Goal: Use online tool/utility: Use online tool/utility

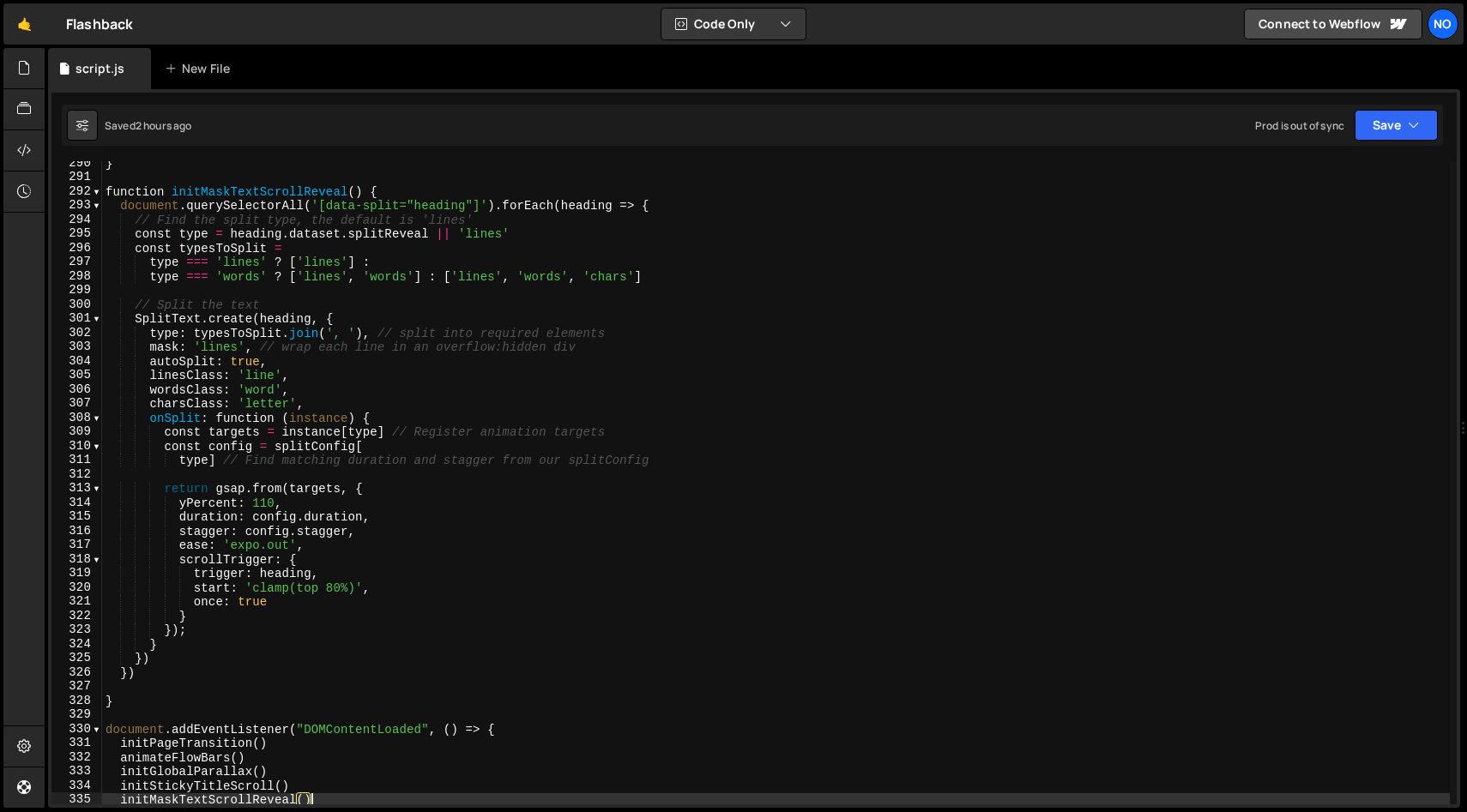
scroll to position [4094, 0]
click at [101, 192] on span at bounding box center [96, 191] width 10 height 14
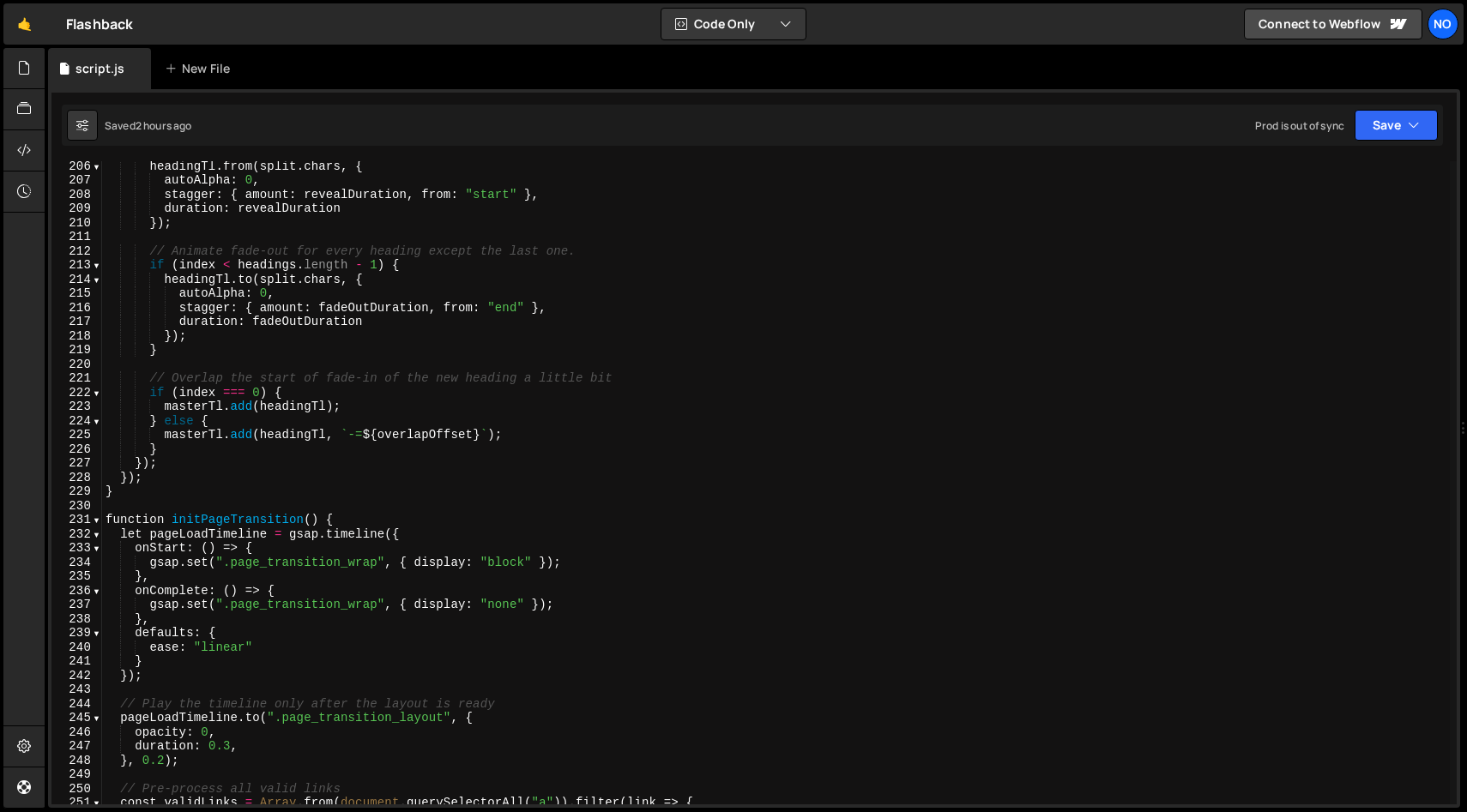
scroll to position [2903, 0]
click at [96, 521] on span at bounding box center [96, 520] width 10 height 14
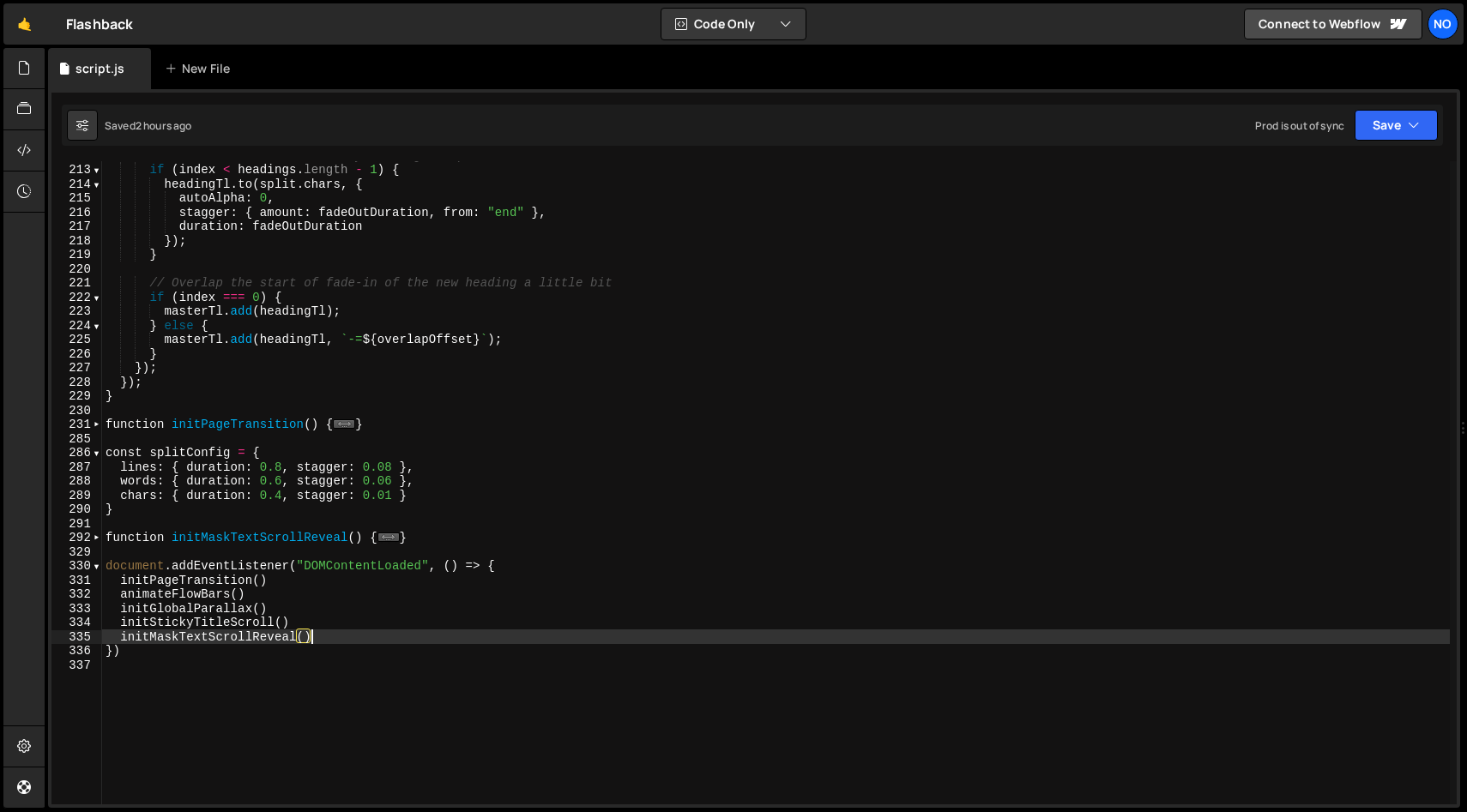
scroll to position [2998, 0]
click at [95, 455] on span at bounding box center [96, 453] width 10 height 14
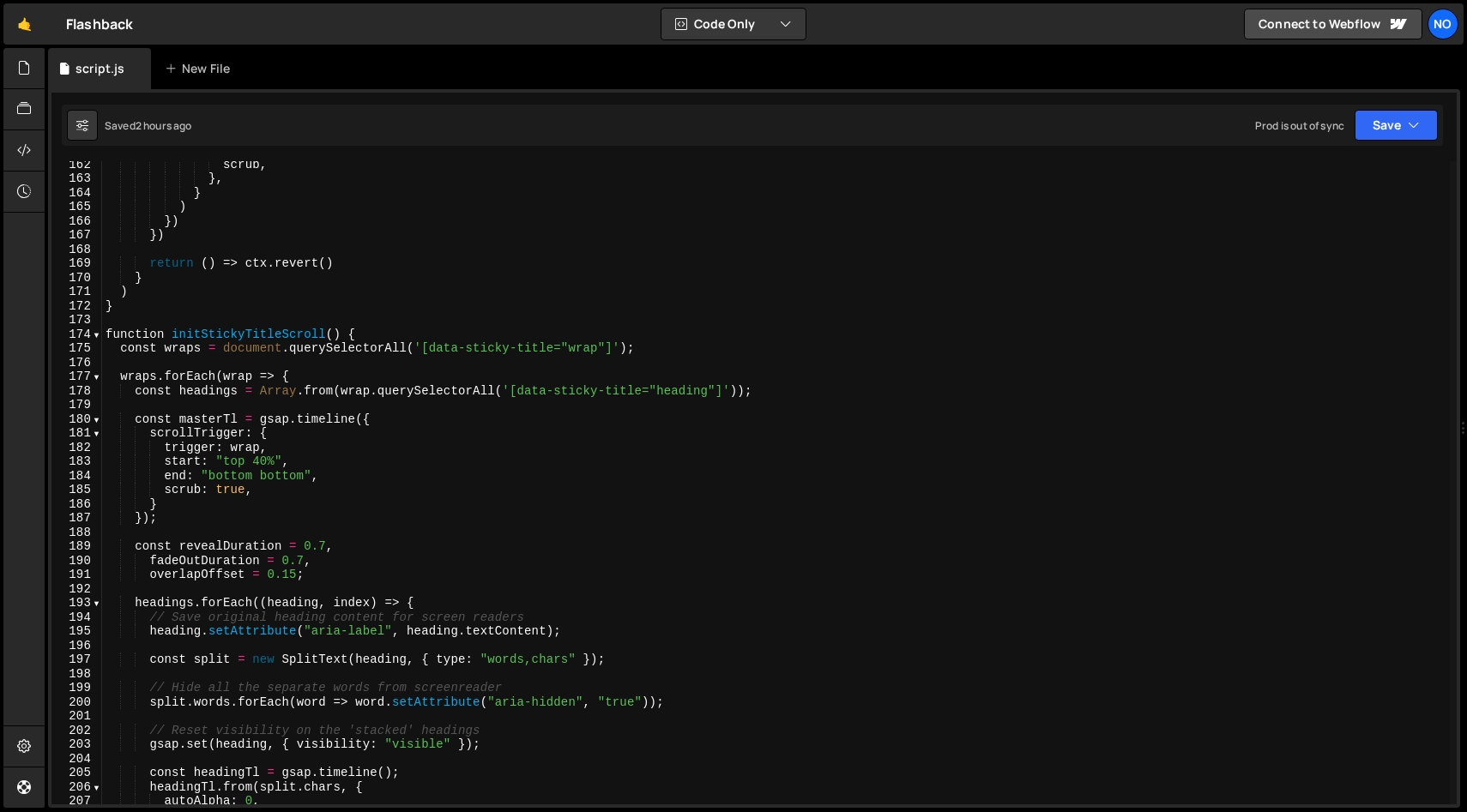
scroll to position [2282, 0]
click at [94, 334] on span at bounding box center [96, 334] width 10 height 14
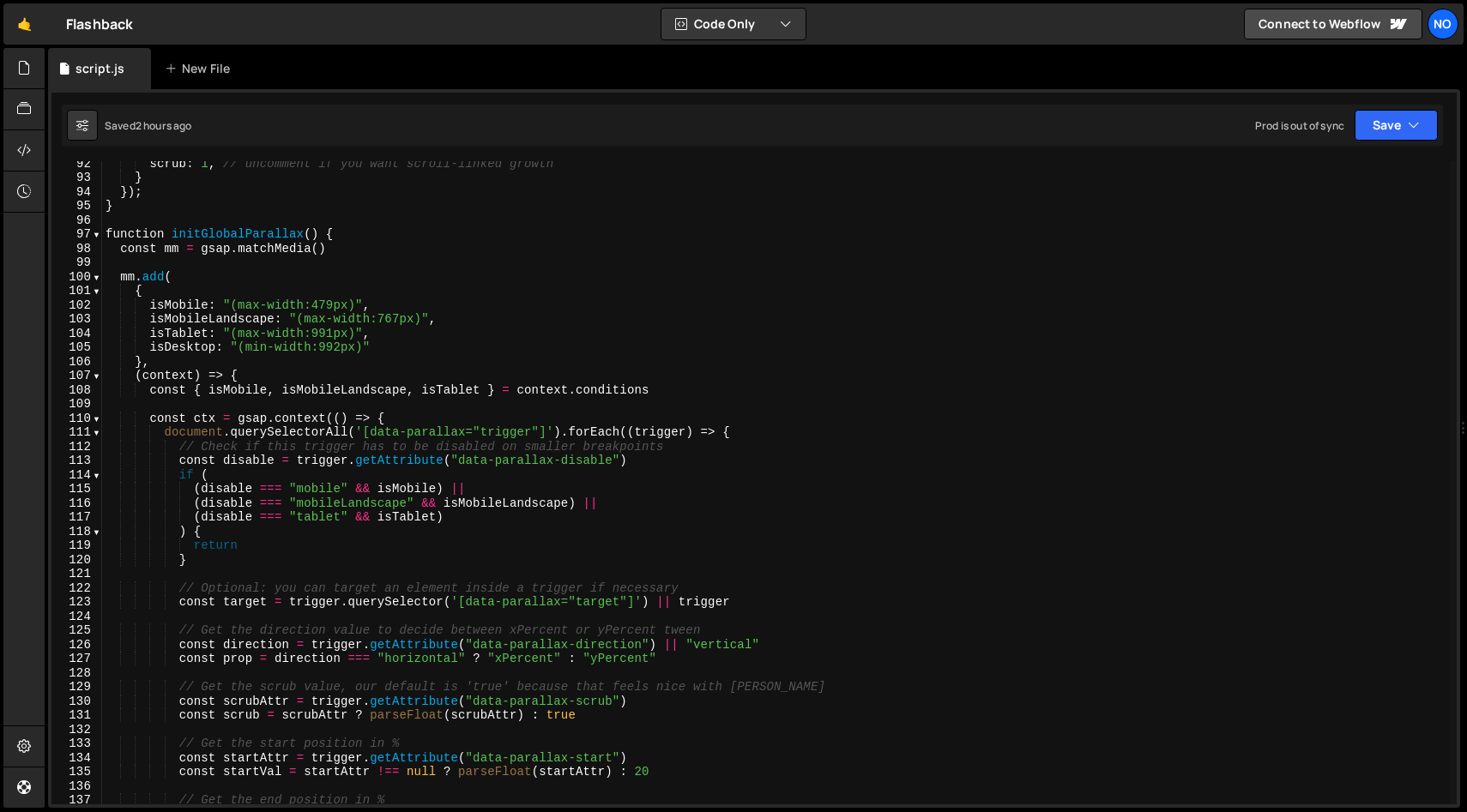
click at [100, 242] on div "98" at bounding box center [77, 249] width 51 height 14
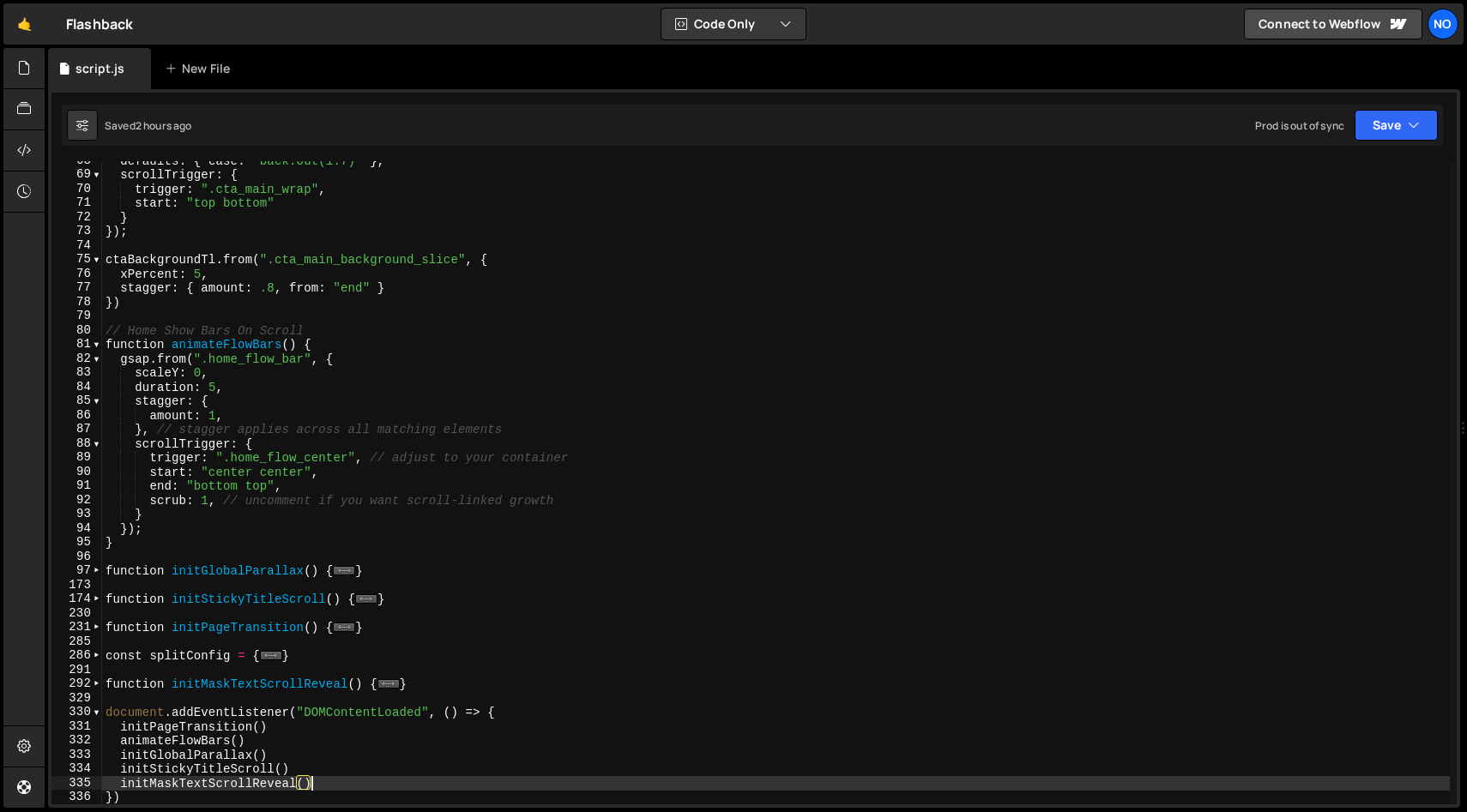
scroll to position [849, 0]
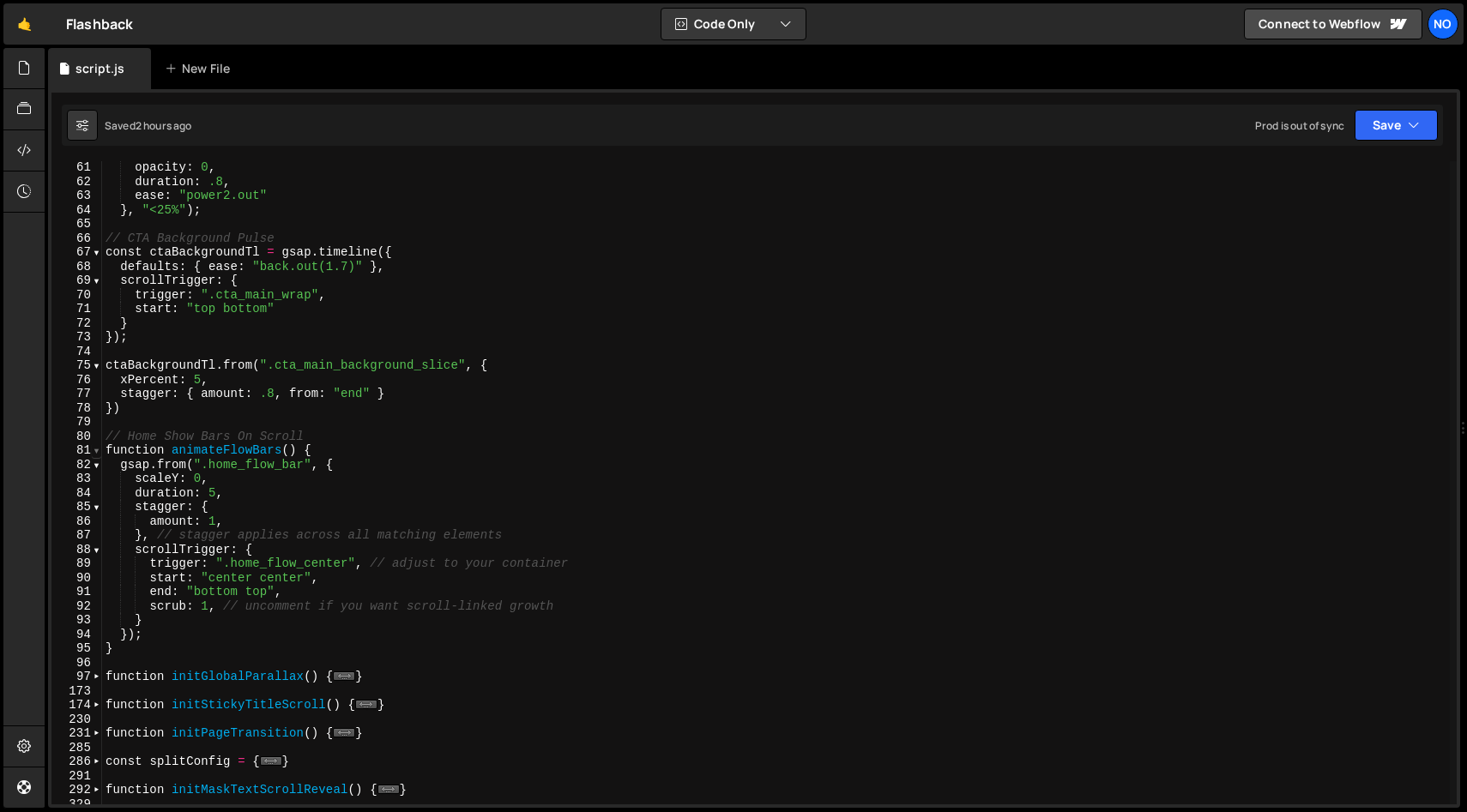
click at [98, 453] on span at bounding box center [96, 450] width 10 height 14
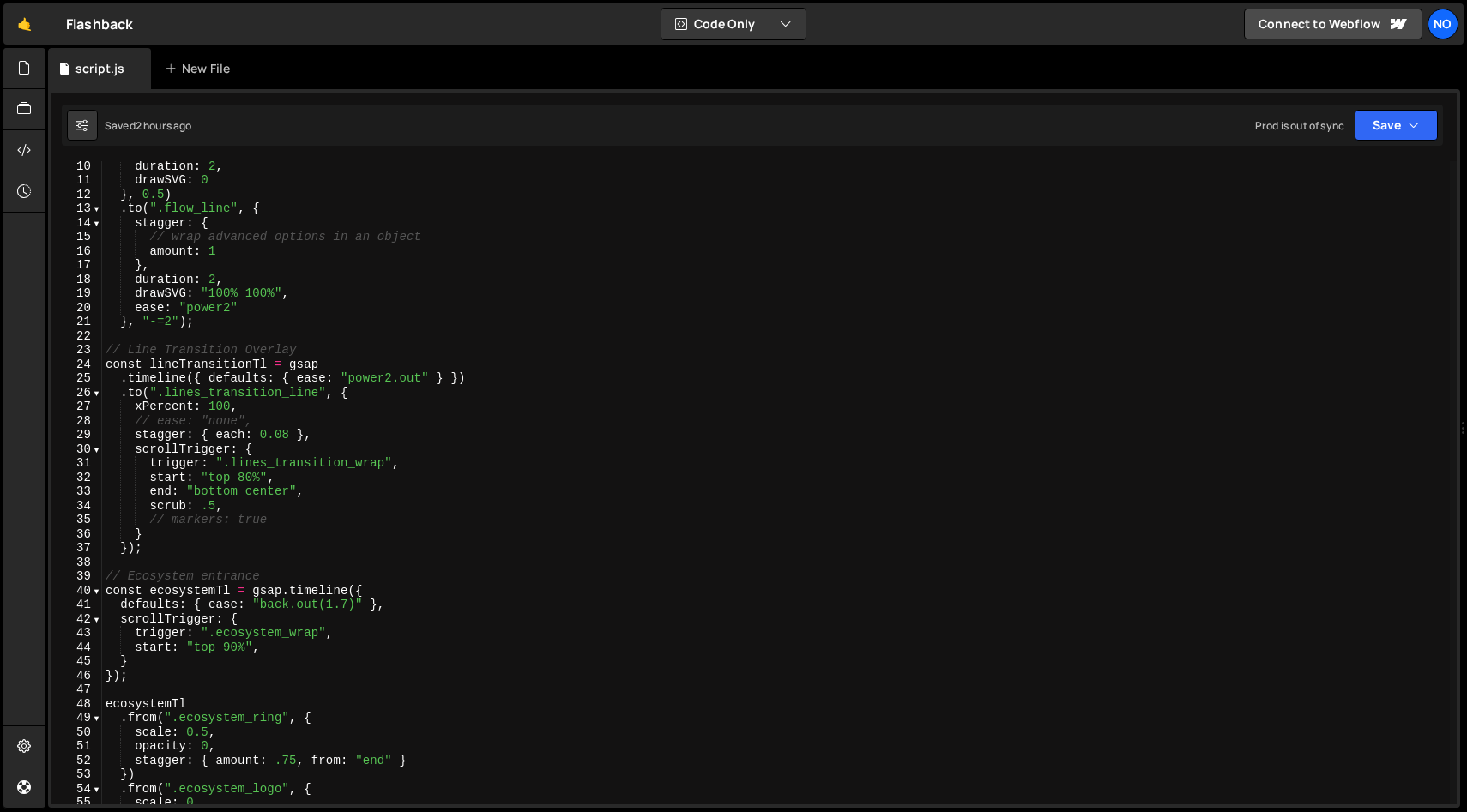
scroll to position [130, 0]
click at [302, 434] on div "duration : 2 , drawSVG : 0 } , 0.5 ) . to ( ".flow_line" , { stagger : { // wra…" at bounding box center [776, 494] width 1348 height 671
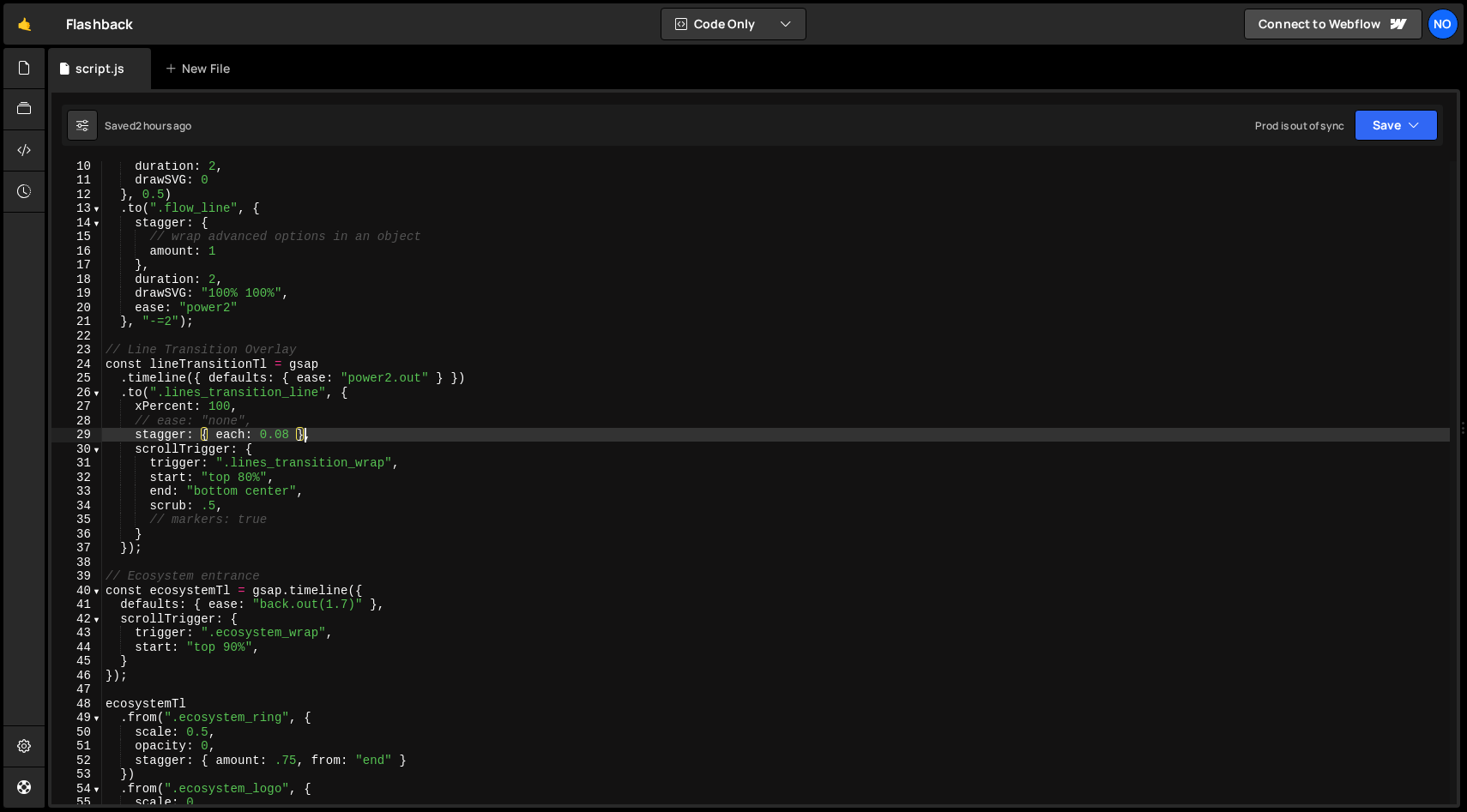
click at [305, 416] on div "duration : 2 , drawSVG : 0 } , 0.5 ) . to ( ".flow_line" , { stagger : { // wra…" at bounding box center [776, 494] width 1348 height 671
type textarea "// ease: "none","
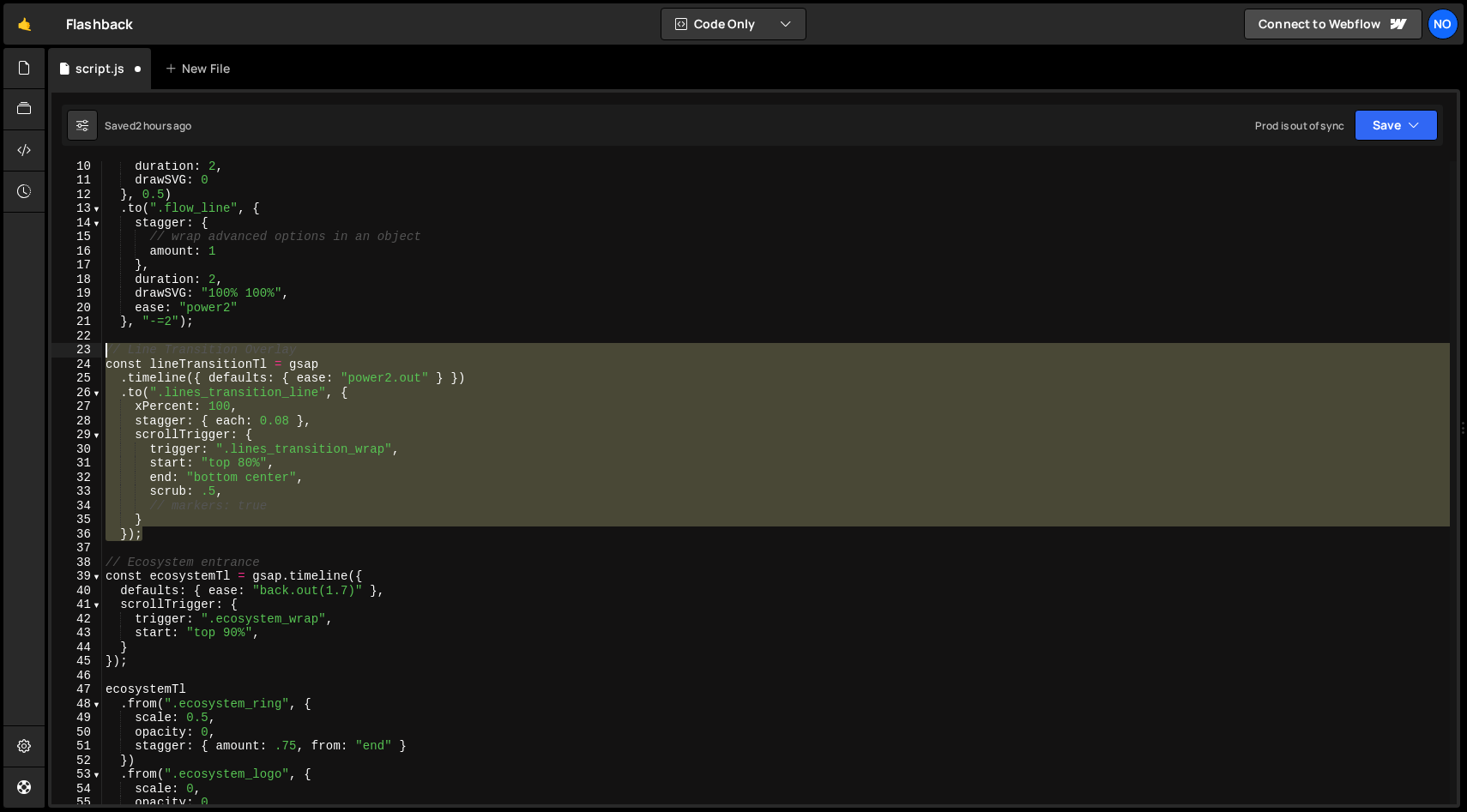
drag, startPoint x: 149, startPoint y: 520, endPoint x: 72, endPoint y: 356, distance: 181.2
click at [72, 356] on div "xPercent: 100, 10 11 12 13 14 15 16 17 18 19 20 21 22 23 24 25 26 27 28 29 30 3…" at bounding box center [754, 482] width 1405 height 643
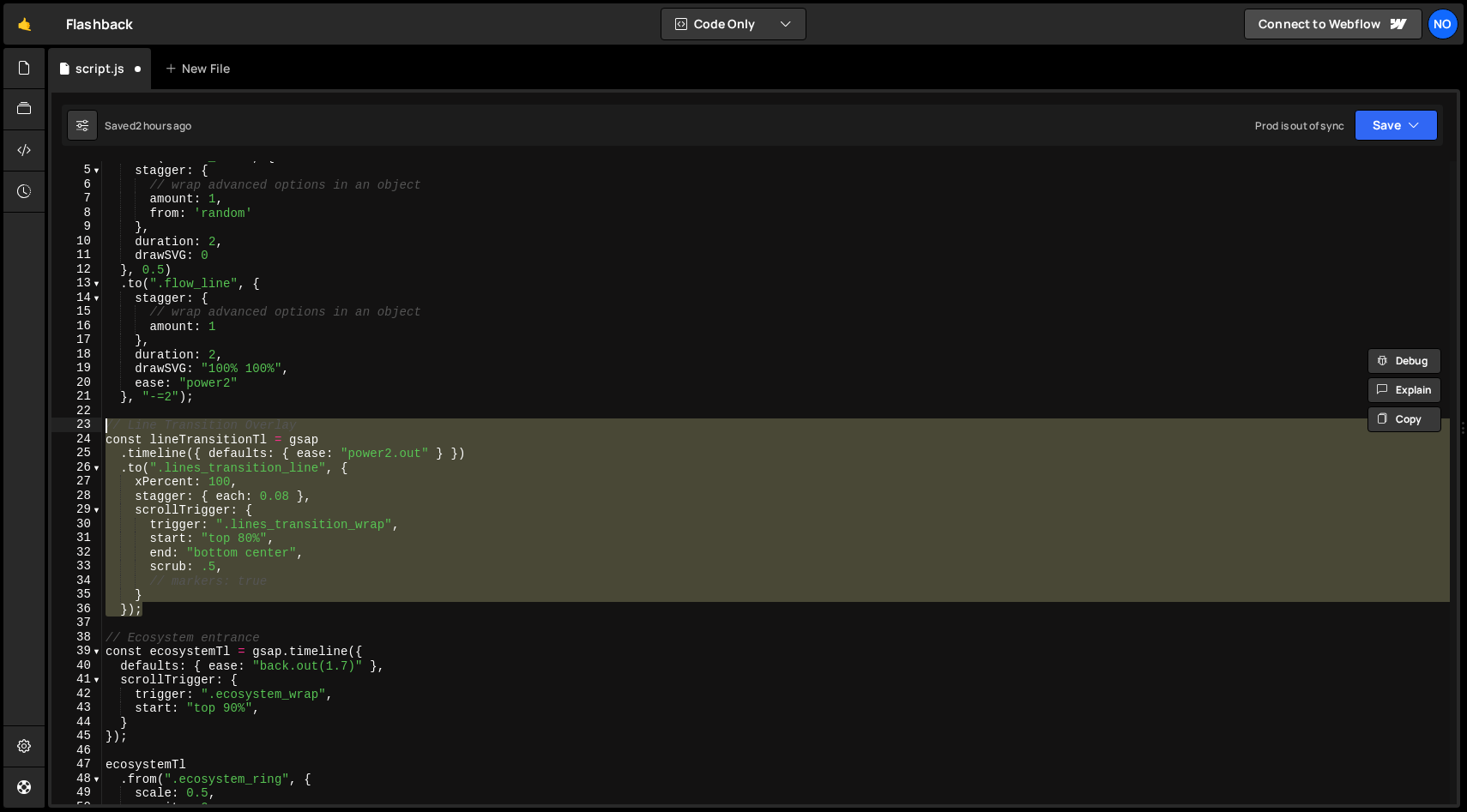
scroll to position [0, 0]
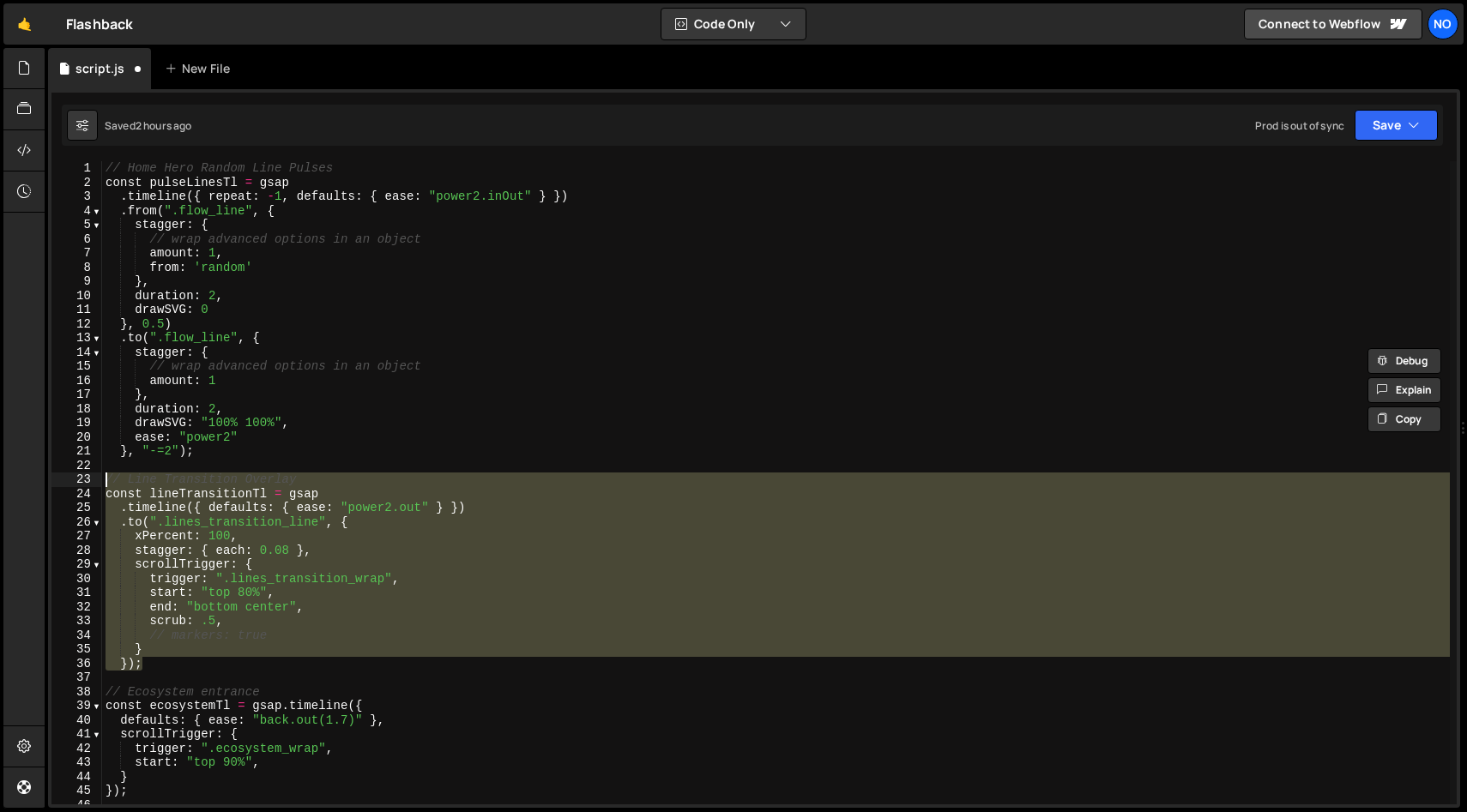
click at [185, 670] on div "// Home Hero Random Line Pulses const pulseLinesTl = gsap . timeline ({ repeat …" at bounding box center [776, 482] width 1348 height 643
type textarea "});"
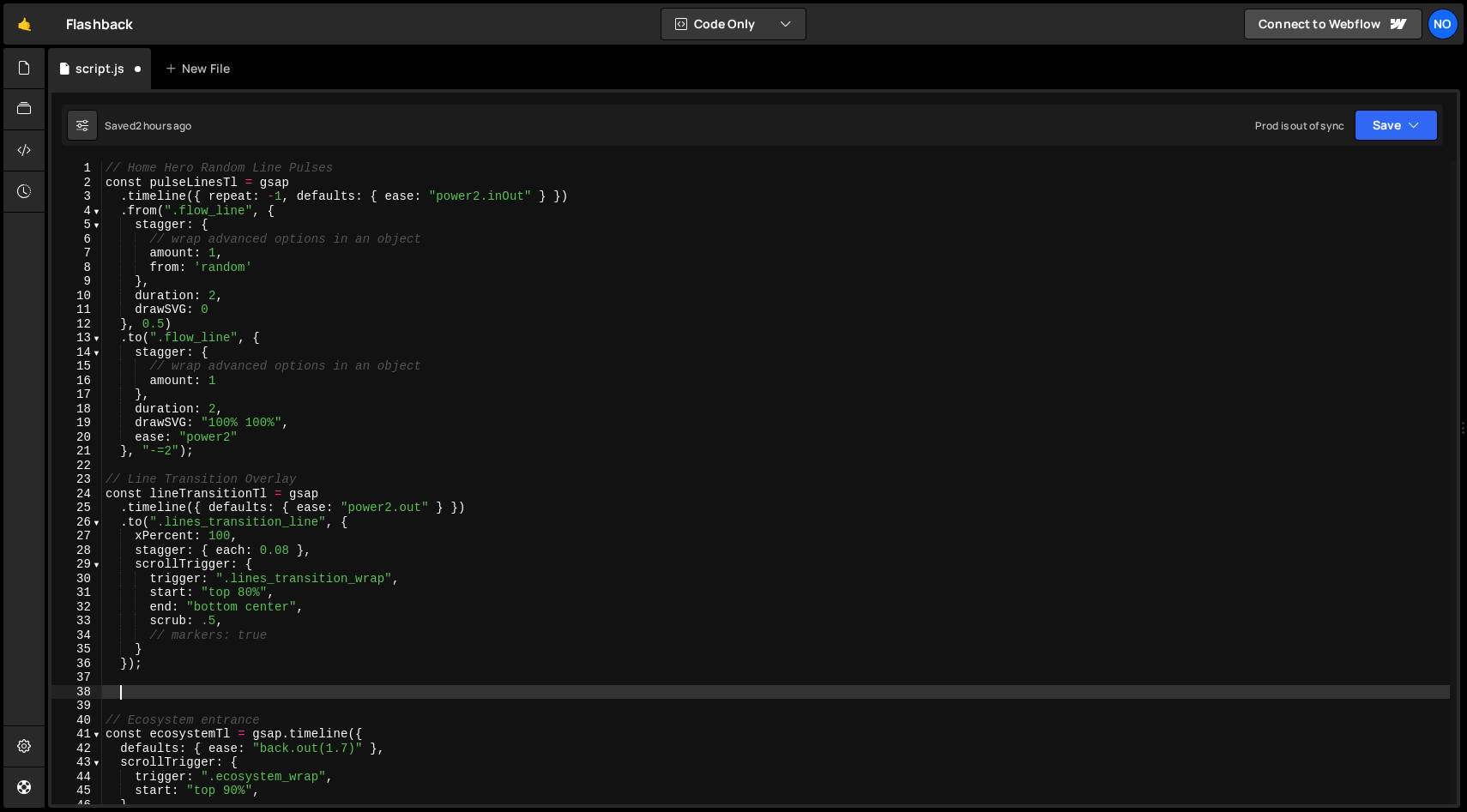
paste textarea "});"
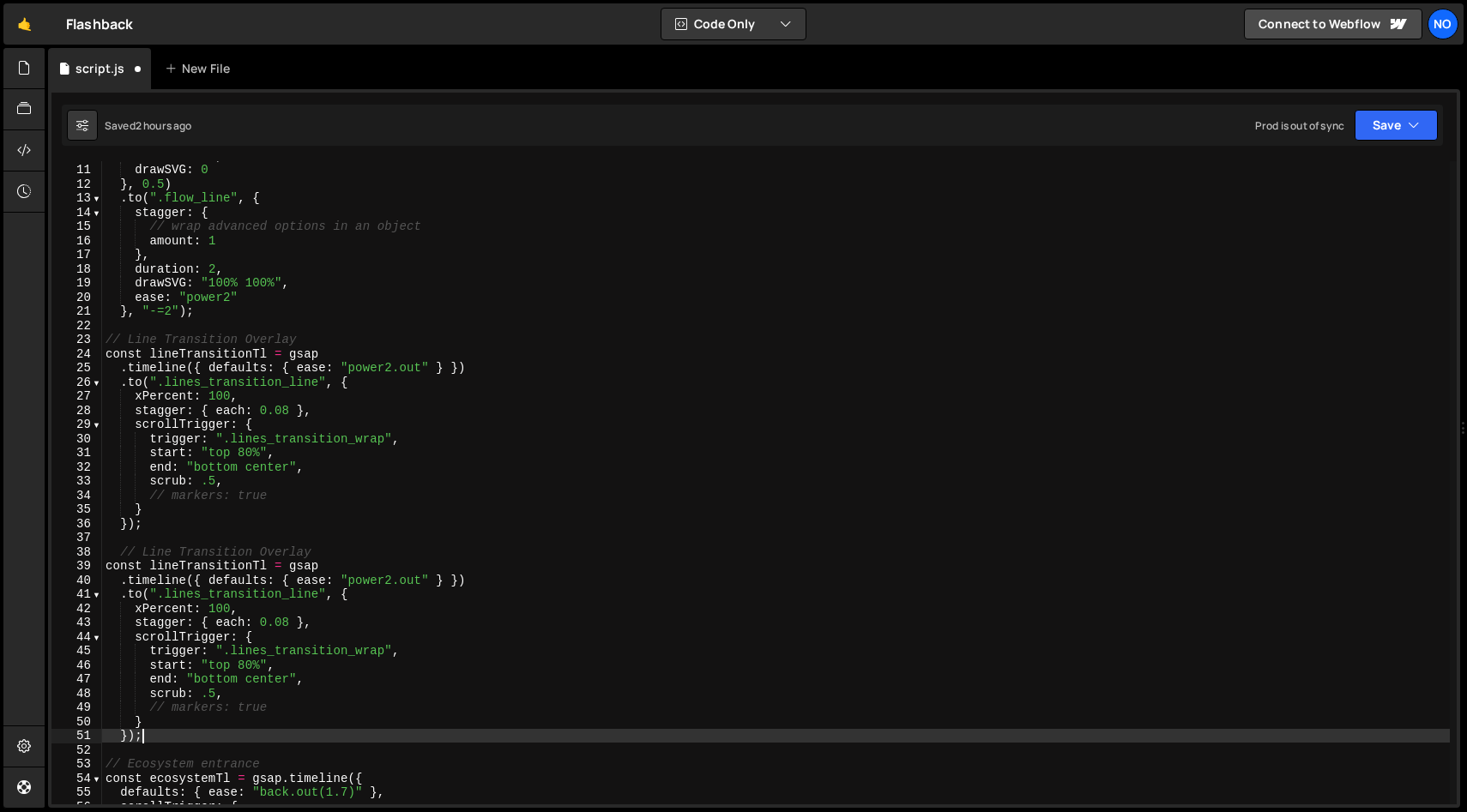
scroll to position [164, 0]
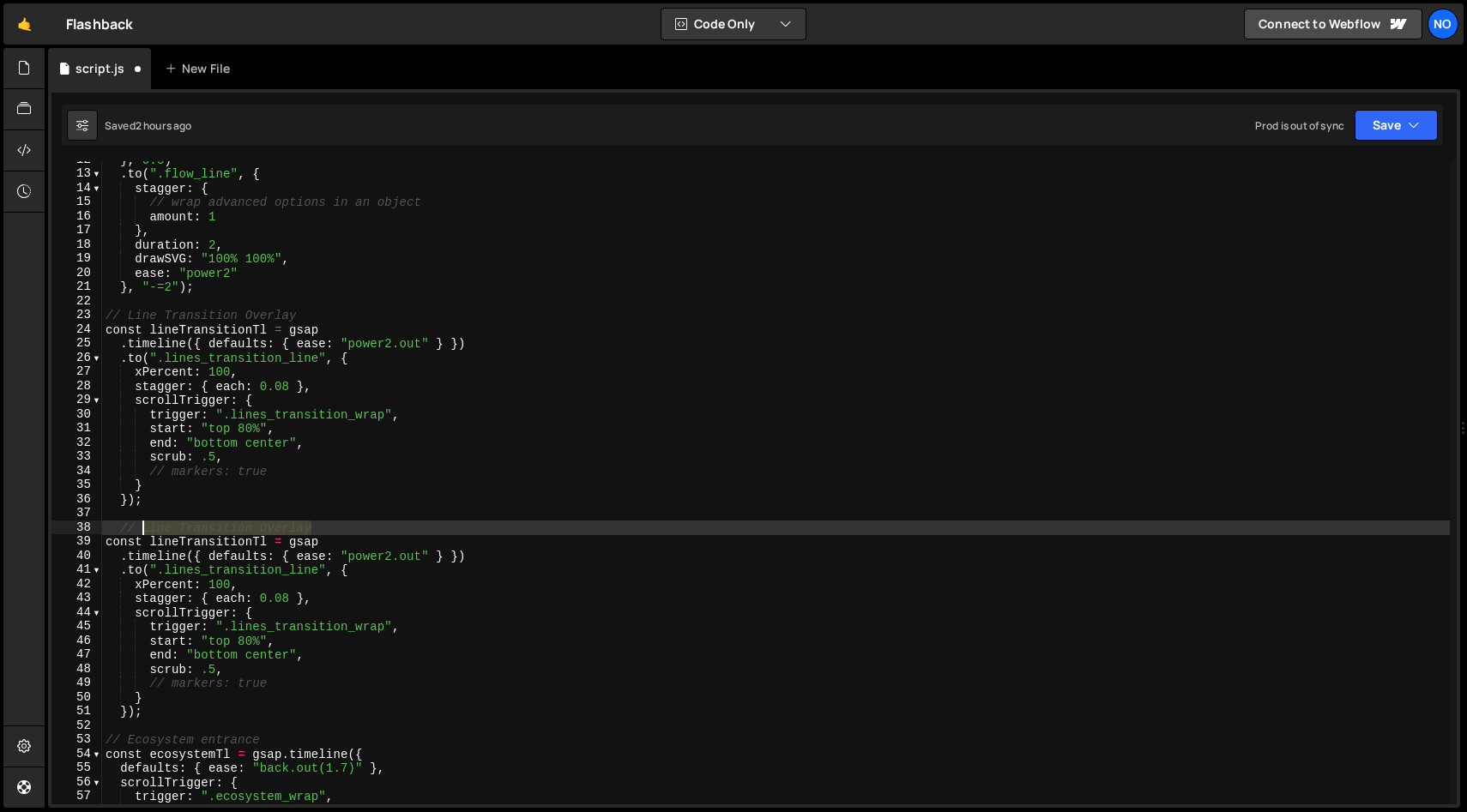
drag, startPoint x: 310, startPoint y: 530, endPoint x: 143, endPoint y: 534, distance: 167.0
click at [143, 534] on div "} , 0.5 ) . to ( ".flow_line" , { stagger : { // wrap advanced options in an ob…" at bounding box center [776, 488] width 1348 height 671
click at [173, 523] on div "} , 0.5 ) . to ( ".flow_line" , { stagger : { // wrap advanced options in an ob…" at bounding box center [776, 482] width 1348 height 643
click at [173, 523] on div "} , 0.5 ) . to ( ".flow_line" , { stagger : { // wrap advanced options in an ob…" at bounding box center [776, 488] width 1348 height 671
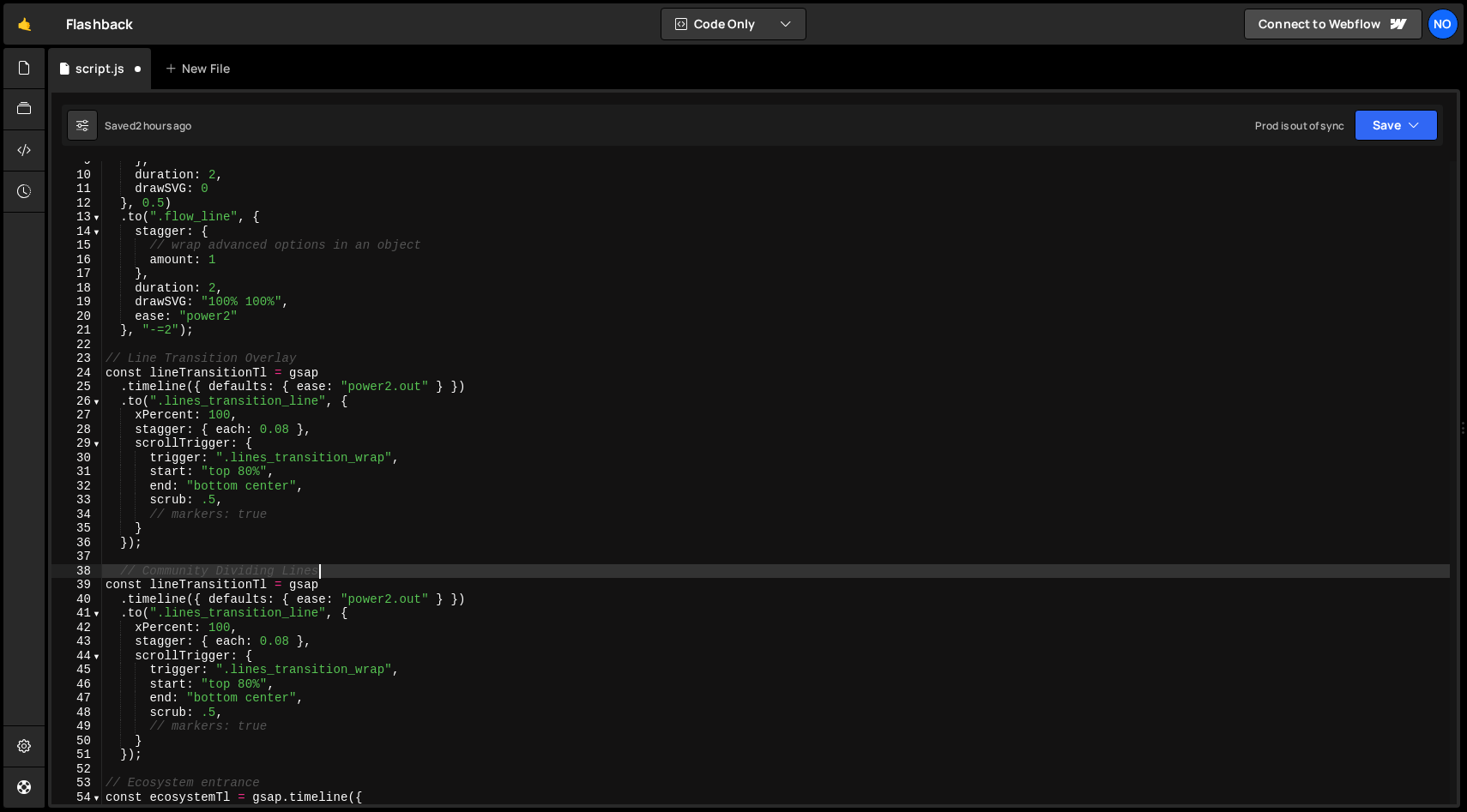
scroll to position [121, 0]
click at [337, 529] on div "} , duration : 2 , drawSVG : 0 } , 0.5 ) . to ( ".flow_line" , { stagger : { //…" at bounding box center [776, 489] width 1348 height 671
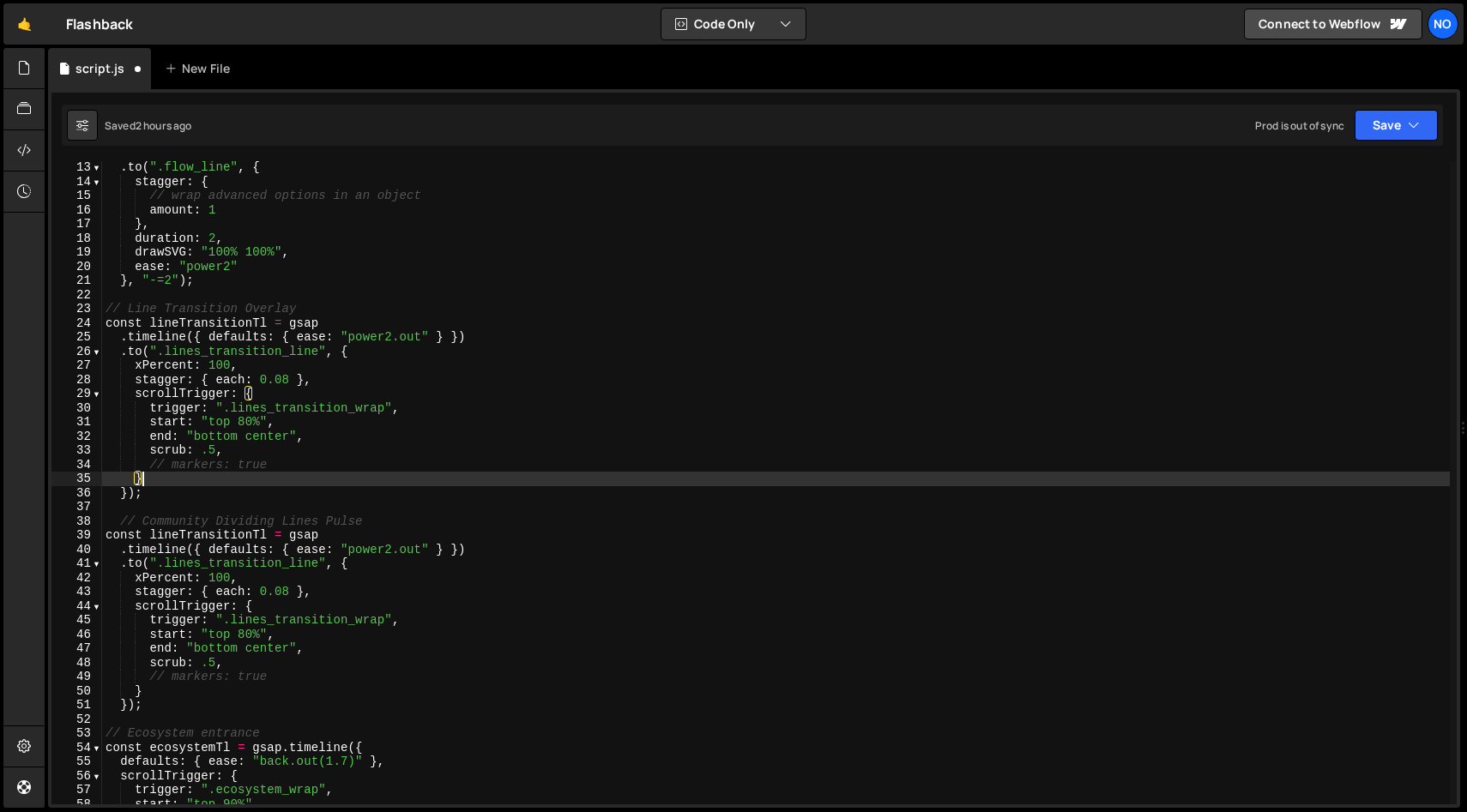
scroll to position [174, 0]
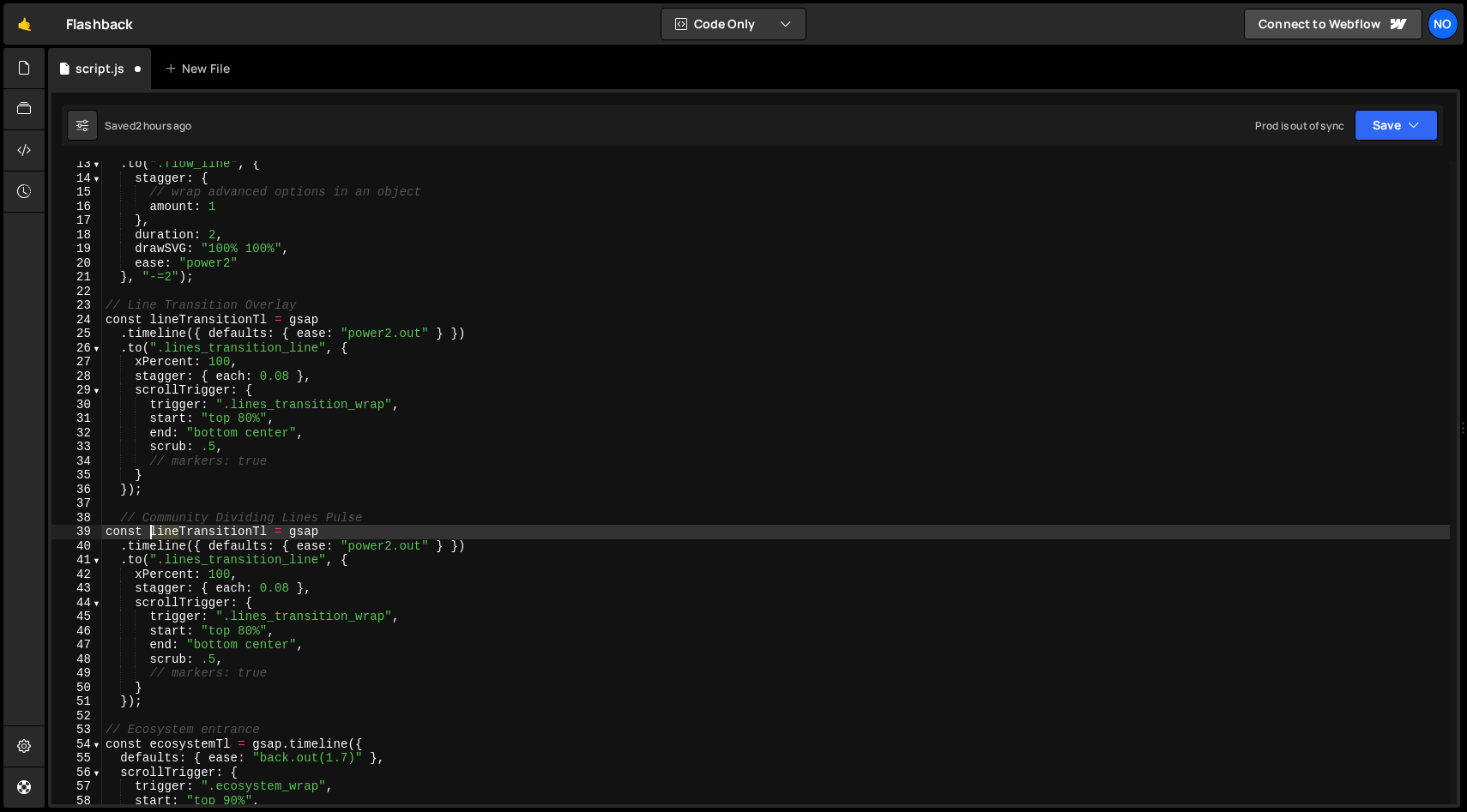
drag, startPoint x: 179, startPoint y: 531, endPoint x: 149, endPoint y: 532, distance: 30.0
click at [148, 532] on div ". to ( ".flow_line" , { stagger : { // wrap advanced options in an object amoun…" at bounding box center [776, 492] width 1348 height 671
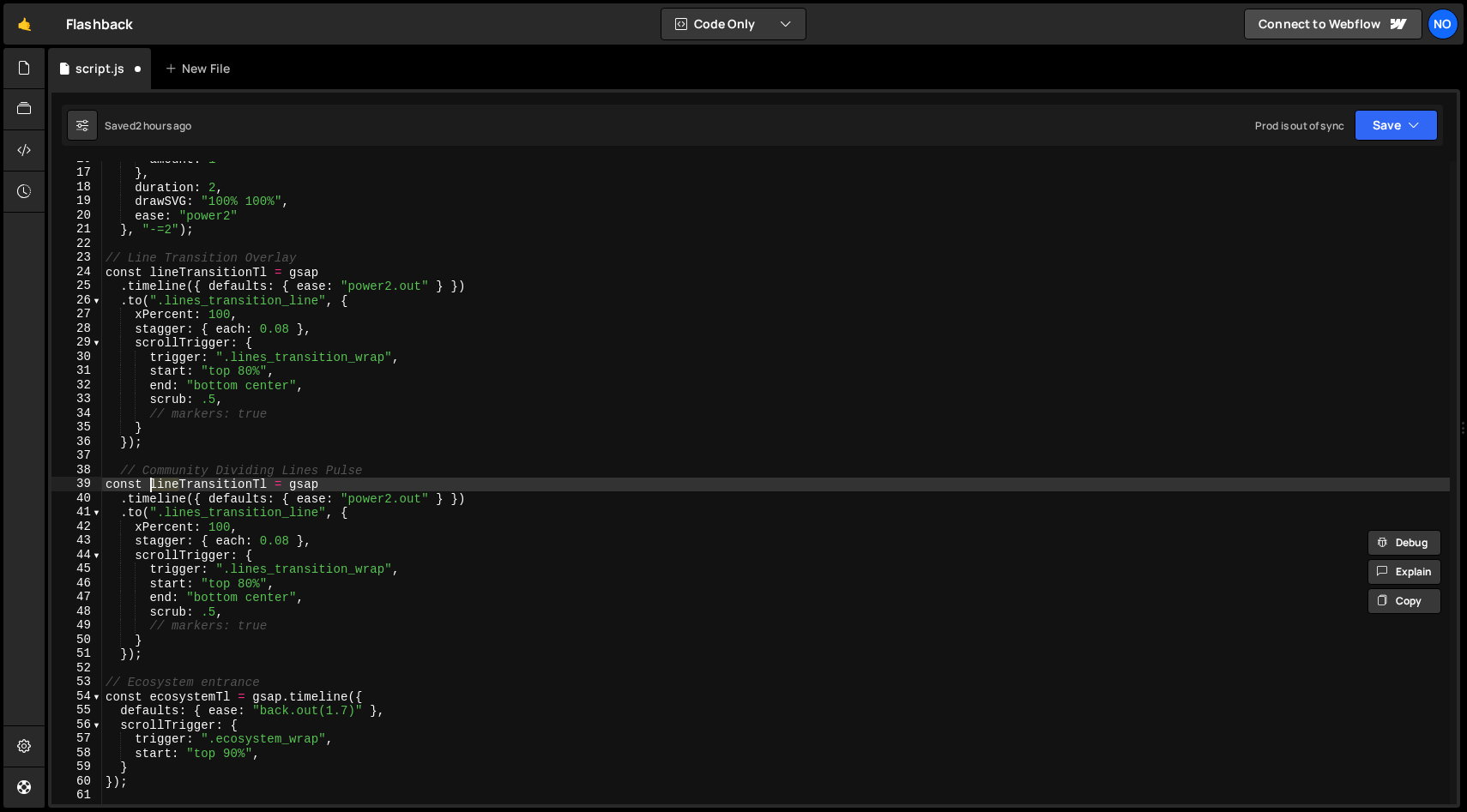
scroll to position [240, 0]
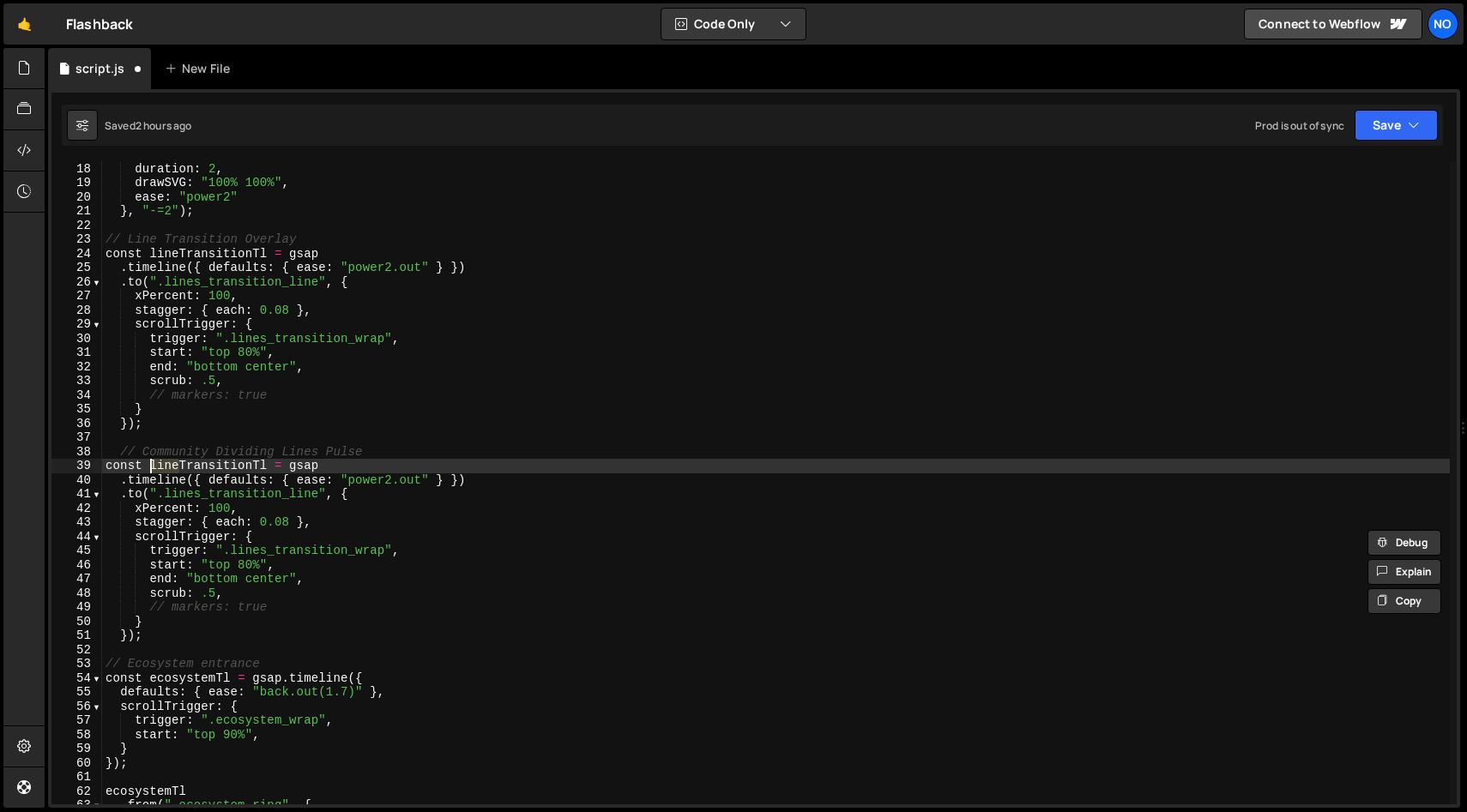
click at [252, 468] on div "} , duration : 2 , drawSVG : "100% 100%" , ease : "power2" } , "-=2" ) ; // Lin…" at bounding box center [776, 483] width 1348 height 671
click at [154, 466] on div "} , duration : 2 , drawSVG : "100% 100%" , ease : "power2" } , "-=2" ) ; // Lin…" at bounding box center [776, 483] width 1348 height 671
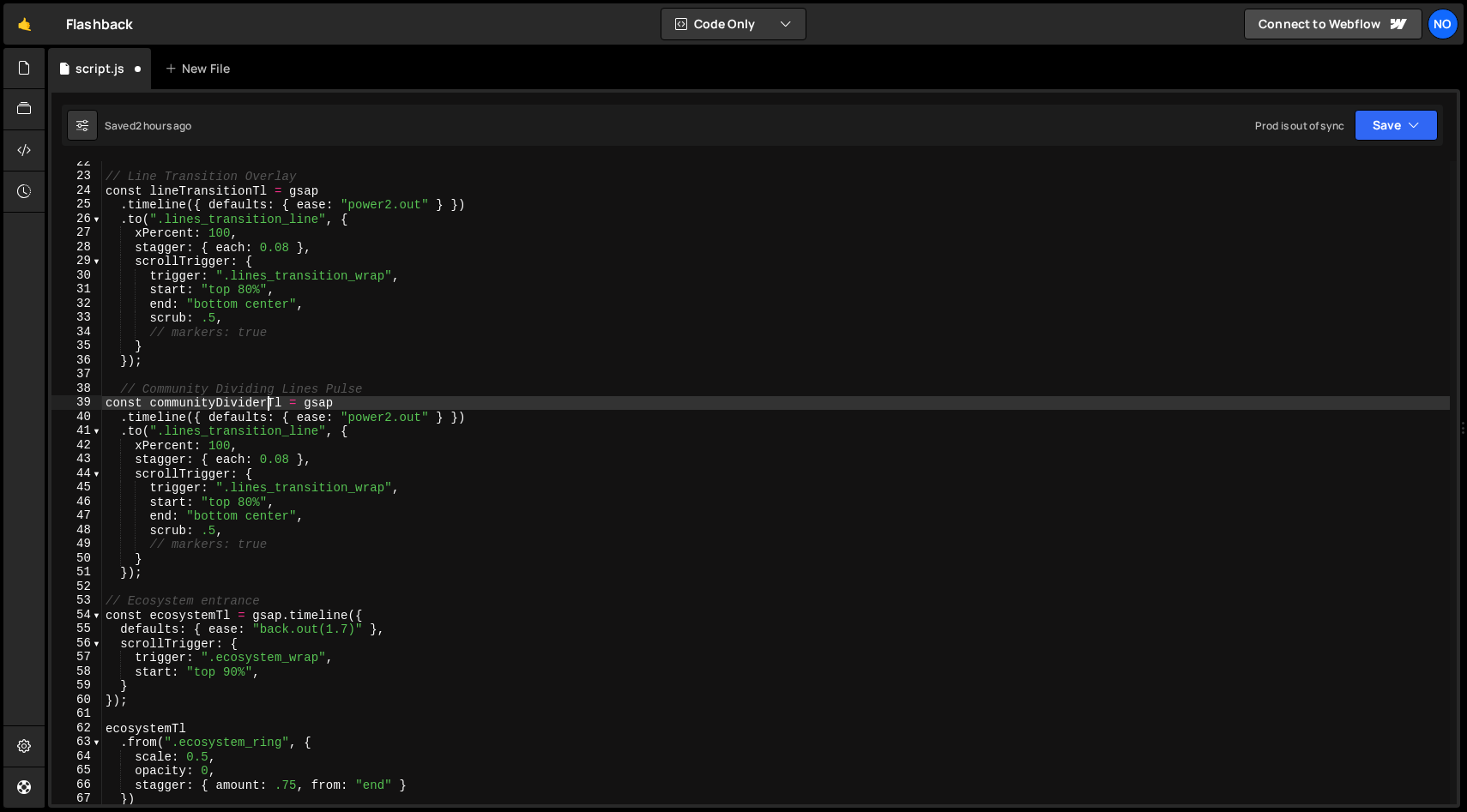
scroll to position [320, 0]
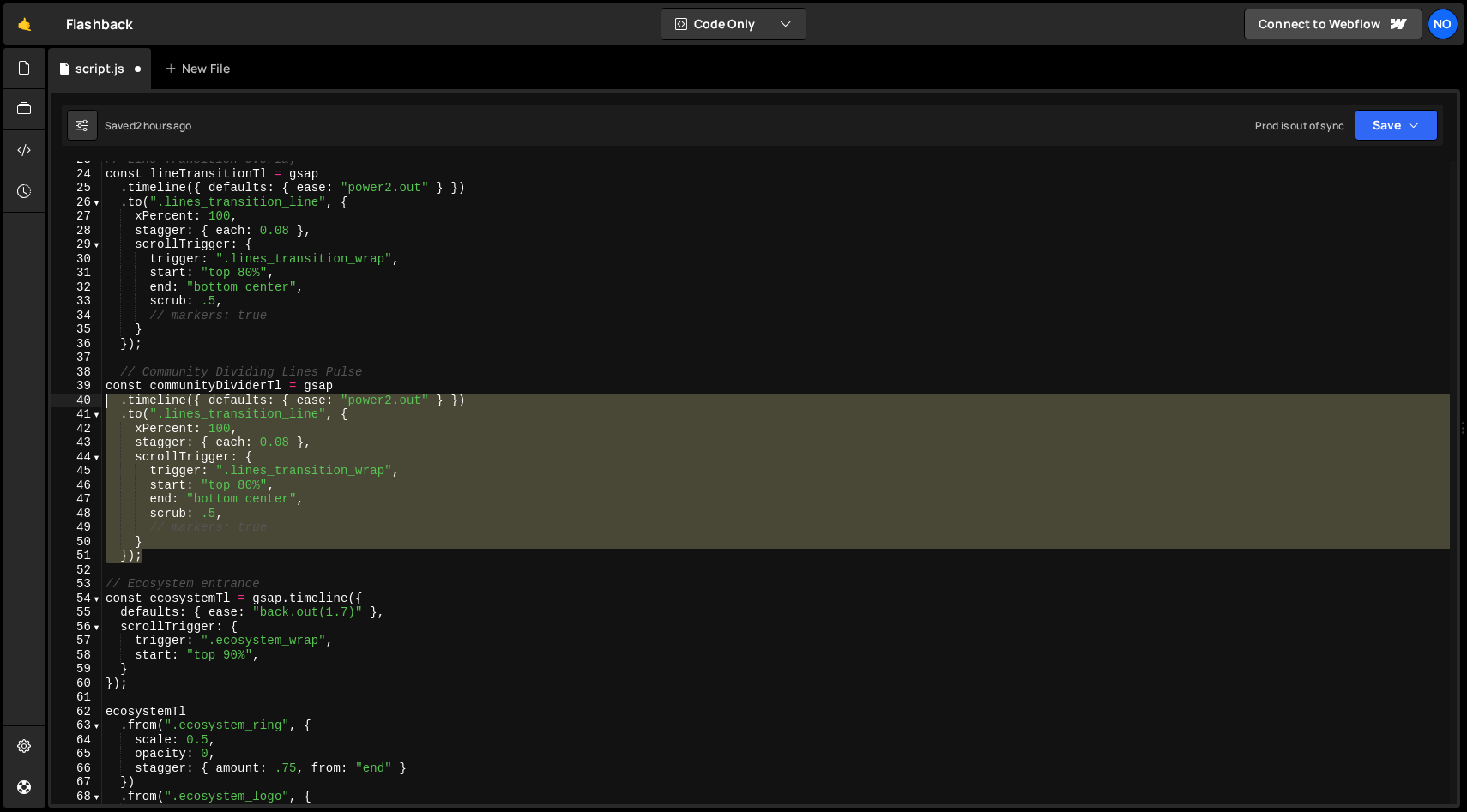
drag, startPoint x: 144, startPoint y: 556, endPoint x: 101, endPoint y: 389, distance: 172.4
click at [101, 389] on div "const communityDividerTl = gsap 23 24 25 26 27 28 29 30 31 32 33 34 35 36 37 38…" at bounding box center [754, 482] width 1405 height 643
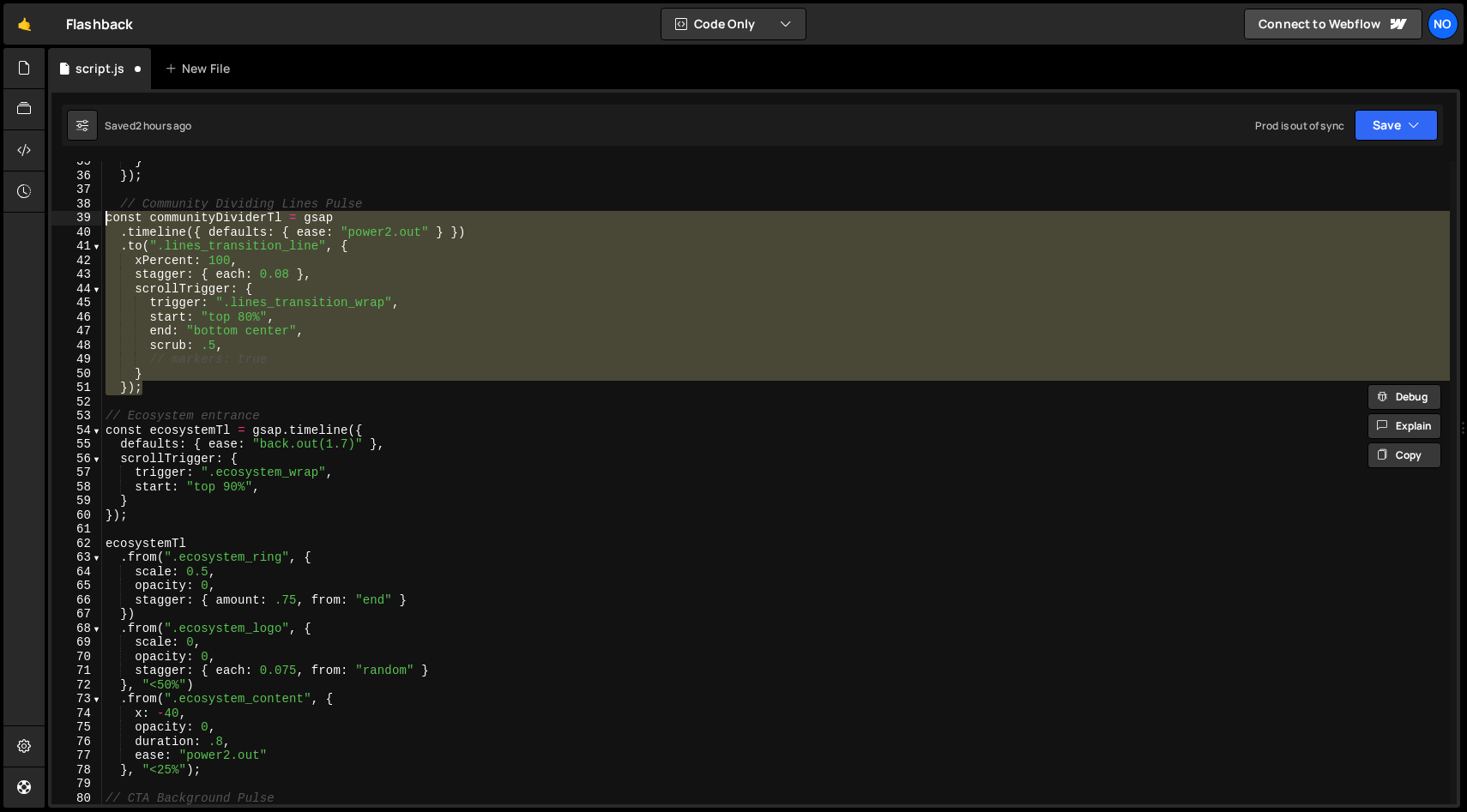
scroll to position [486, 0]
click at [167, 396] on div "} }) ; // Community Dividing Lines Pulse const communityDividerTl = gsap . time…" at bounding box center [776, 482] width 1348 height 643
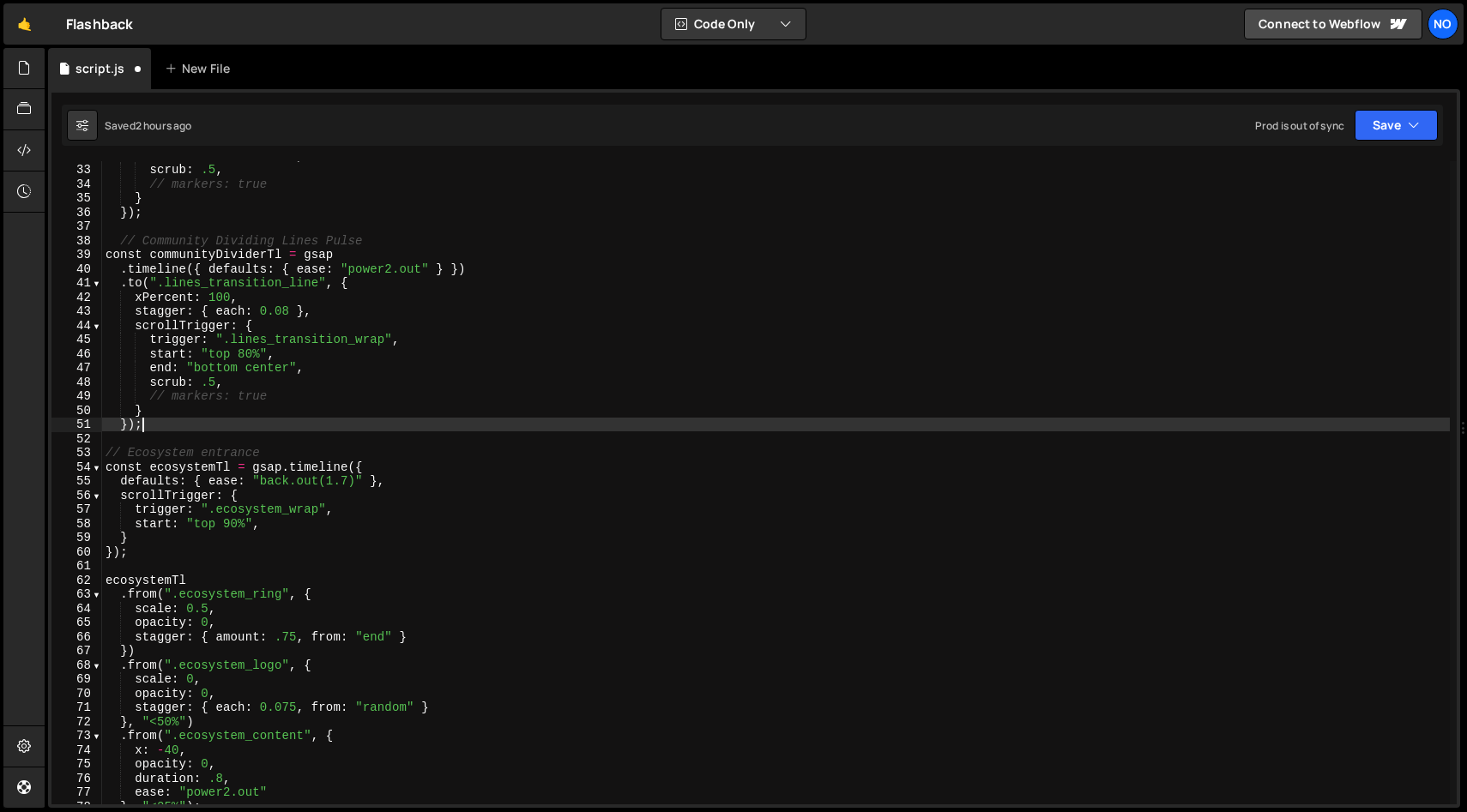
scroll to position [446, 0]
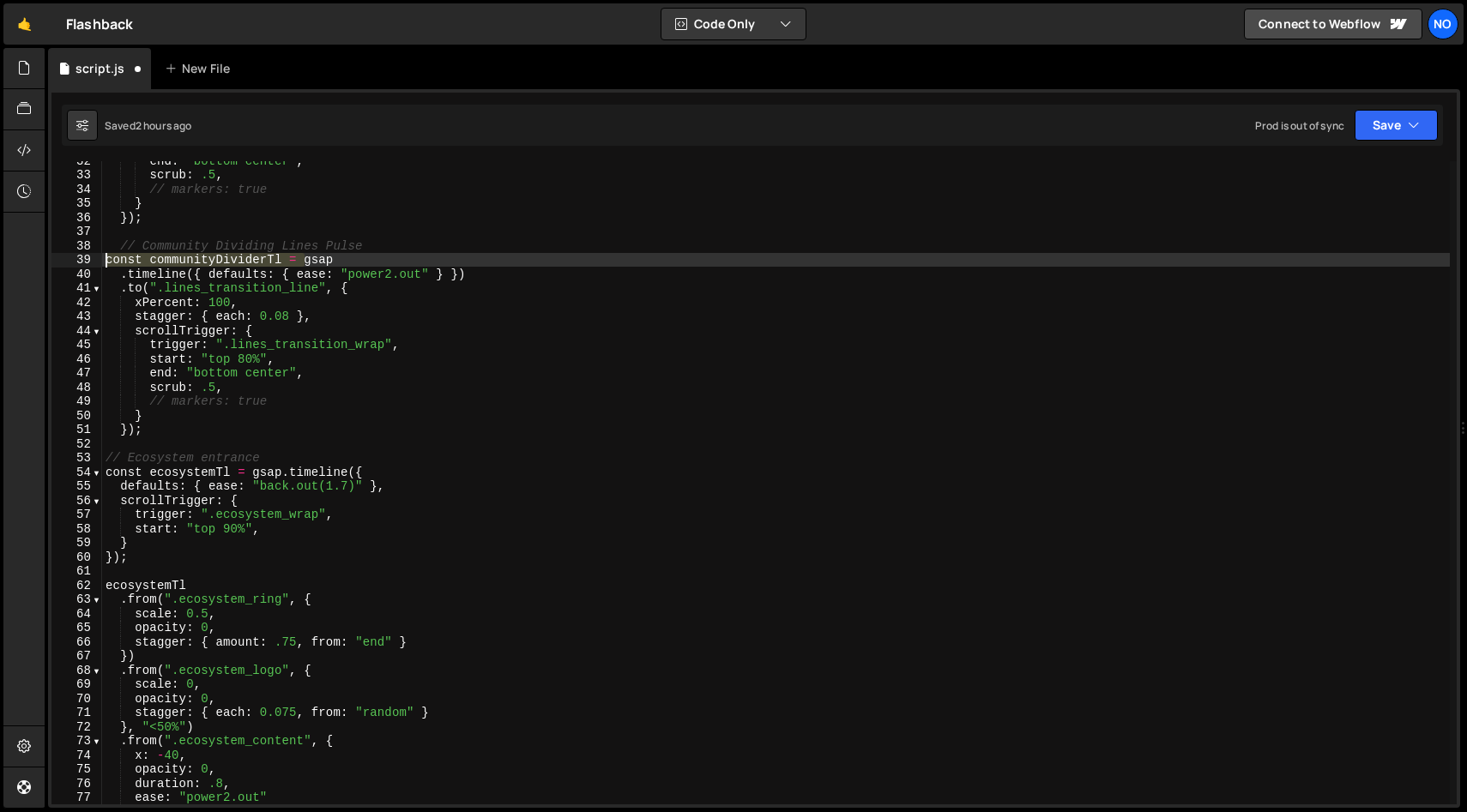
drag, startPoint x: 306, startPoint y: 258, endPoint x: 53, endPoint y: 256, distance: 253.0
click at [53, 256] on div "}); 32 33 34 35 36 37 38 39 40 41 42 43 44 45 46 47 48 49 50 51 52 53 54 55 56 …" at bounding box center [754, 482] width 1405 height 643
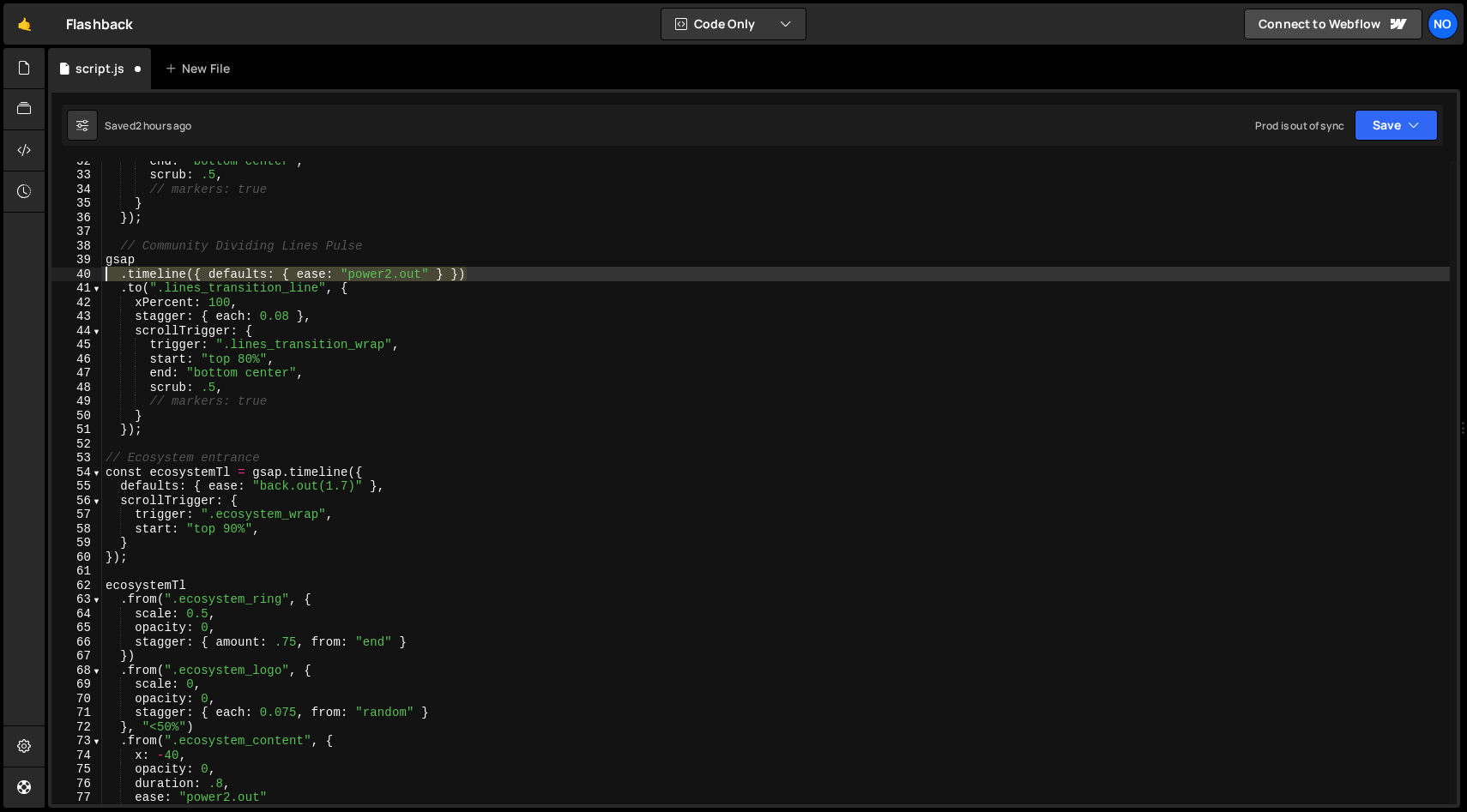
drag, startPoint x: 478, startPoint y: 275, endPoint x: 108, endPoint y: 275, distance: 370.0
click at [108, 275] on div "end : "bottom center" , scrub : .5 , // markers: true } }) ; // Community Divid…" at bounding box center [776, 489] width 1348 height 671
type textarea ".timeline({ defaults: { ease: "power2.out" } })"
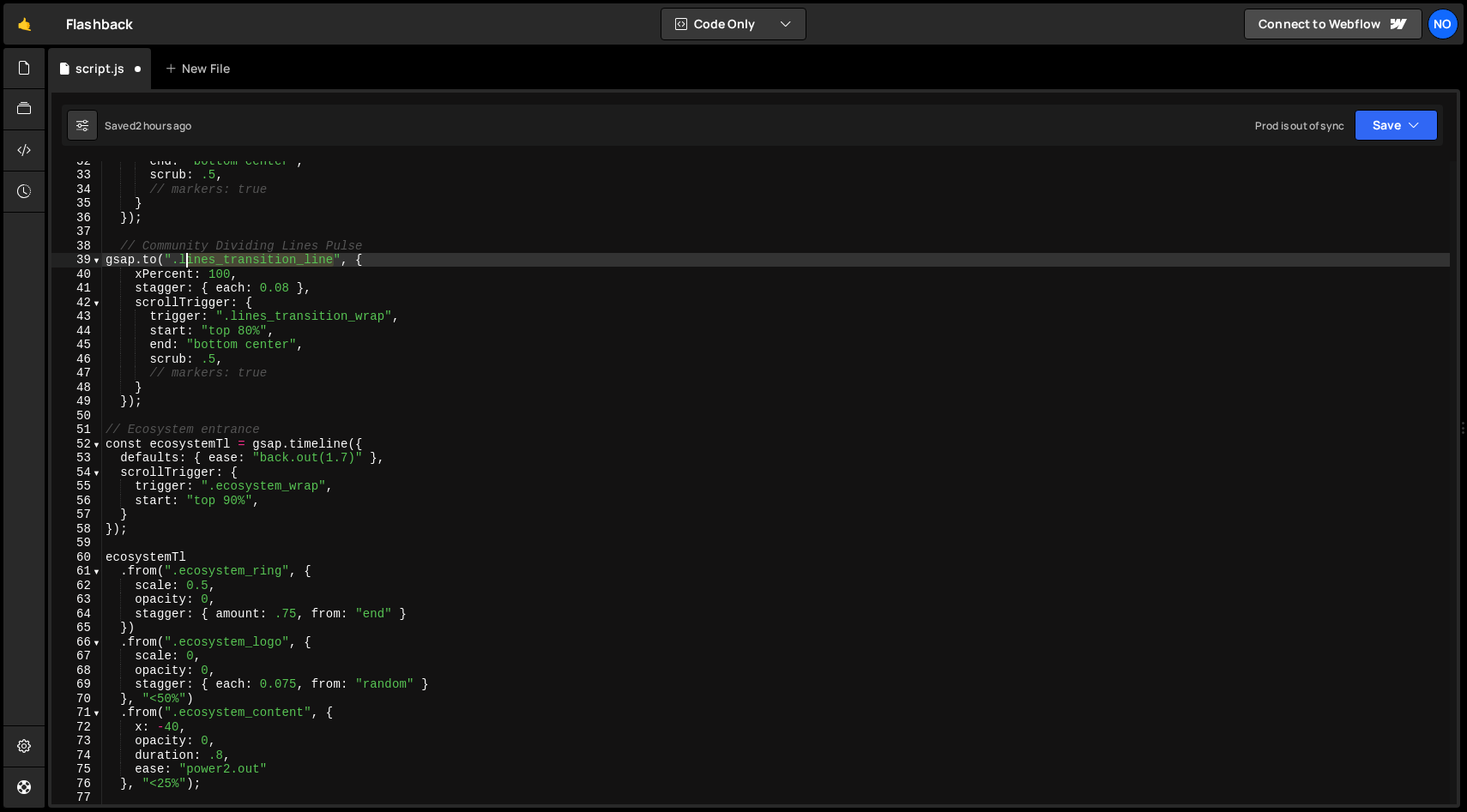
drag, startPoint x: 335, startPoint y: 260, endPoint x: 203, endPoint y: 289, distance: 135.1
click at [182, 264] on div "end : "bottom center" , scrub : .5 , // markers: true } }) ; // Community Divid…" at bounding box center [776, 489] width 1348 height 671
paste textarea "about_hero_background_slice"
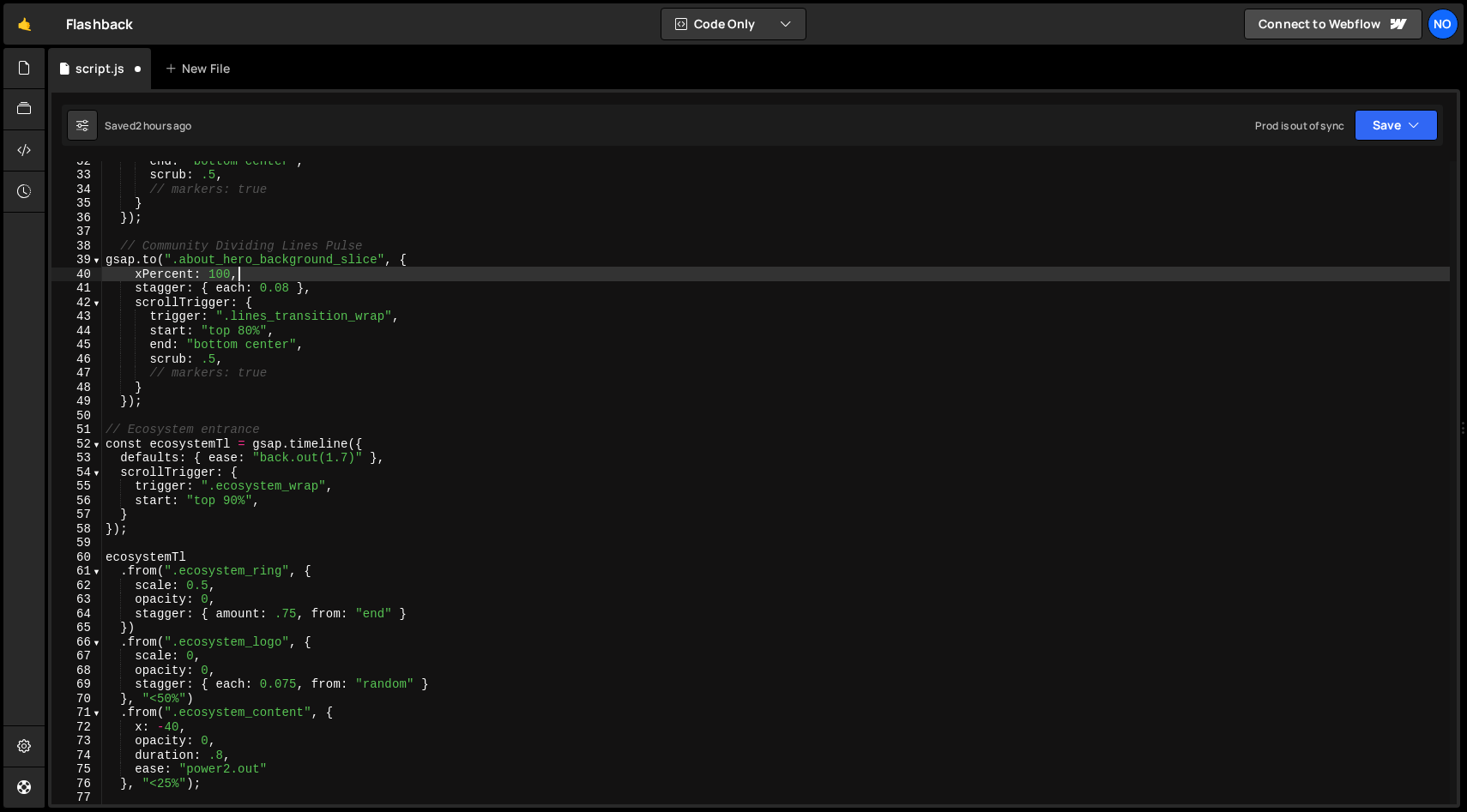
click at [299, 274] on div "end : "bottom center" , scrub : .5 , // markers: true } }) ; // Community Divid…" at bounding box center [776, 489] width 1348 height 671
click at [166, 269] on div "end : "bottom center" , scrub : .5 , // markers: true } }) ; // Community Divid…" at bounding box center [776, 489] width 1348 height 671
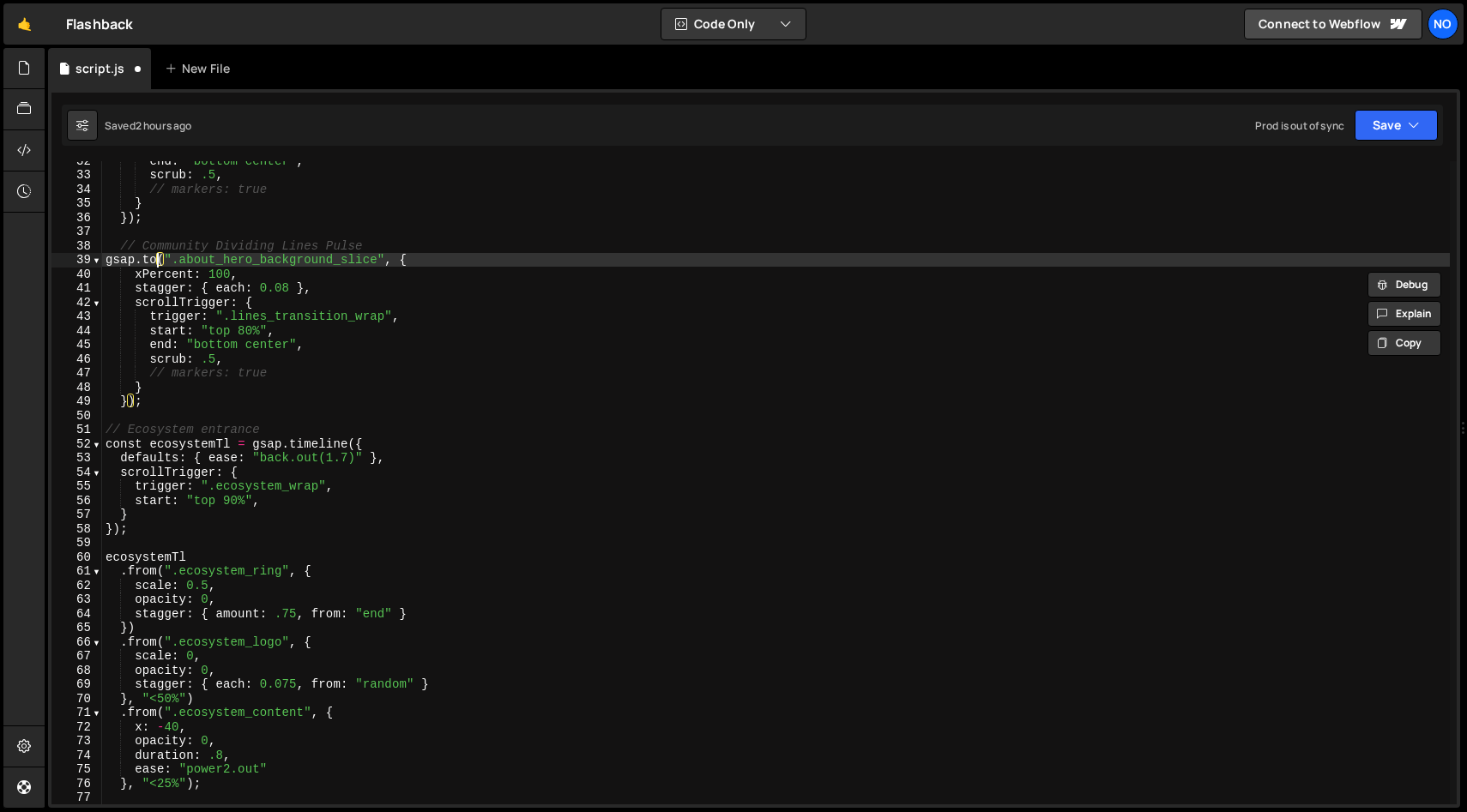
drag, startPoint x: 154, startPoint y: 257, endPoint x: 155, endPoint y: 272, distance: 15.0
click at [154, 257] on div "end : "bottom center" , scrub : .5 , // markers: true } }) ; // Community Divid…" at bounding box center [776, 489] width 1348 height 671
click at [182, 275] on div "end : "bottom center" , scrub : .5 , // markers: true } }) ; // Community Divid…" at bounding box center [776, 489] width 1348 height 671
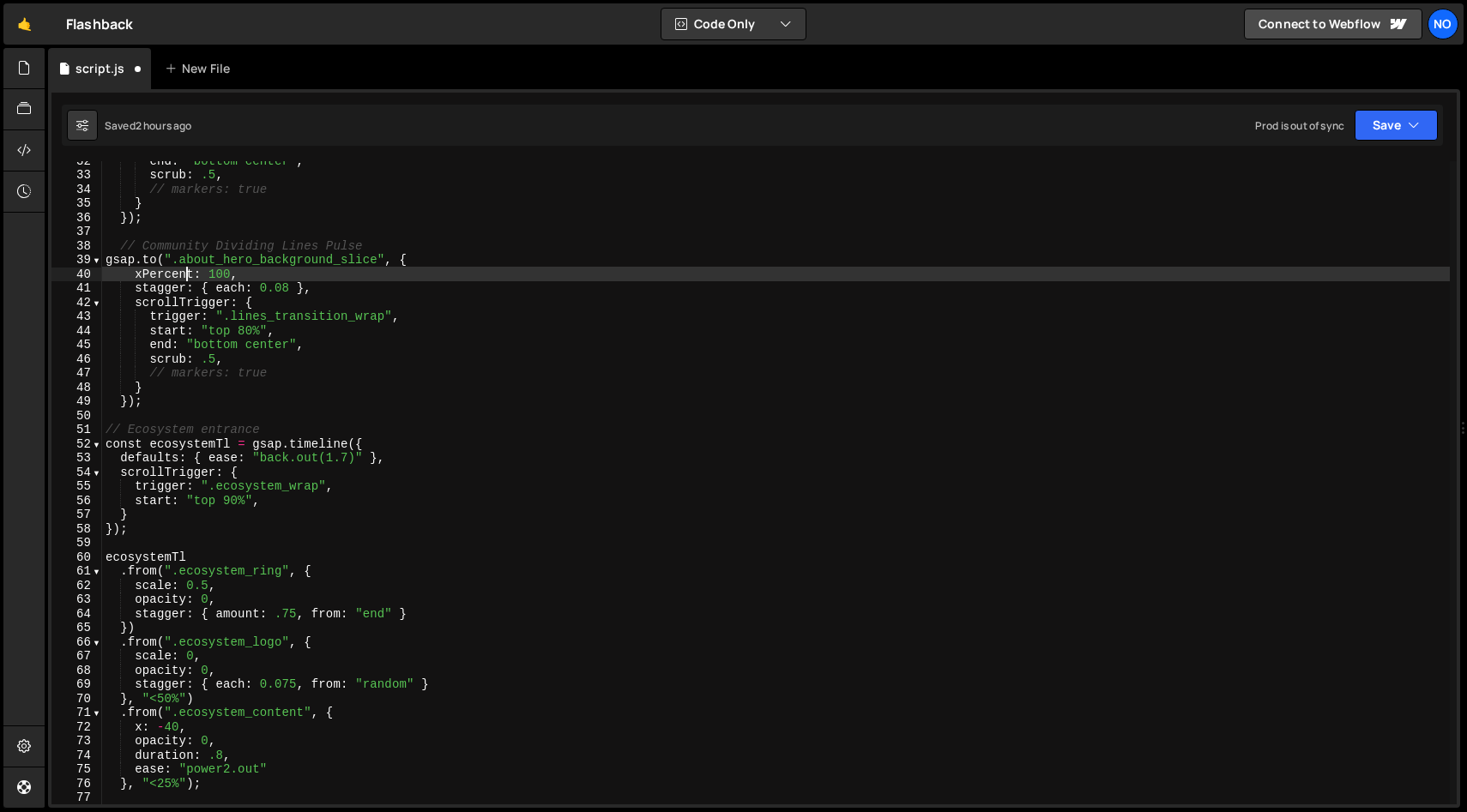
click at [182, 275] on div "end : "bottom center" , scrub : .5 , // markers: true } }) ; // Community Divid…" at bounding box center [776, 489] width 1348 height 671
click at [209, 275] on div "end : "bottom center" , scrub : .5 , // markers: true } }) ; // Community Divid…" at bounding box center [776, 489] width 1348 height 671
drag, startPoint x: 174, startPoint y: 273, endPoint x: 139, endPoint y: 272, distance: 35.0
click at [137, 272] on div "end : "bottom center" , scrub : .5 , // markers: true } }) ; // Community Divid…" at bounding box center [776, 489] width 1348 height 671
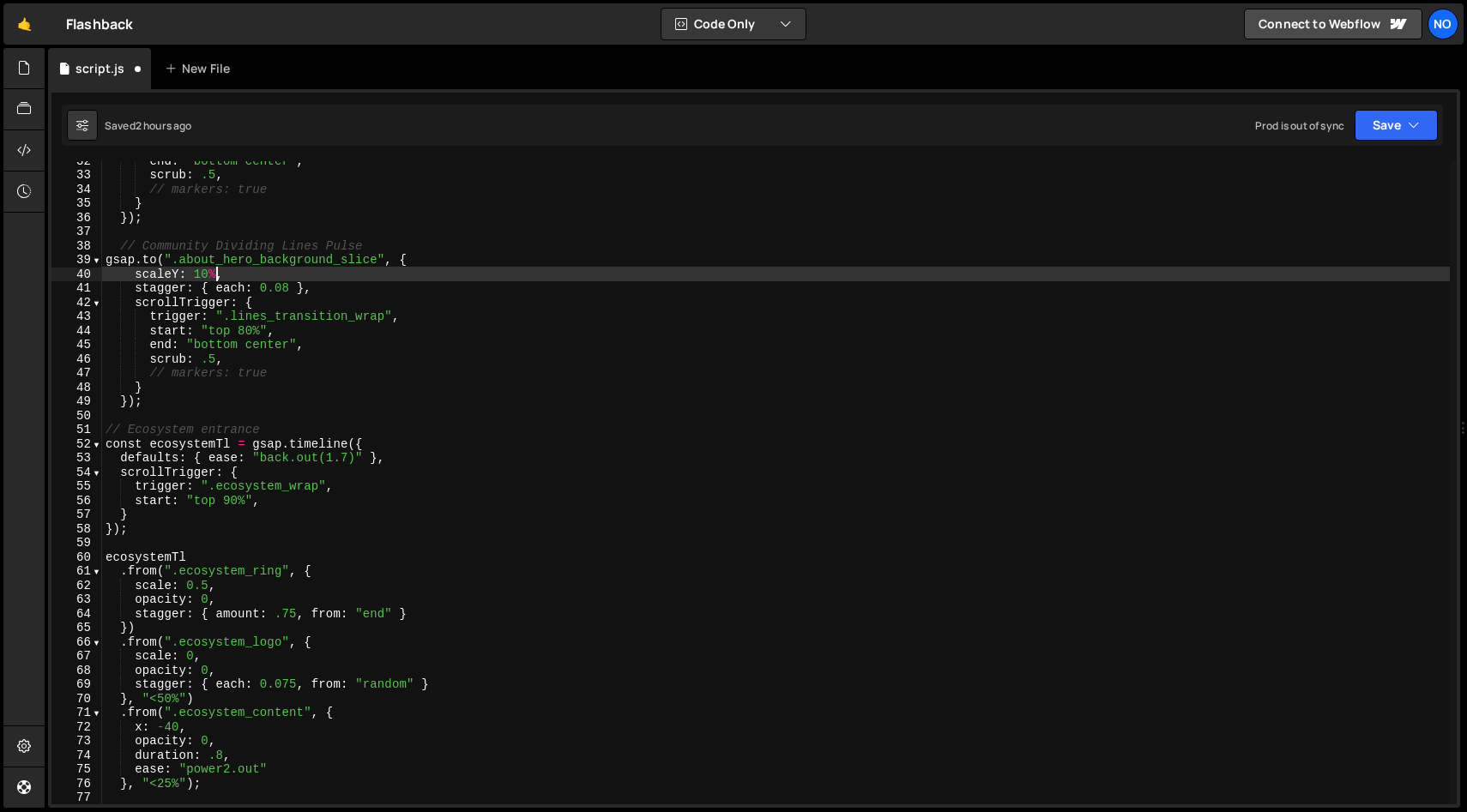
scroll to position [0, 7]
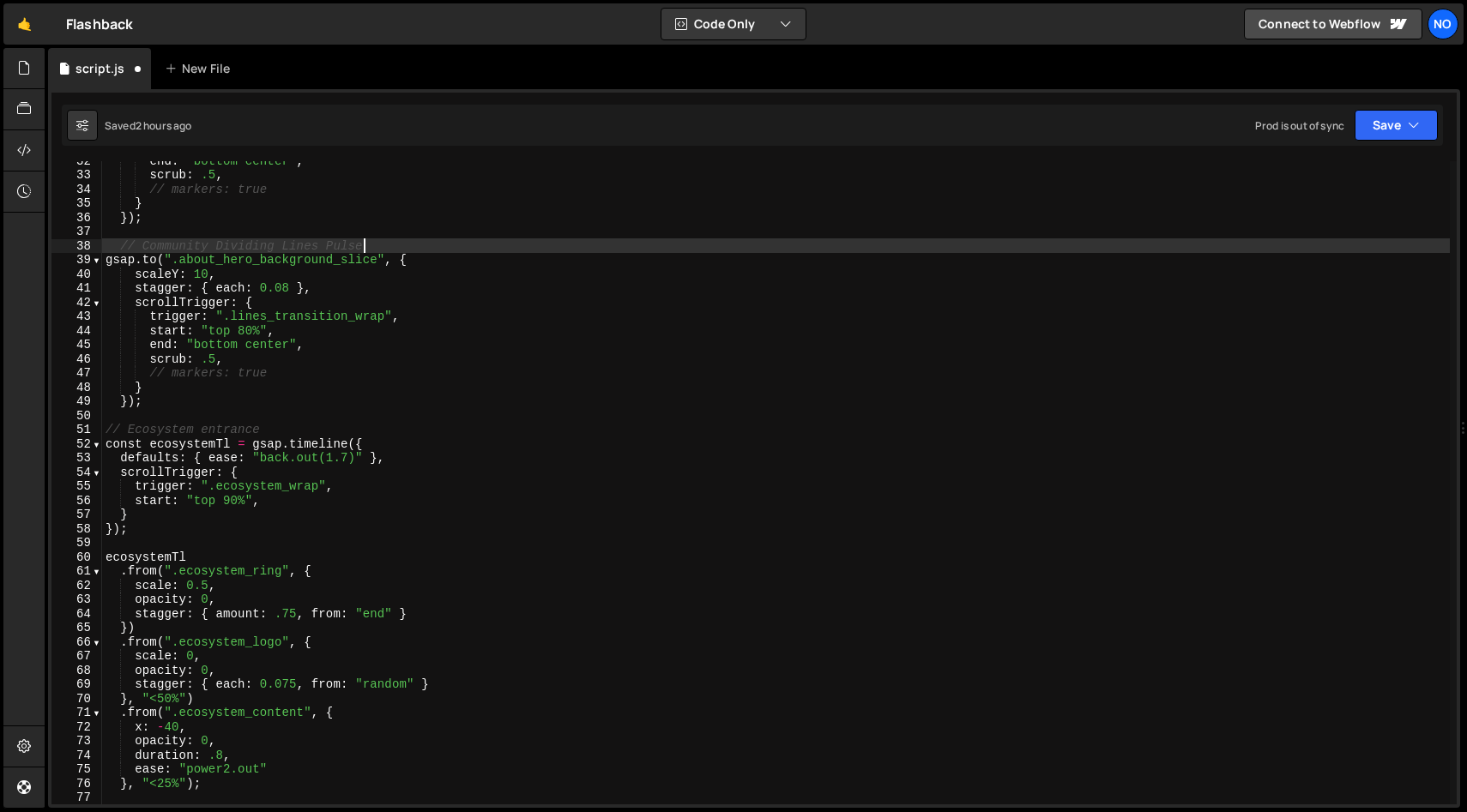
click at [402, 252] on div "end : "bottom center" , scrub : .5 , // markers: true } }) ; // Community Divid…" at bounding box center [776, 489] width 1348 height 671
click at [379, 288] on div "end : "bottom center" , scrub : .5 , // markers: true } }) ; // Community Divid…" at bounding box center [776, 489] width 1348 height 671
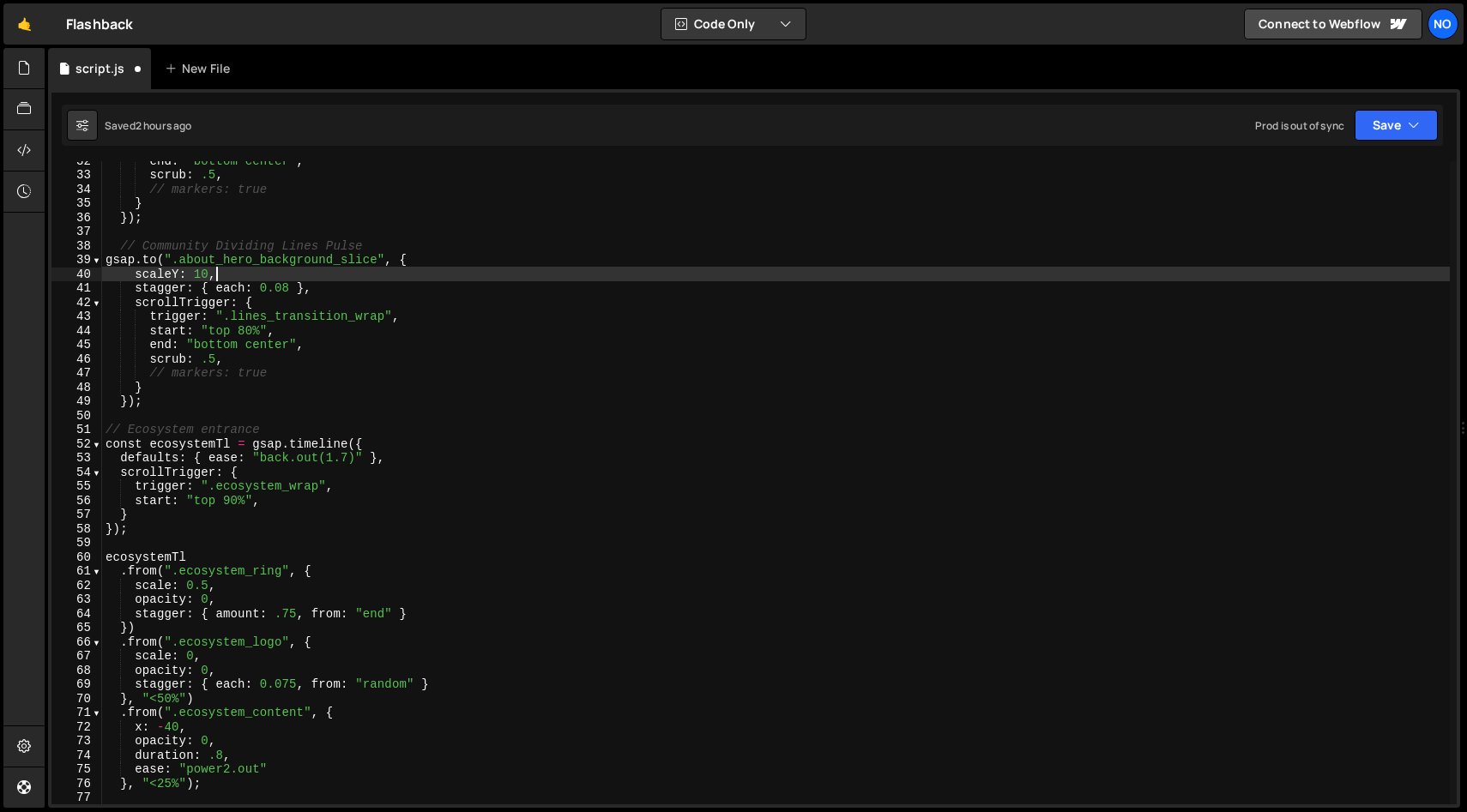
click at [383, 269] on div "end : "bottom center" , scrub : .5 , // markers: true } }) ; // Community Divid…" at bounding box center [776, 489] width 1348 height 671
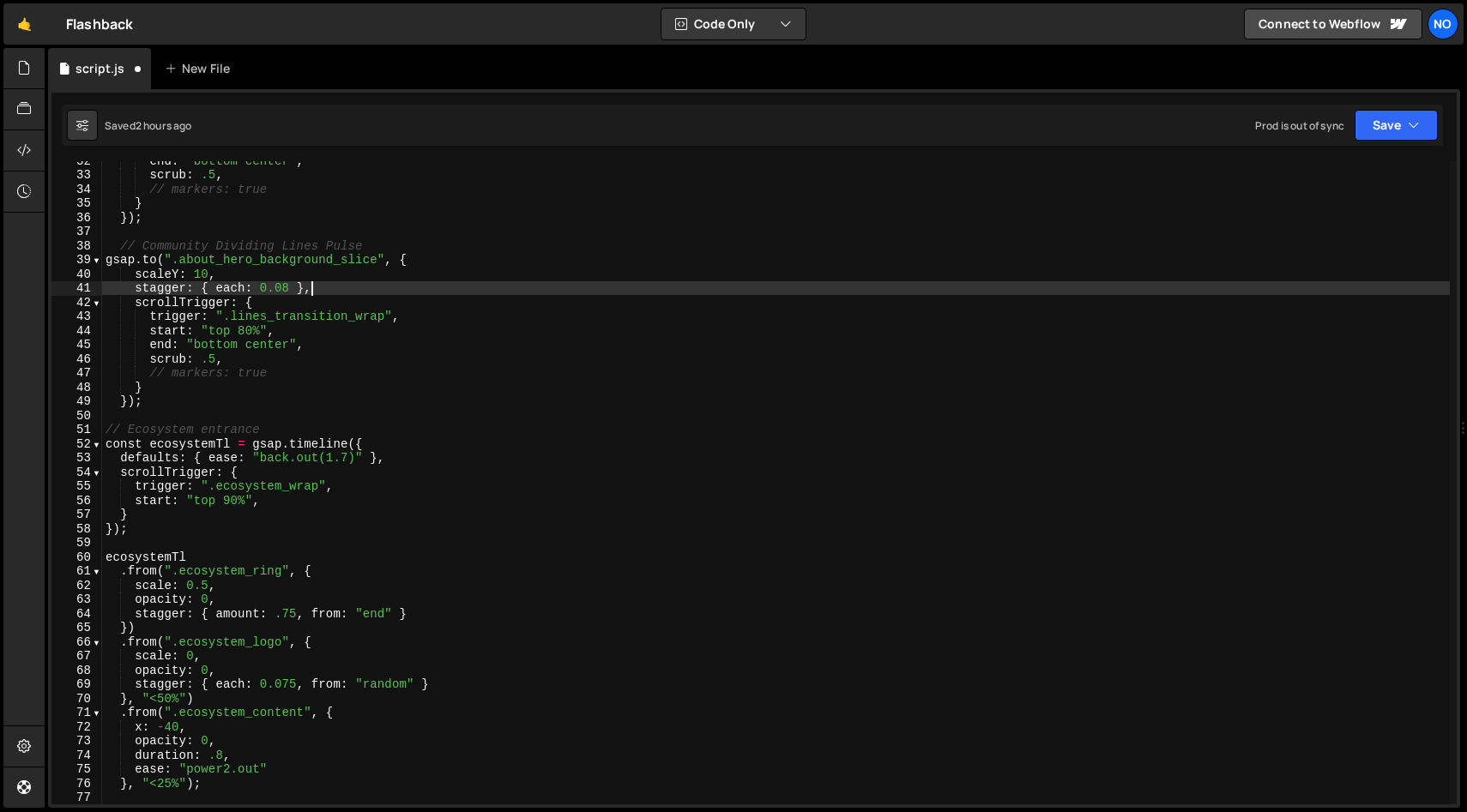
click at [376, 287] on div "end : "bottom center" , scrub : .5 , // markers: true } }) ; // Community Divid…" at bounding box center [776, 489] width 1348 height 671
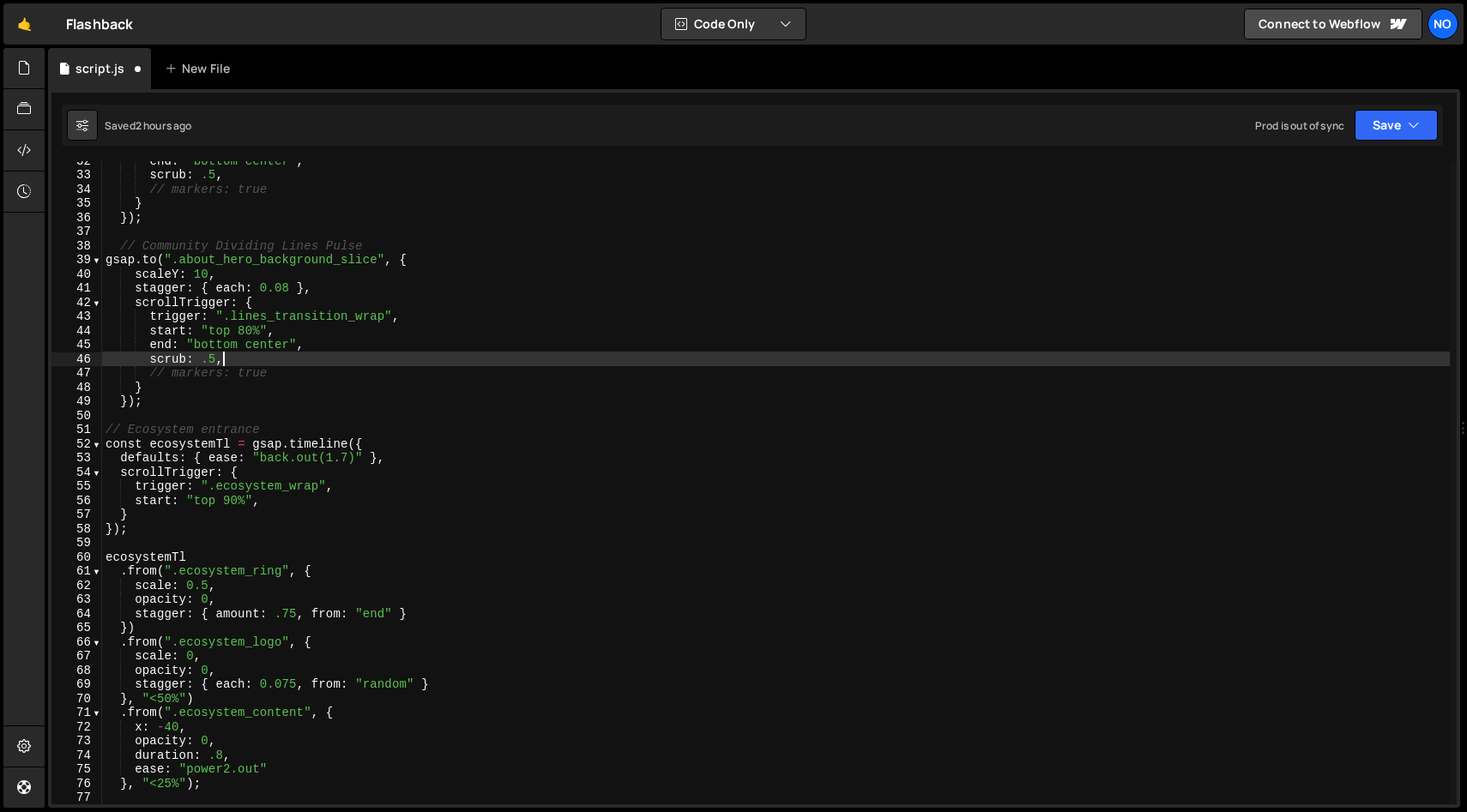
click at [251, 363] on div "end : "bottom center" , scrub : .5 , // markers: true } }) ; // Community Divid…" at bounding box center [776, 489] width 1348 height 671
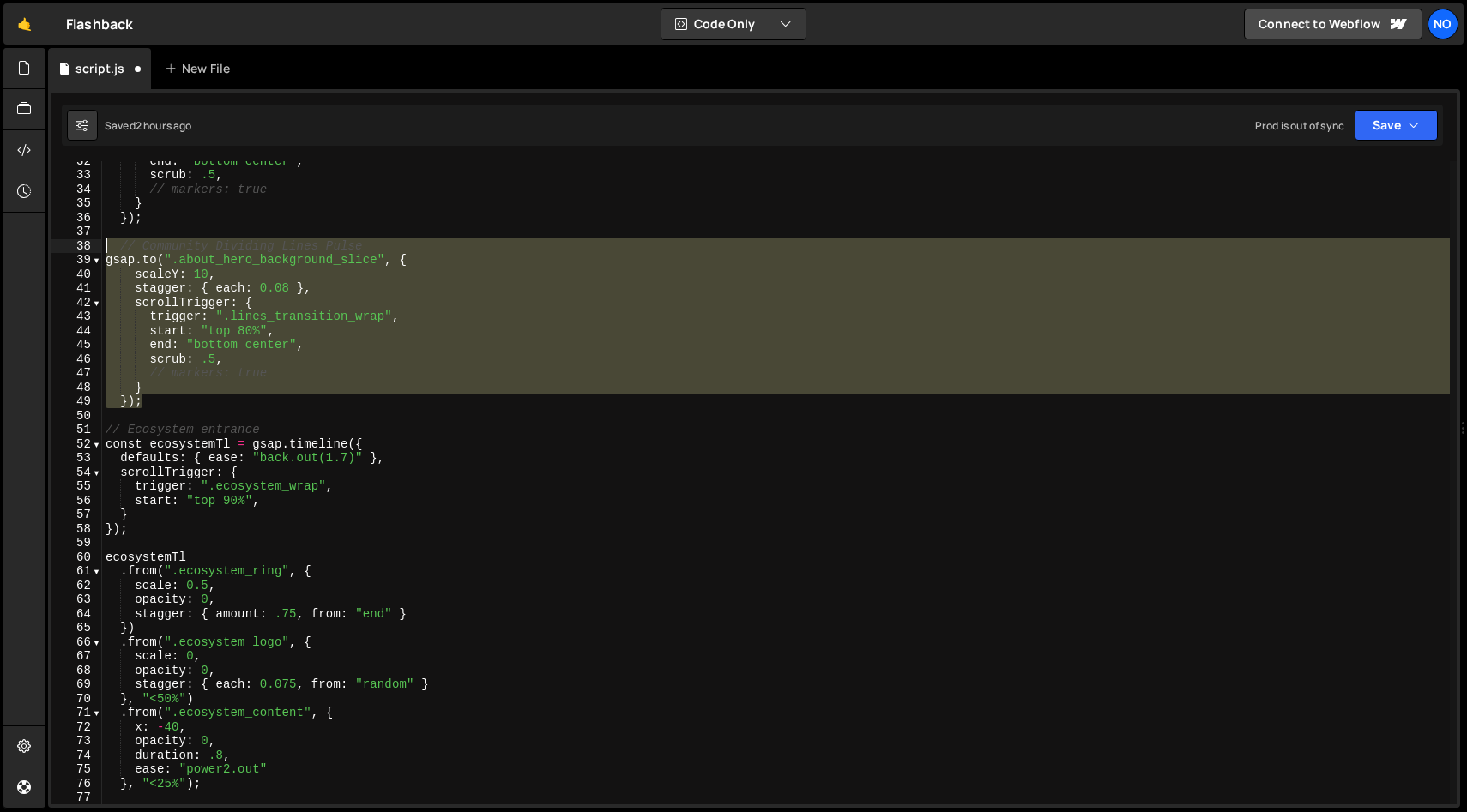
drag, startPoint x: 133, startPoint y: 363, endPoint x: 98, endPoint y: 247, distance: 121.2
click at [99, 247] on div "scrub: .5, 32 33 34 35 36 37 38 39 40 41 42 43 44 45 46 47 48 49 50 51 52 53 54…" at bounding box center [754, 482] width 1405 height 643
type textarea "// Community Dividing Lines Pulse [DOMAIN_NAME](".about_hero_background_slice",…"
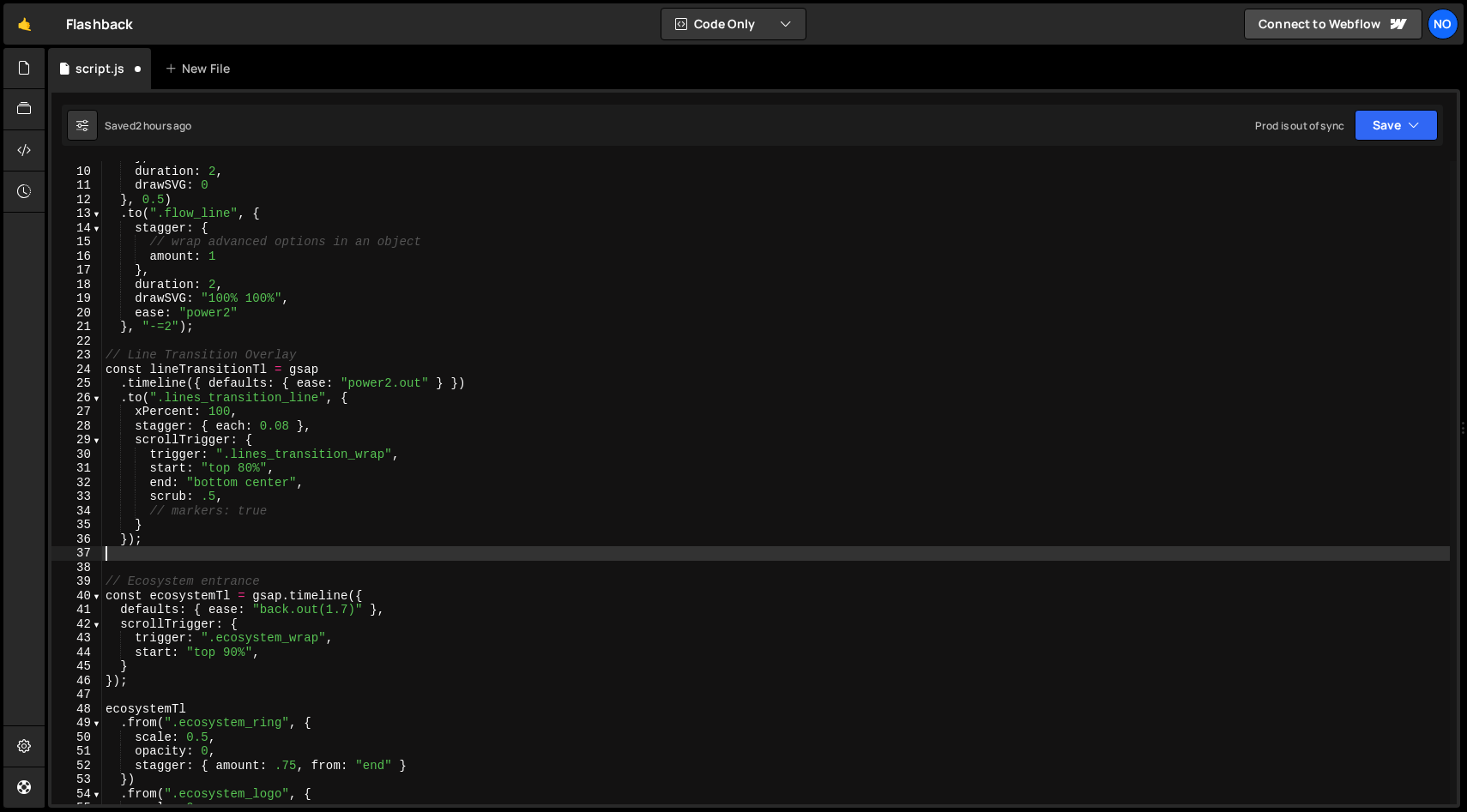
scroll to position [103, 0]
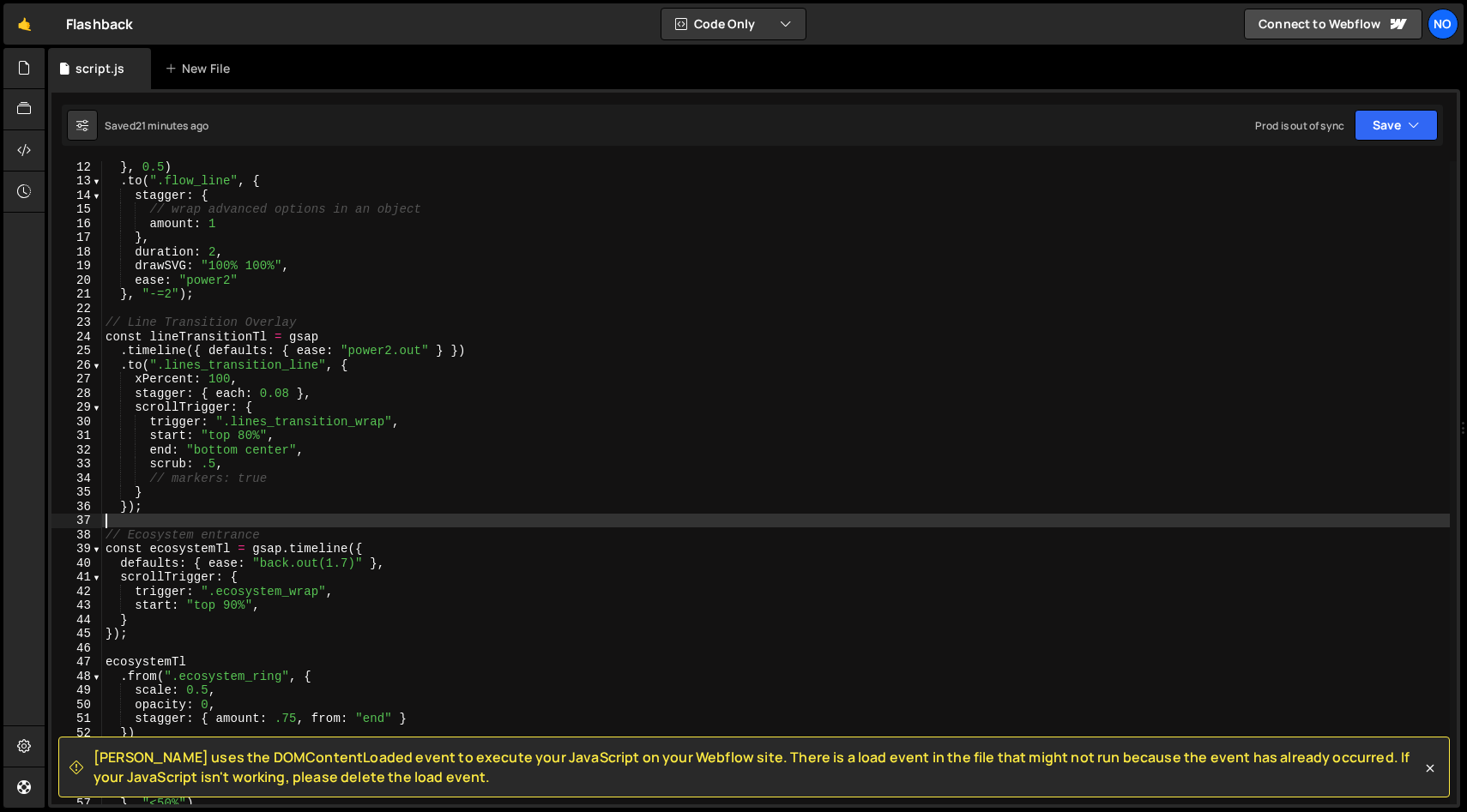
click at [338, 494] on div "} , 0.5 ) . to ( ".flow_line" , { stagger : { // wrap advanced options in an ob…" at bounding box center [776, 494] width 1348 height 671
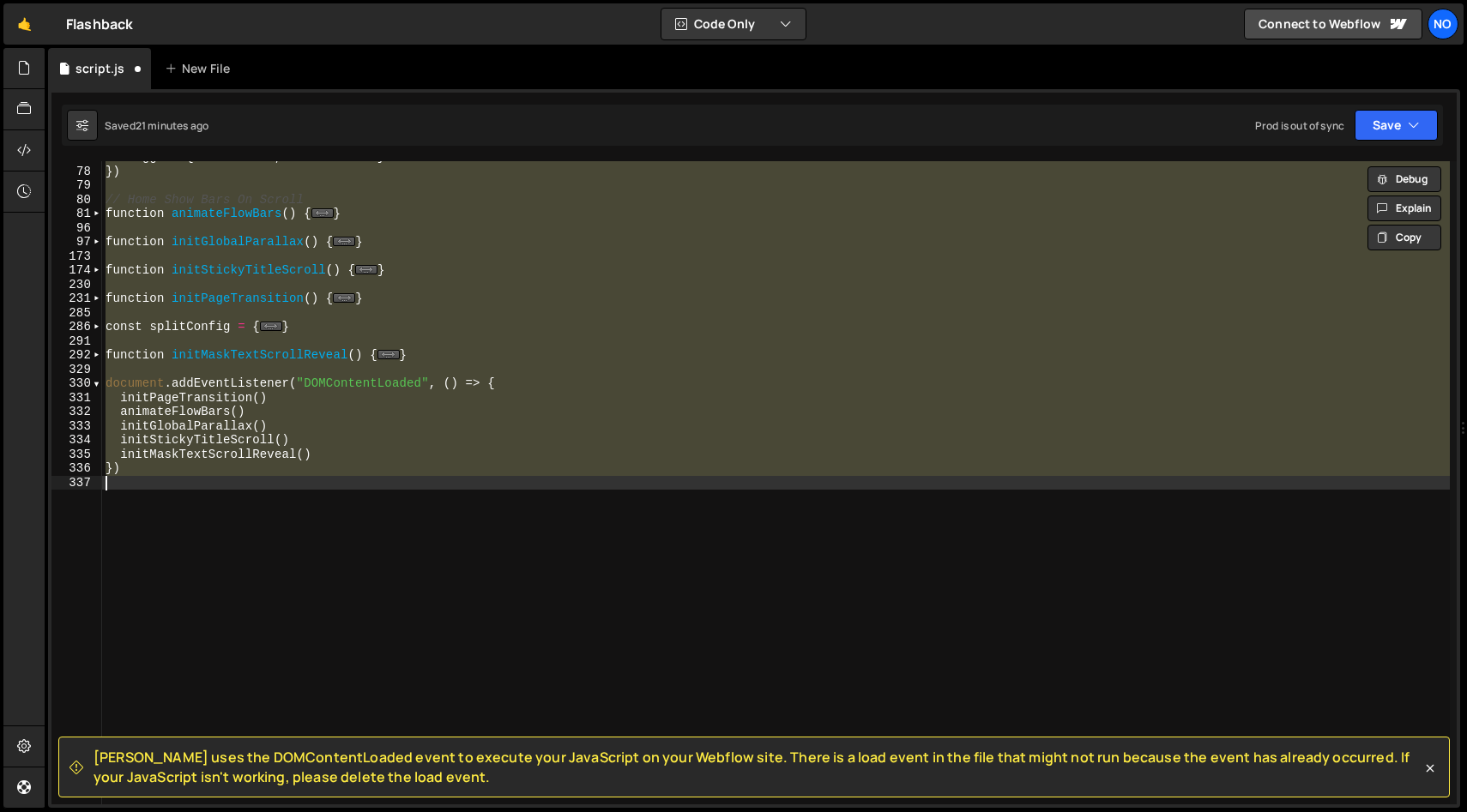
scroll to position [358, 0]
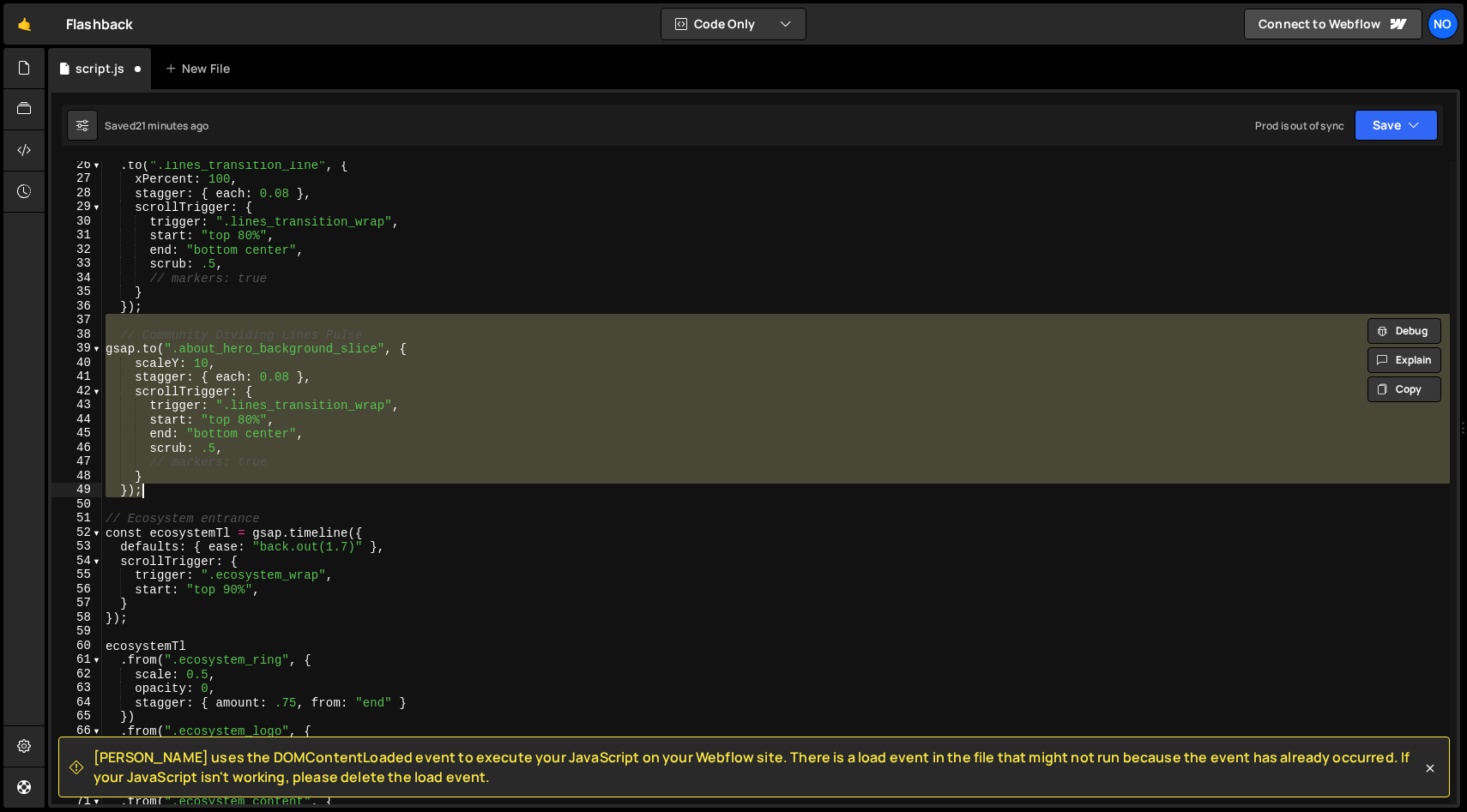
click at [239, 487] on div ". to ( ".lines_transition_line" , { xPercent : 100 , stagger : { each : 0.08 } …" at bounding box center [776, 482] width 1348 height 643
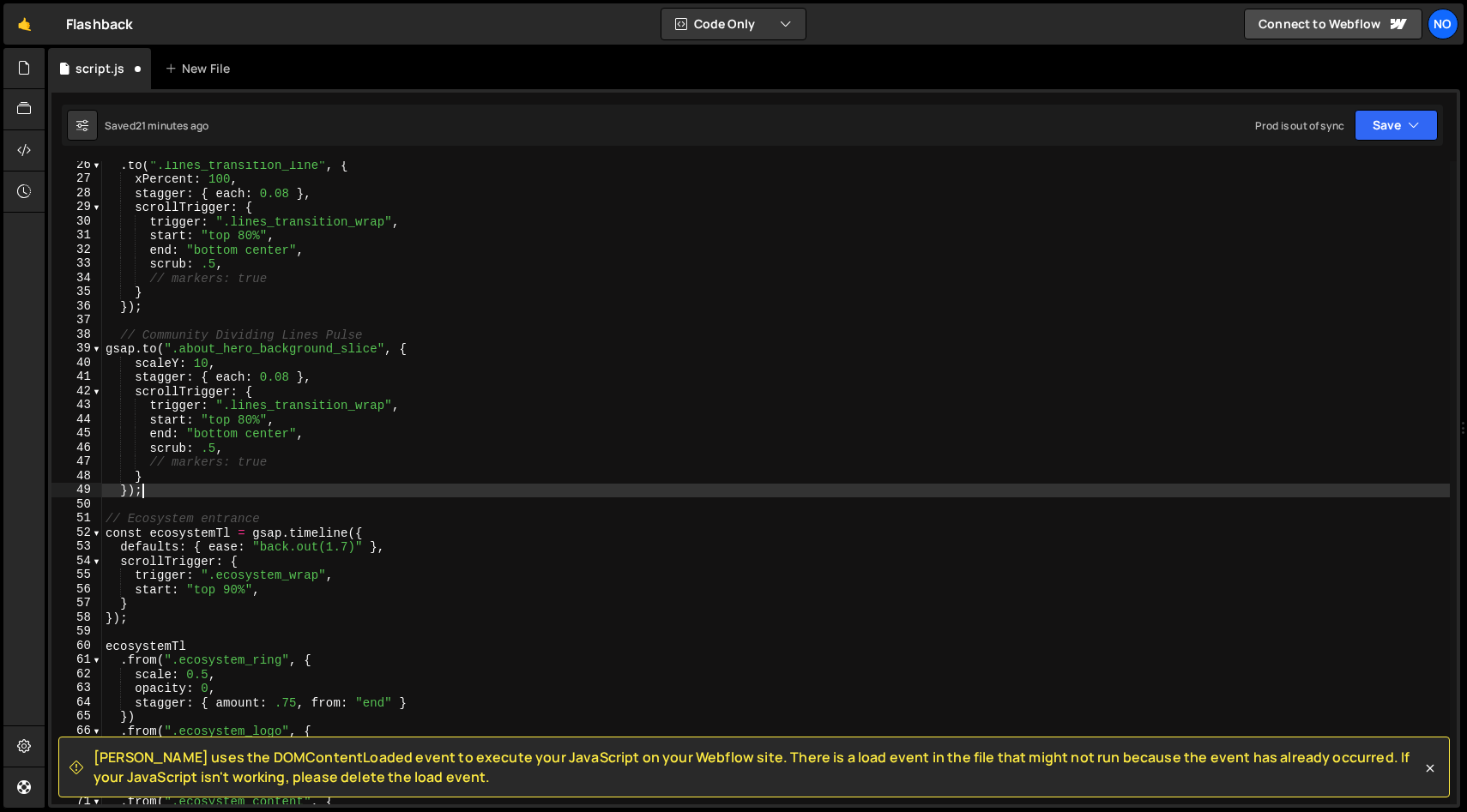
click at [206, 363] on div ". to ( ".lines_transition_line" , { xPercent : 100 , stagger : { each : 0.08 } …" at bounding box center [776, 493] width 1348 height 671
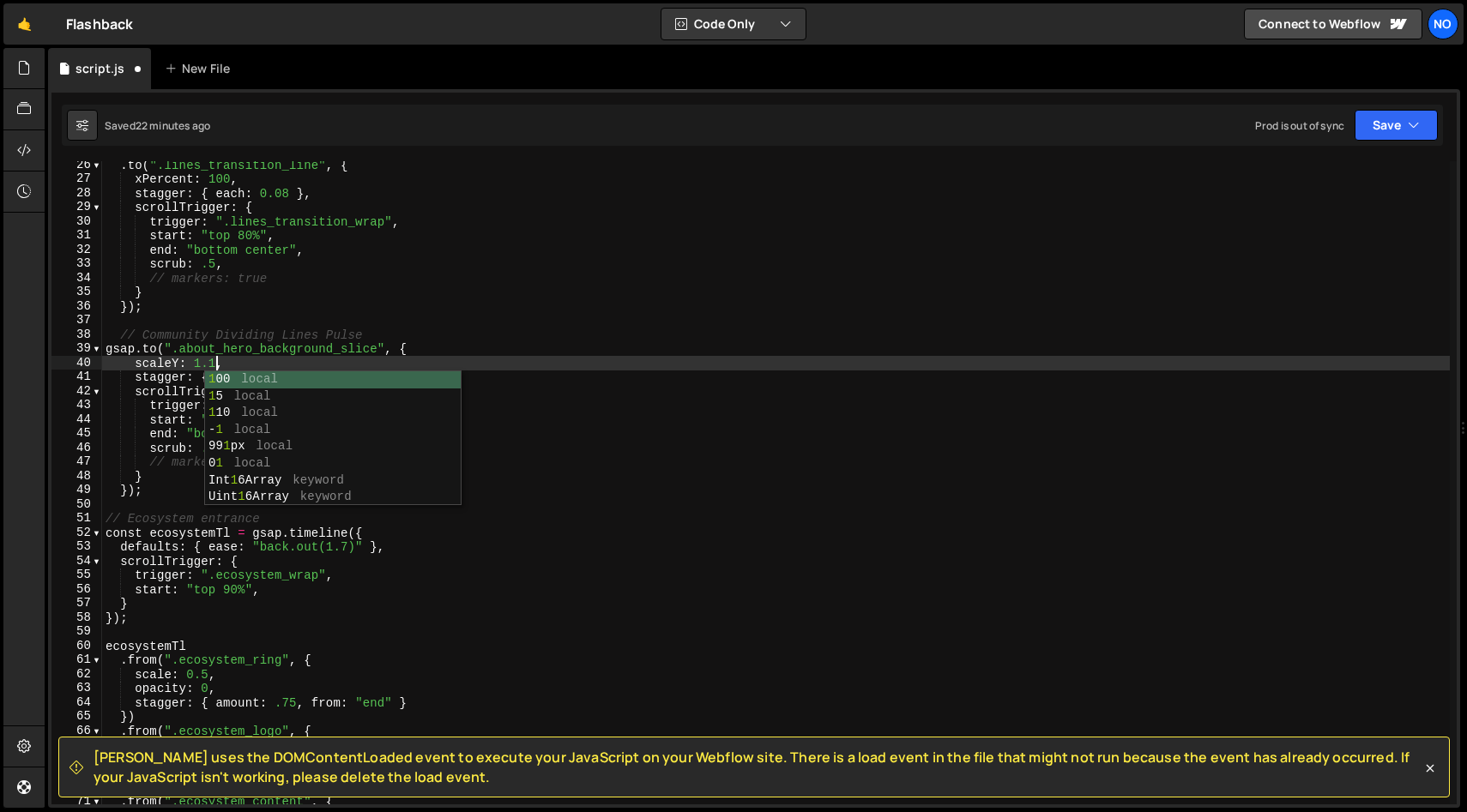
scroll to position [0, 7]
click at [318, 355] on div ". to ( ".lines_transition_line" , { xPercent : 100 , stagger : { each : 0.08 } …" at bounding box center [776, 493] width 1348 height 671
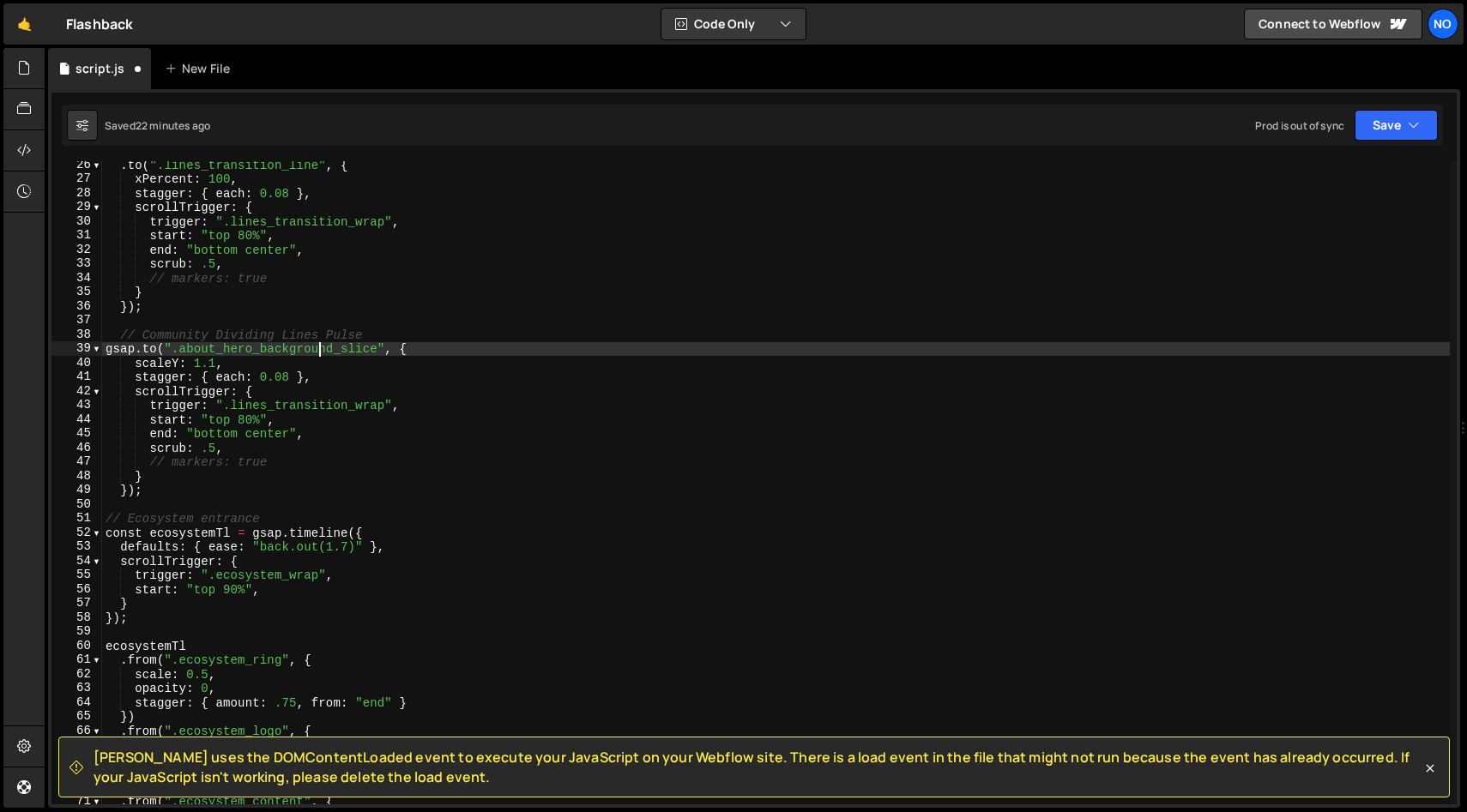
click at [348, 373] on div ". to ( ".lines_transition_line" , { xPercent : 100 , stagger : { each : 0.08 } …" at bounding box center [776, 493] width 1348 height 671
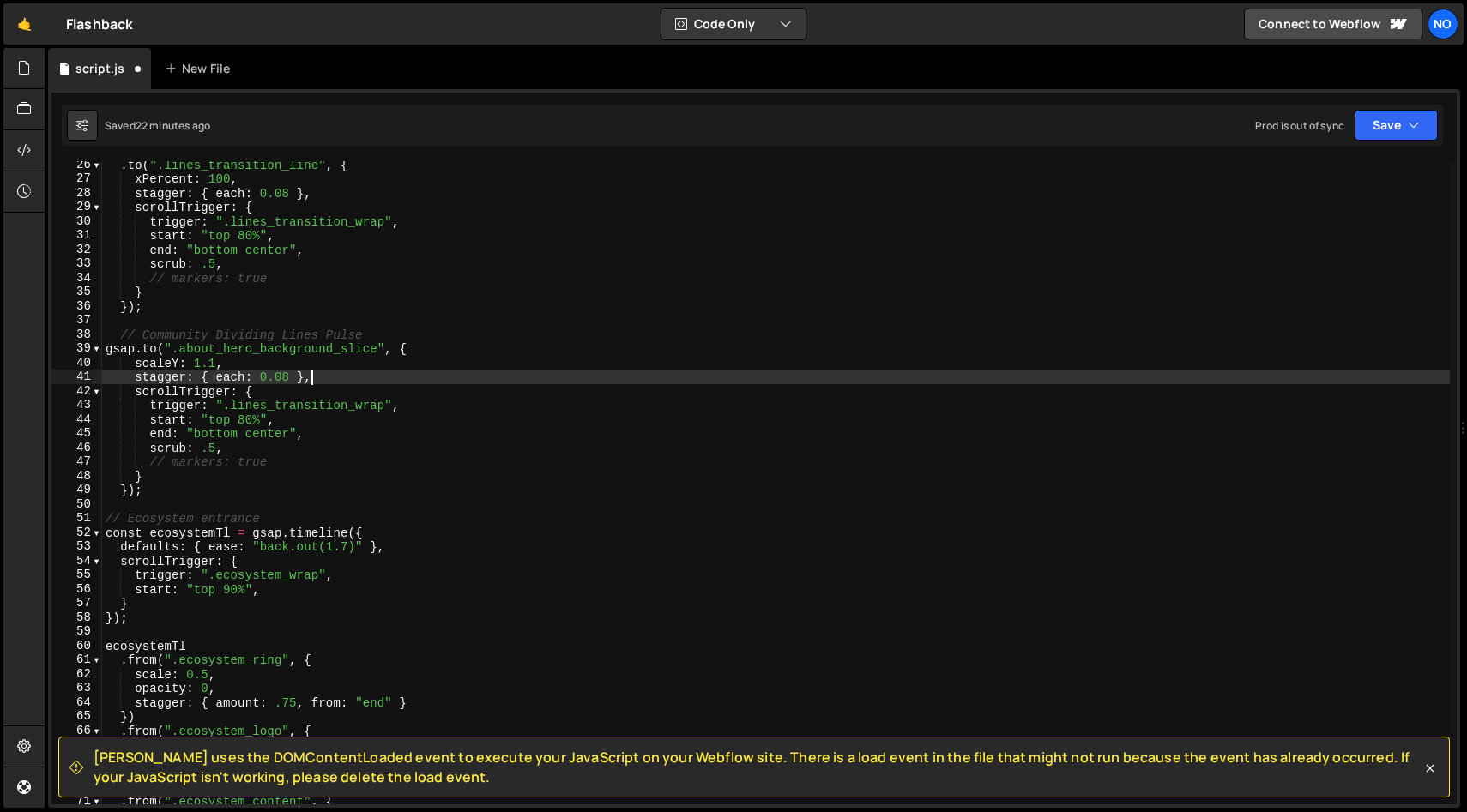
click at [437, 402] on div ". to ( ".lines_transition_line" , { xPercent : 100 , stagger : { each : 0.08 } …" at bounding box center [776, 493] width 1348 height 671
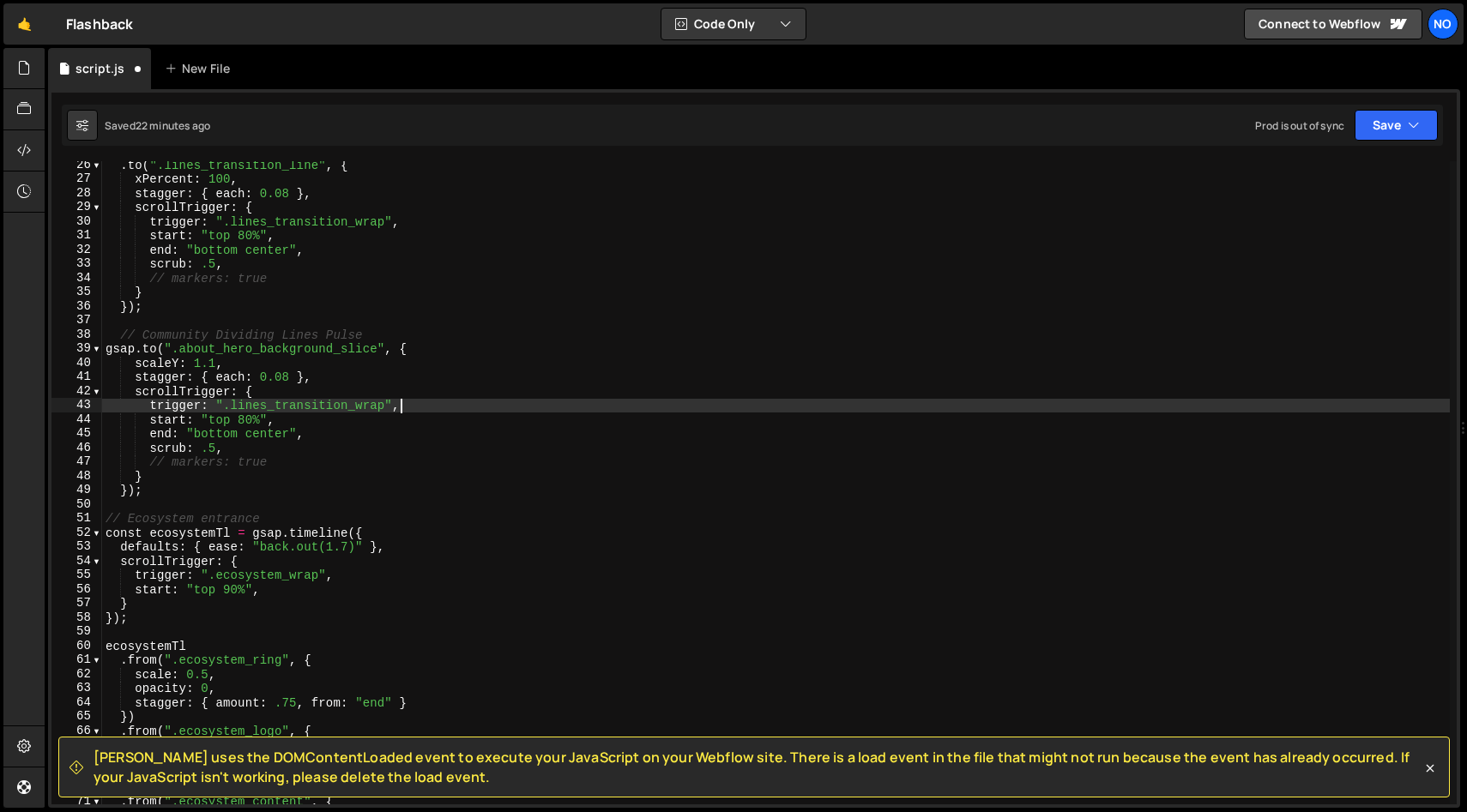
click at [428, 441] on div ". to ( ".lines_transition_line" , { xPercent : 100 , stagger : { each : 0.08 } …" at bounding box center [776, 493] width 1348 height 671
click at [422, 412] on div ". to ( ".lines_transition_line" , { xPercent : 100 , stagger : { each : 0.08 } …" at bounding box center [776, 493] width 1348 height 671
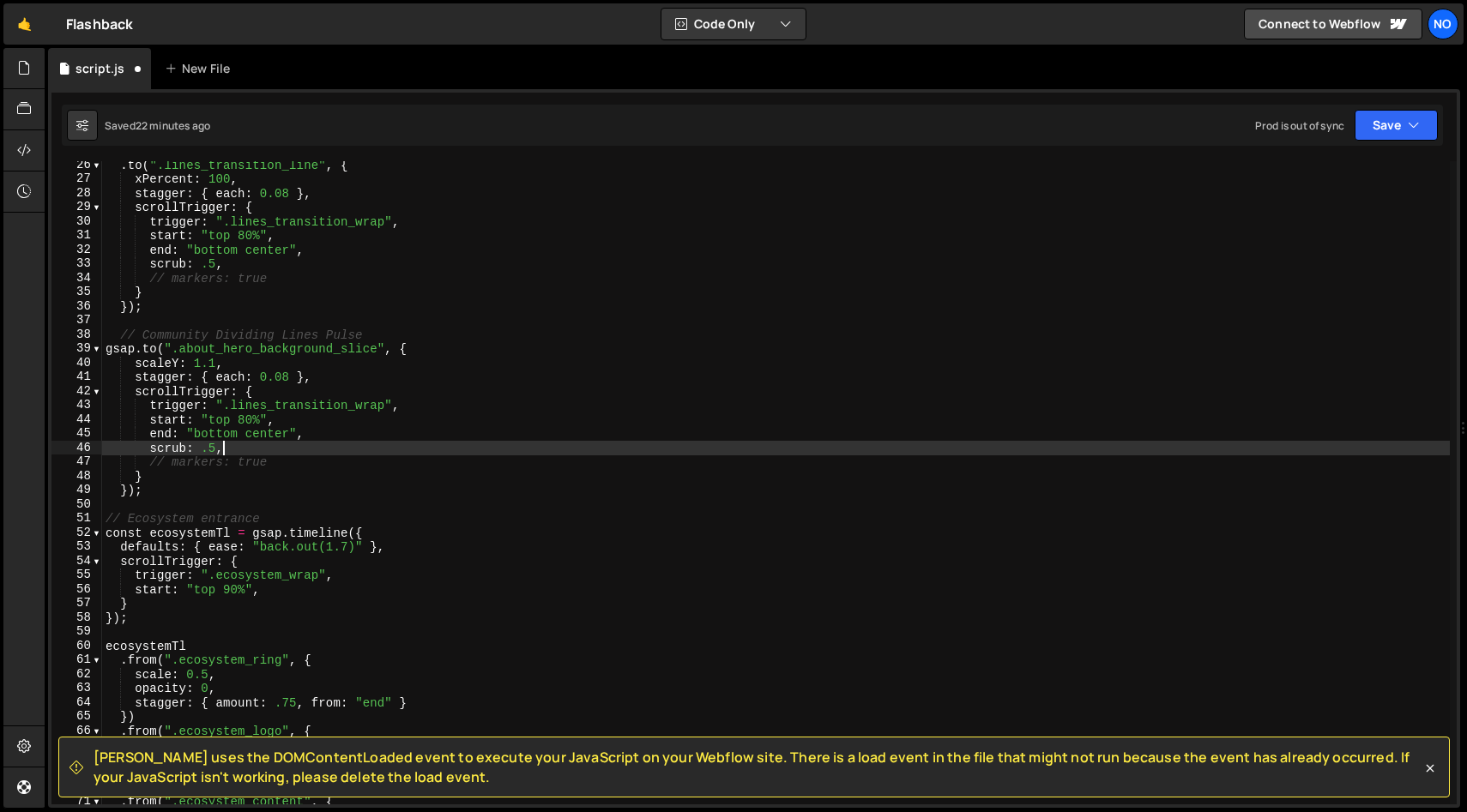
click at [418, 443] on div ". to ( ".lines_transition_line" , { xPercent : 100 , stagger : { each : 0.08 } …" at bounding box center [776, 493] width 1348 height 671
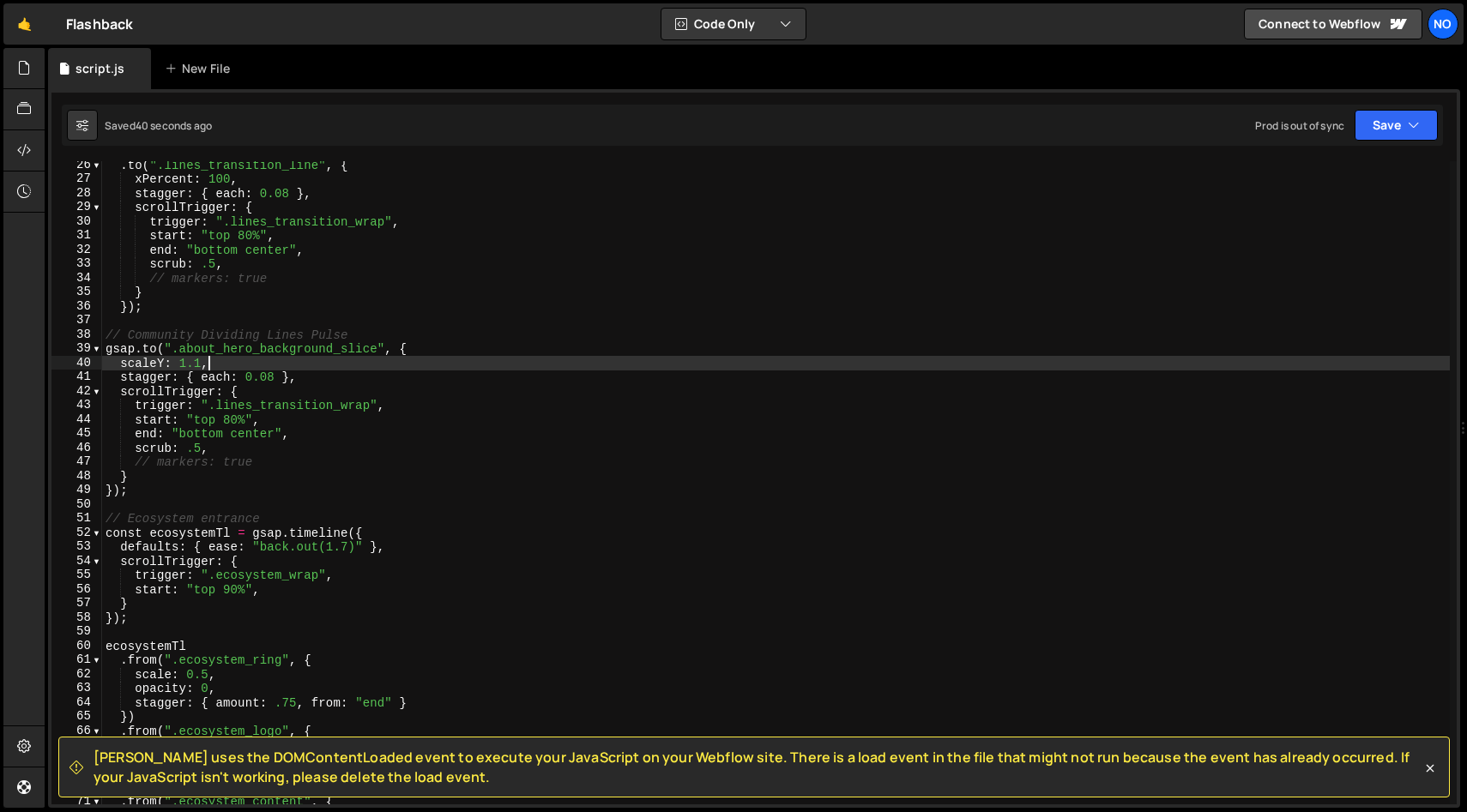
click at [262, 362] on div ". to ( ".lines_transition_line" , { xPercent : 100 , stagger : { each : 0.08 } …" at bounding box center [776, 493] width 1348 height 671
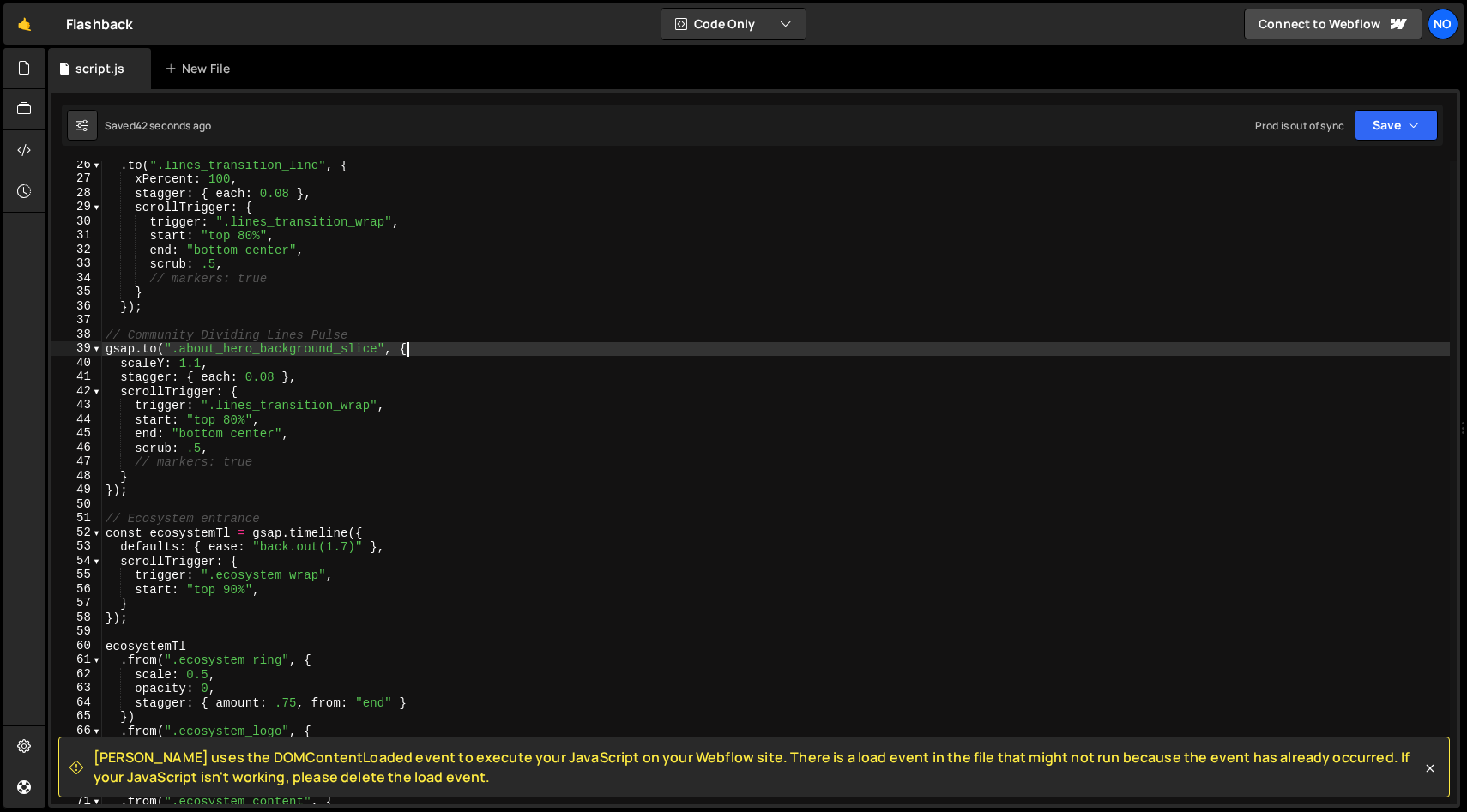
click at [483, 345] on div ". to ( ".lines_transition_line" , { xPercent : 100 , stagger : { each : 0.08 } …" at bounding box center [776, 493] width 1348 height 671
click at [203, 358] on div ". to ( ".lines_transition_line" , { xPercent : 100 , stagger : { each : 0.08 } …" at bounding box center [776, 493] width 1348 height 671
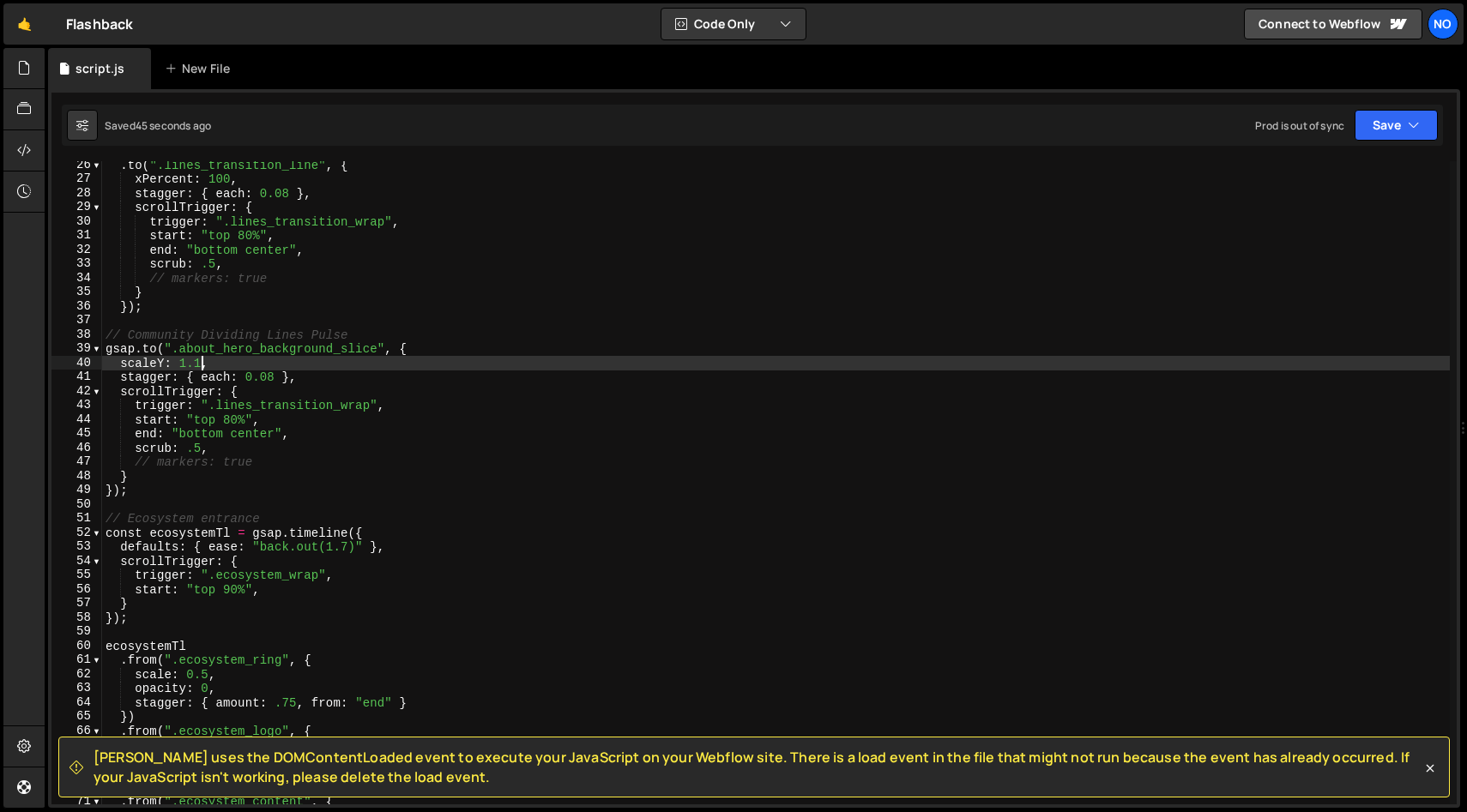
click at [355, 376] on div ". to ( ".lines_transition_line" , { xPercent : 100 , stagger : { each : 0.08 } …" at bounding box center [776, 493] width 1348 height 671
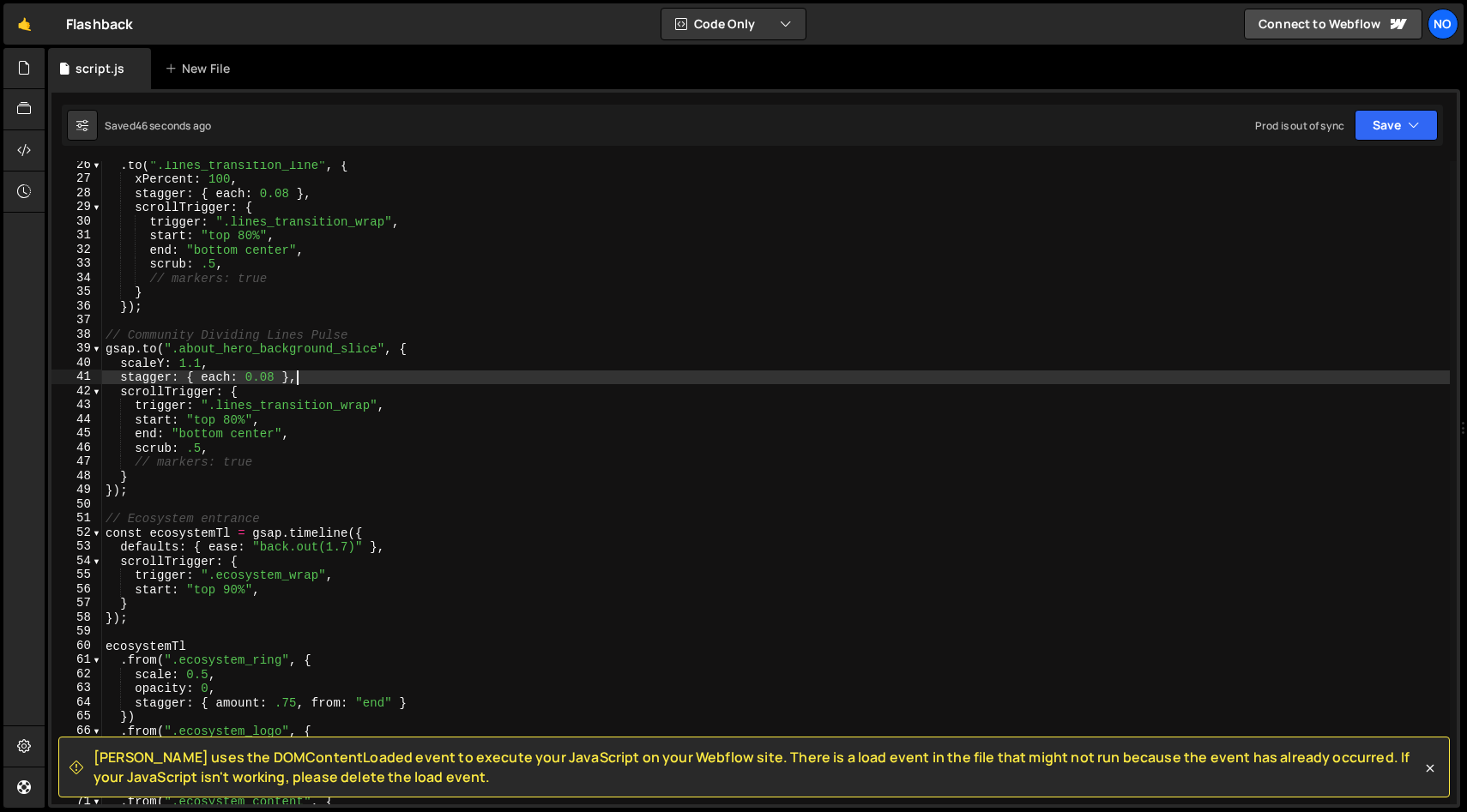
click at [292, 395] on div ". to ( ".lines_transition_line" , { xPercent : 100 , stagger : { each : 0.08 } …" at bounding box center [776, 493] width 1348 height 671
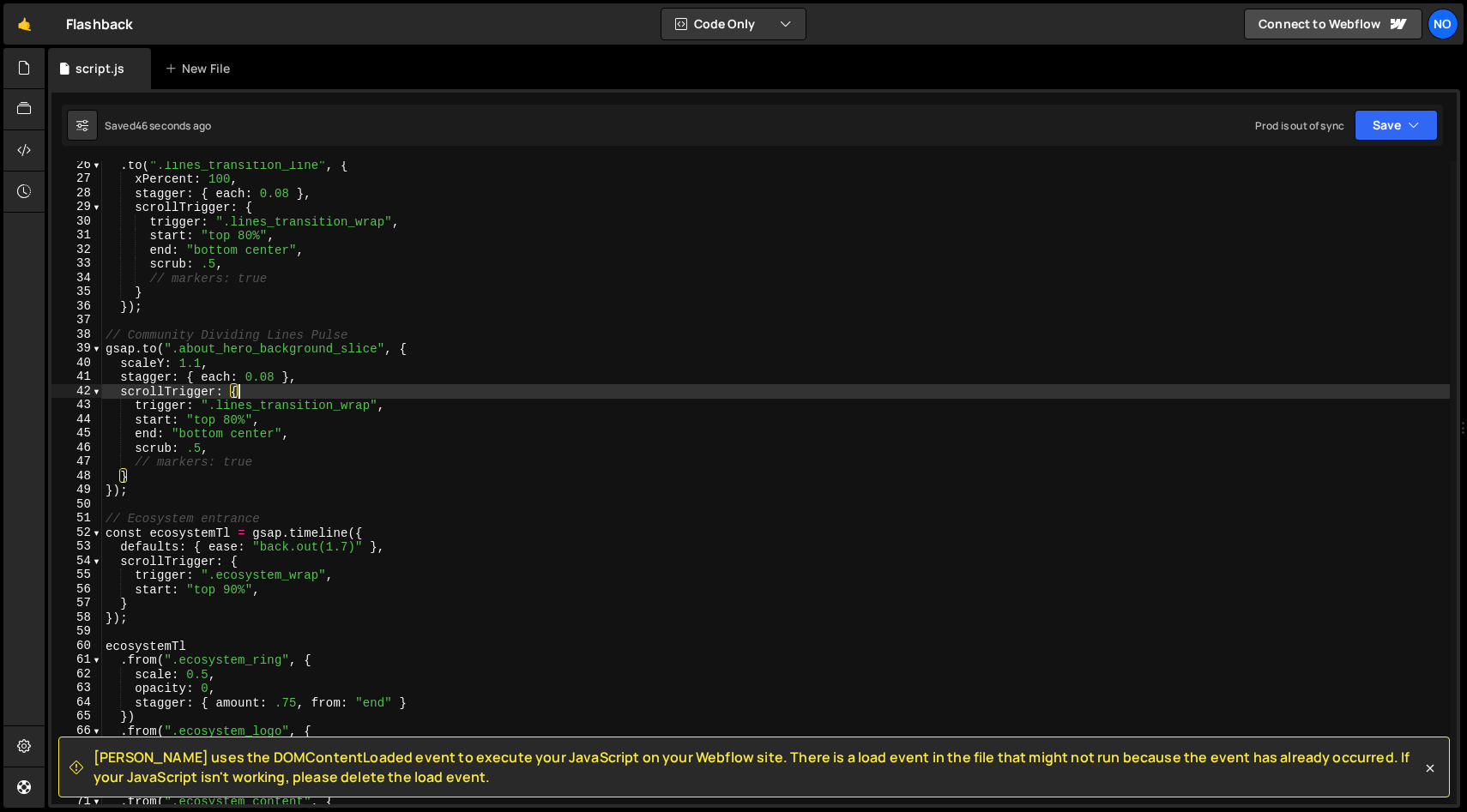
click at [438, 417] on div ". to ( ".lines_transition_line" , { xPercent : 100 , stagger : { each : 0.08 } …" at bounding box center [776, 493] width 1348 height 671
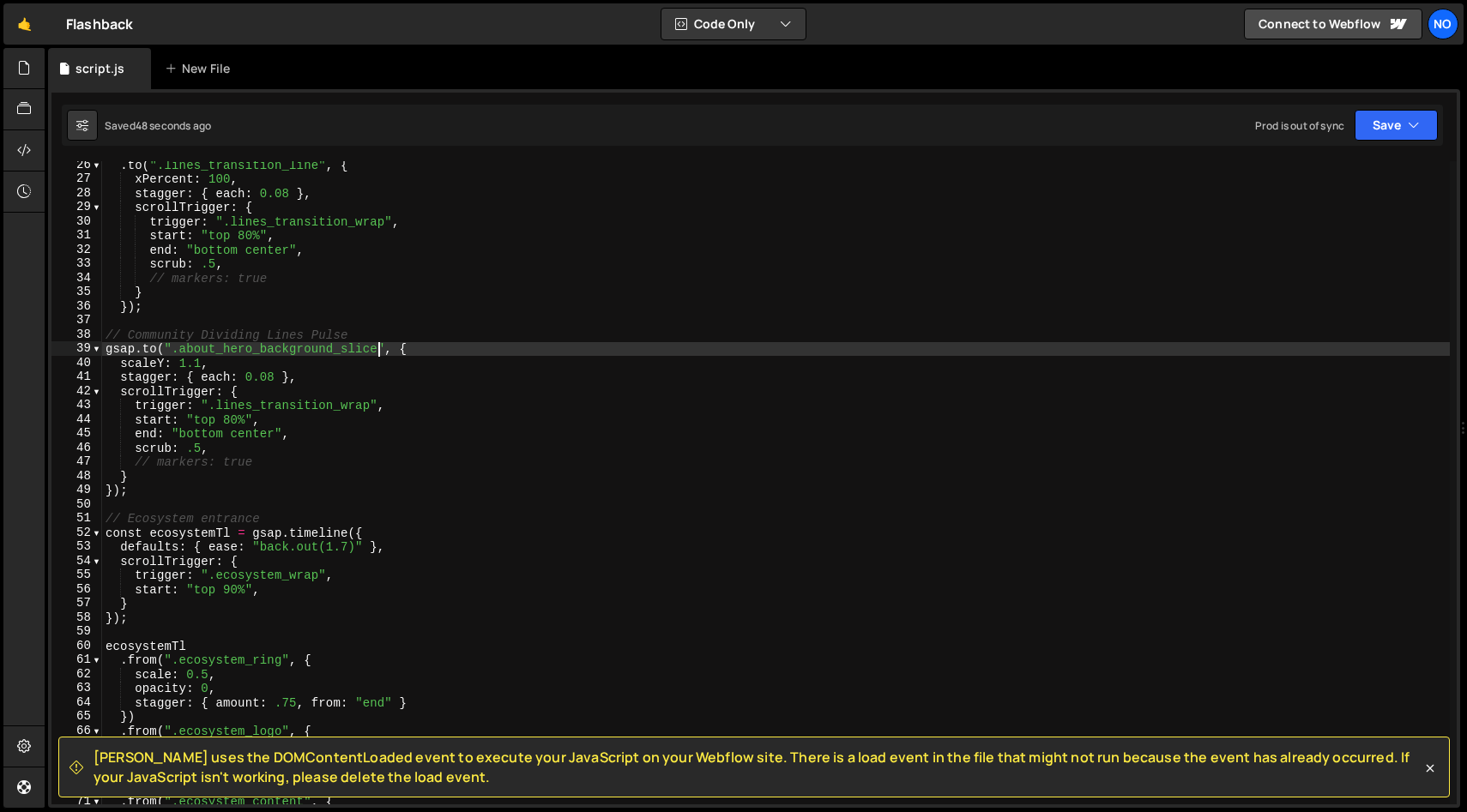
click at [379, 346] on div ". to ( ".lines_transition_line" , { xPercent : 100 , stagger : { each : 0.08 } …" at bounding box center [776, 493] width 1348 height 671
click at [177, 349] on div ". to ( ".lines_transition_line" , { xPercent : 100 , stagger : { each : 0.08 } …" at bounding box center [776, 493] width 1348 height 671
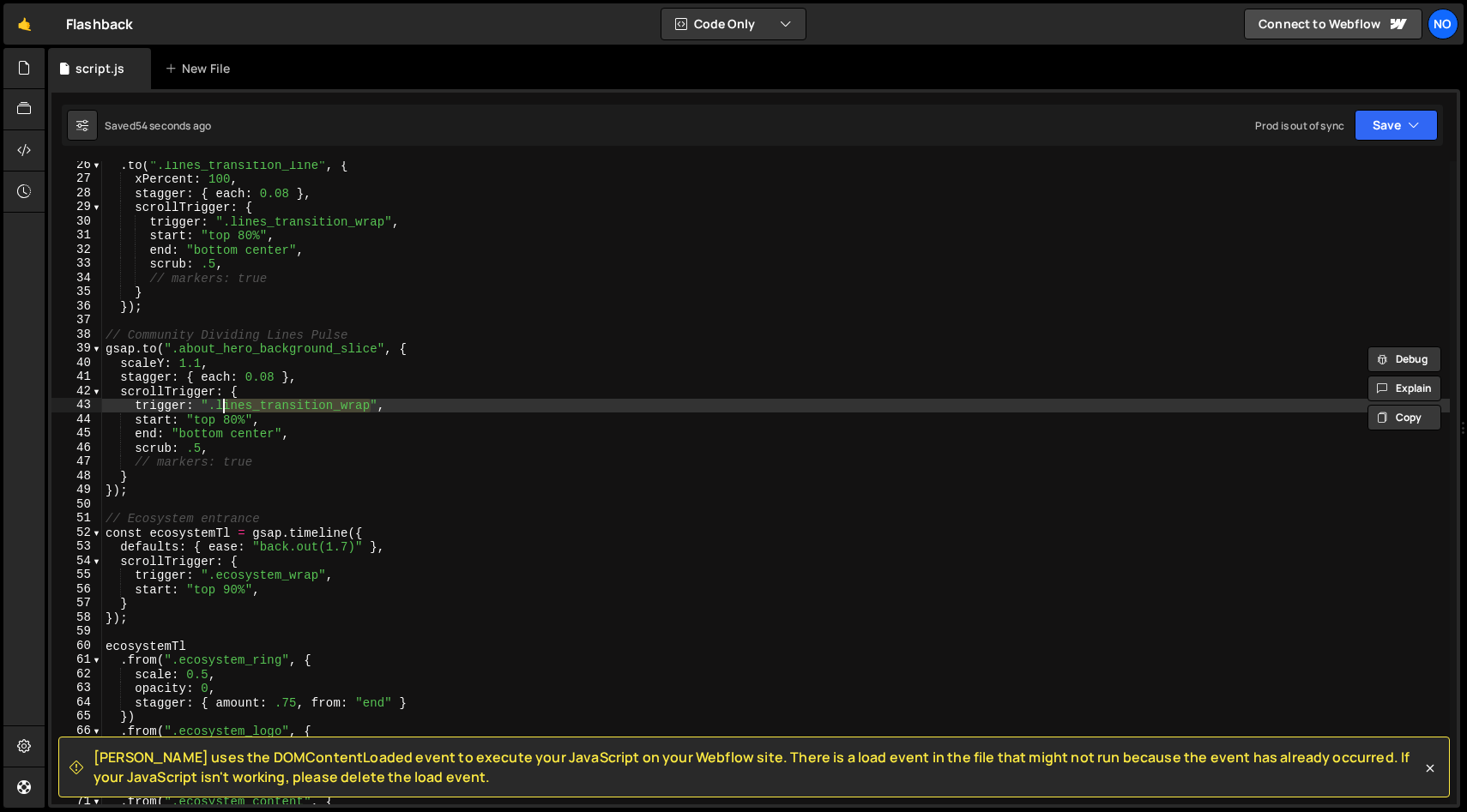
drag, startPoint x: 369, startPoint y: 405, endPoint x: 227, endPoint y: 406, distance: 142.0
click at [222, 403] on div ". to ( ".lines_transition_line" , { xPercent : 100 , stagger : { each : 0.08 } …" at bounding box center [776, 493] width 1348 height 671
paste textarea "about_hero_background_slice"
click at [469, 406] on div ". to ( ".lines_transition_line" , { xPercent : 100 , stagger : { each : 0.08 } …" at bounding box center [776, 493] width 1348 height 671
click at [414, 407] on div ". to ( ".lines_transition_line" , { xPercent : 100 , stagger : { each : 0.08 } …" at bounding box center [776, 493] width 1348 height 671
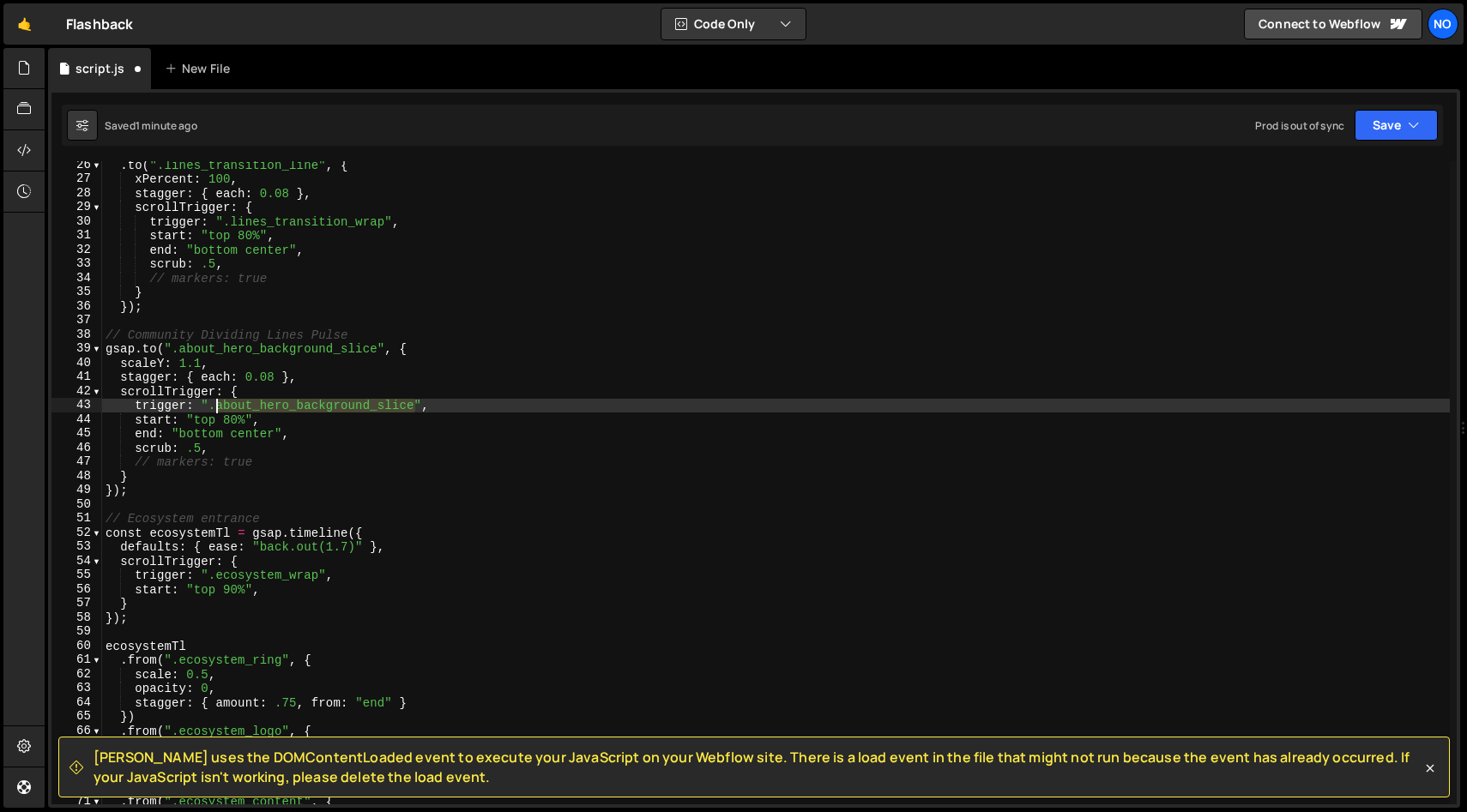
click at [213, 406] on div ". to ( ".lines_transition_line" , { xPercent : 100 , stagger : { each : 0.08 } …" at bounding box center [776, 493] width 1348 height 671
paste textarea
click at [197, 446] on div ". to ( ".lines_transition_line" , { xPercent : 100 , stagger : { each : 0.08 } …" at bounding box center [776, 493] width 1348 height 671
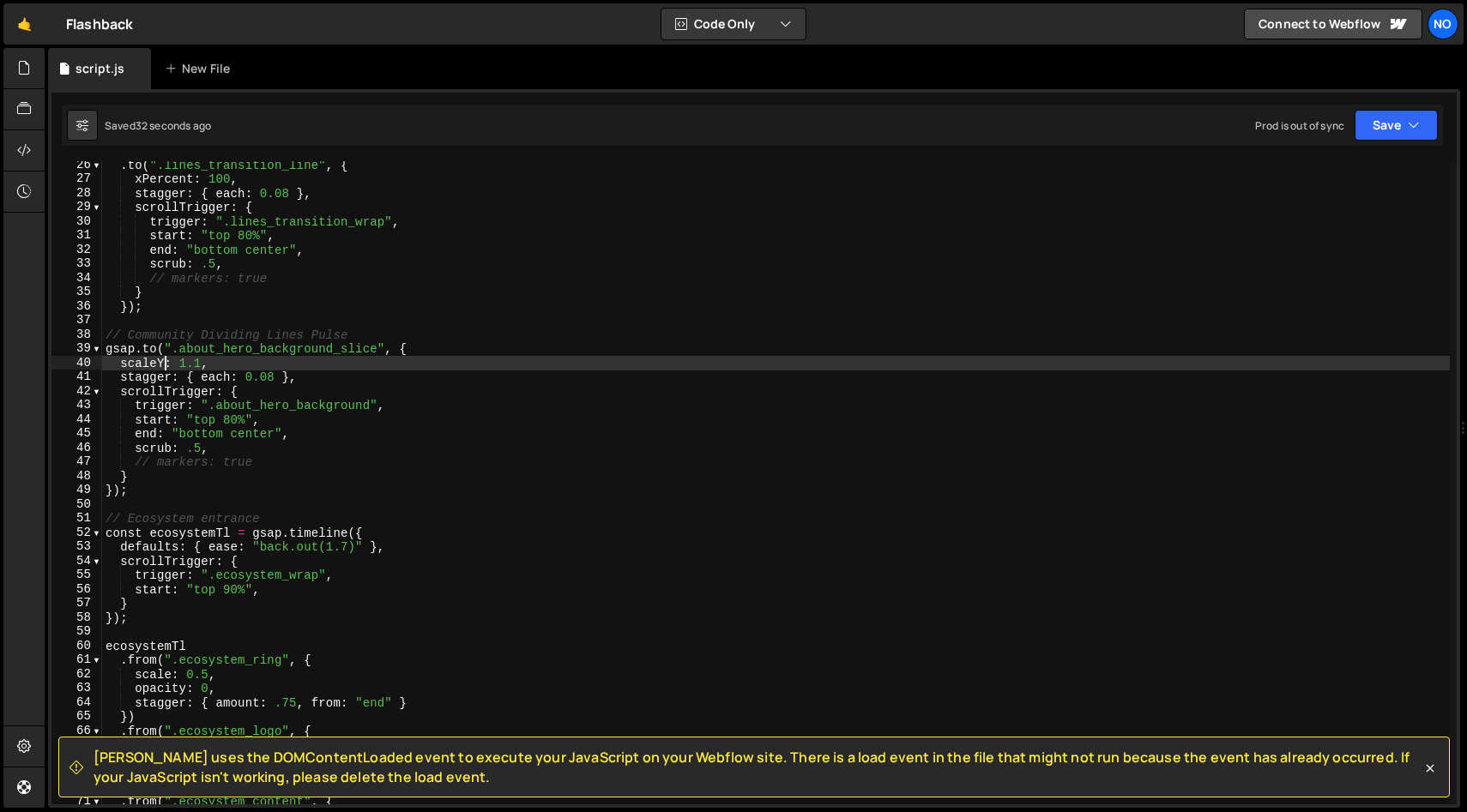
click at [161, 364] on div ". to ( ".lines_transition_line" , { xPercent : 100 , stagger : { each : 0.08 } …" at bounding box center [776, 493] width 1348 height 671
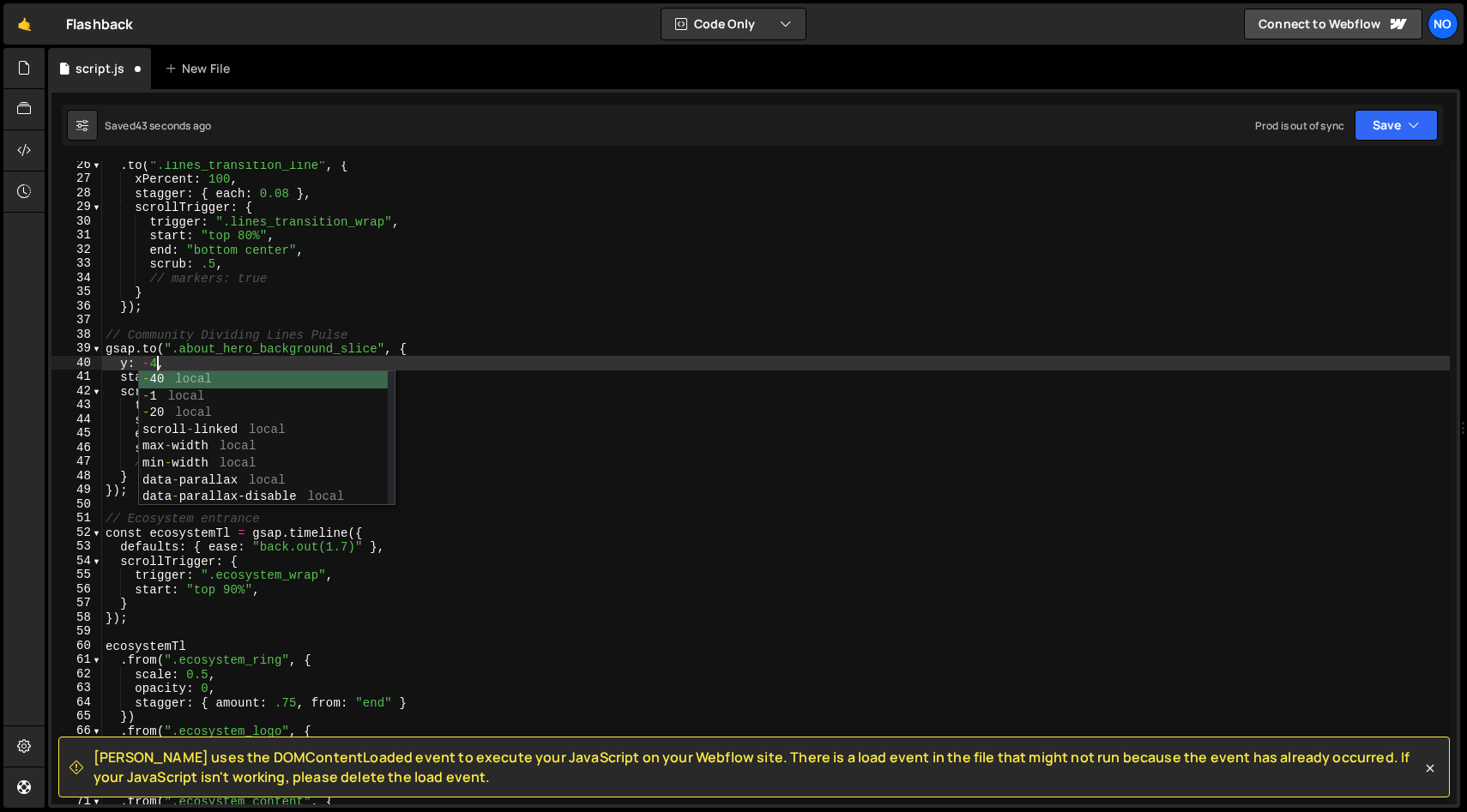
scroll to position [0, 4]
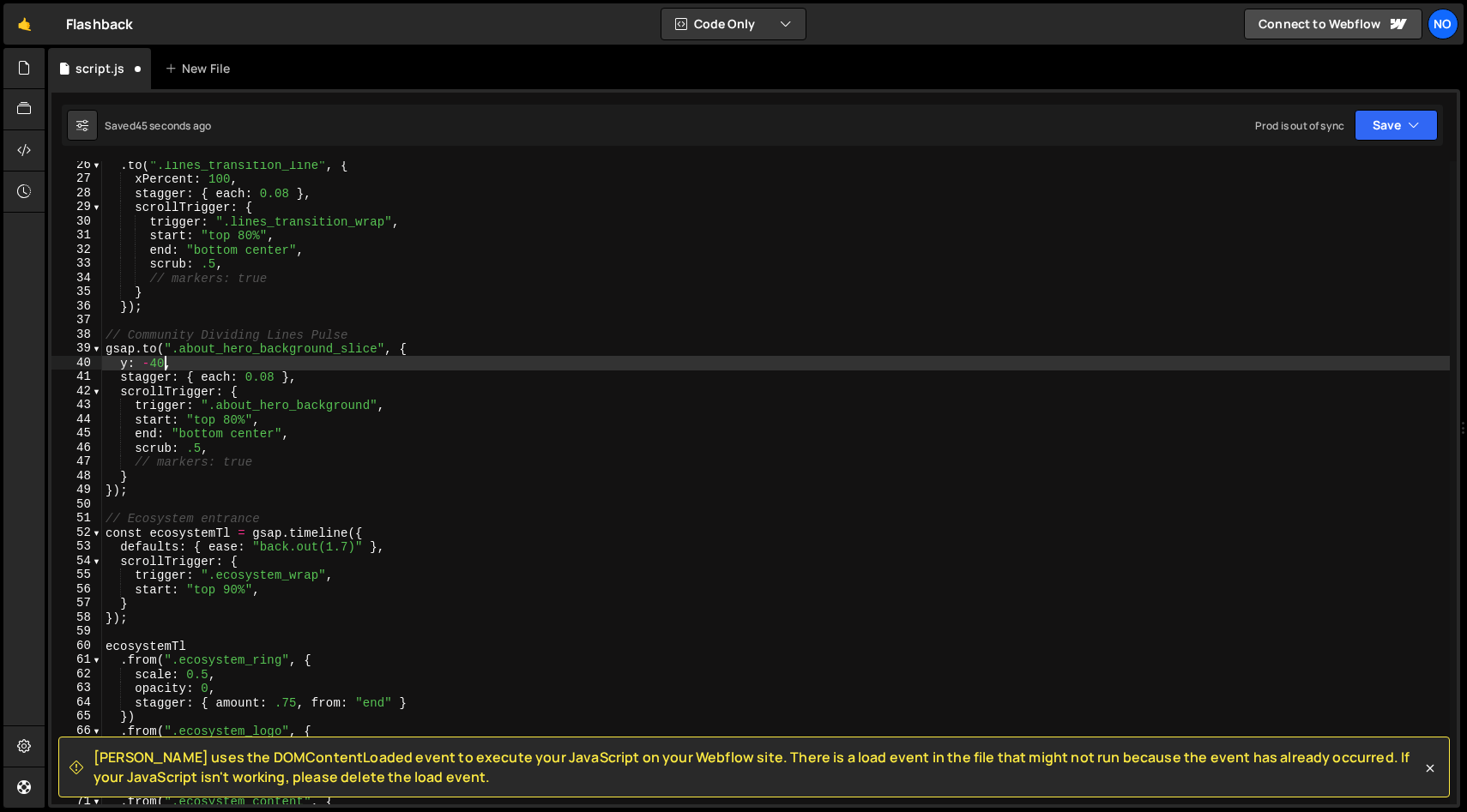
click at [145, 366] on div ". to ( ".lines_transition_line" , { xPercent : 100 , stagger : { each : 0.08 } …" at bounding box center [776, 493] width 1348 height 671
click at [509, 433] on div ". to ( ".lines_transition_line" , { xPercent : 100 , stagger : { each : 0.08 } …" at bounding box center [776, 493] width 1348 height 671
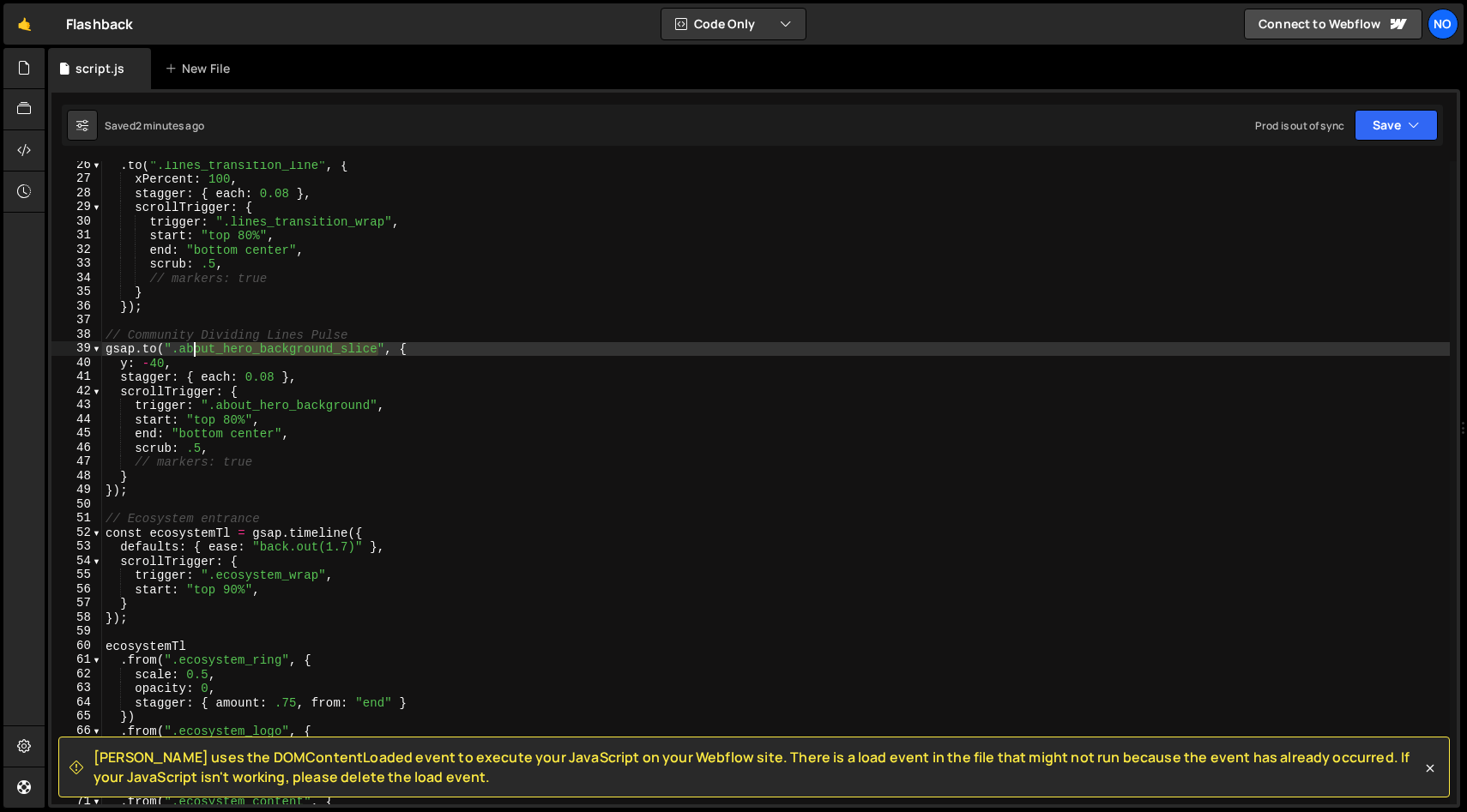
drag, startPoint x: 376, startPoint y: 348, endPoint x: 174, endPoint y: 348, distance: 202.0
click at [174, 348] on div ". to ( ".lines_transition_line" , { xPercent : 100 , stagger : { each : 0.08 } …" at bounding box center [776, 493] width 1348 height 671
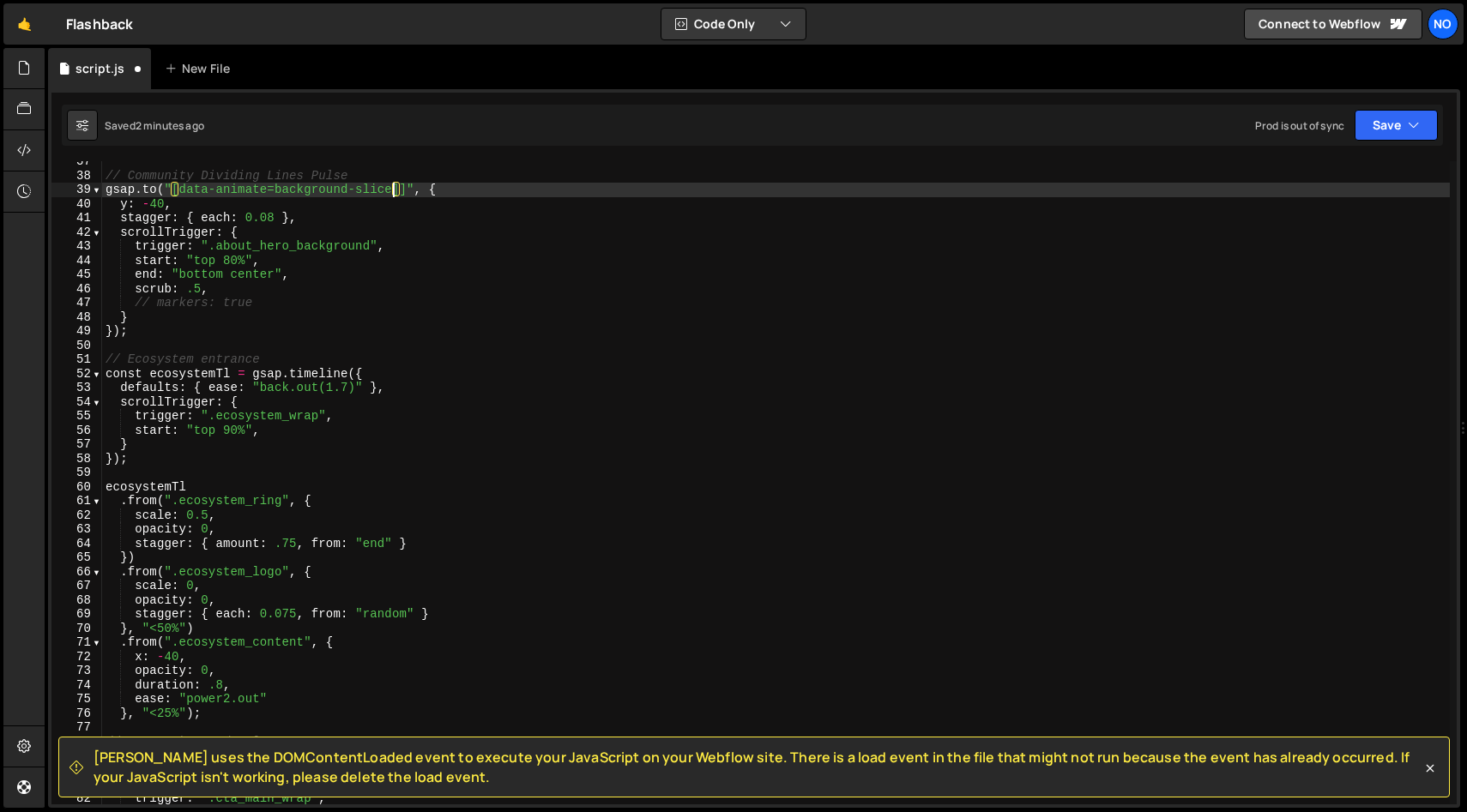
scroll to position [429, 0]
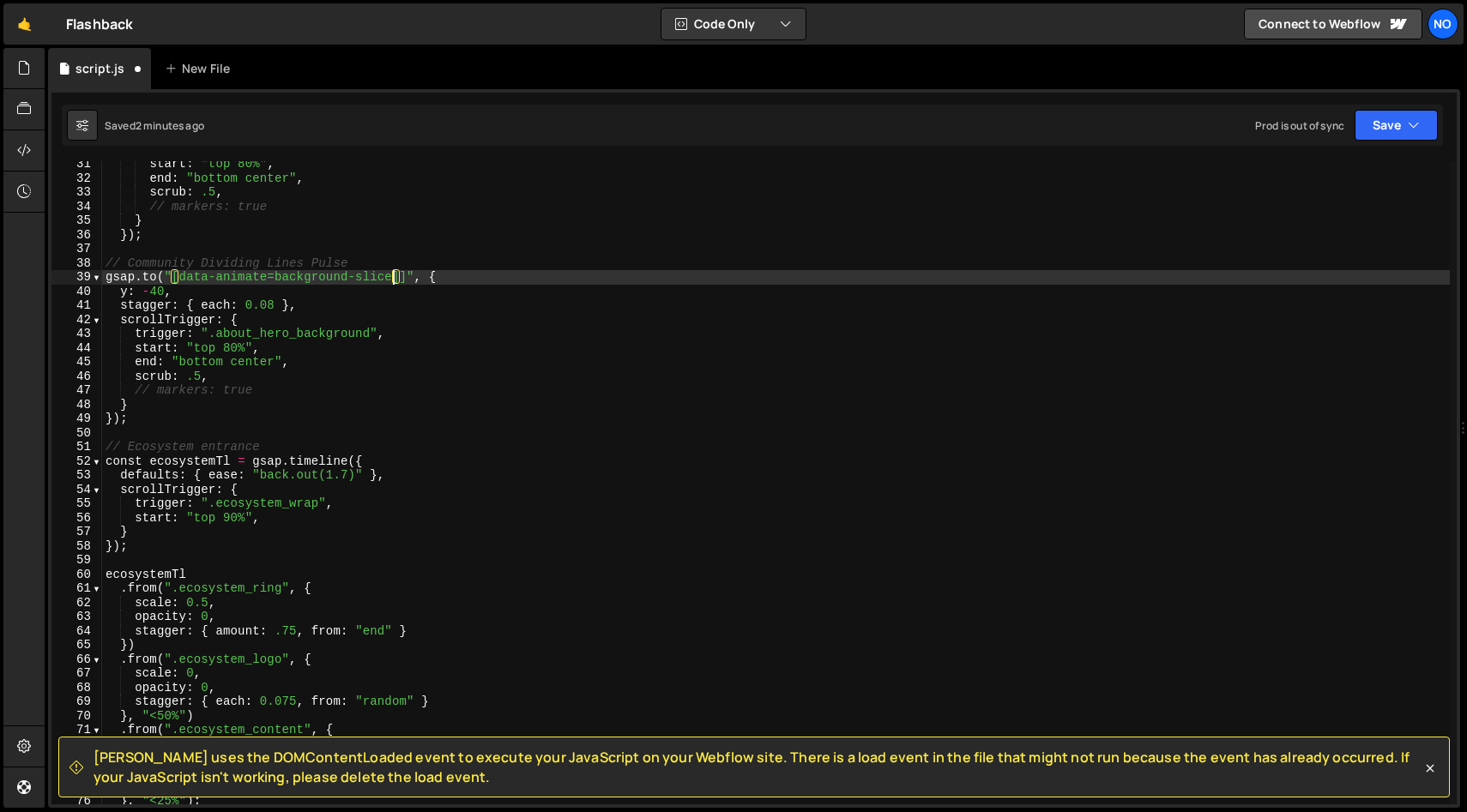
drag, startPoint x: 171, startPoint y: 276, endPoint x: 193, endPoint y: 308, distance: 38.8
click at [170, 276] on div "start : "top 80%" , end : "bottom center" , scrub : .5 , // markers: true } }) …" at bounding box center [776, 492] width 1348 height 671
click at [503, 283] on div "start : "top 80%" , end : "bottom center" , scrub : .5 , // markers: true } }) …" at bounding box center [776, 492] width 1348 height 671
click at [416, 277] on div "start : "top 80%" , end : "bottom center" , scrub : .5 , // markers: true } }) …" at bounding box center [776, 492] width 1348 height 671
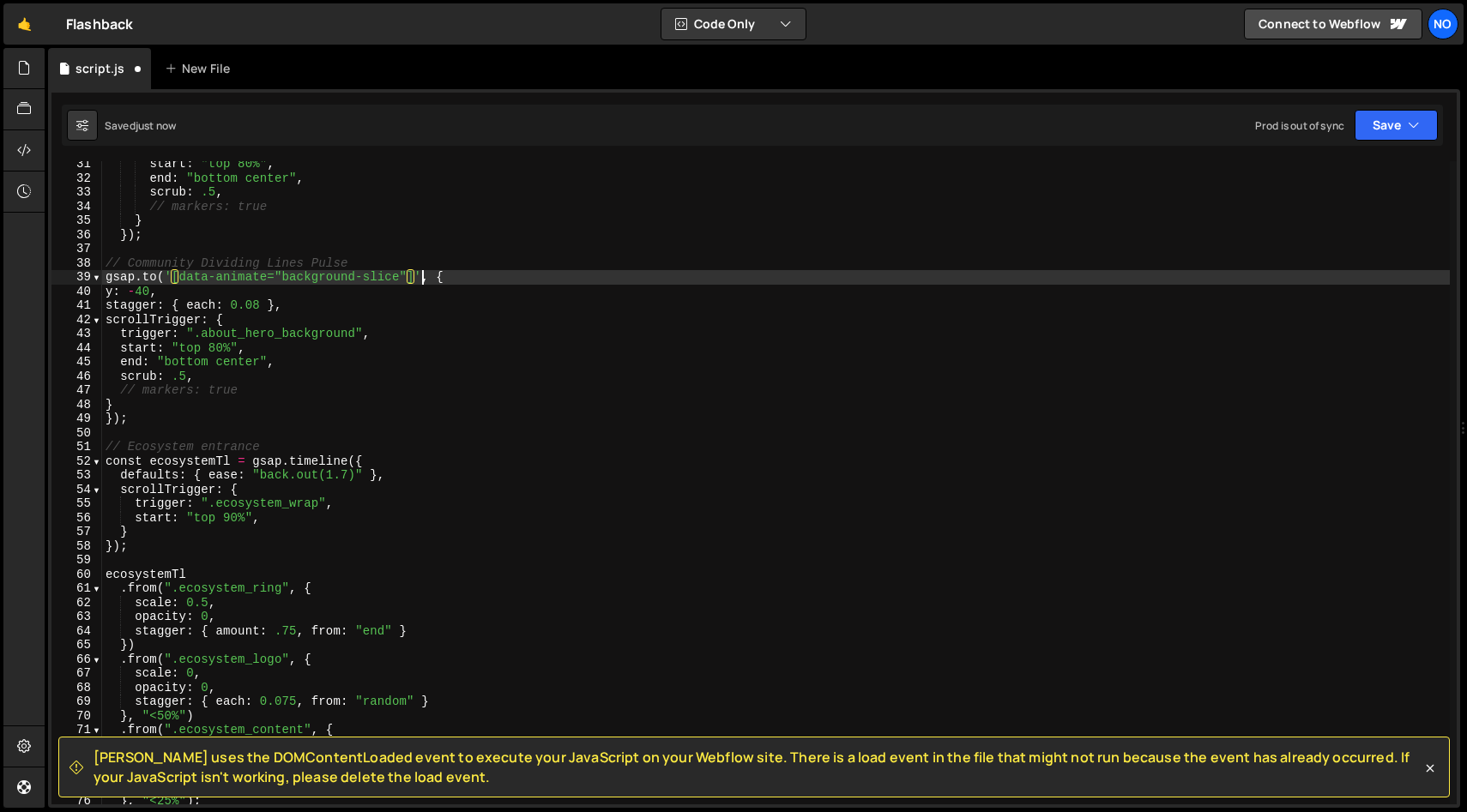
scroll to position [0, 21]
click at [401, 340] on div "start : "top 80%" , end : "bottom center" , scrub : .5 , // markers: true } }) …" at bounding box center [776, 492] width 1348 height 671
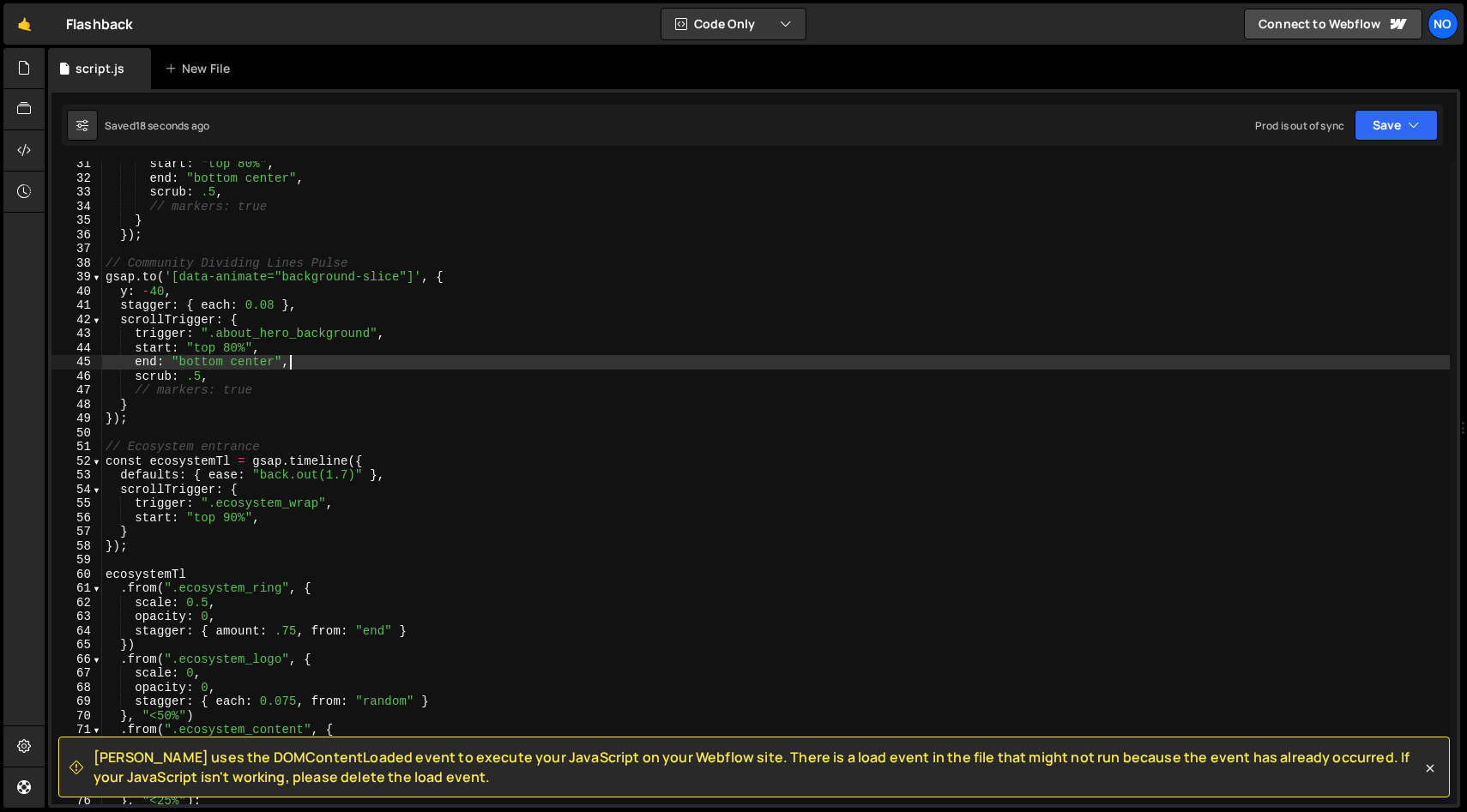
click at [396, 358] on div "start : "top 80%" , end : "bottom center" , scrub : .5 , // markers: true } }) …" at bounding box center [776, 492] width 1348 height 671
click at [393, 368] on div "start : "top 80%" , end : "bottom center" , scrub : .5 , // markers: true } }) …" at bounding box center [776, 492] width 1348 height 671
click at [355, 299] on div "start : "top 80%" , end : "bottom center" , scrub : .5 , // markers: true } }) …" at bounding box center [776, 492] width 1348 height 671
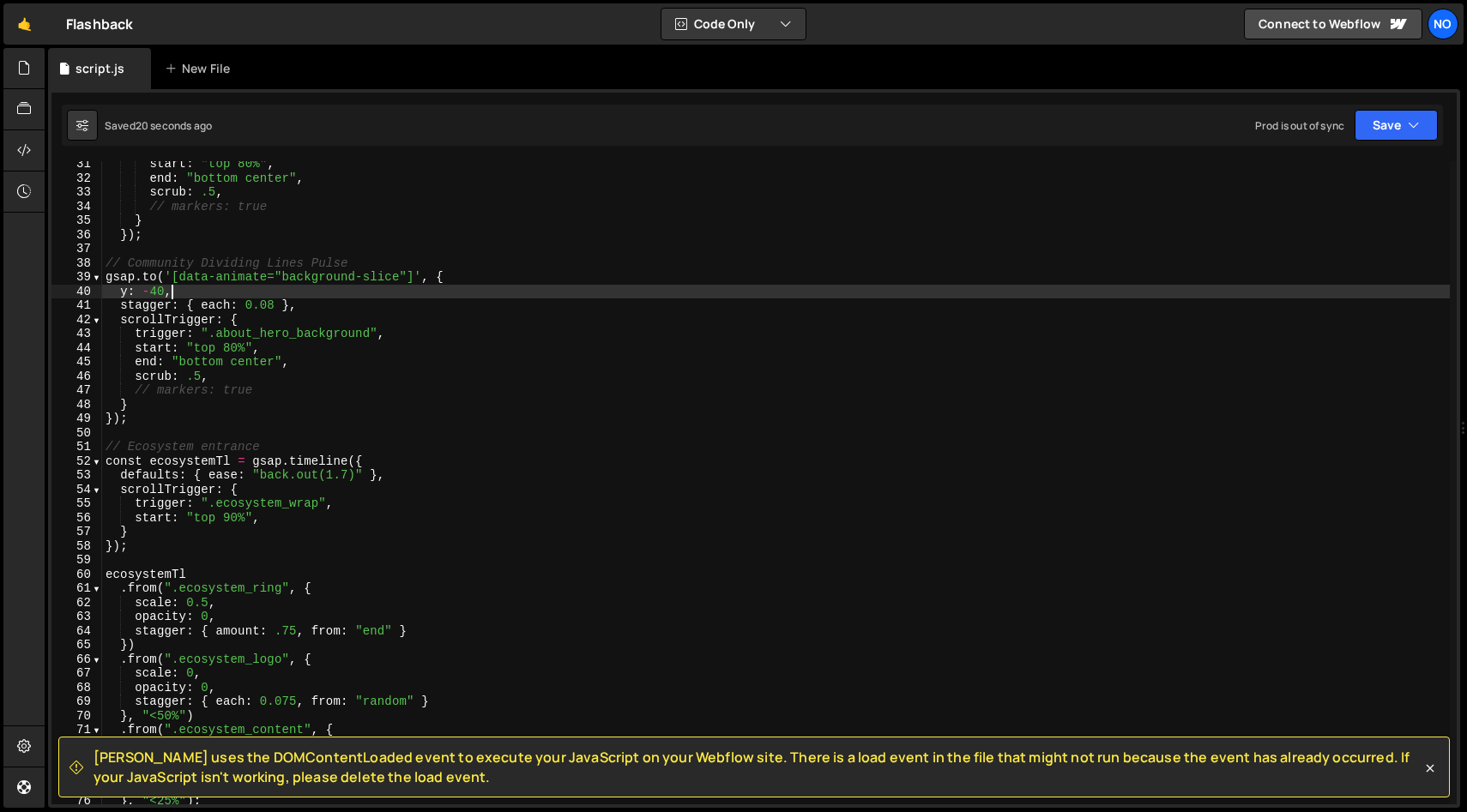
scroll to position [0, 4]
click at [267, 303] on div "start : "top 80%" , end : "bottom center" , scrub : .5 , // markers: true } }) …" at bounding box center [776, 492] width 1348 height 671
type textarea "stagger: { each: 0.08 },"
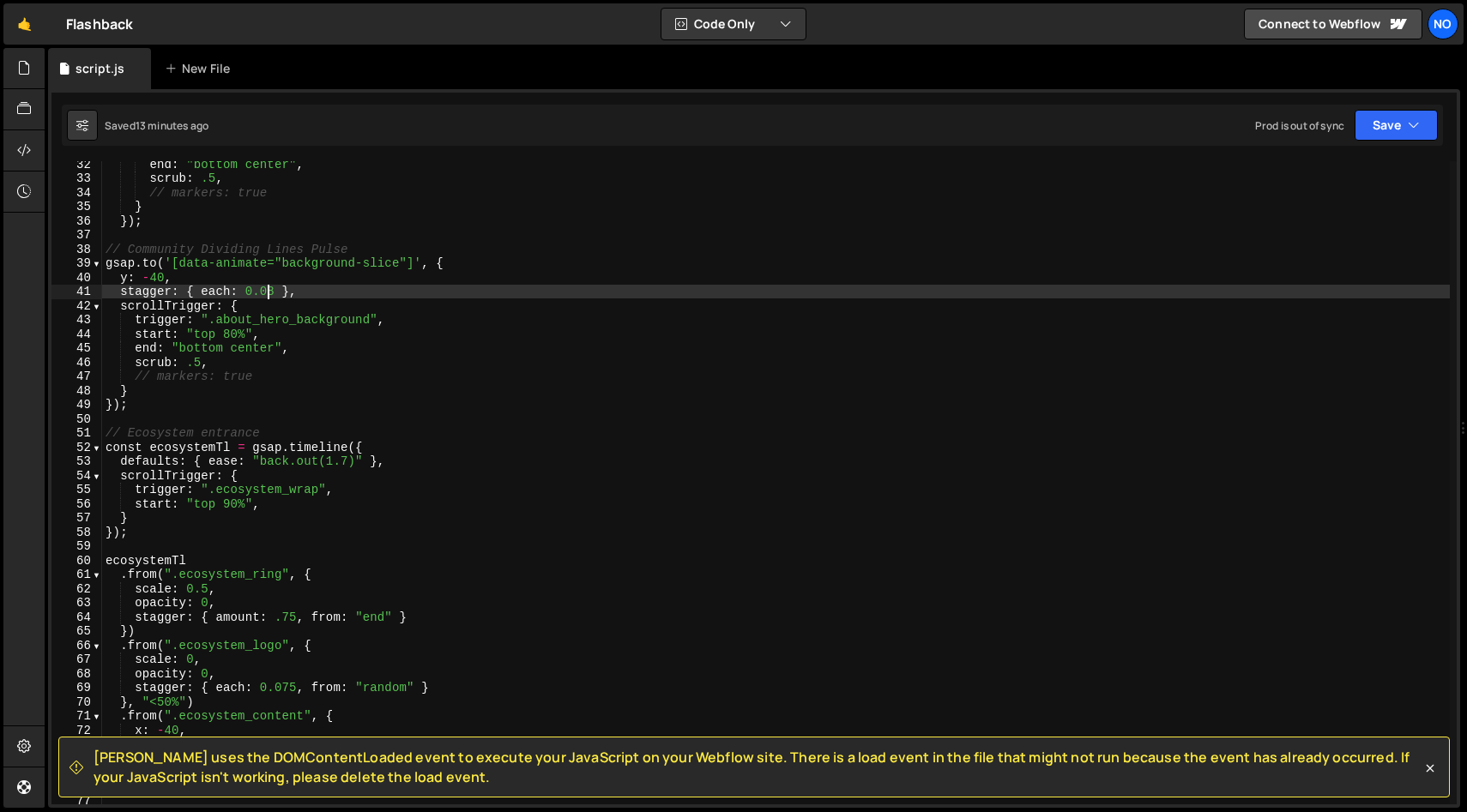
scroll to position [455, 0]
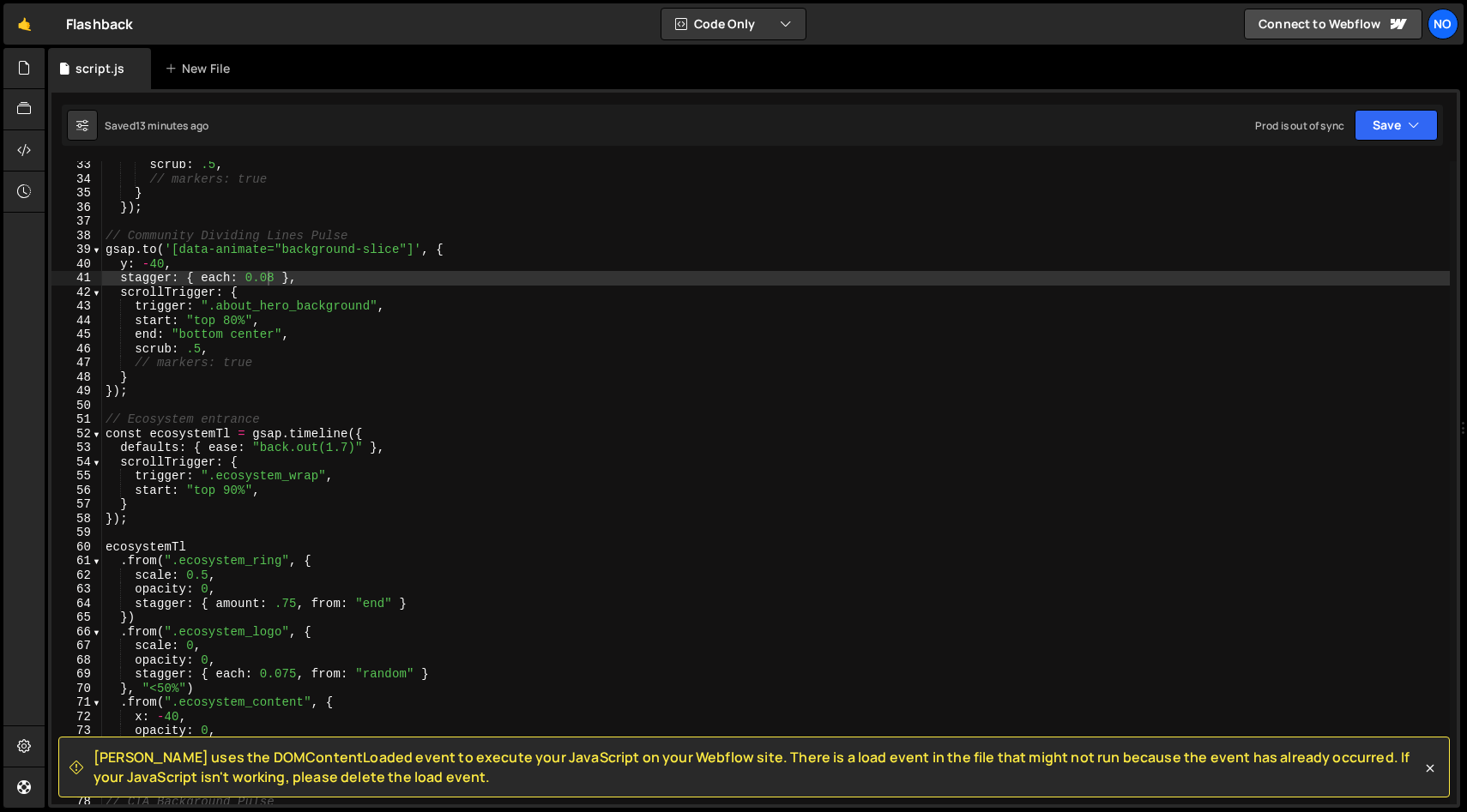
click at [1431, 771] on icon at bounding box center [1430, 768] width 17 height 17
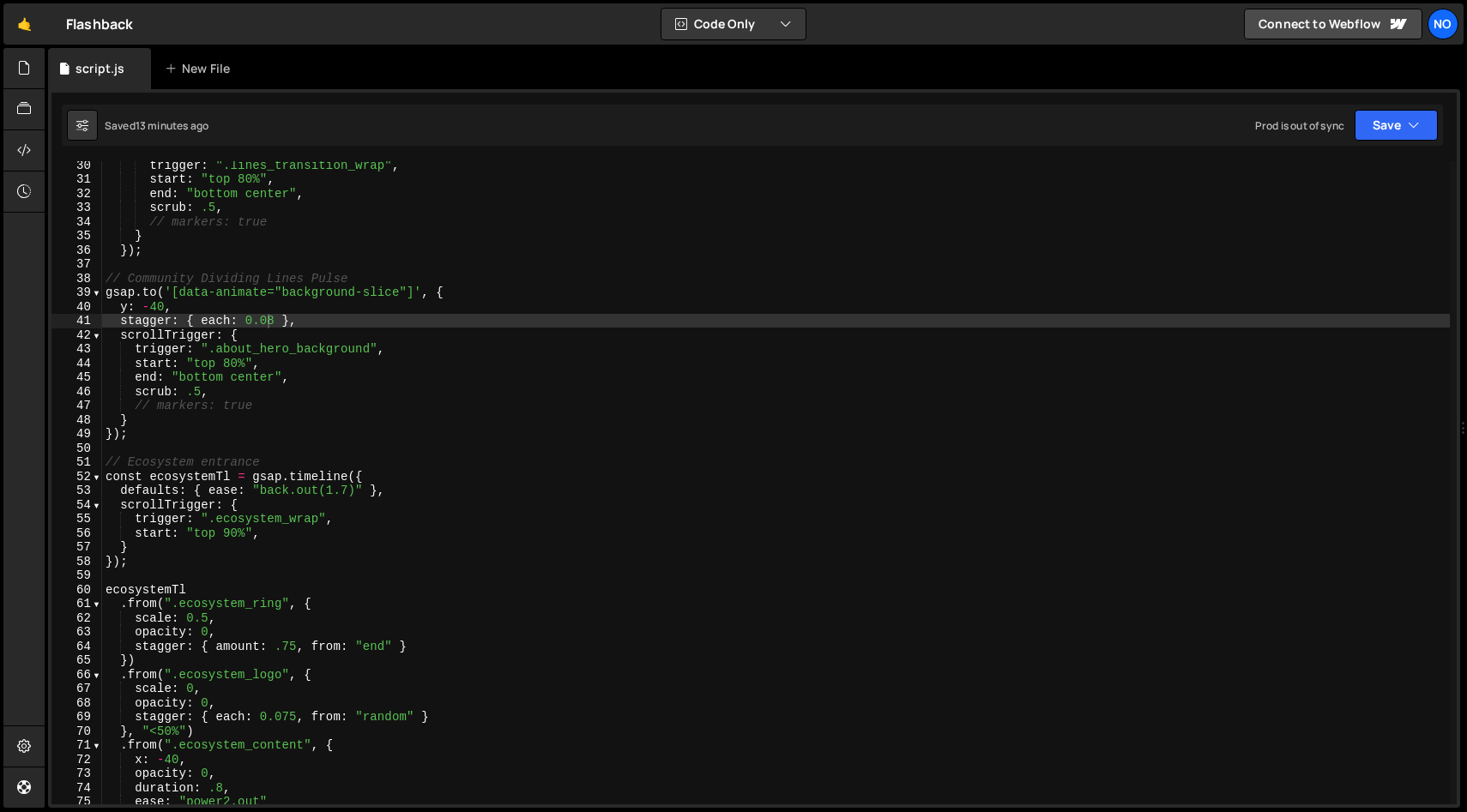
scroll to position [0, 0]
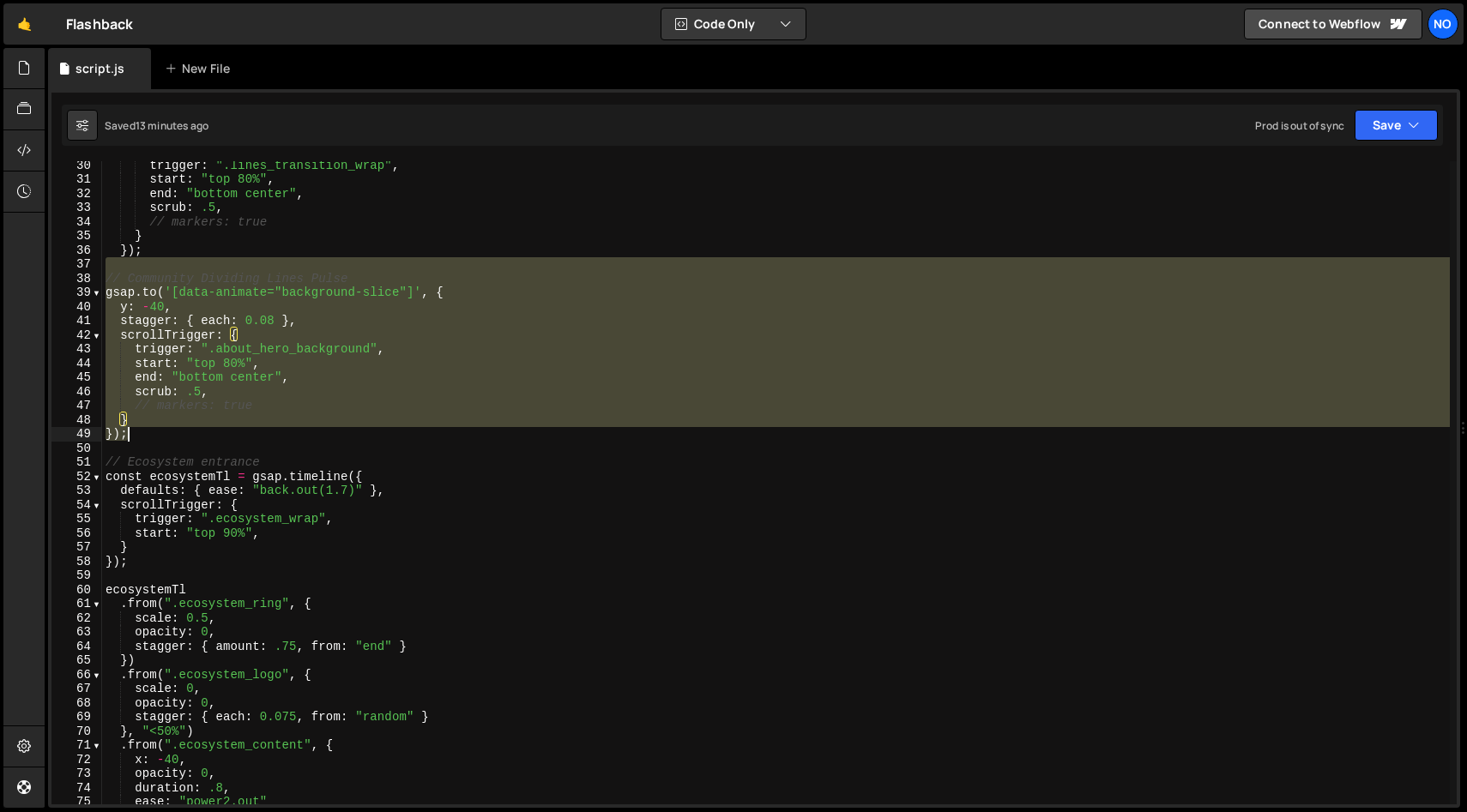
drag, startPoint x: 203, startPoint y: 265, endPoint x: 190, endPoint y: 456, distance: 191.4
click at [190, 456] on div "trigger : ".lines_transition_wrap" , start : "top 80%" , end : "bottom center" …" at bounding box center [776, 493] width 1348 height 671
type textarea "// Ecosystem entrance"
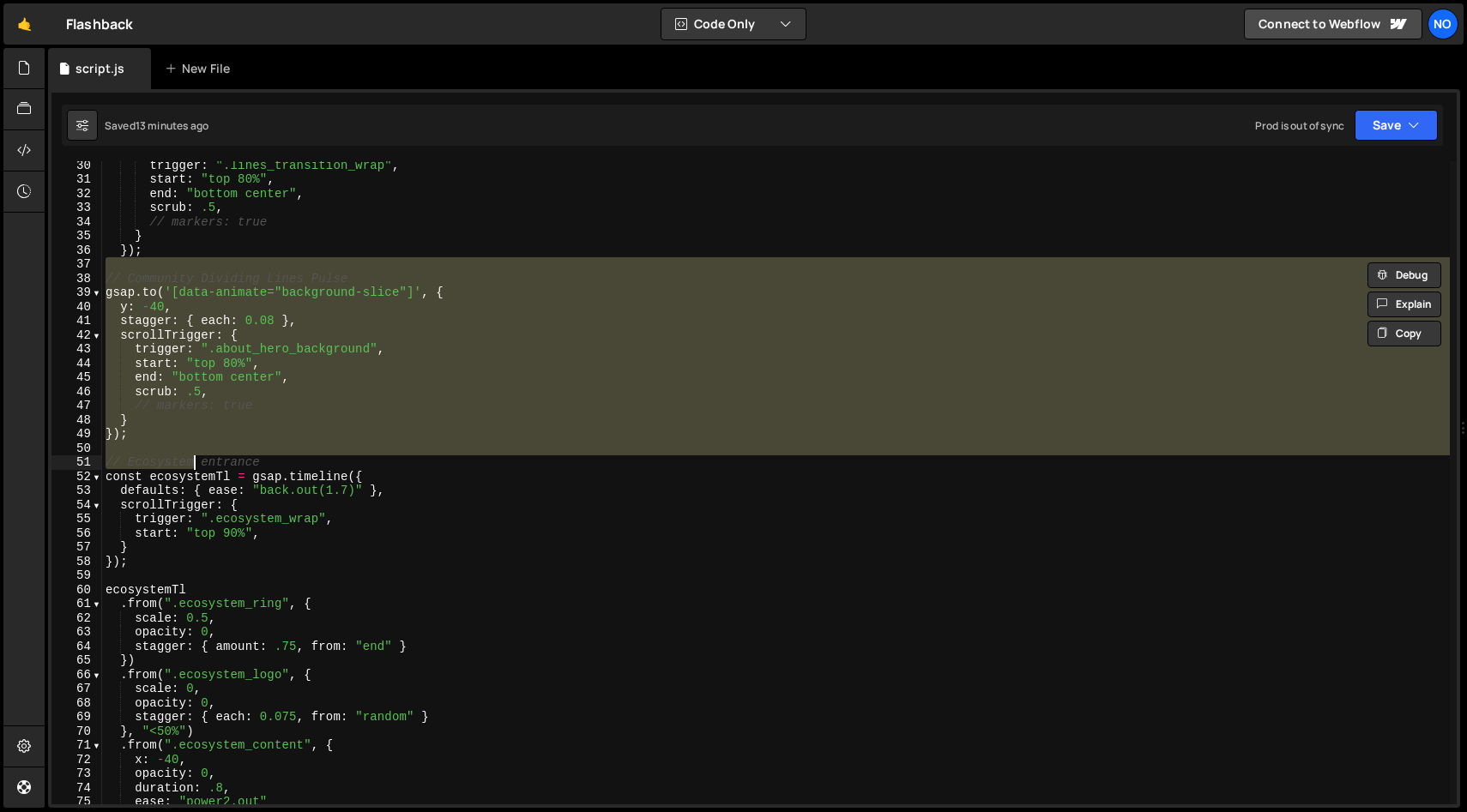
click at [197, 447] on div "trigger : ".lines_transition_wrap" , start : "top 80%" , end : "bottom center" …" at bounding box center [776, 482] width 1348 height 643
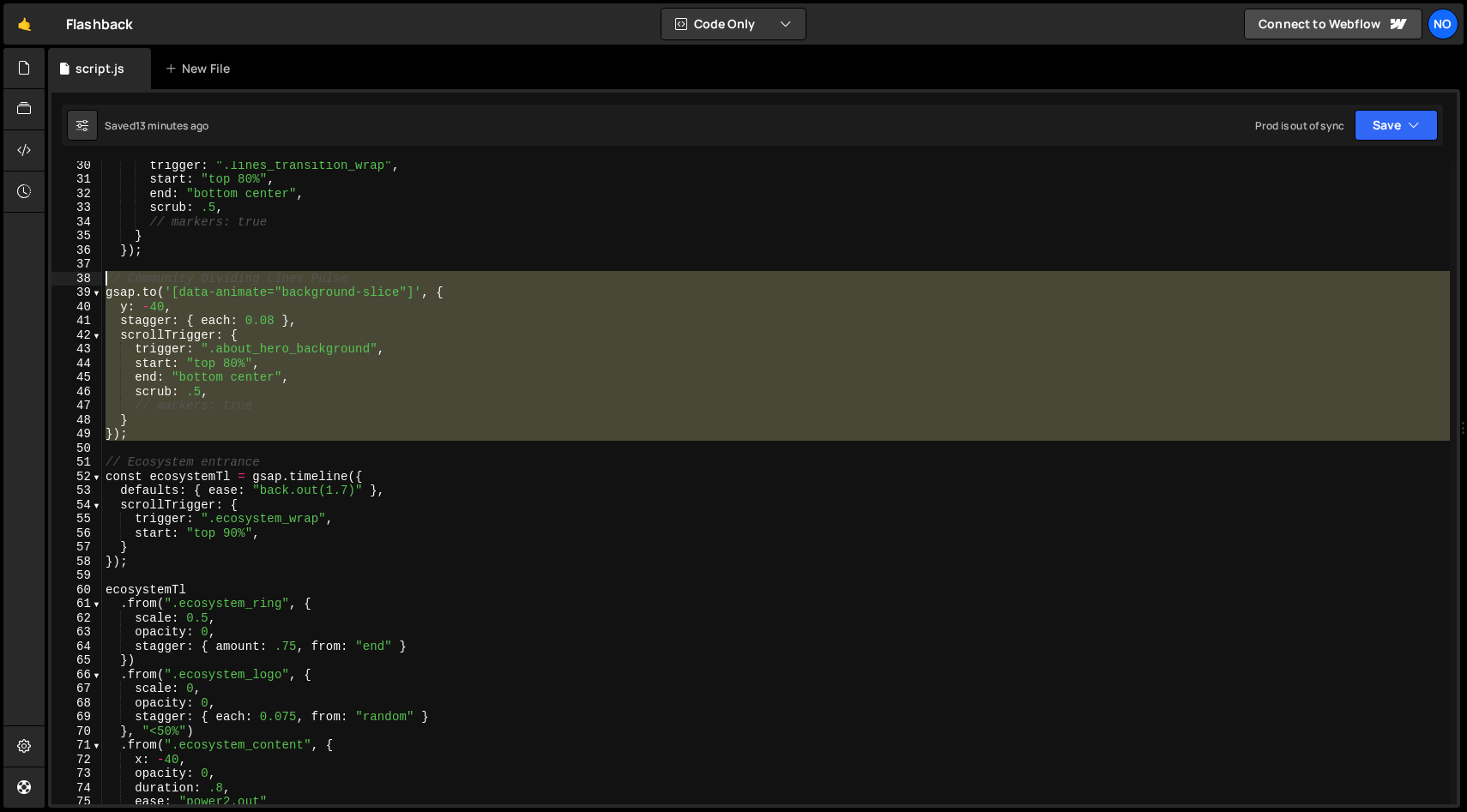
drag, startPoint x: 125, startPoint y: 446, endPoint x: 198, endPoint y: 369, distance: 106.1
click at [102, 279] on div "trigger : ".lines_transition_wrap" , start : "top 80%" , end : "bottom center" …" at bounding box center [776, 493] width 1348 height 671
type textarea "// Community Dividing Lines Pulse [DOMAIN_NAME]('[data-animate="background-slic…"
click at [416, 449] on div "trigger : ".lines_transition_wrap" , start : "top 80%" , end : "bottom center" …" at bounding box center [776, 482] width 1348 height 643
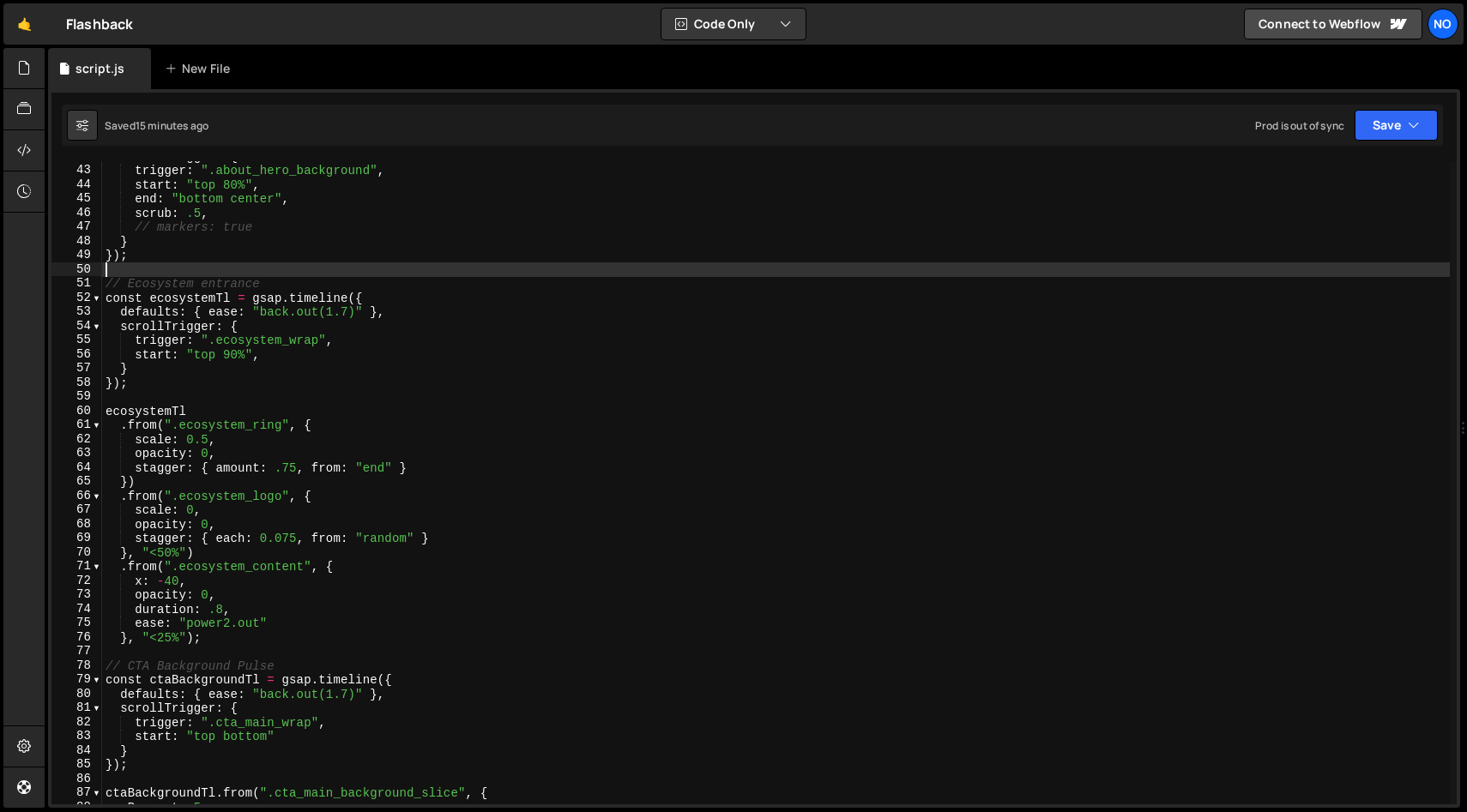
scroll to position [598, 0]
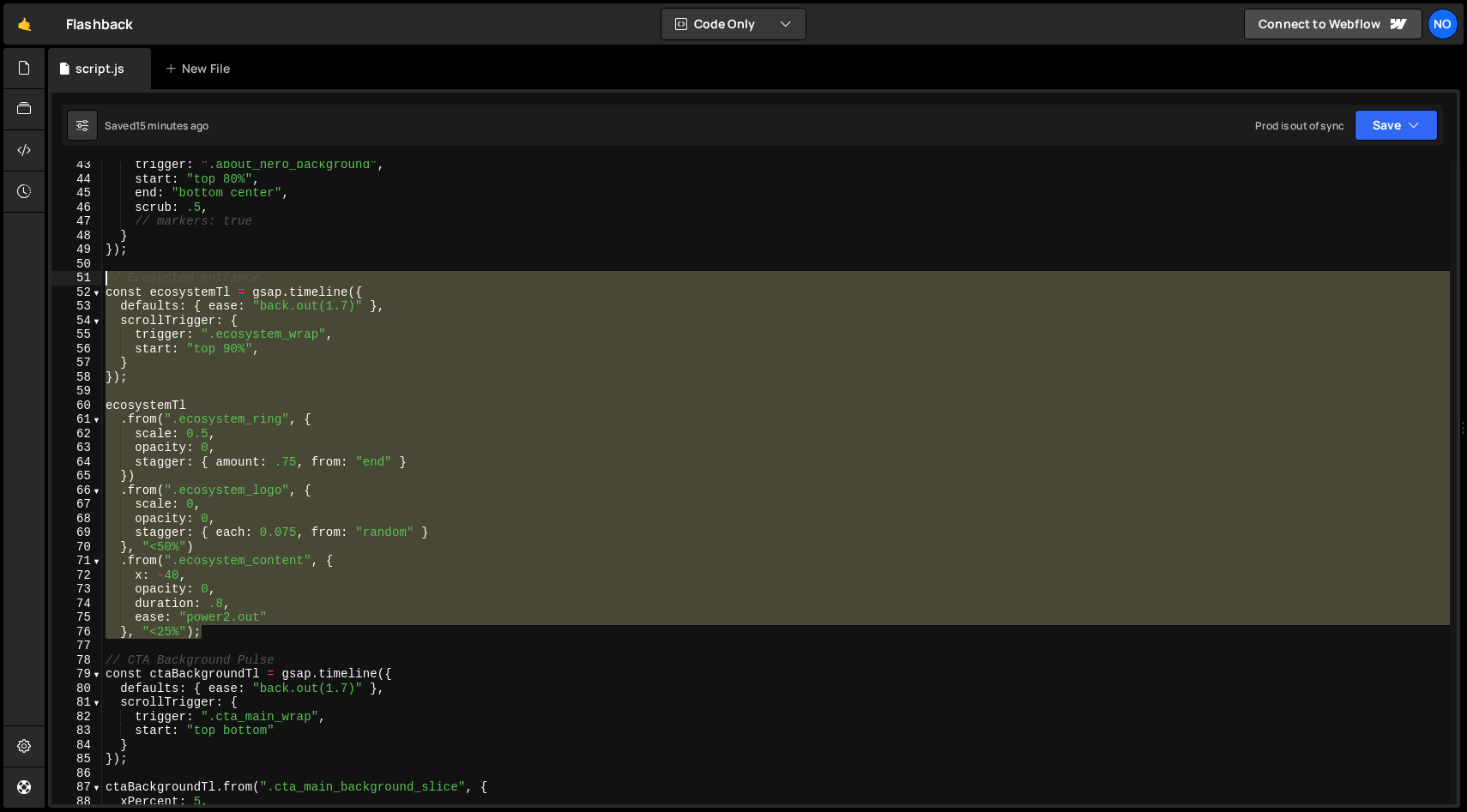
drag, startPoint x: 203, startPoint y: 629, endPoint x: 98, endPoint y: 278, distance: 366.4
click at [98, 278] on div "43 44 45 46 47 48 49 50 51 52 53 54 55 56 57 58 59 60 61 62 63 64 65 66 67 68 6…" at bounding box center [754, 482] width 1405 height 643
click at [285, 633] on div "trigger : ".about_hero_background" , start : "top 80%" , end : "bottom center" …" at bounding box center [776, 482] width 1348 height 643
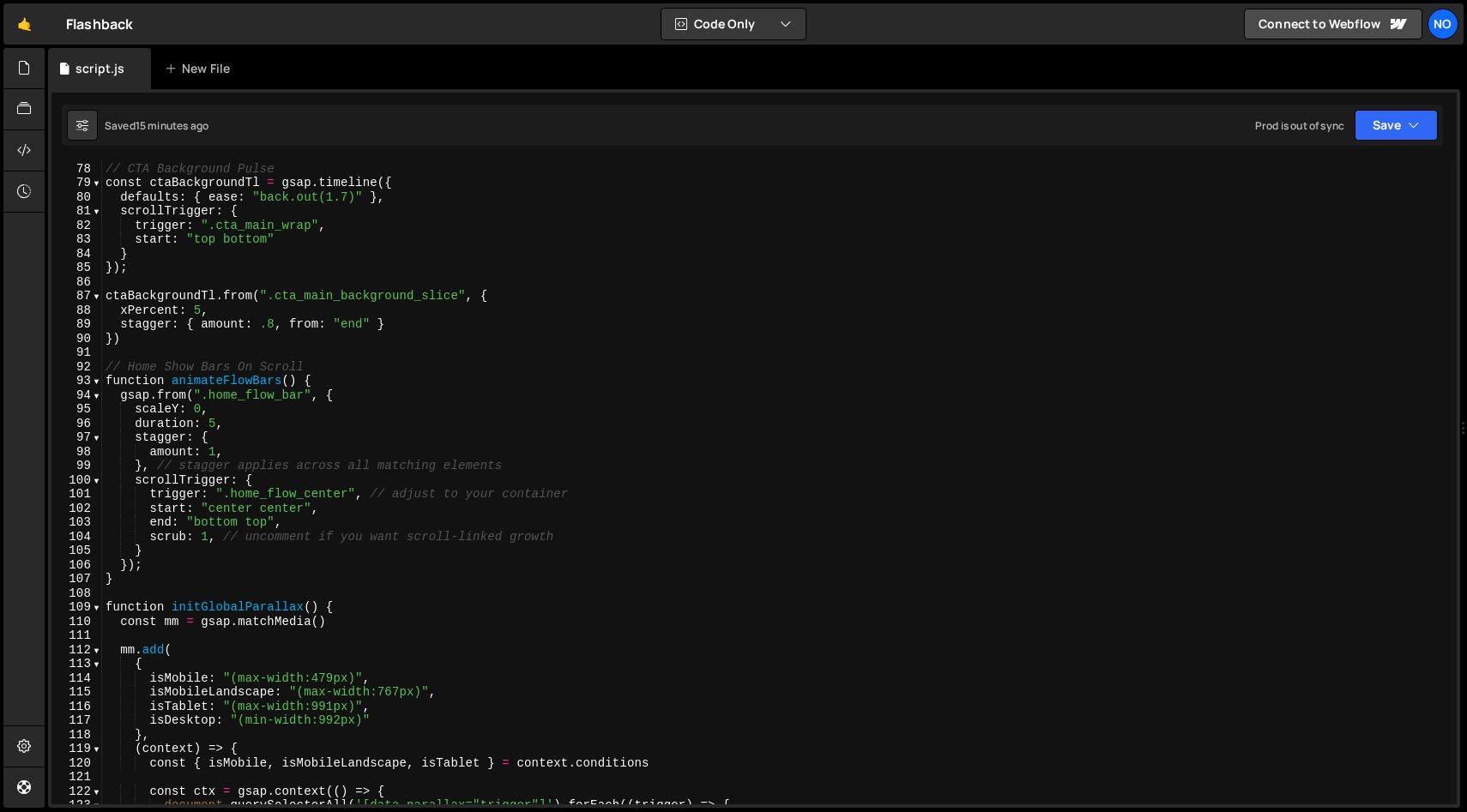
scroll to position [1113, 0]
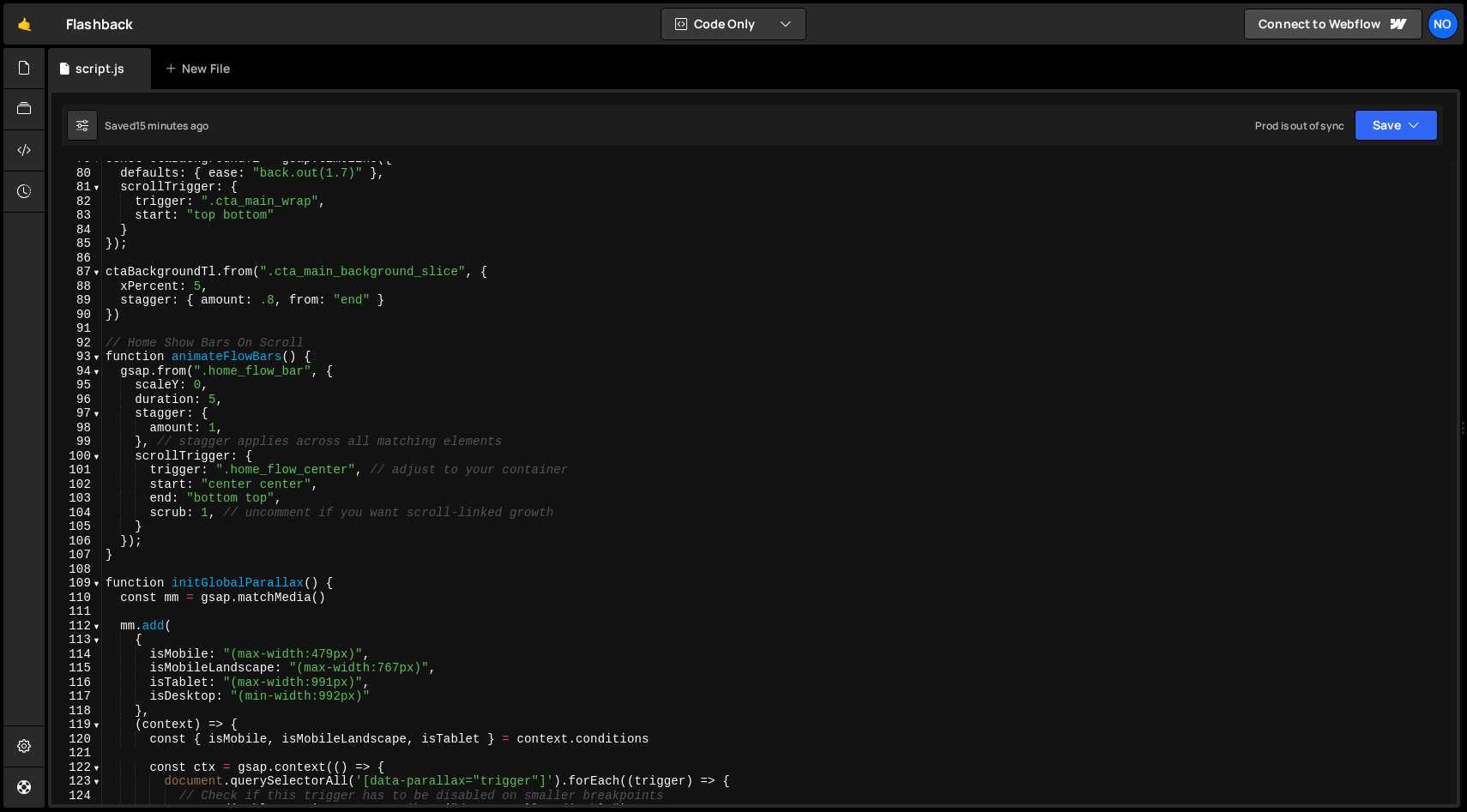
click at [197, 556] on div "const ctaBackgroundTl = gsap . timeline ({ defaults : { ease : "back.out(1.7)" …" at bounding box center [776, 487] width 1348 height 671
type textarea "}"
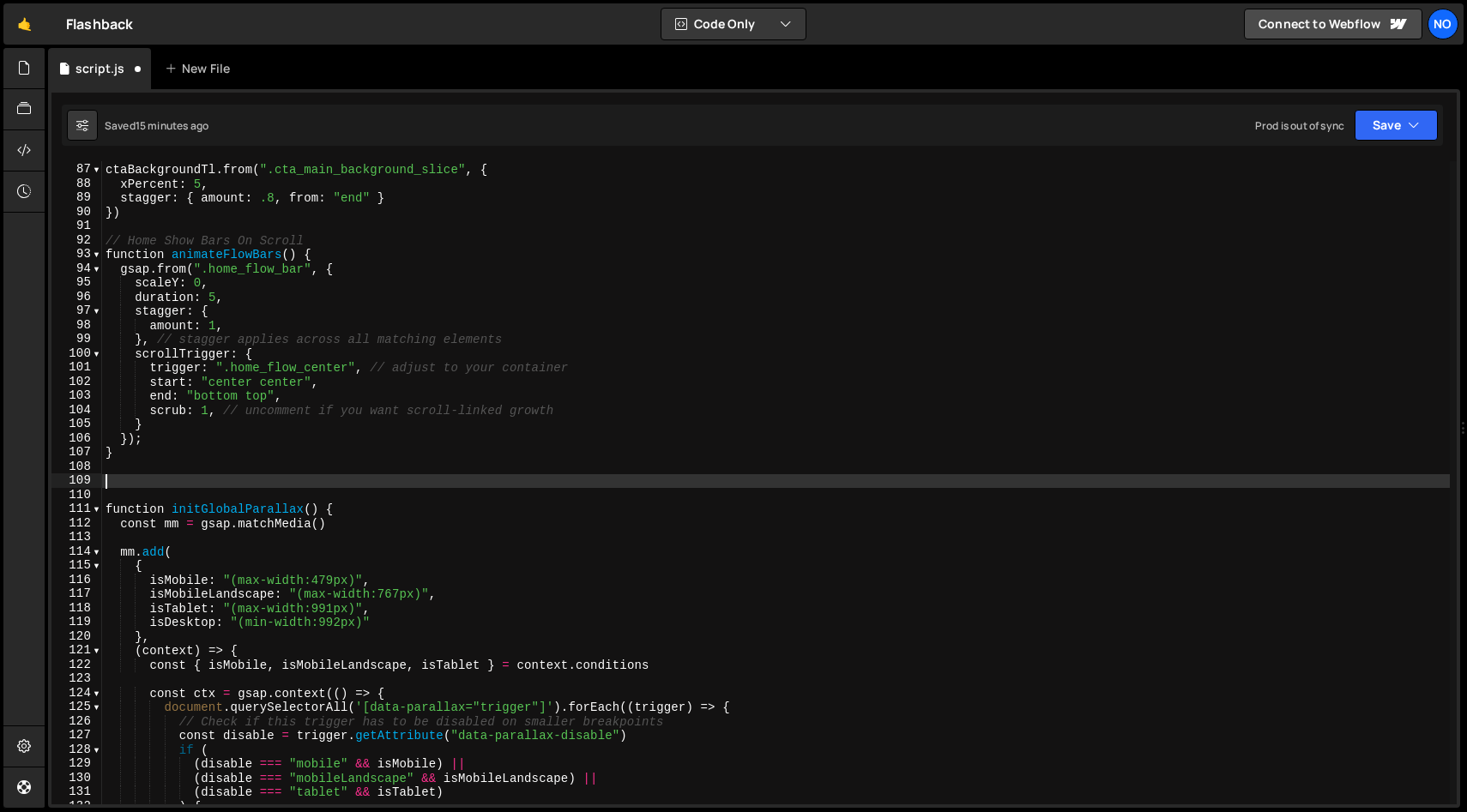
paste textarea "}, "<25%");"
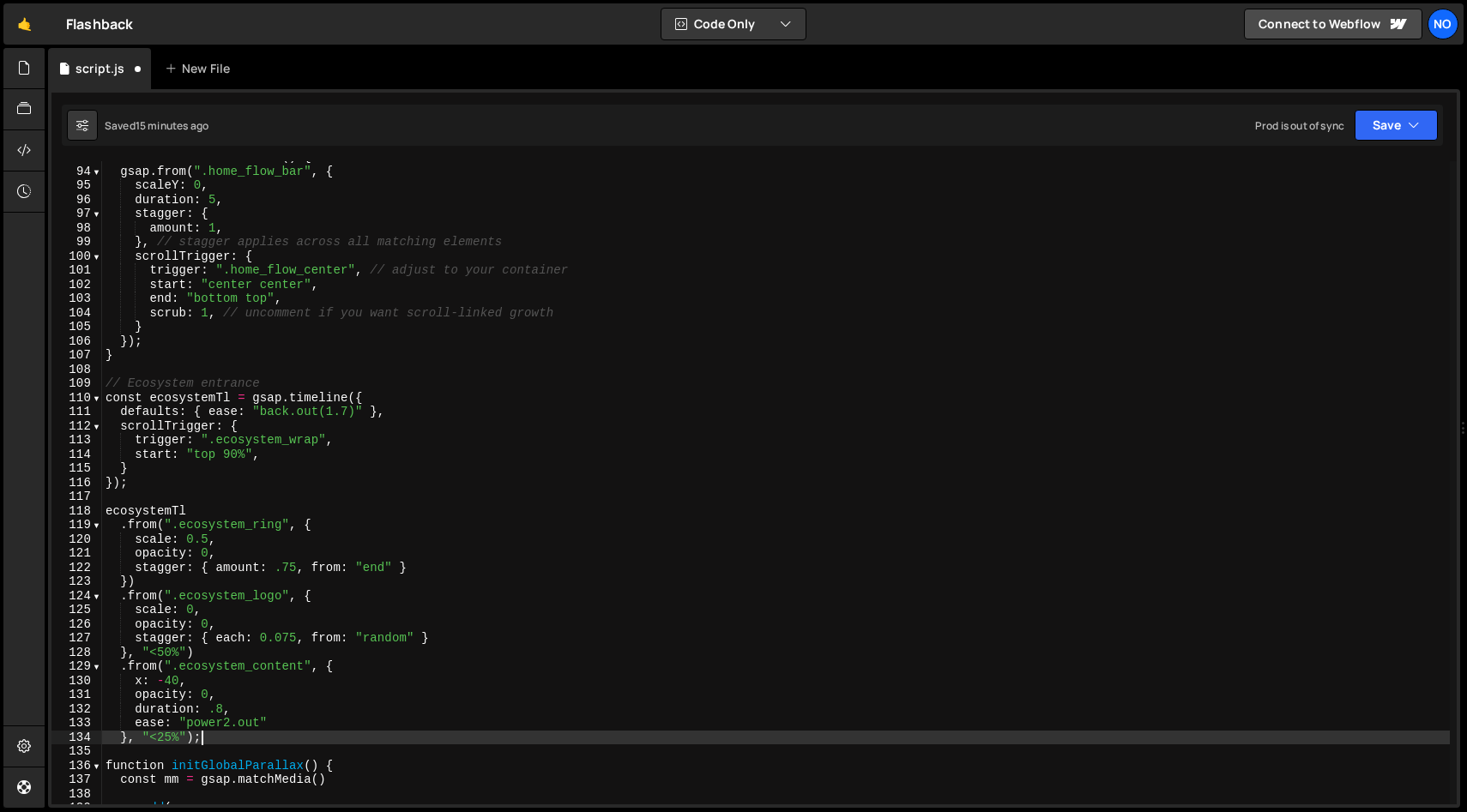
scroll to position [1363, 0]
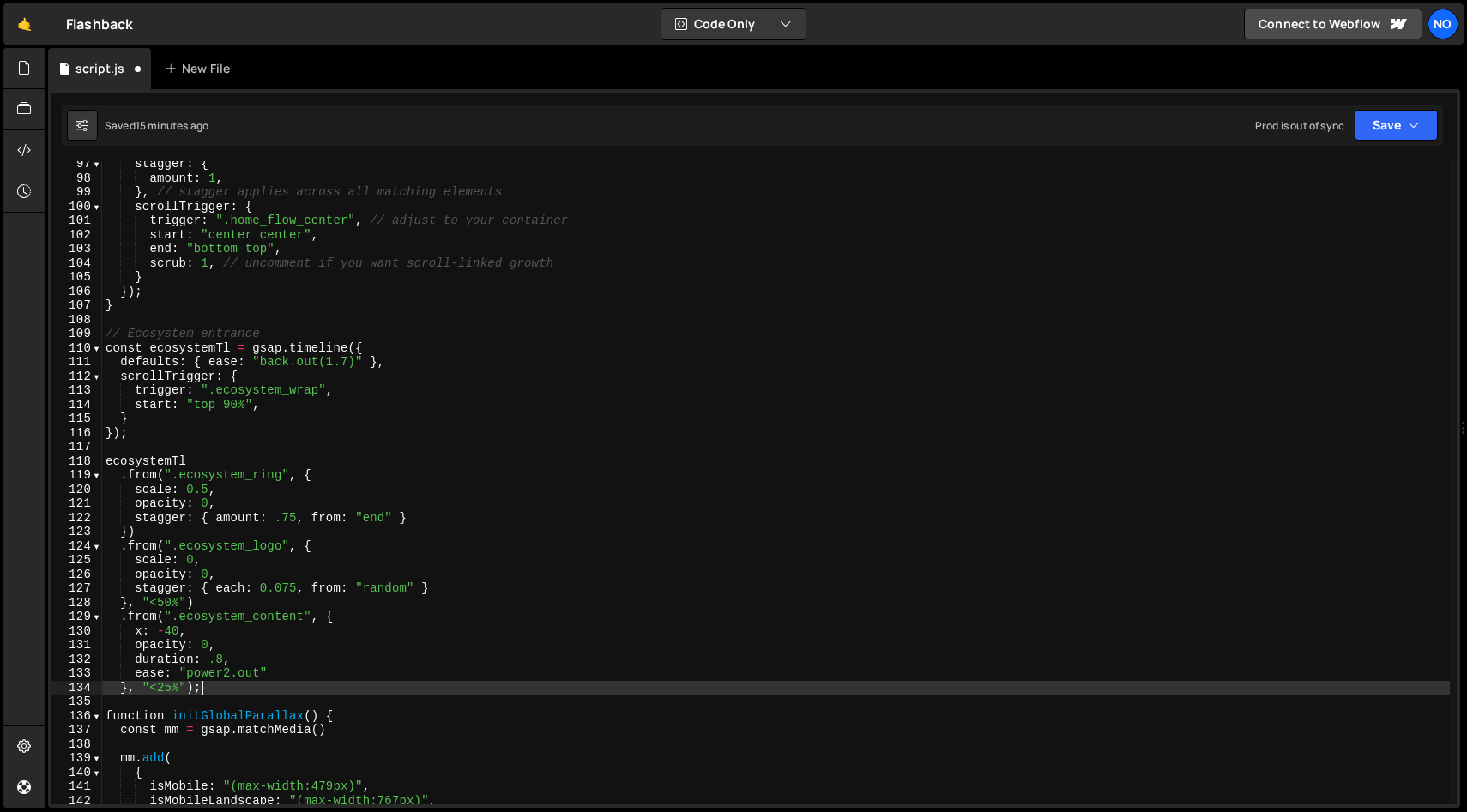
click at [170, 332] on div "stagger : { amount : 1 , } , // stagger applies across all matching elements sc…" at bounding box center [776, 492] width 1348 height 671
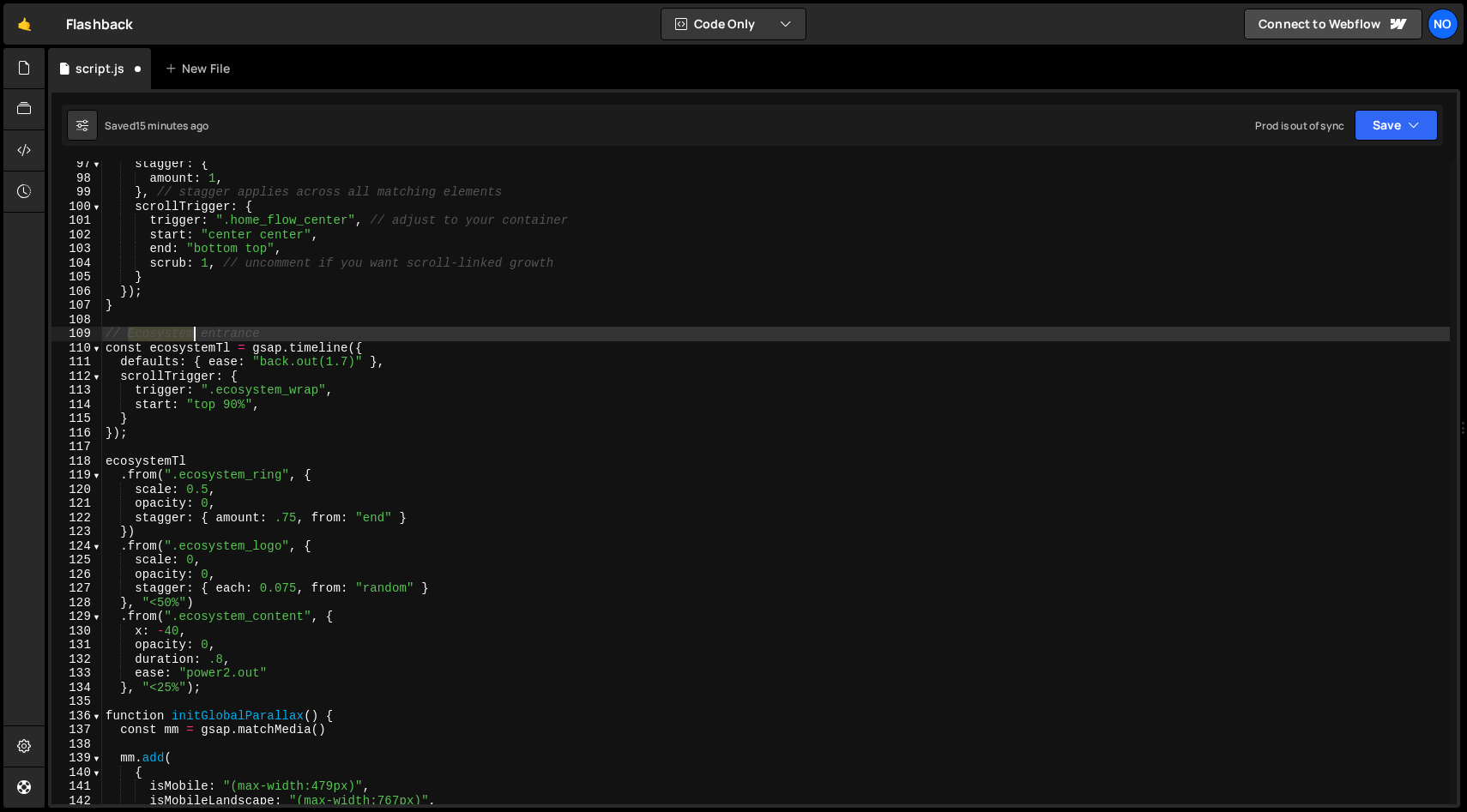
click at [170, 333] on div "stagger : { amount : 1 , } , // stagger applies across all matching elements sc…" at bounding box center [776, 492] width 1348 height 671
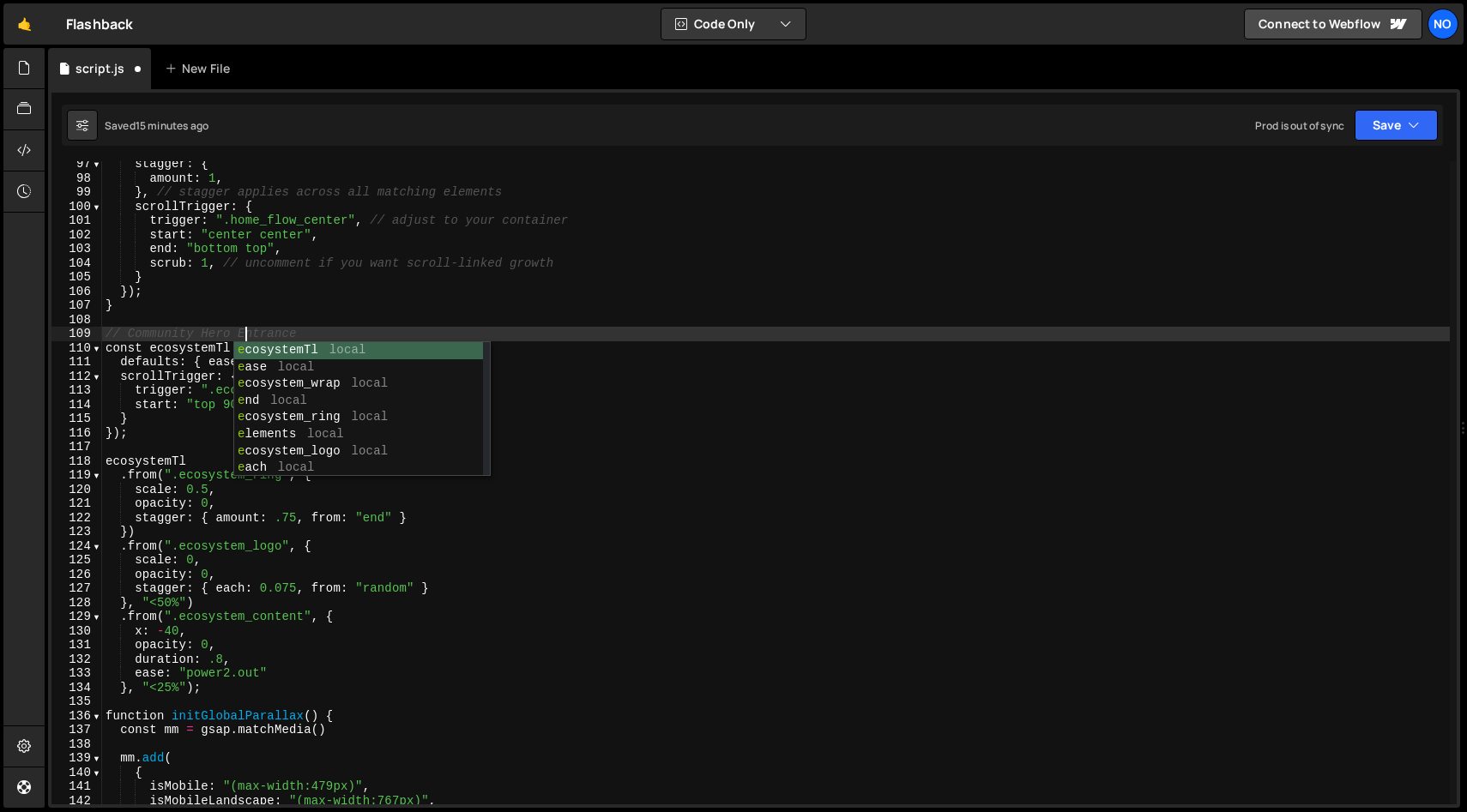
click at [389, 332] on div "stagger : { amount : 1 , } , // stagger applies across all matching elements sc…" at bounding box center [776, 492] width 1348 height 671
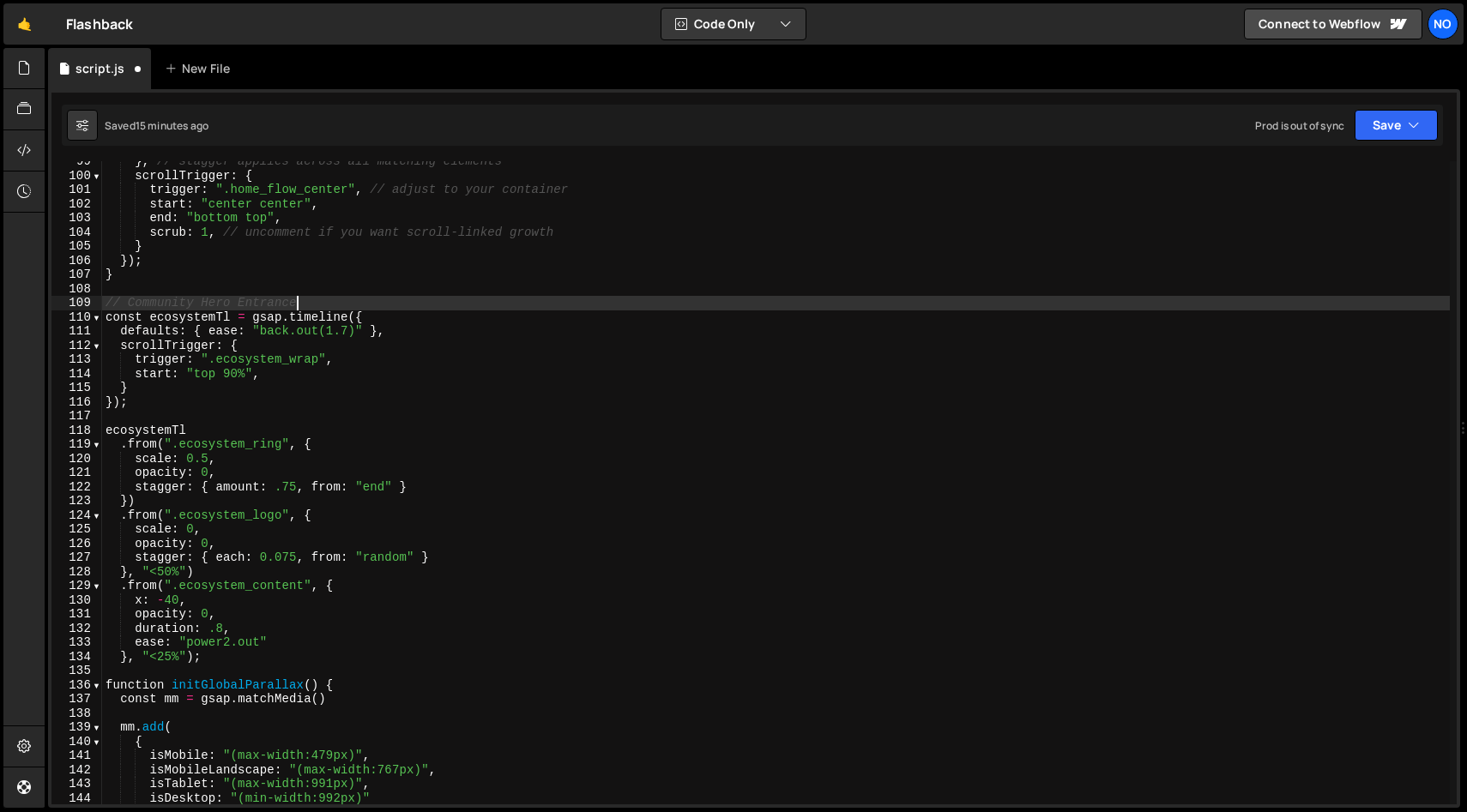
scroll to position [1406, 0]
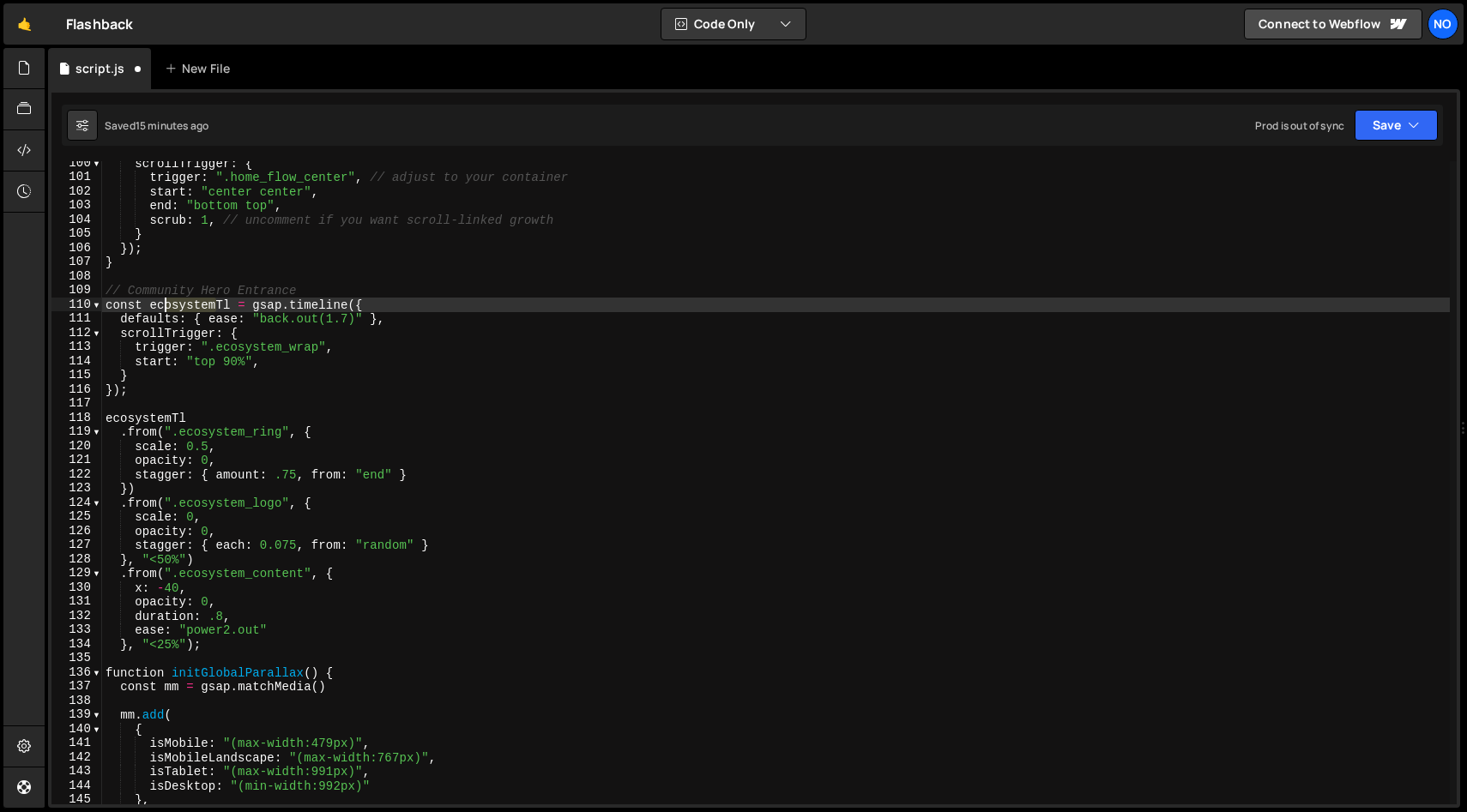
drag, startPoint x: 216, startPoint y: 305, endPoint x: 159, endPoint y: 310, distance: 57.2
click at [150, 307] on div "scrollTrigger : { trigger : ".home_flow_center" , // adjust to your container s…" at bounding box center [776, 491] width 1348 height 671
click at [191, 306] on div "scrollTrigger : { trigger : ".home_flow_center" , // adjust to your container s…" at bounding box center [776, 491] width 1348 height 671
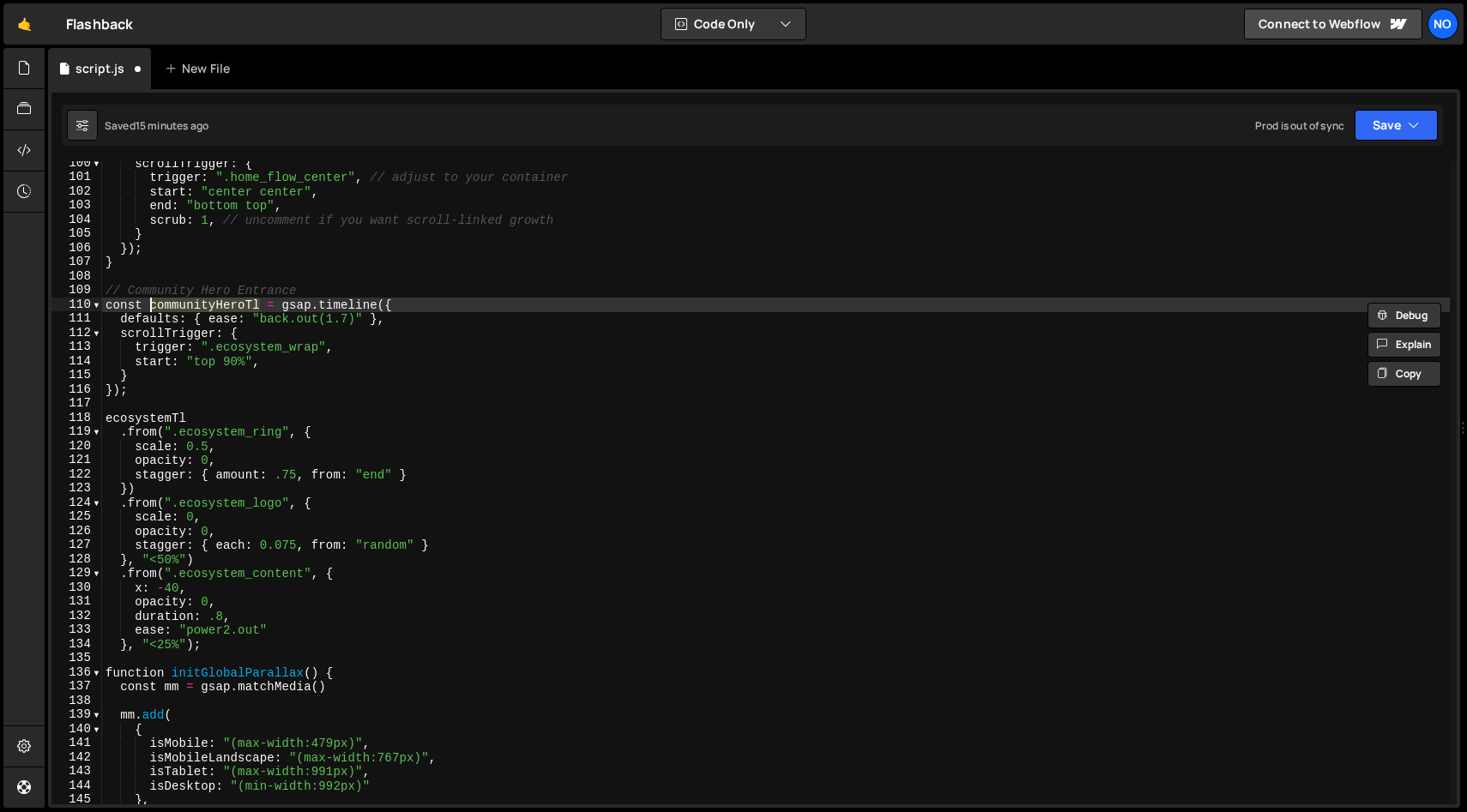
click at [150, 418] on div "scrollTrigger : { trigger : ".home_flow_center" , // adjust to your container s…" at bounding box center [776, 491] width 1348 height 671
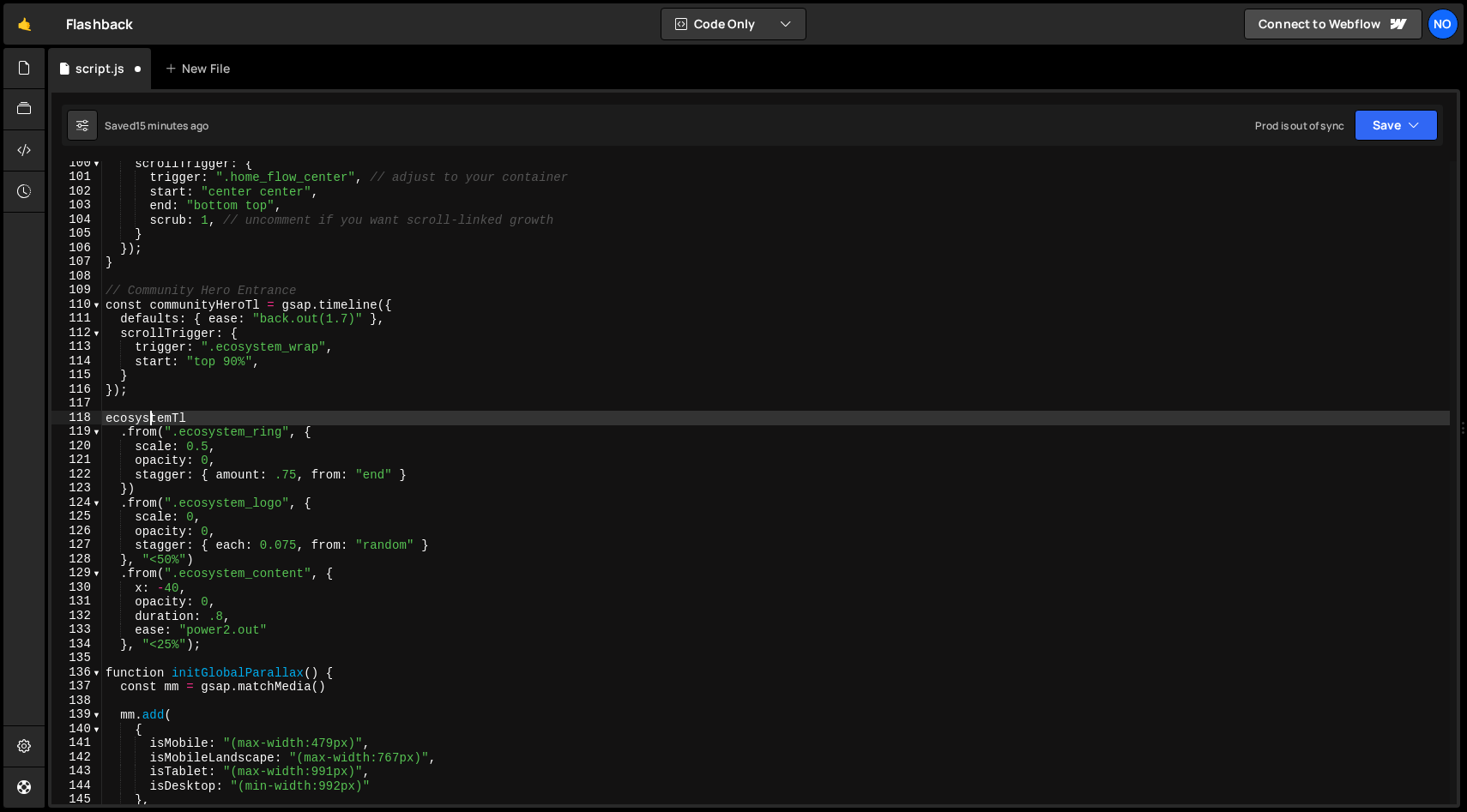
scroll to position [0, 4]
click at [150, 418] on div "scrollTrigger : { trigger : ".home_flow_center" , // adjust to your container s…" at bounding box center [776, 491] width 1348 height 671
paste textarea "communityHero"
click at [257, 414] on div "scrollTrigger : { trigger : ".home_flow_center" , // adjust to your container s…" at bounding box center [776, 491] width 1348 height 671
click at [252, 350] on div "scrollTrigger : { trigger : ".home_flow_center" , // adjust to your container s…" at bounding box center [776, 491] width 1348 height 671
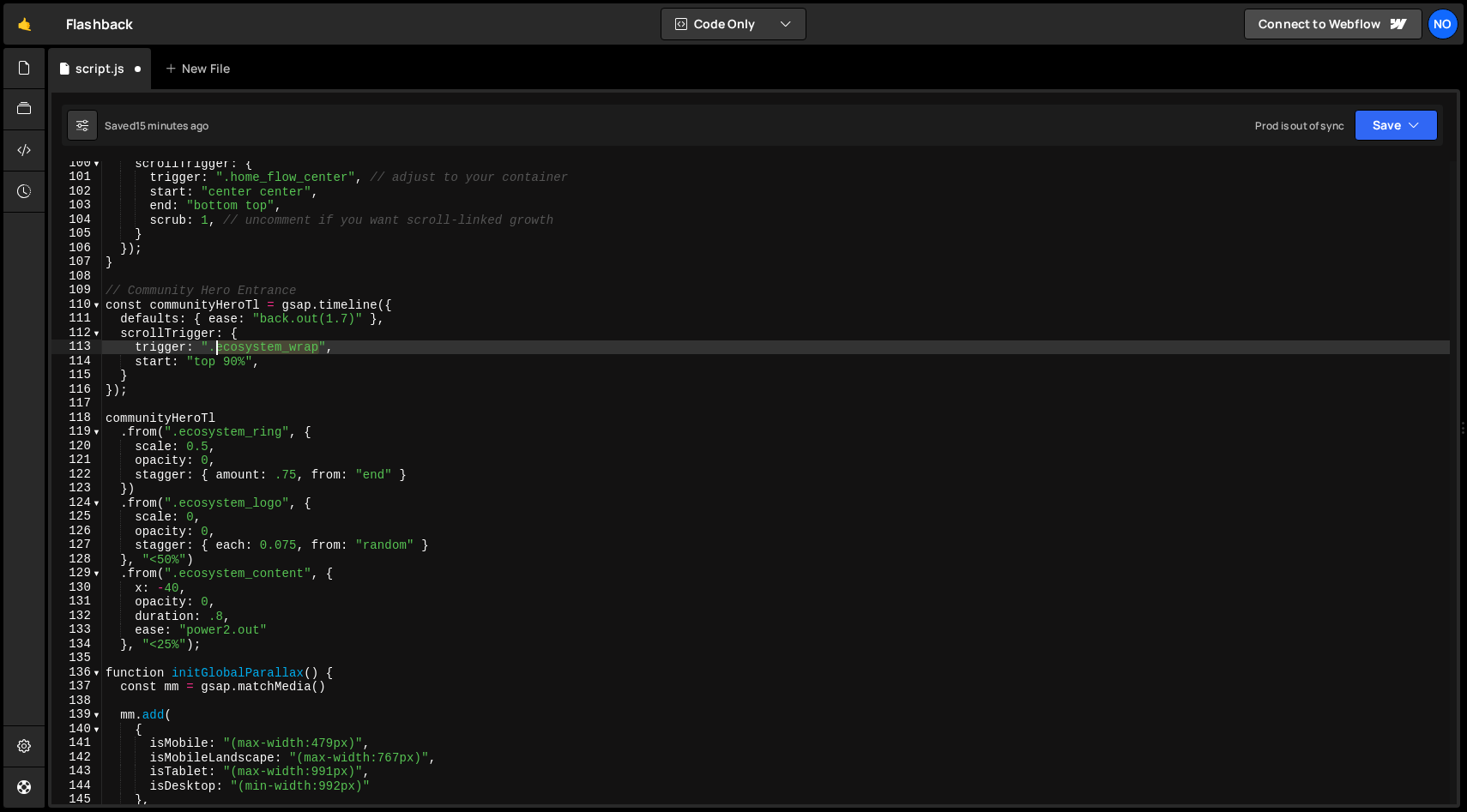
click at [252, 350] on div "scrollTrigger : { trigger : ".home_flow_center" , // adjust to your container s…" at bounding box center [776, 491] width 1348 height 671
drag, startPoint x: 280, startPoint y: 348, endPoint x: 274, endPoint y: 373, distance: 25.7
click at [280, 348] on div "scrollTrigger : { trigger : ".home_flow_center" , // adjust to your container s…" at bounding box center [776, 482] width 1348 height 643
click at [219, 349] on div "scrollTrigger : { trigger : ".home_flow_center" , // adjust to your container s…" at bounding box center [776, 491] width 1348 height 671
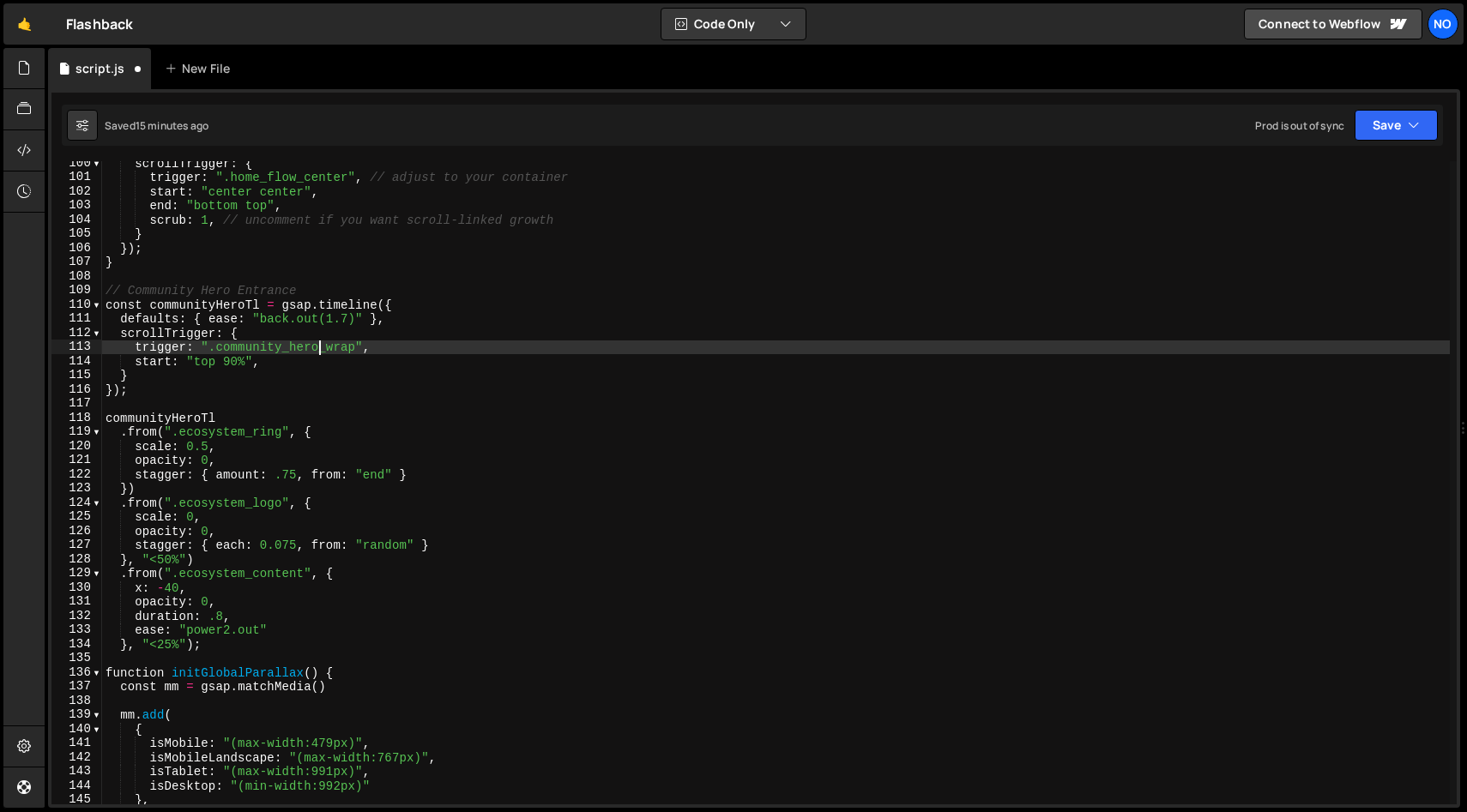
click at [283, 355] on div "scrollTrigger : { trigger : ".home_flow_center" , // adjust to your container s…" at bounding box center [776, 491] width 1348 height 671
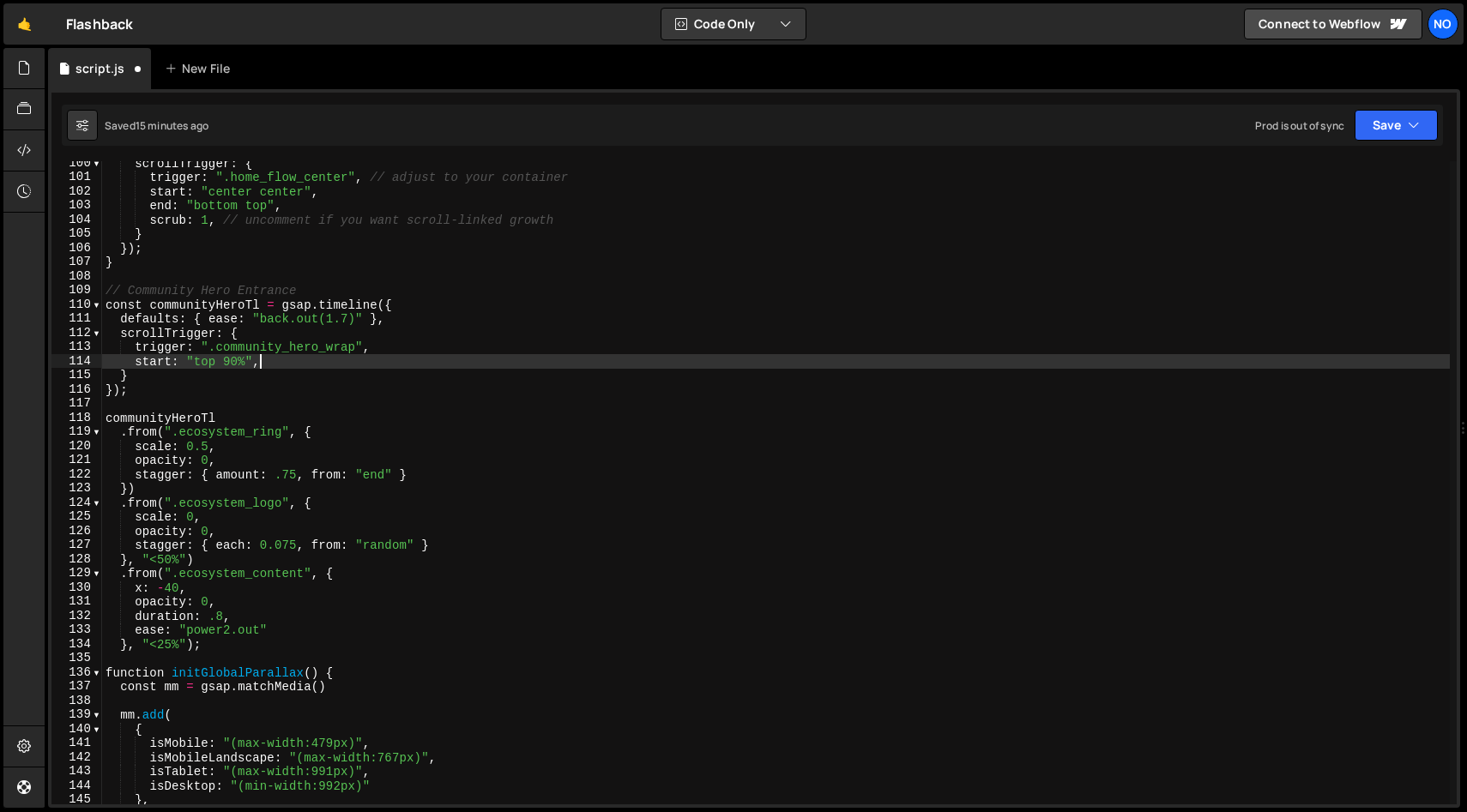
click at [244, 364] on div "scrollTrigger : { trigger : ".home_flow_center" , // adjust to your container s…" at bounding box center [776, 491] width 1348 height 671
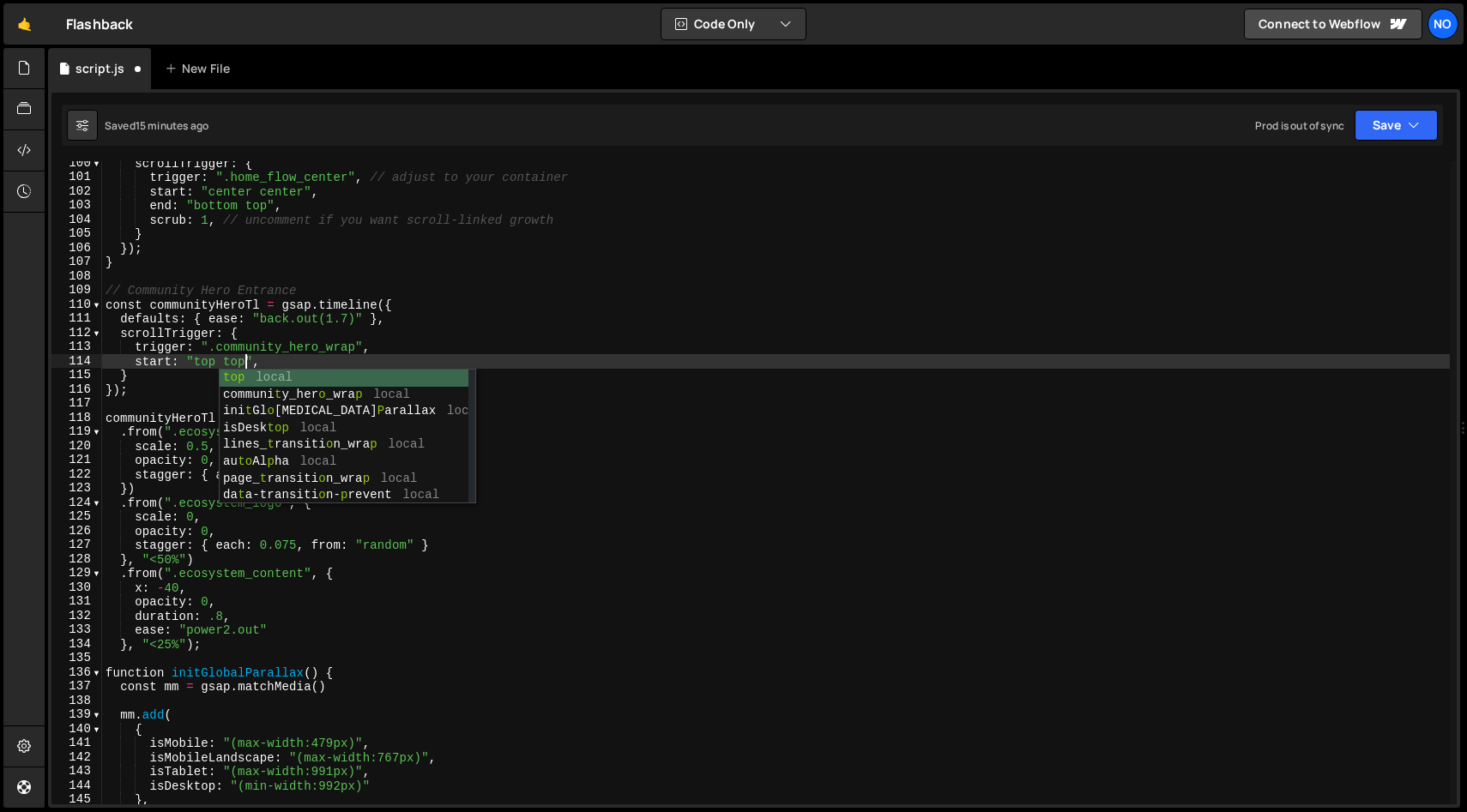
click at [447, 338] on div "scrollTrigger : { trigger : ".home_flow_center" , // adjust to your container s…" at bounding box center [776, 491] width 1348 height 671
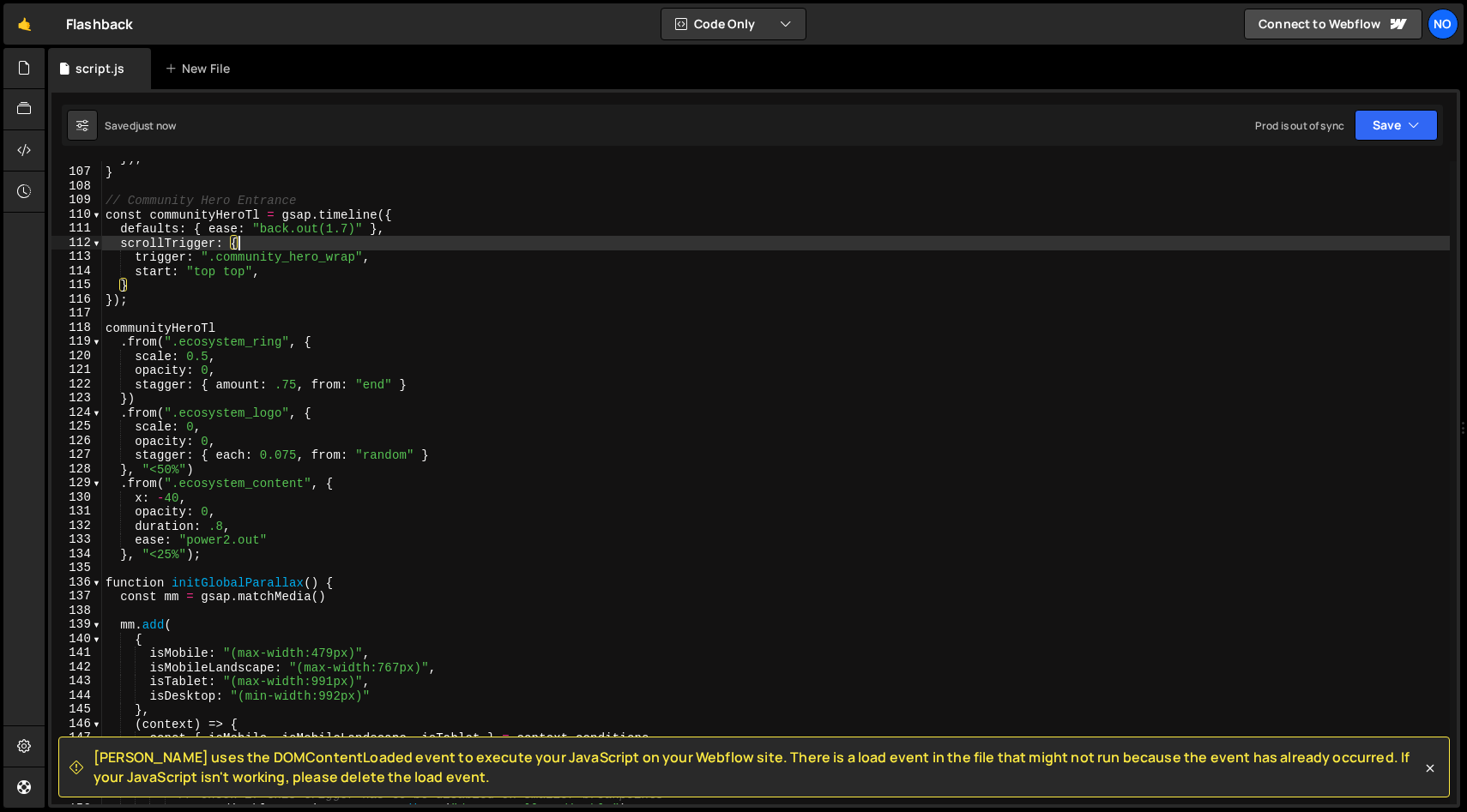
scroll to position [1502, 0]
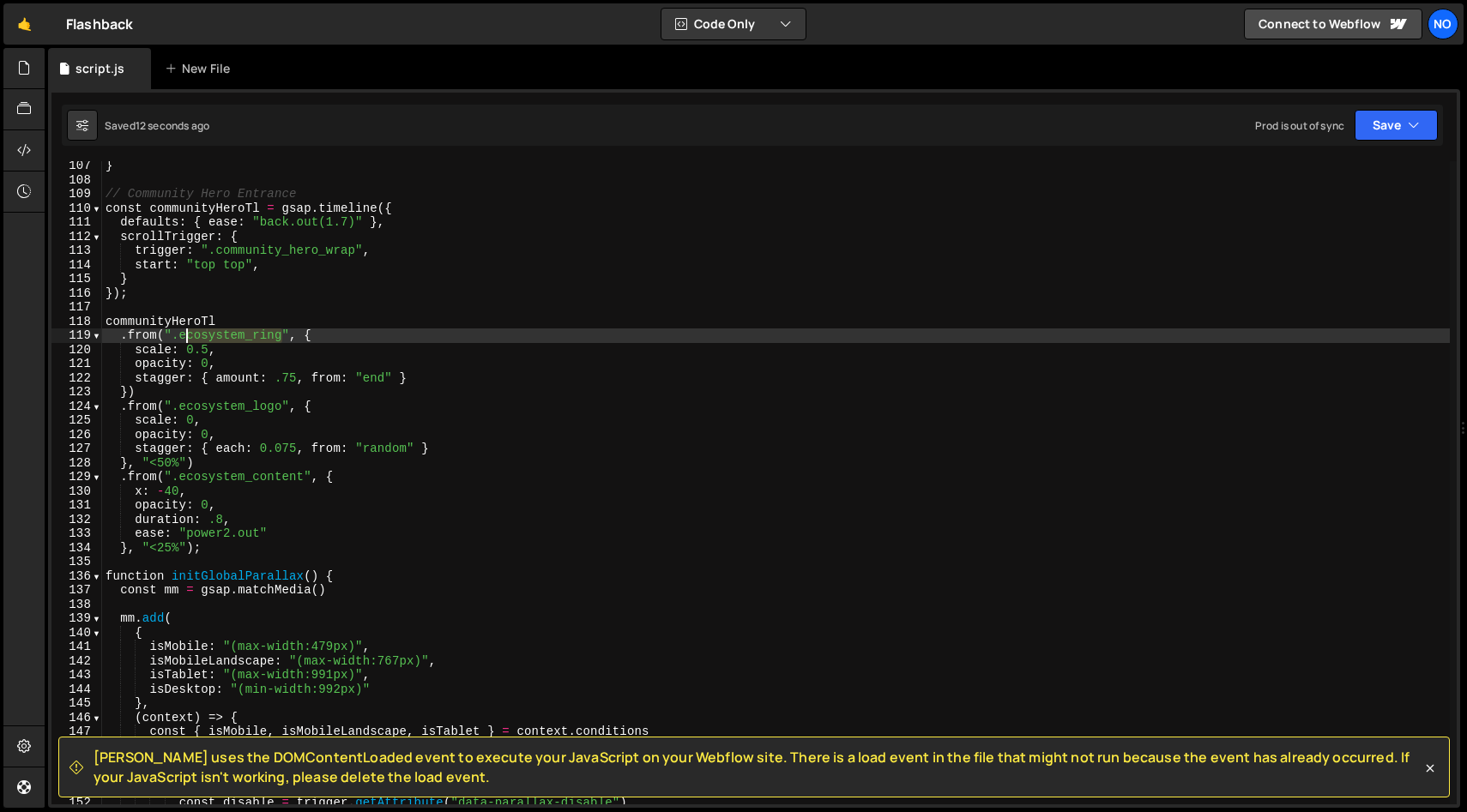
drag, startPoint x: 279, startPoint y: 335, endPoint x: 179, endPoint y: 332, distance: 100.0
click at [179, 332] on div "} // Community Hero Entrance const communityHeroTl = gsap . timeline ({ default…" at bounding box center [776, 494] width 1348 height 671
paste textarea "community_hero_circle"
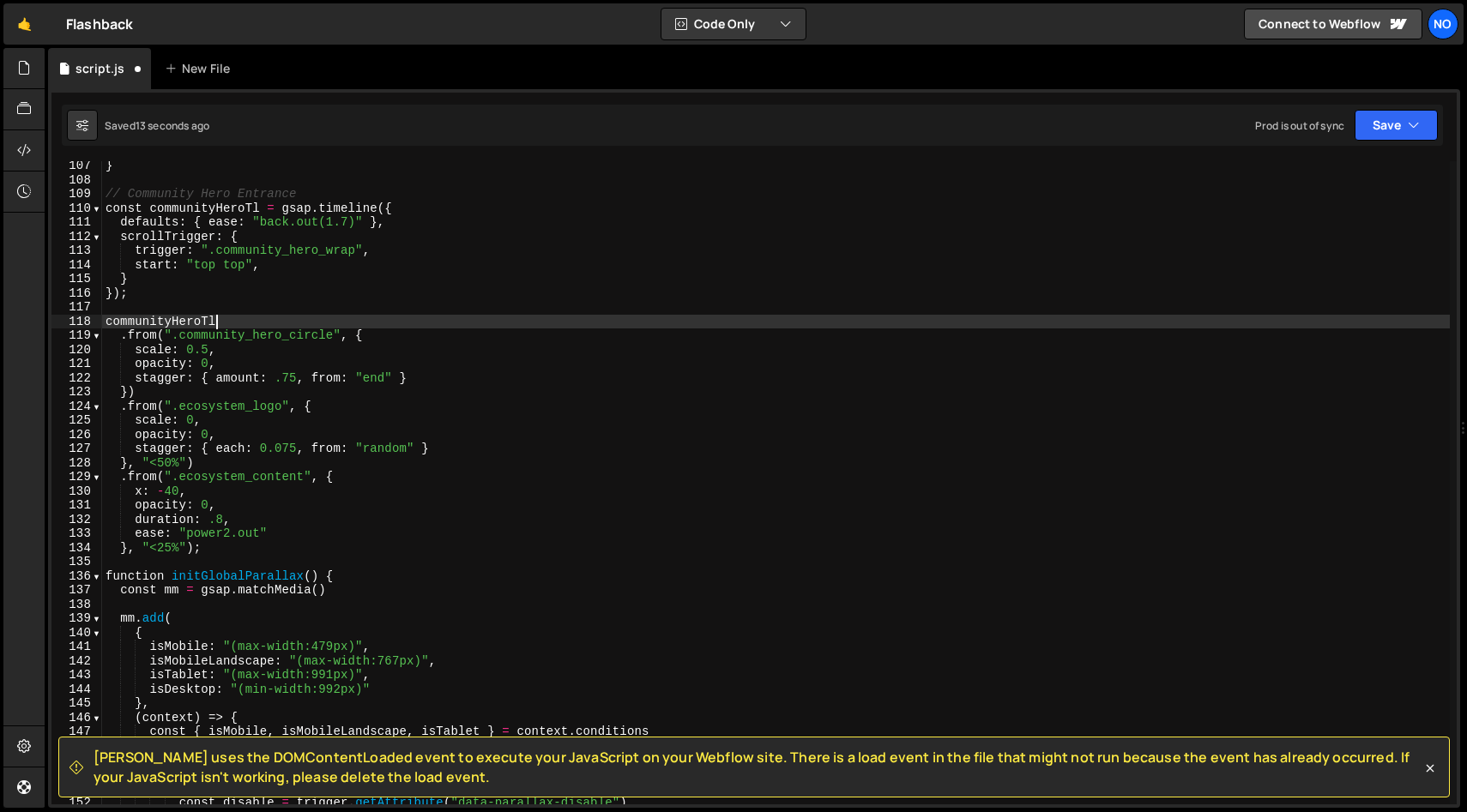
click at [484, 323] on div "} // Community Hero Entrance const communityHeroTl = gsap . timeline ({ default…" at bounding box center [776, 494] width 1348 height 671
click at [475, 354] on div "} // Community Hero Entrance const communityHeroTl = gsap . timeline ({ default…" at bounding box center [776, 494] width 1348 height 671
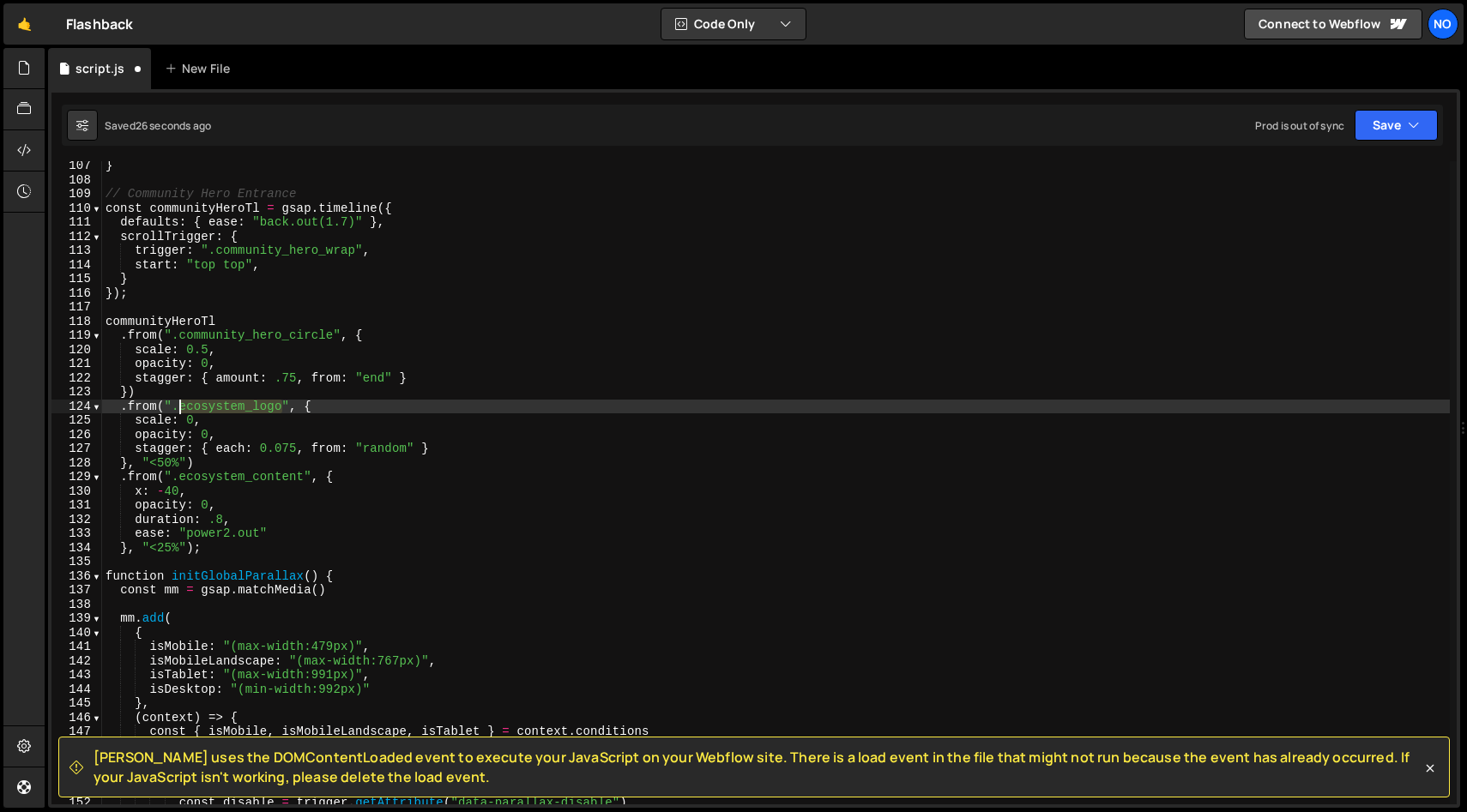
drag, startPoint x: 279, startPoint y: 411, endPoint x: 179, endPoint y: 408, distance: 100.0
click at [179, 408] on div "} // Community Hero Entrance const communityHeroTl = gsap . timeline ({ default…" at bounding box center [776, 494] width 1348 height 671
paste textarea "community_hero_avatar"
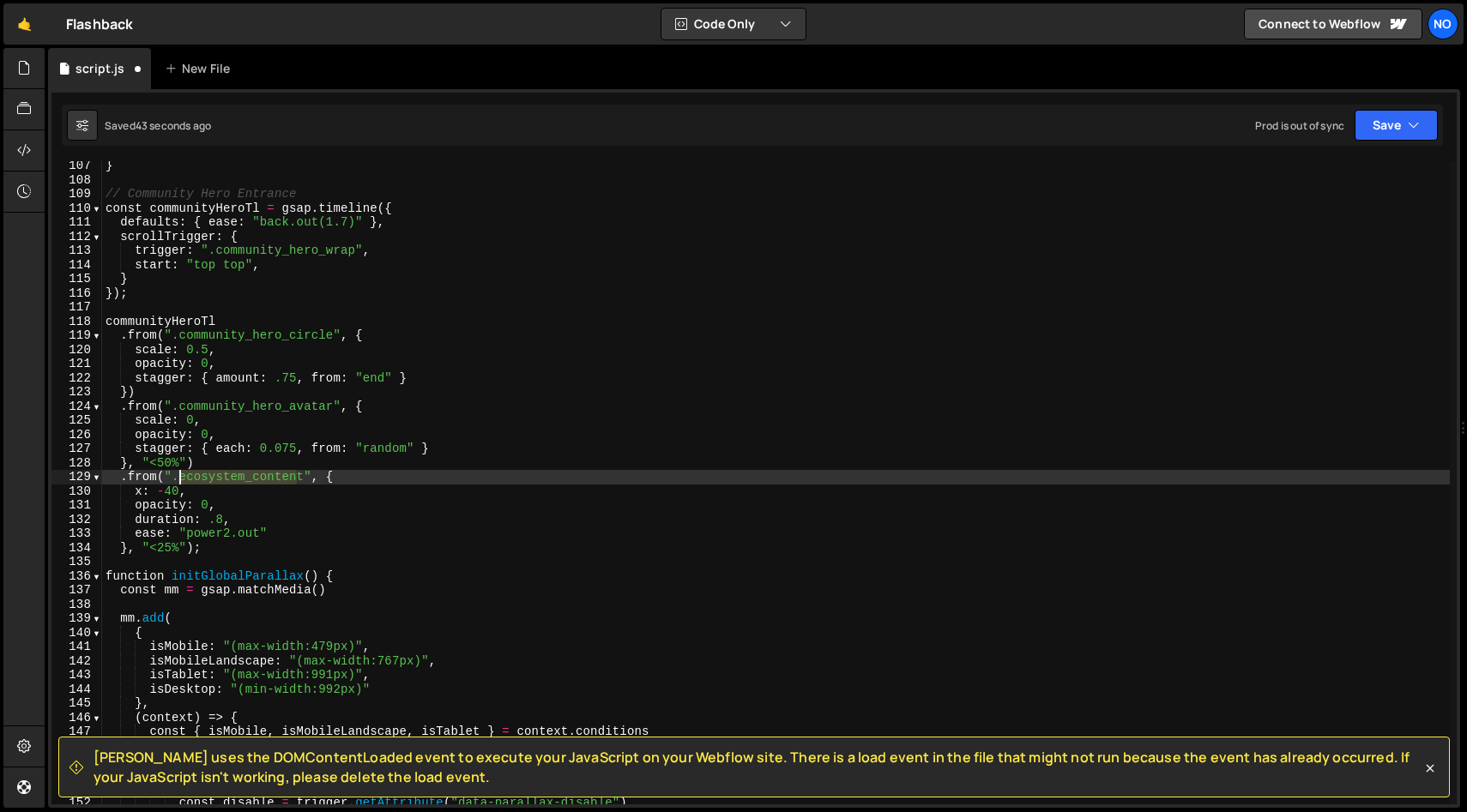
drag, startPoint x: 277, startPoint y: 478, endPoint x: 176, endPoint y: 475, distance: 101.0
click at [176, 475] on div "} // Community Hero Entrance const communityHeroTl = gsap . timeline ({ default…" at bounding box center [776, 494] width 1348 height 671
paste textarea "community_hero_contai"
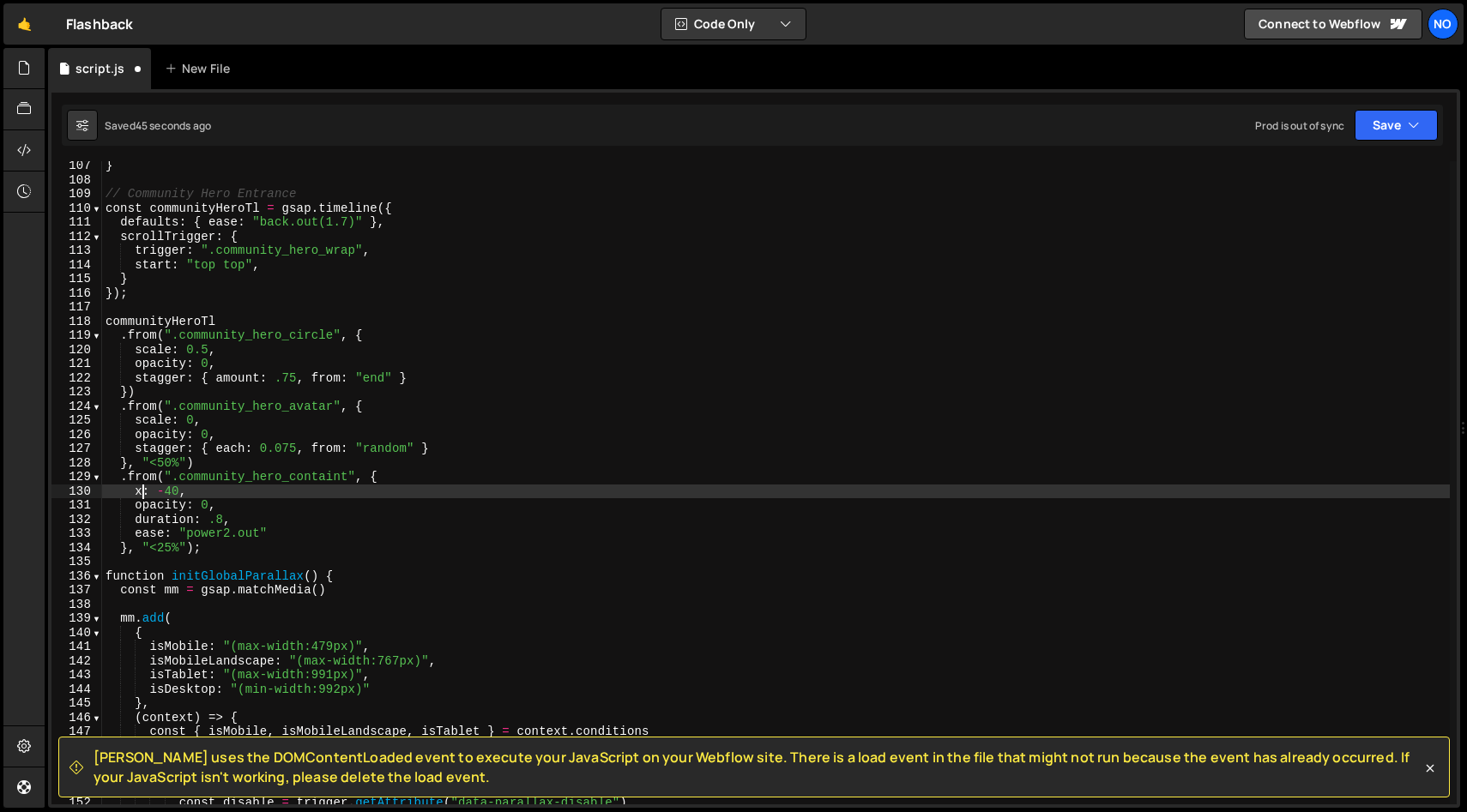
drag, startPoint x: 143, startPoint y: 492, endPoint x: 133, endPoint y: 494, distance: 10.2
click at [135, 493] on div "} // Community Hero Entrance const communityHeroTl = gsap . timeline ({ default…" at bounding box center [776, 494] width 1348 height 671
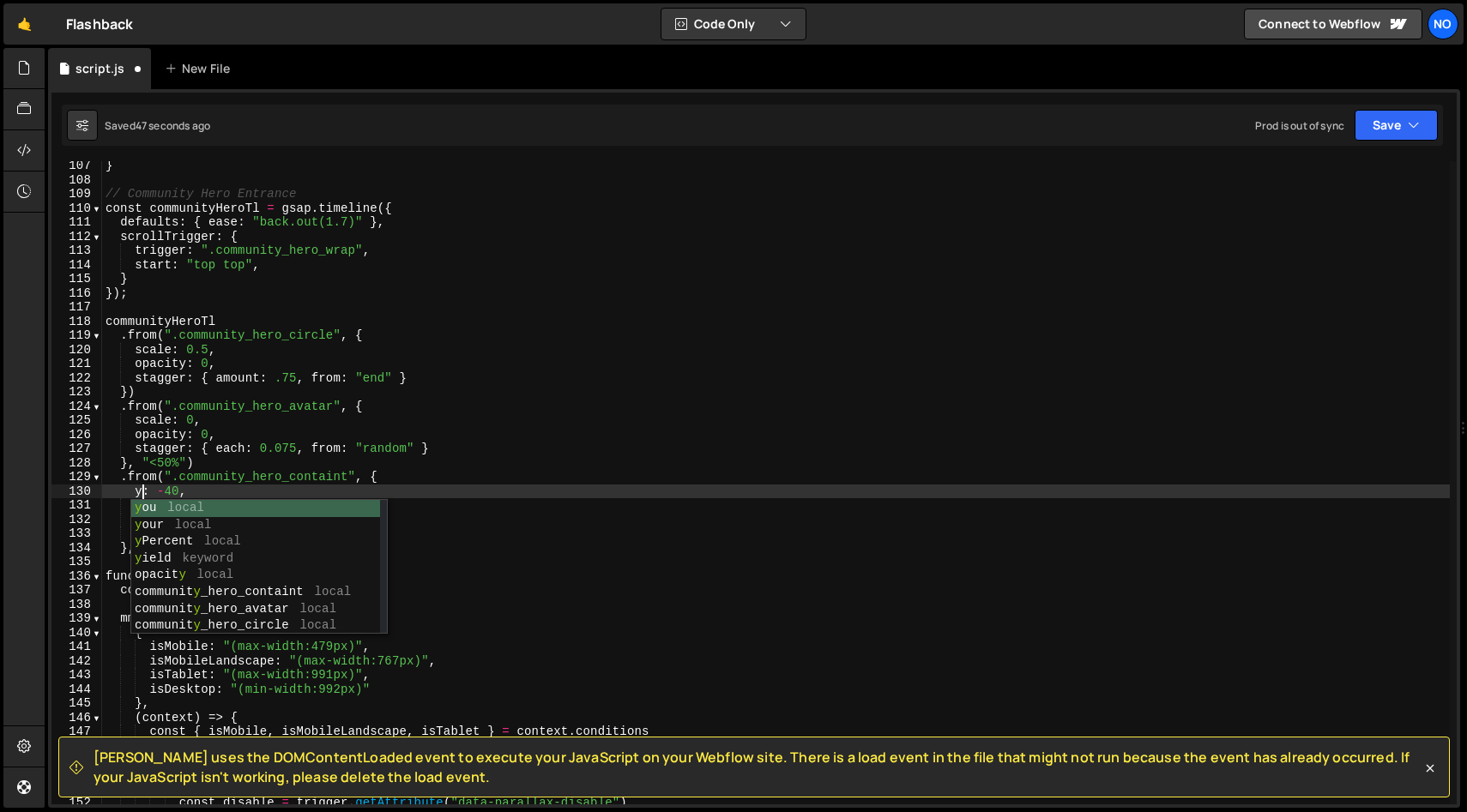
click at [165, 491] on div "} // Community Hero Entrance const communityHeroTl = gsap . timeline ({ default…" at bounding box center [776, 494] width 1348 height 671
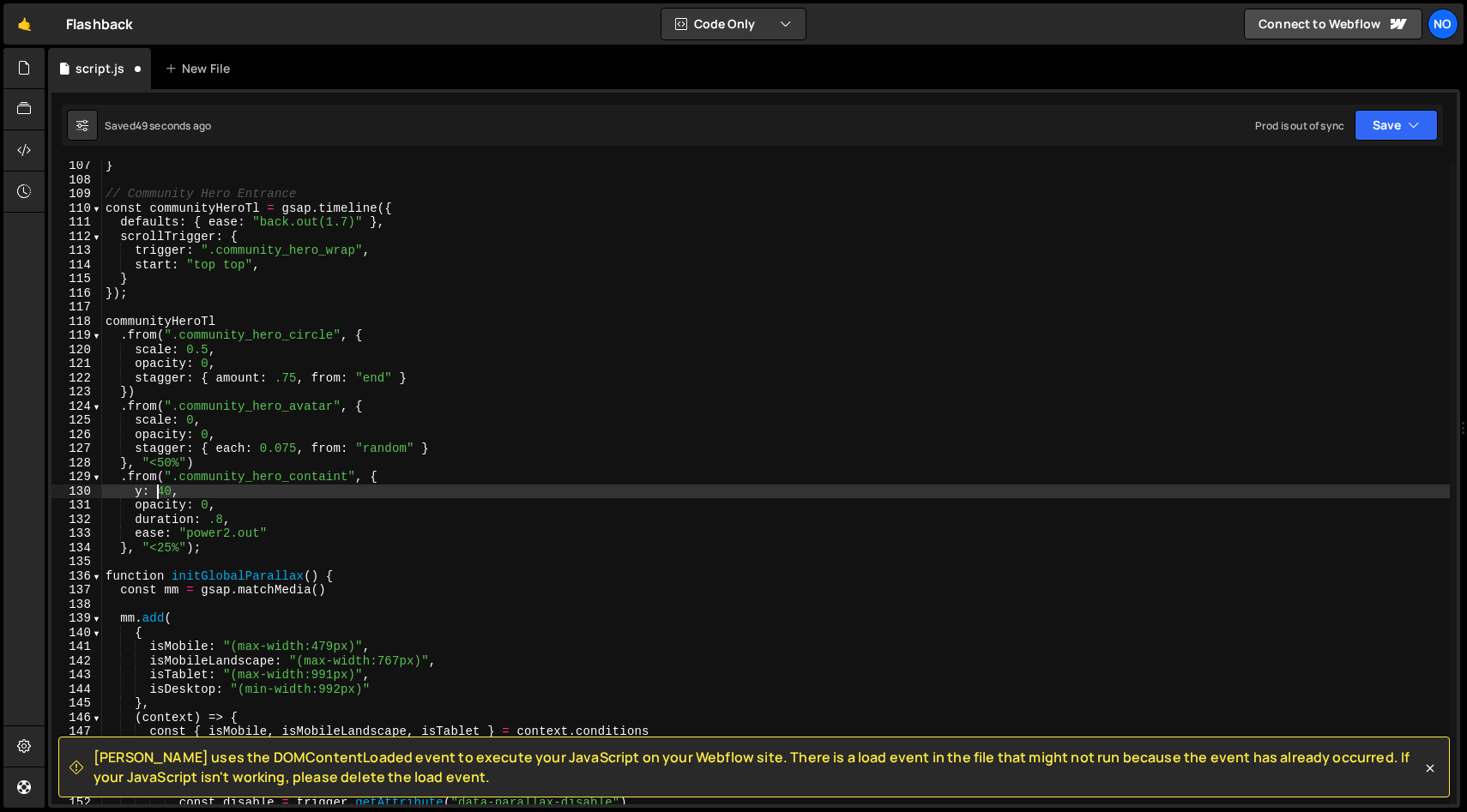
click at [424, 469] on div "} // Community Hero Entrance const communityHeroTl = gsap . timeline ({ default…" at bounding box center [776, 494] width 1348 height 671
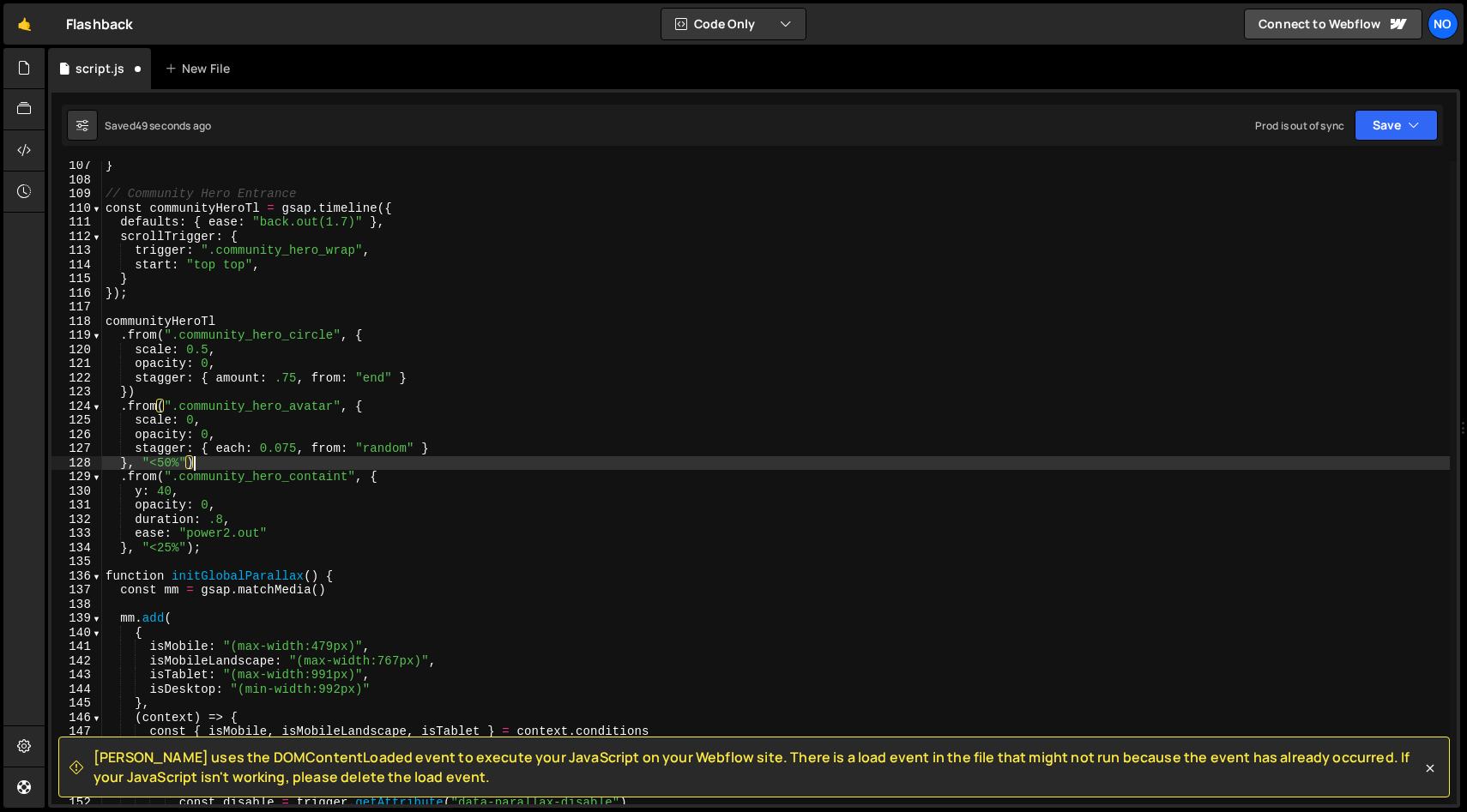
click at [420, 478] on div "} // Community Hero Entrance const communityHeroTl = gsap . timeline ({ default…" at bounding box center [776, 494] width 1348 height 671
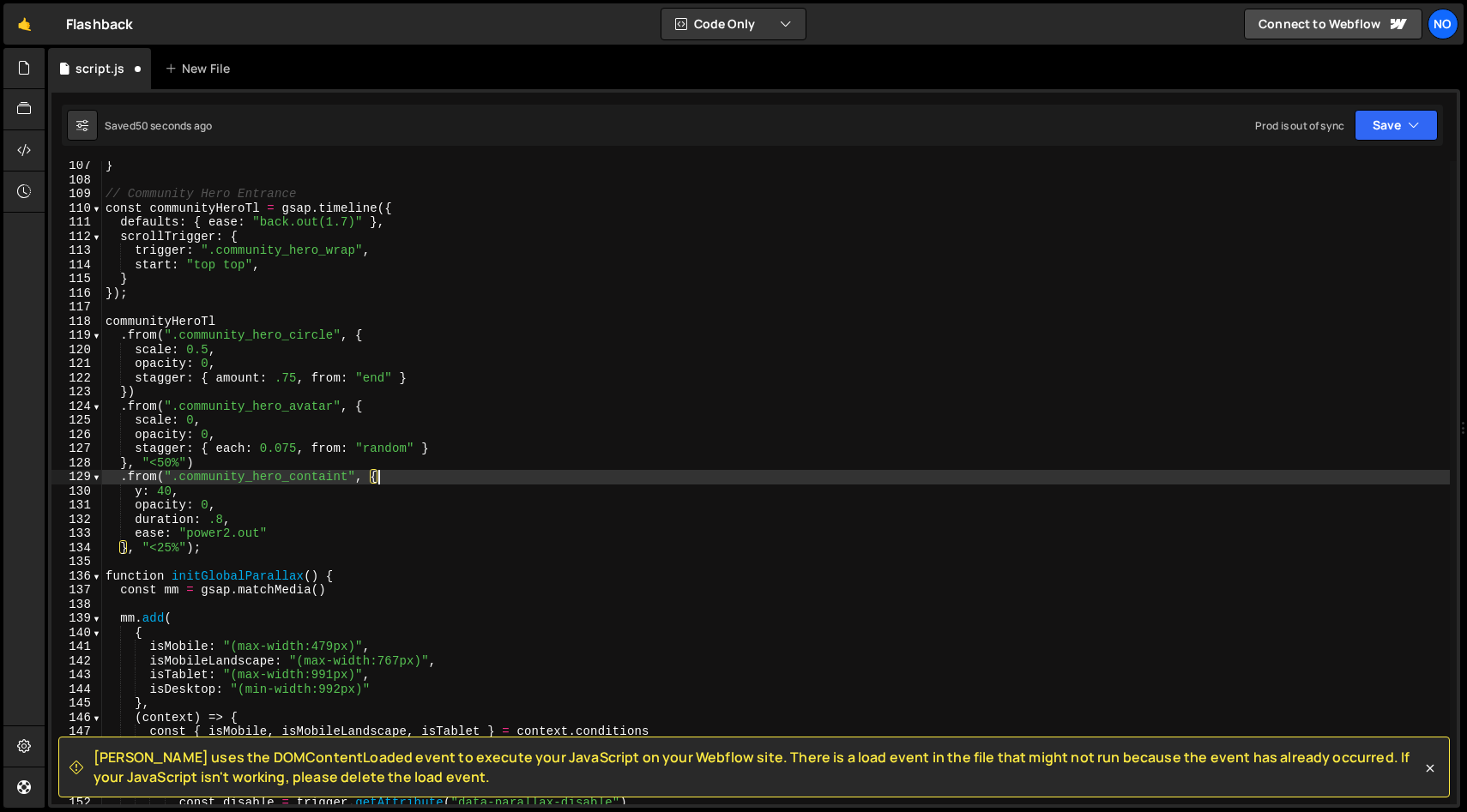
drag, startPoint x: 346, startPoint y: 479, endPoint x: 363, endPoint y: 529, distance: 52.8
click at [355, 510] on div "} // Community Hero Entrance const communityHeroTl = gsap . timeline ({ default…" at bounding box center [776, 494] width 1348 height 671
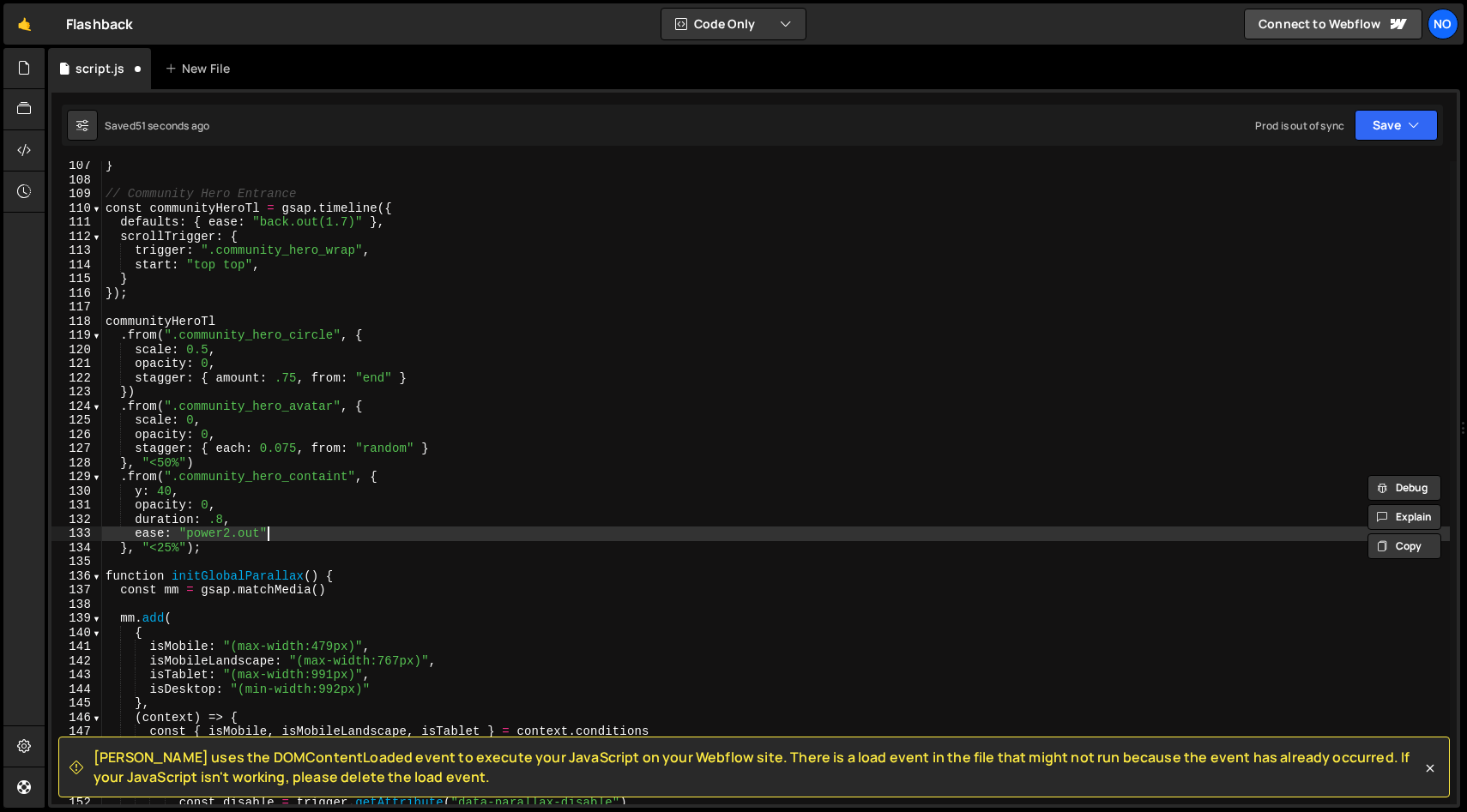
click at [367, 535] on div "} // Community Hero Entrance const communityHeroTl = gsap . timeline ({ default…" at bounding box center [776, 494] width 1348 height 671
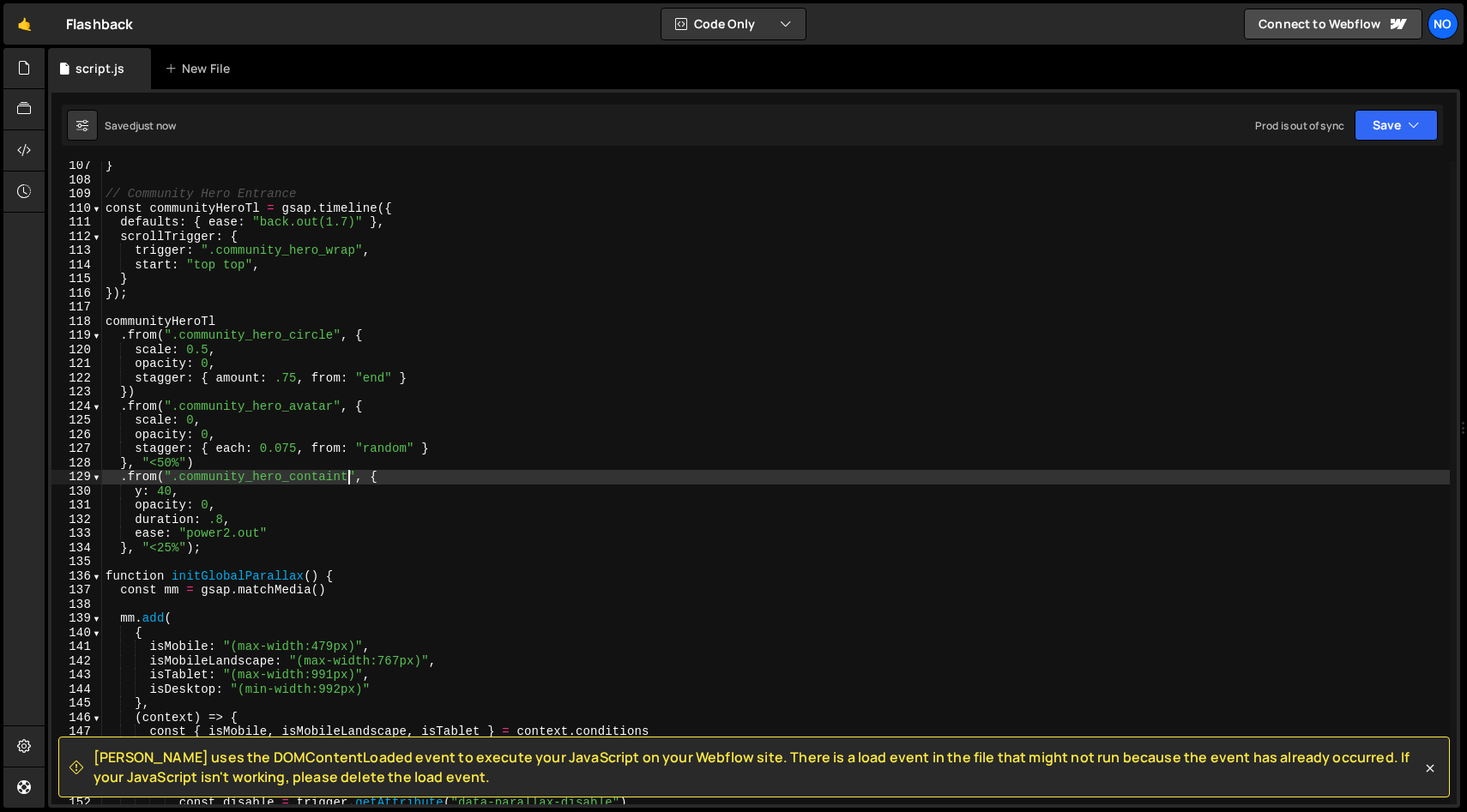
click at [349, 473] on div "} // Community Hero Entrance const communityHeroTl = gsap . timeline ({ default…" at bounding box center [776, 494] width 1348 height 671
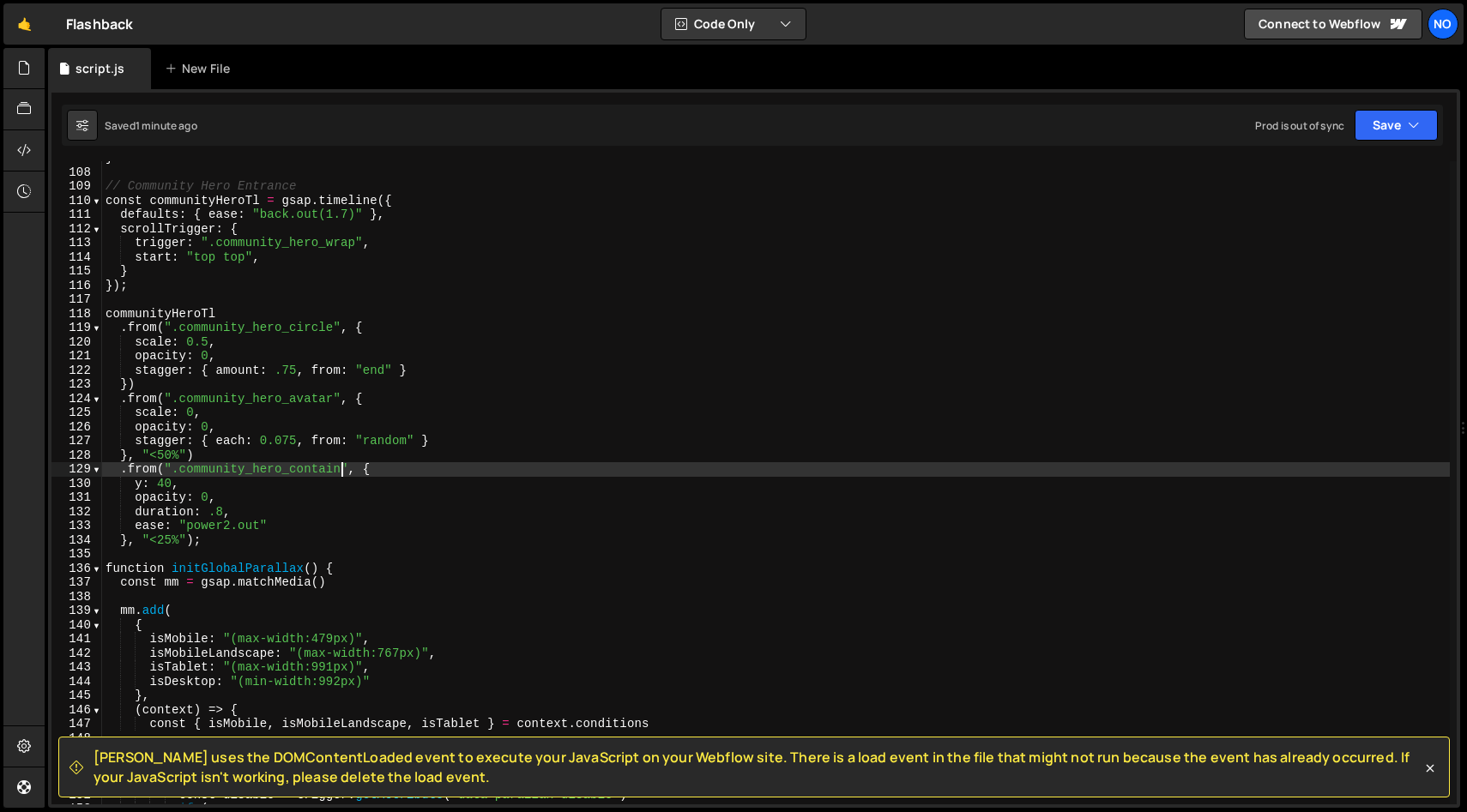
scroll to position [1510, 0]
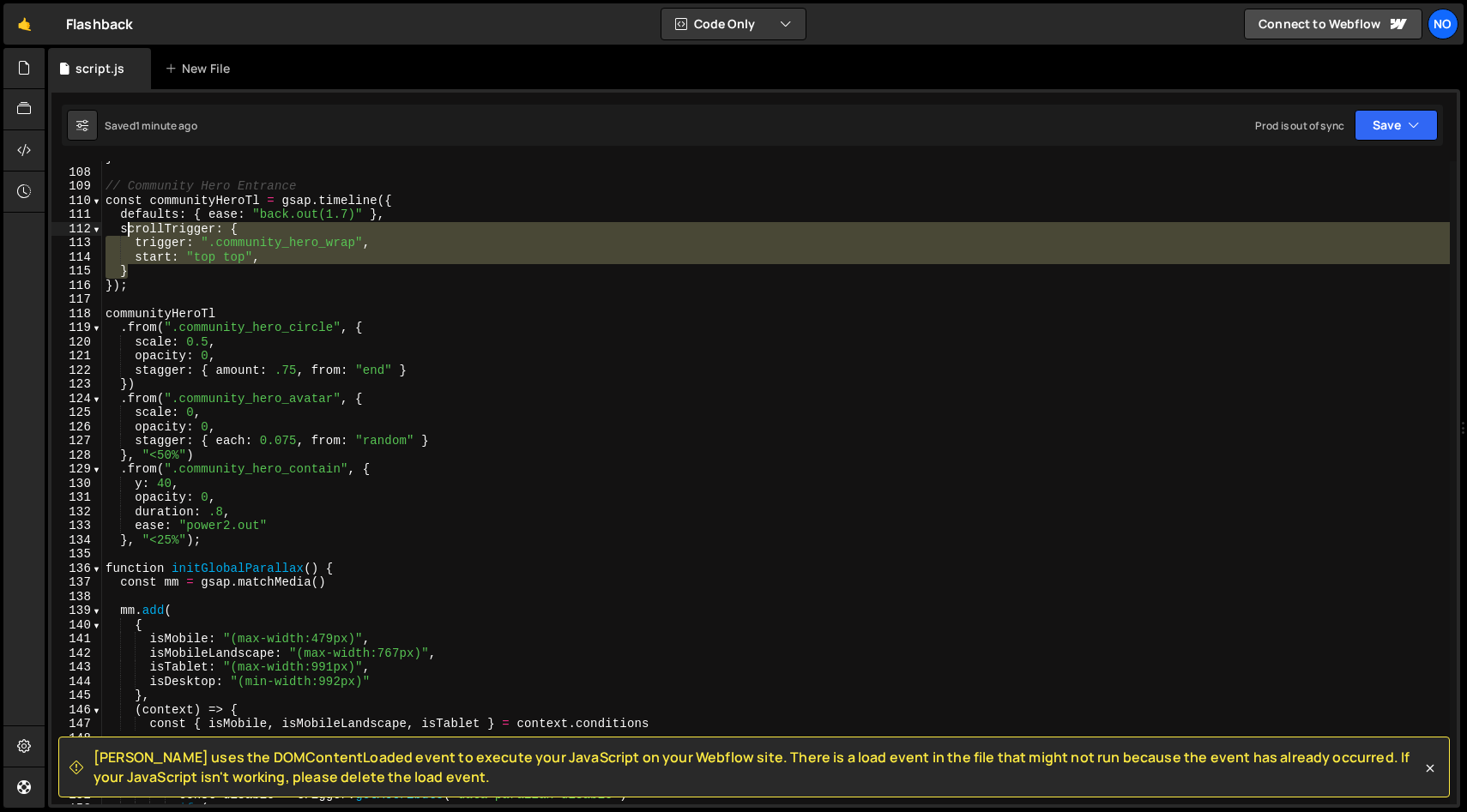
drag, startPoint x: 129, startPoint y: 271, endPoint x: 124, endPoint y: 232, distance: 39.3
click at [124, 232] on div "} // Community Hero Entrance const communityHeroTl = gsap . timeline ({ default…" at bounding box center [776, 486] width 1348 height 671
type textarea "scrollTrigger: { trigger: ".community_hero_wrap","
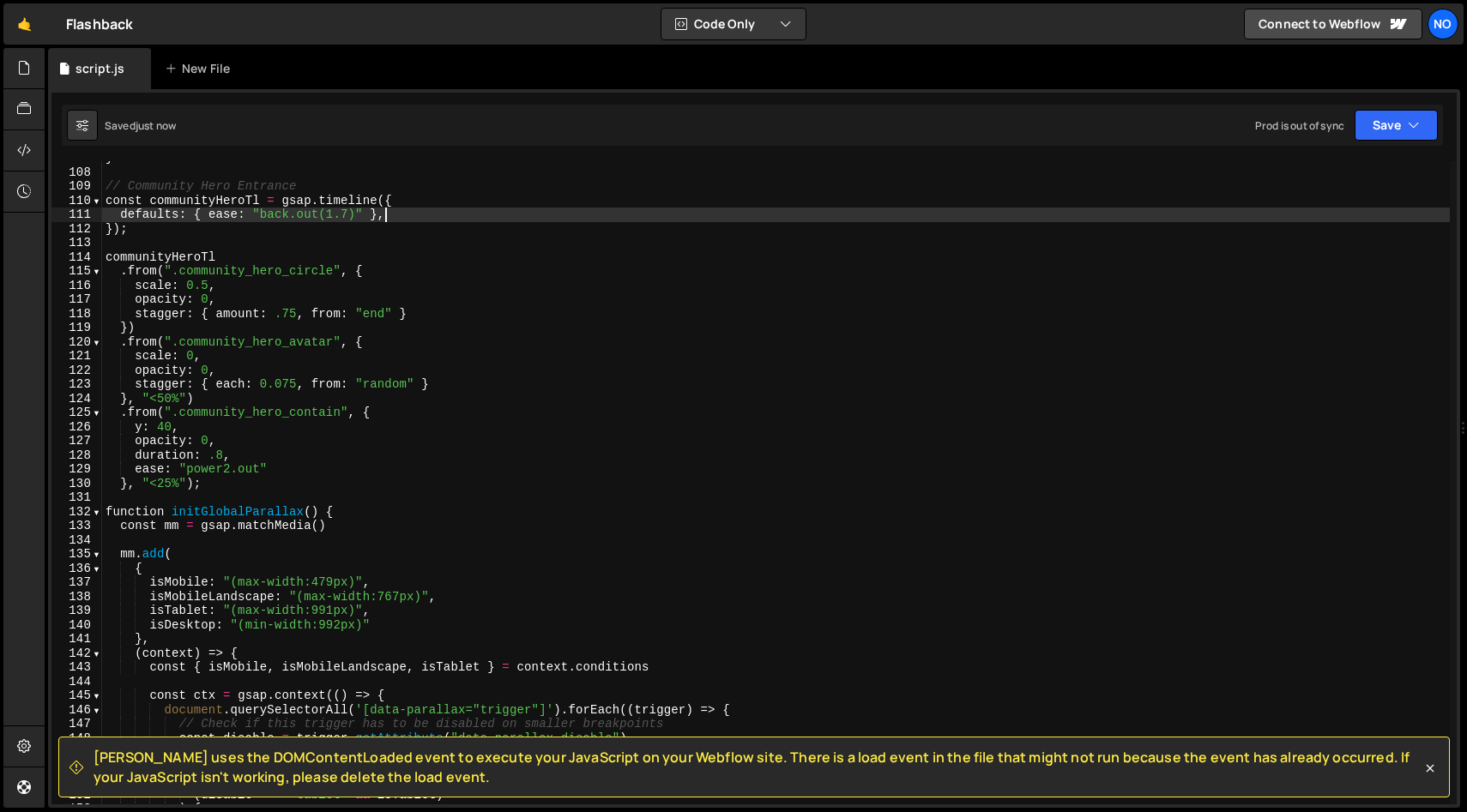
click at [421, 227] on div "} // Community Hero Entrance const communityHeroTl = gsap . timeline ({ default…" at bounding box center [776, 486] width 1348 height 671
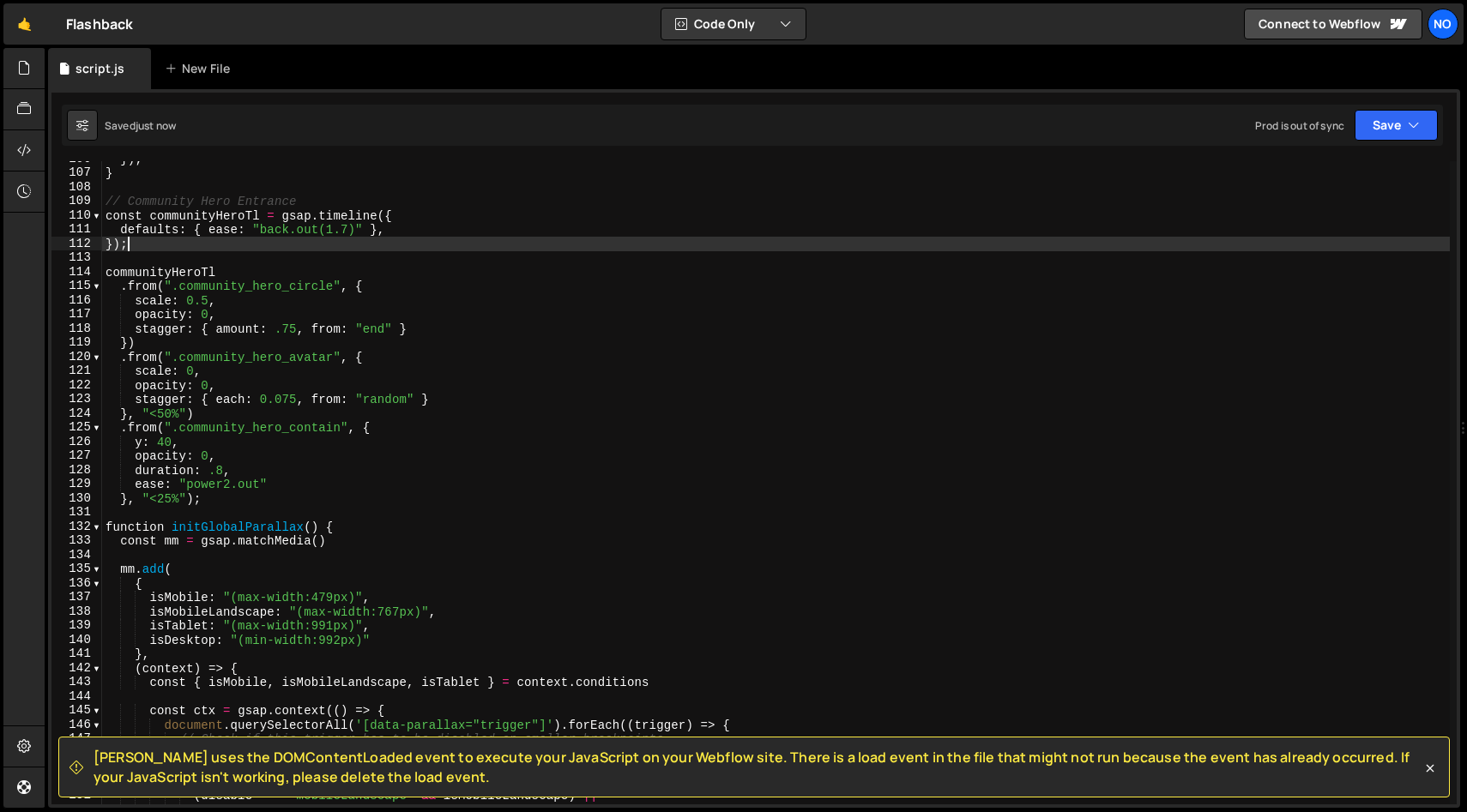
scroll to position [1494, 0]
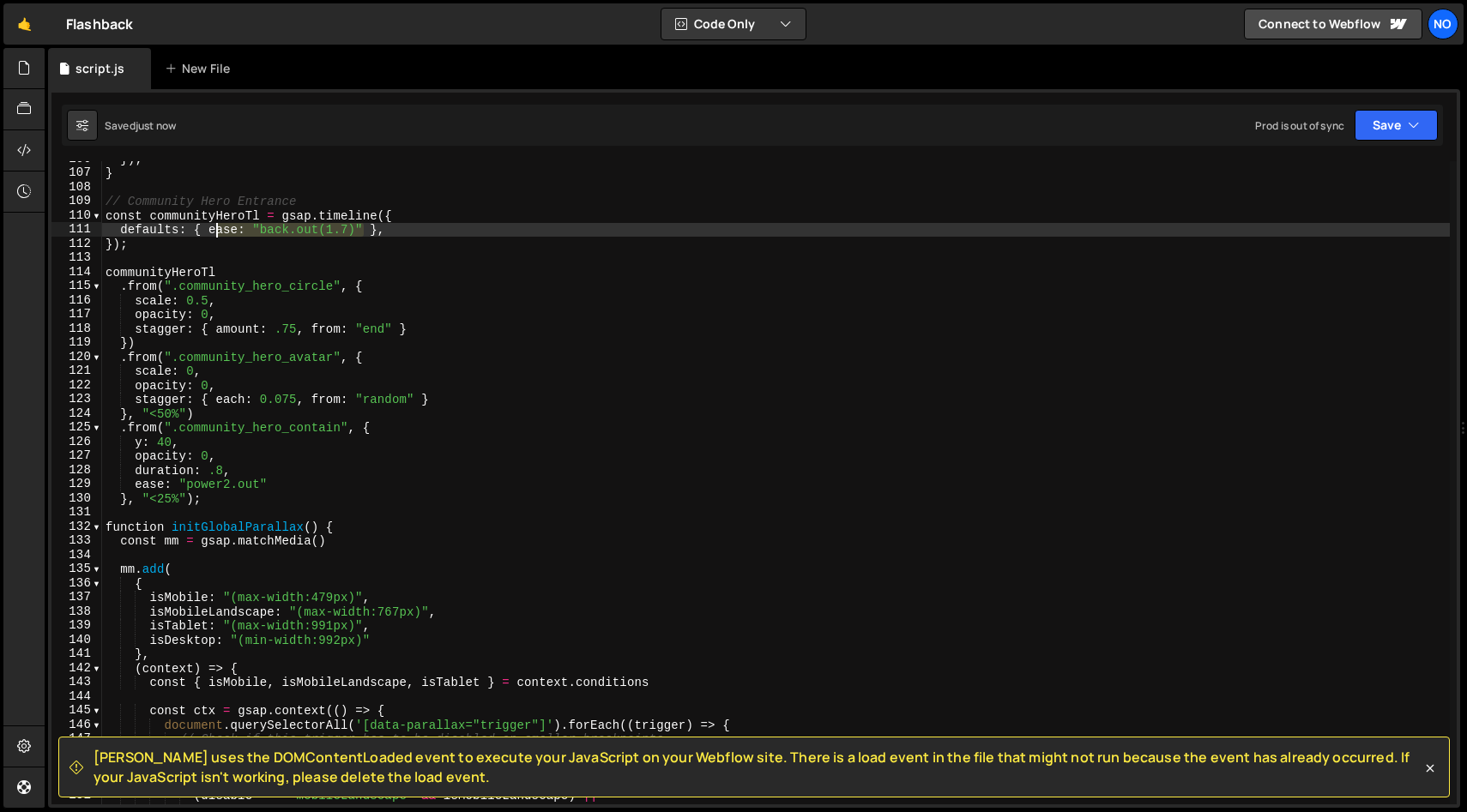
drag, startPoint x: 363, startPoint y: 229, endPoint x: 210, endPoint y: 229, distance: 153.0
click at [211, 229] on div "}) ; } // Community Hero Entrance const communityHeroTl = gsap . timeline ({ de…" at bounding box center [776, 487] width 1348 height 671
type textarea "defaults: { ease: "back.out(1.7)" },"
click at [408, 233] on div "}) ; } // Community Hero Entrance const communityHeroTl = gsap . timeline ({ de…" at bounding box center [776, 487] width 1348 height 671
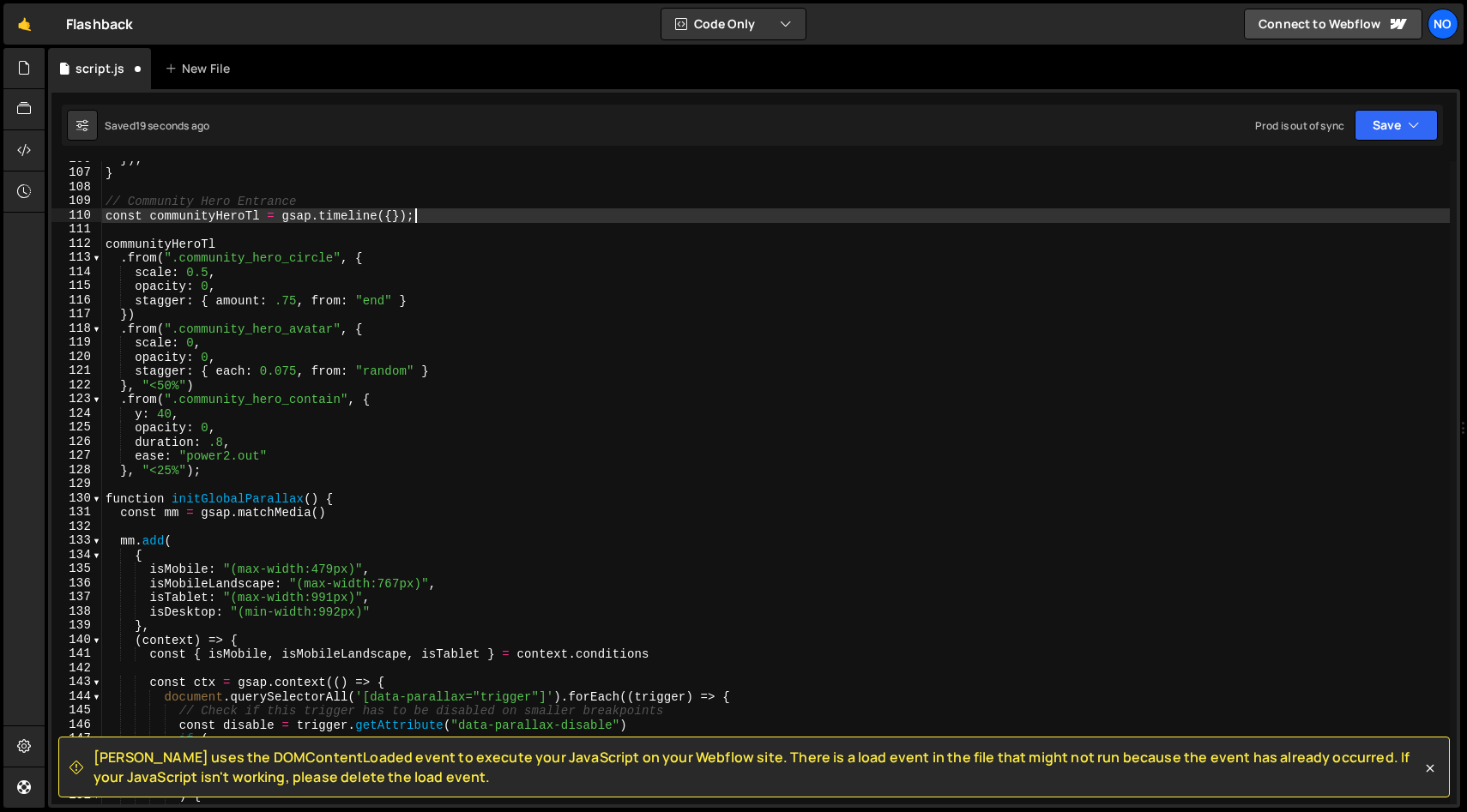
click at [398, 218] on div "}) ; } // Community Hero Entrance const communityHeroTl = gsap . timeline ({ })…" at bounding box center [776, 487] width 1348 height 671
click at [463, 218] on div "}) ; } // Community Hero Entrance const communityHeroTl = gsap . timeline ( ) ;…" at bounding box center [776, 487] width 1348 height 671
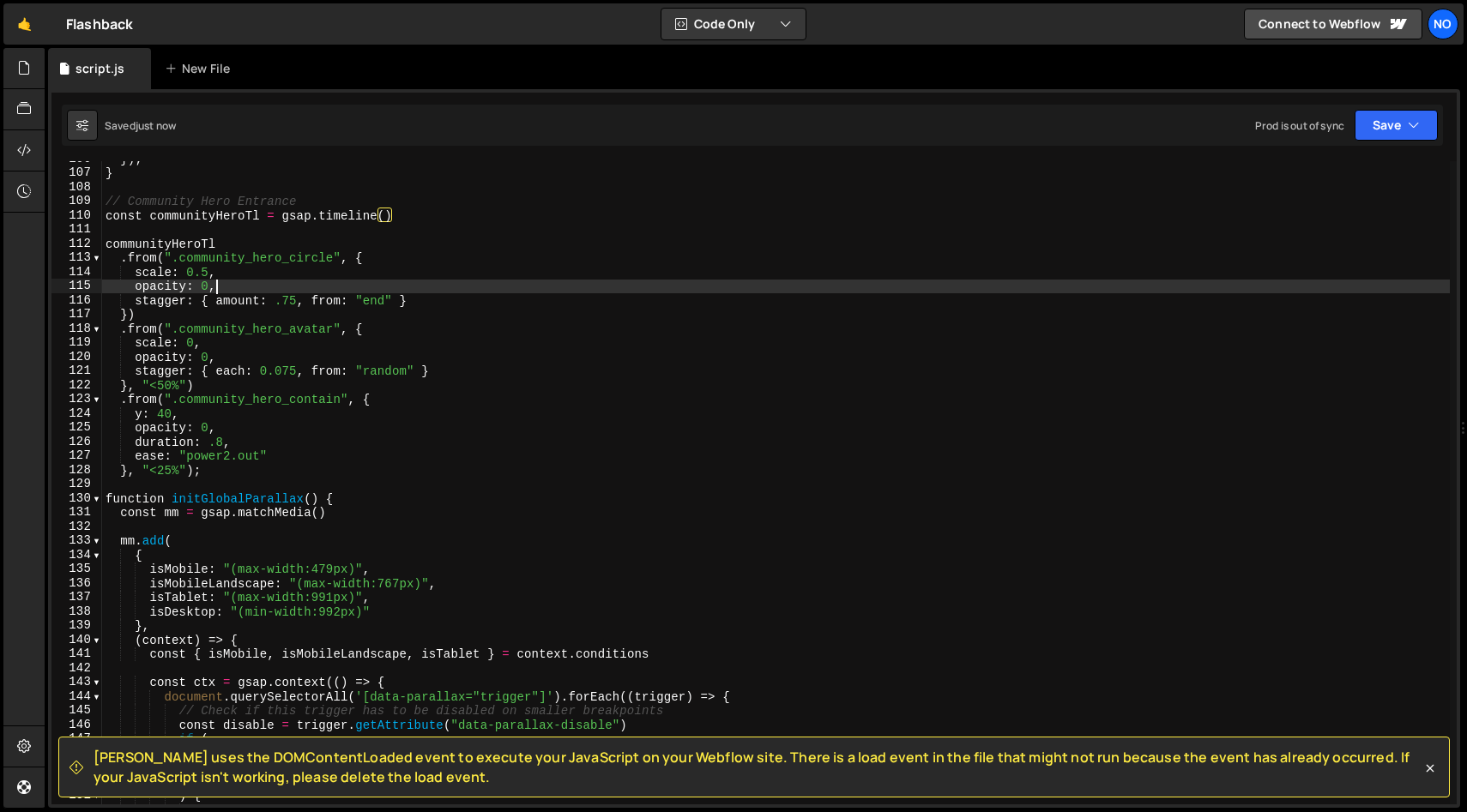
click at [225, 285] on div "}) ; } // Community Hero Entrance const communityHeroTl = gsap . timeline ( ) c…" at bounding box center [776, 487] width 1348 height 671
type textarea "opacity: 0,"
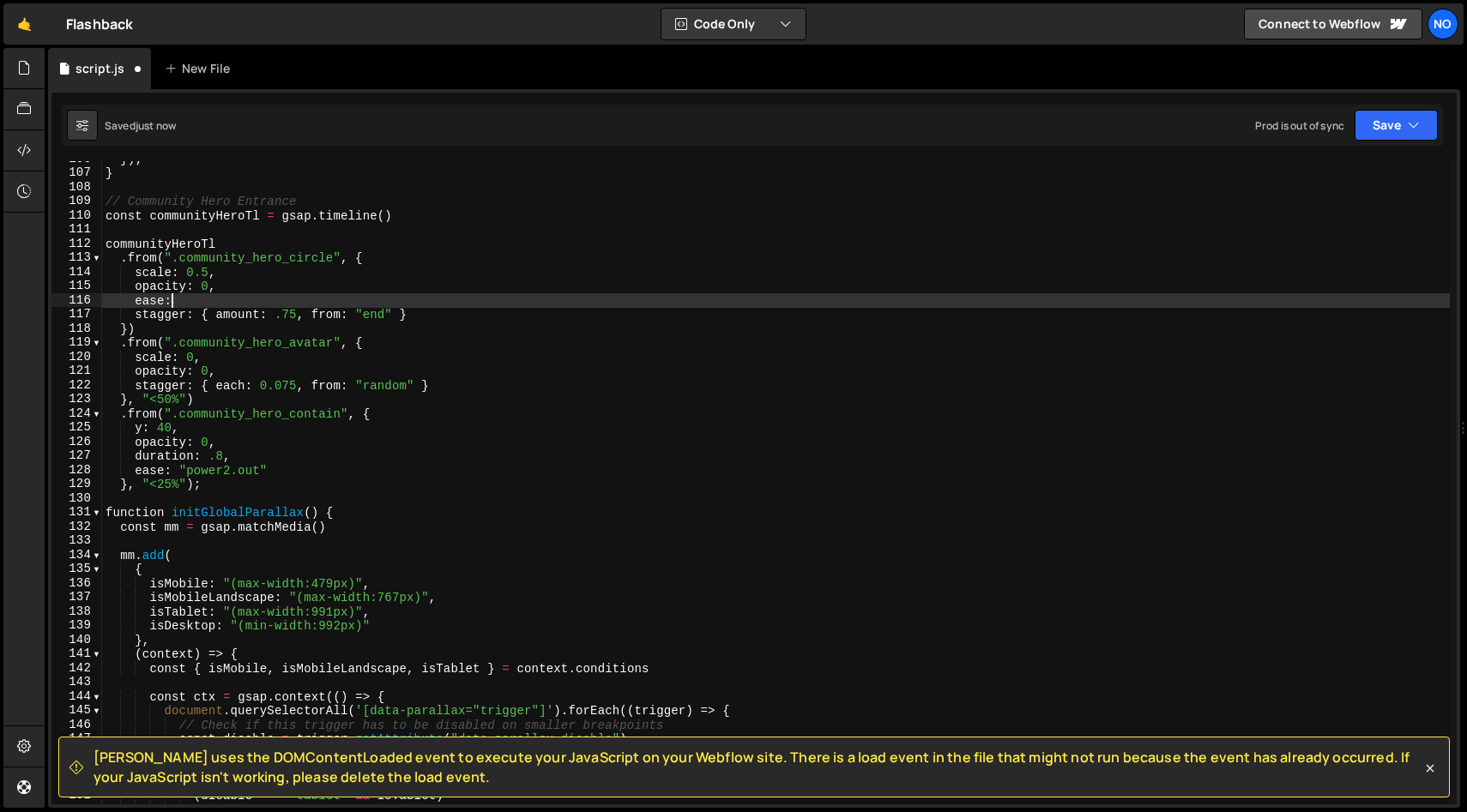
scroll to position [0, 4]
paste textarea "ease: "back.out(1.7)""
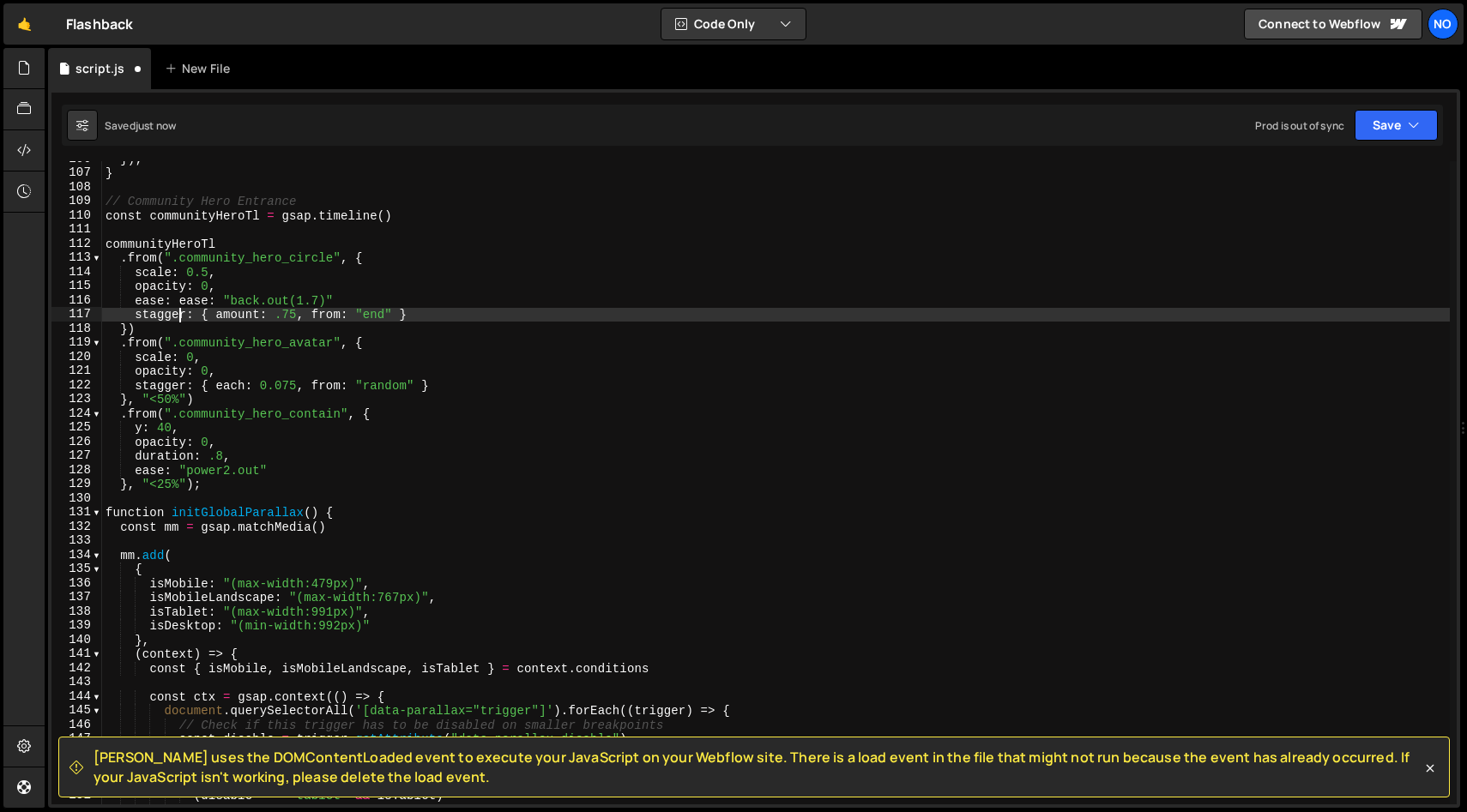
click at [177, 310] on div "}) ; } // Community Hero Entrance const communityHeroTl = gsap . timeline ( ) c…" at bounding box center [776, 487] width 1348 height 671
click at [181, 302] on div "}) ; } // Community Hero Entrance const communityHeroTl = gsap . timeline ( ) c…" at bounding box center [776, 487] width 1348 height 671
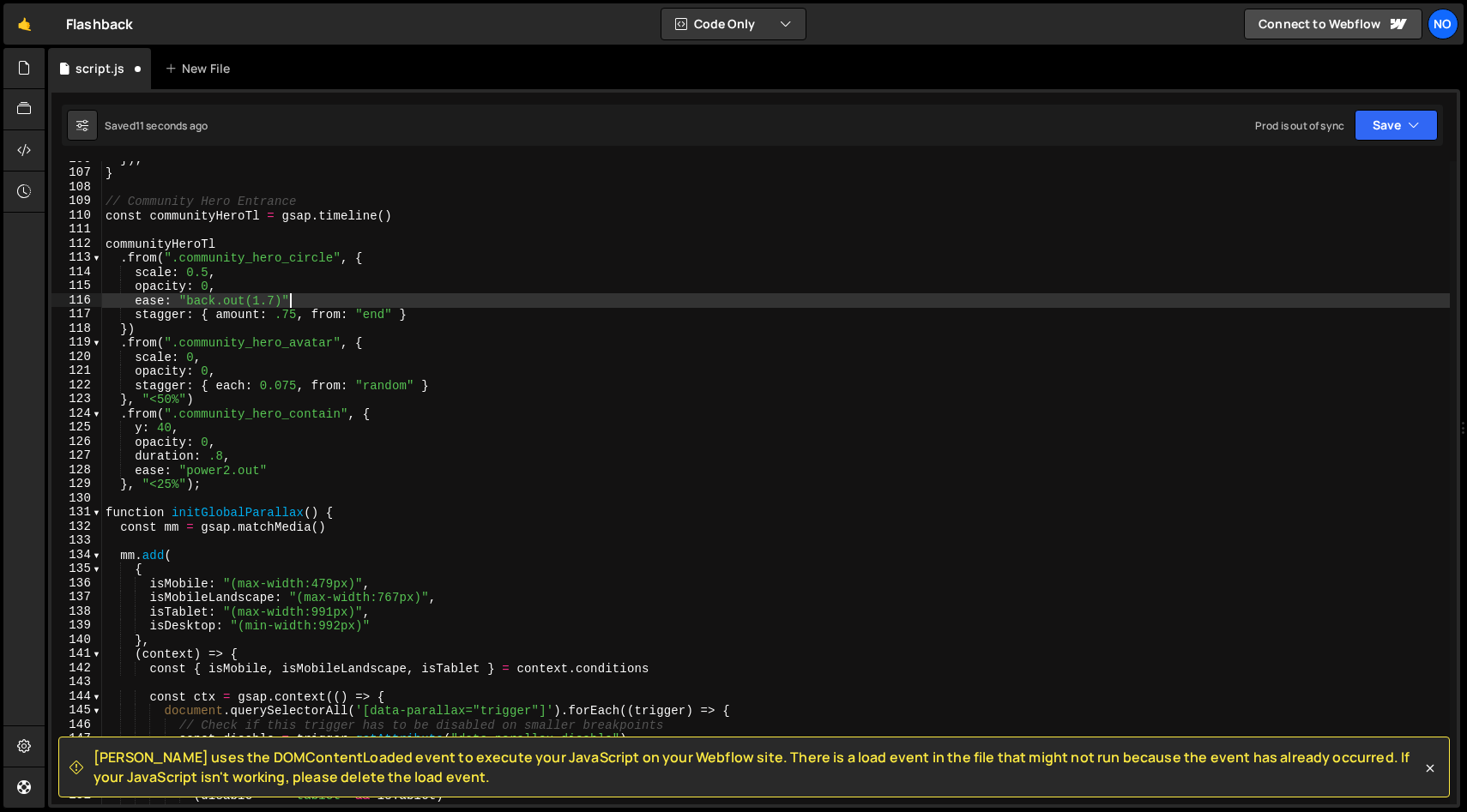
scroll to position [0, 12]
click at [470, 297] on div "}) ; } // Community Hero Entrance const communityHeroTl = gsap . timeline ( ) c…" at bounding box center [776, 487] width 1348 height 671
click at [262, 374] on div "}) ; } // Community Hero Entrance const communityHeroTl = gsap . timeline ( ) c…" at bounding box center [776, 487] width 1348 height 671
type textarea "opacity: 0,"
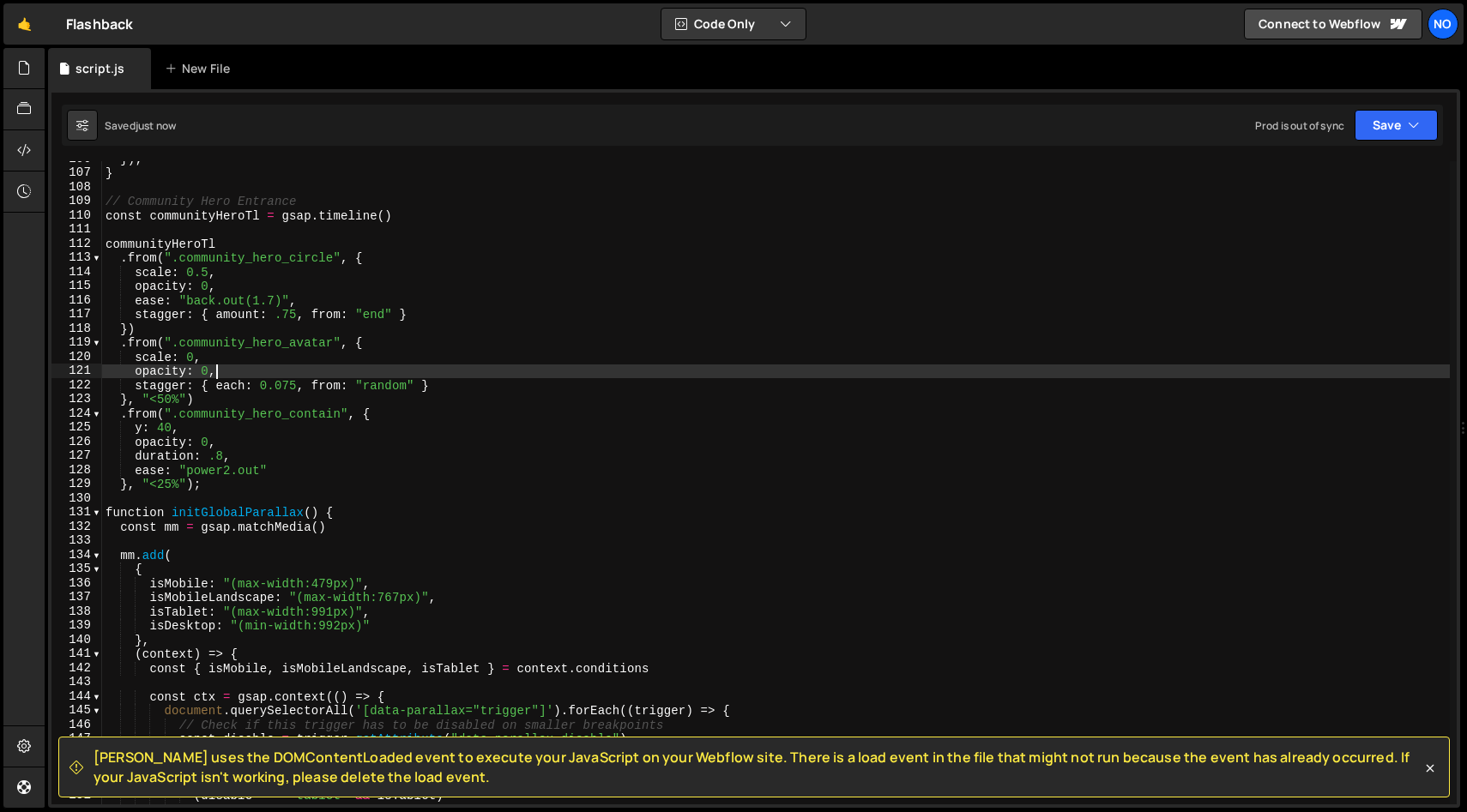
scroll to position [0, 1]
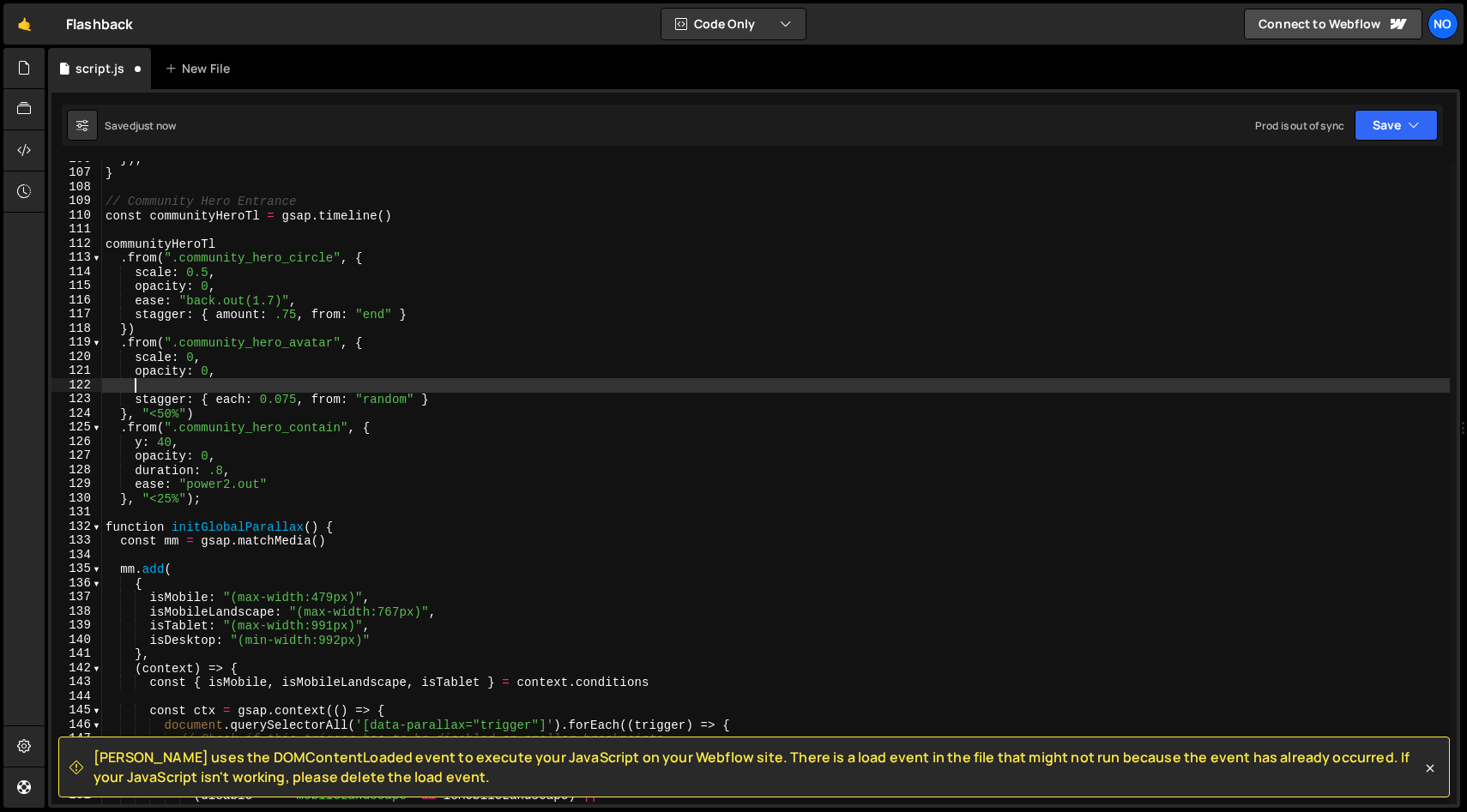
paste textarea "ease: "back.out(1.7)""
click at [444, 352] on div "}) ; } // Community Hero Entrance const communityHeroTl = gsap . timeline ( ) c…" at bounding box center [776, 487] width 1348 height 671
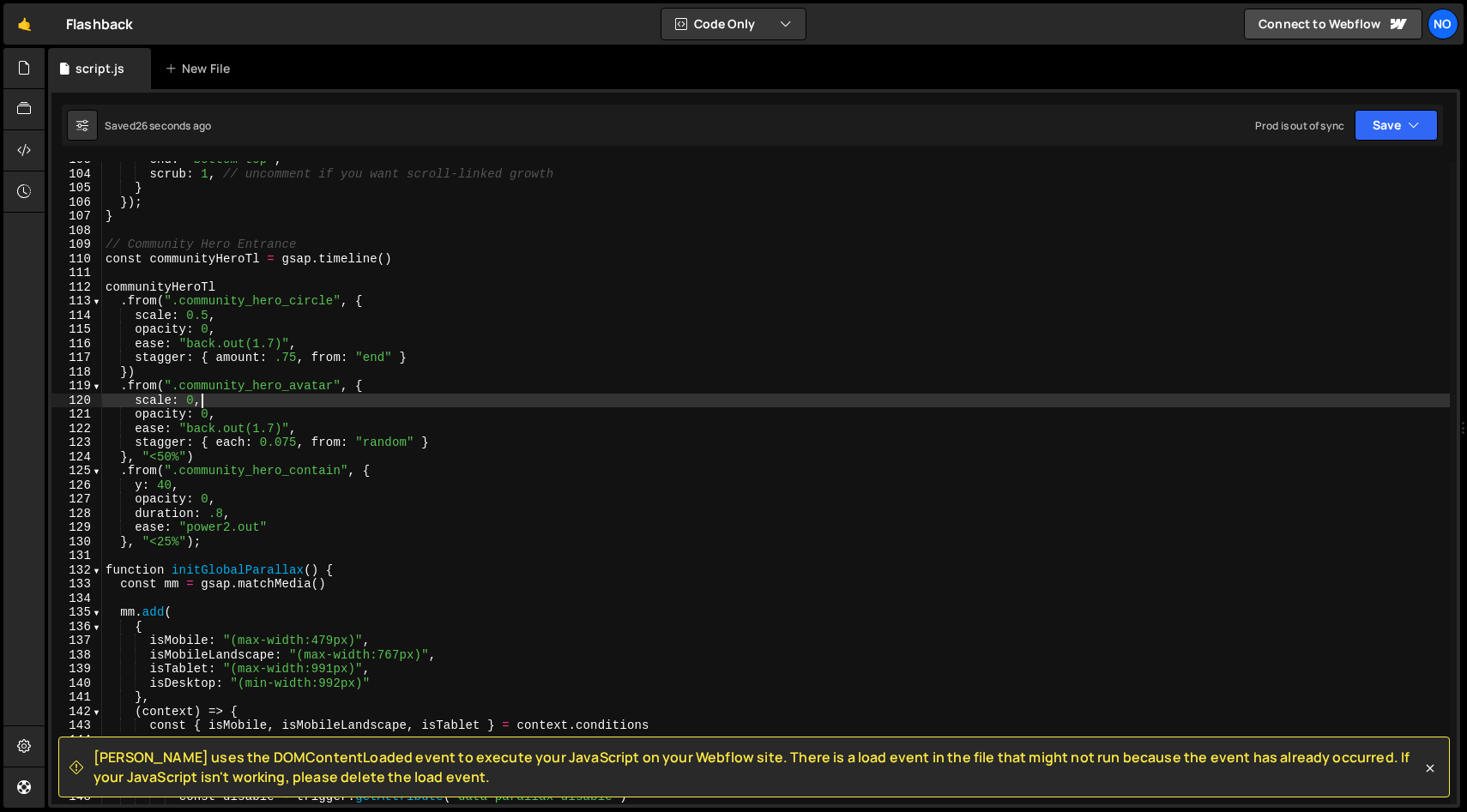
scroll to position [1451, 0]
click at [287, 323] on div "end : "bottom top" , scrub : 1 , // uncomment if you want scroll-linked growth …" at bounding box center [776, 488] width 1348 height 671
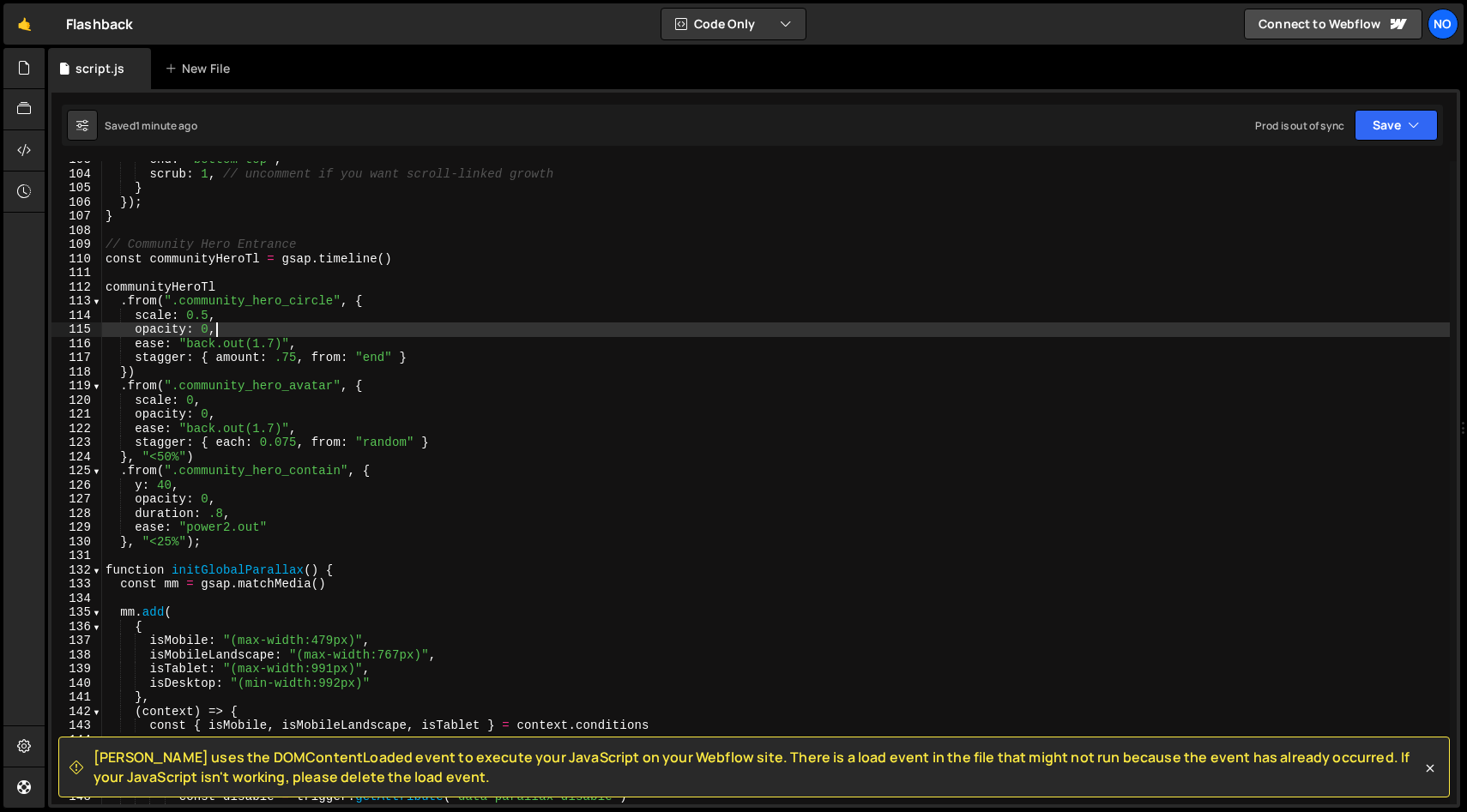
click at [294, 311] on div "end : "bottom top" , scrub : 1 , // uncomment if you want scroll-linked growth …" at bounding box center [776, 488] width 1348 height 671
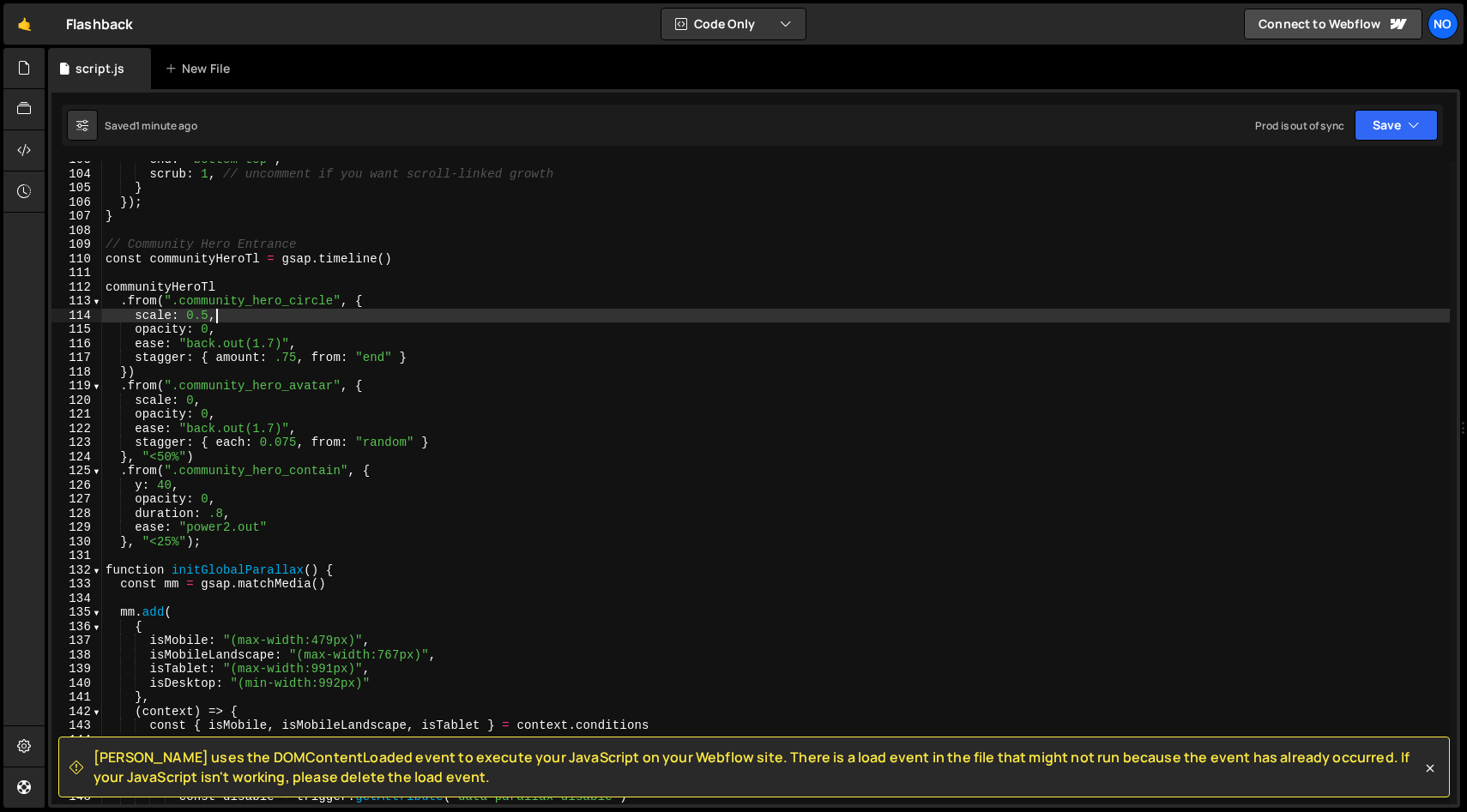
click at [439, 354] on div "end : "bottom top" , scrub : 1 , // uncomment if you want scroll-linked growth …" at bounding box center [776, 488] width 1348 height 671
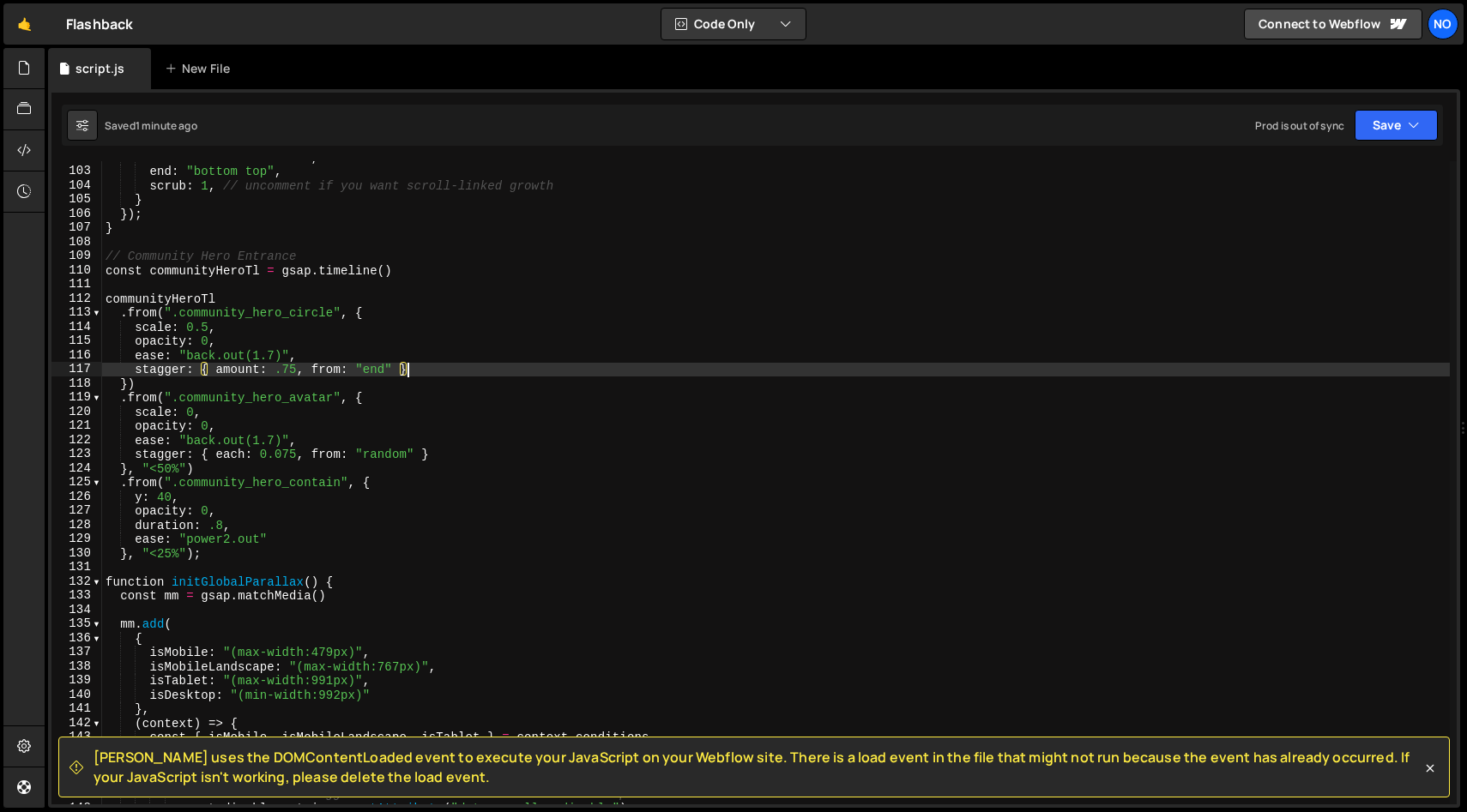
scroll to position [1436, 0]
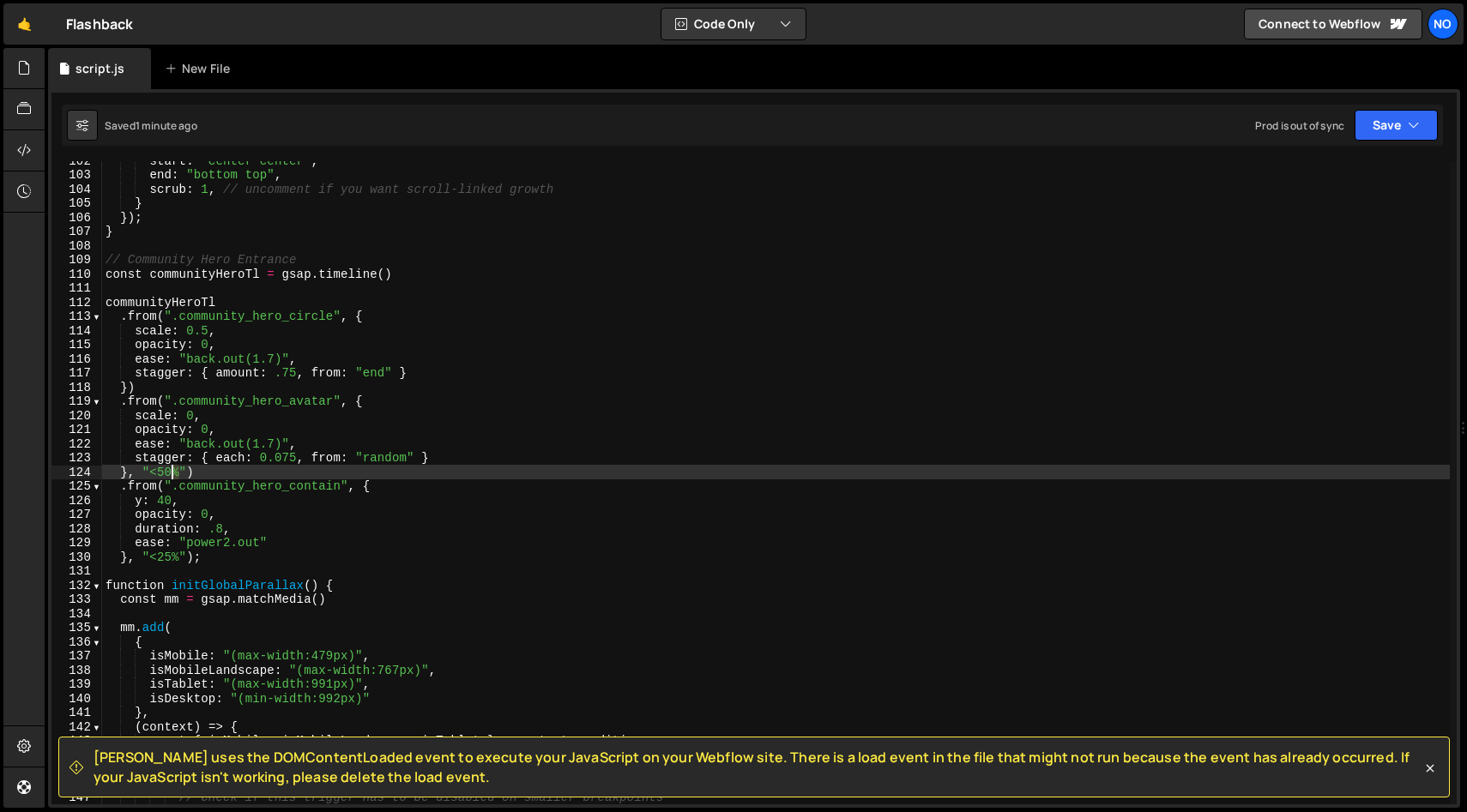
drag, startPoint x: 180, startPoint y: 470, endPoint x: 149, endPoint y: 471, distance: 31.0
click at [150, 471] on div "start : "center center" , end : "bottom top" , scrub : 1 , // uncomment if you …" at bounding box center [776, 489] width 1348 height 671
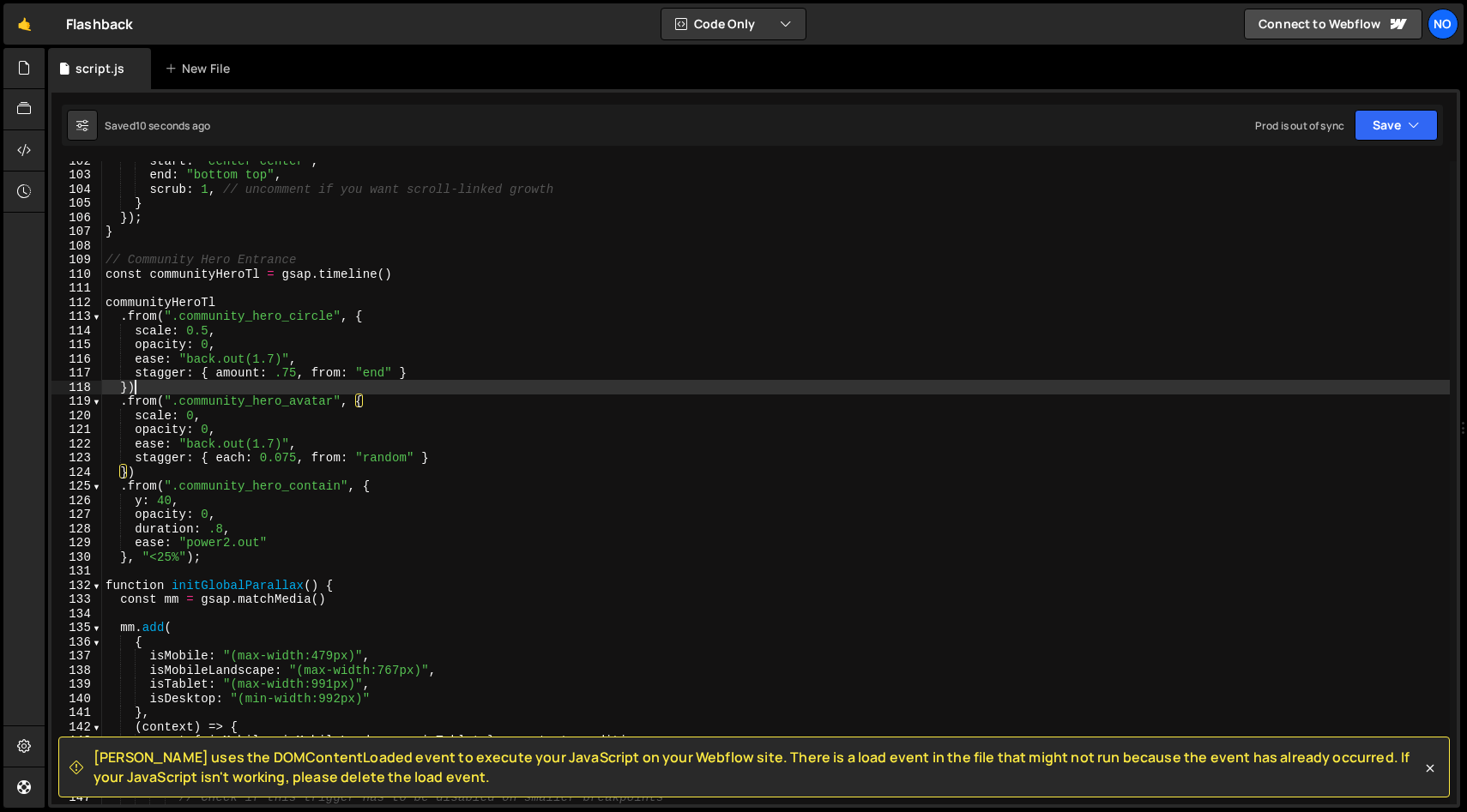
click at [194, 383] on div "start : "center center" , end : "bottom top" , scrub : 1 , // uncomment if you …" at bounding box center [776, 489] width 1348 height 671
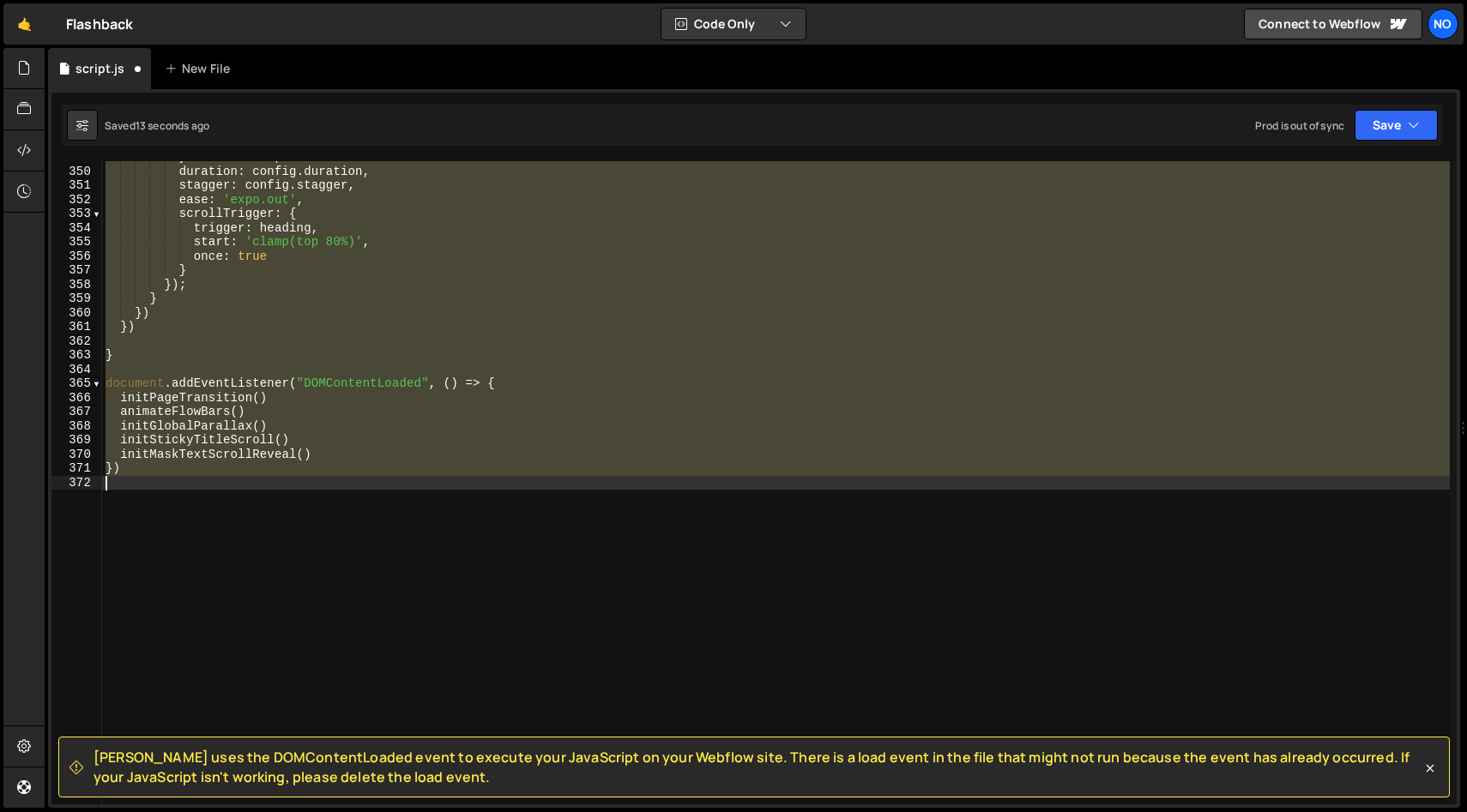
scroll to position [1419, 0]
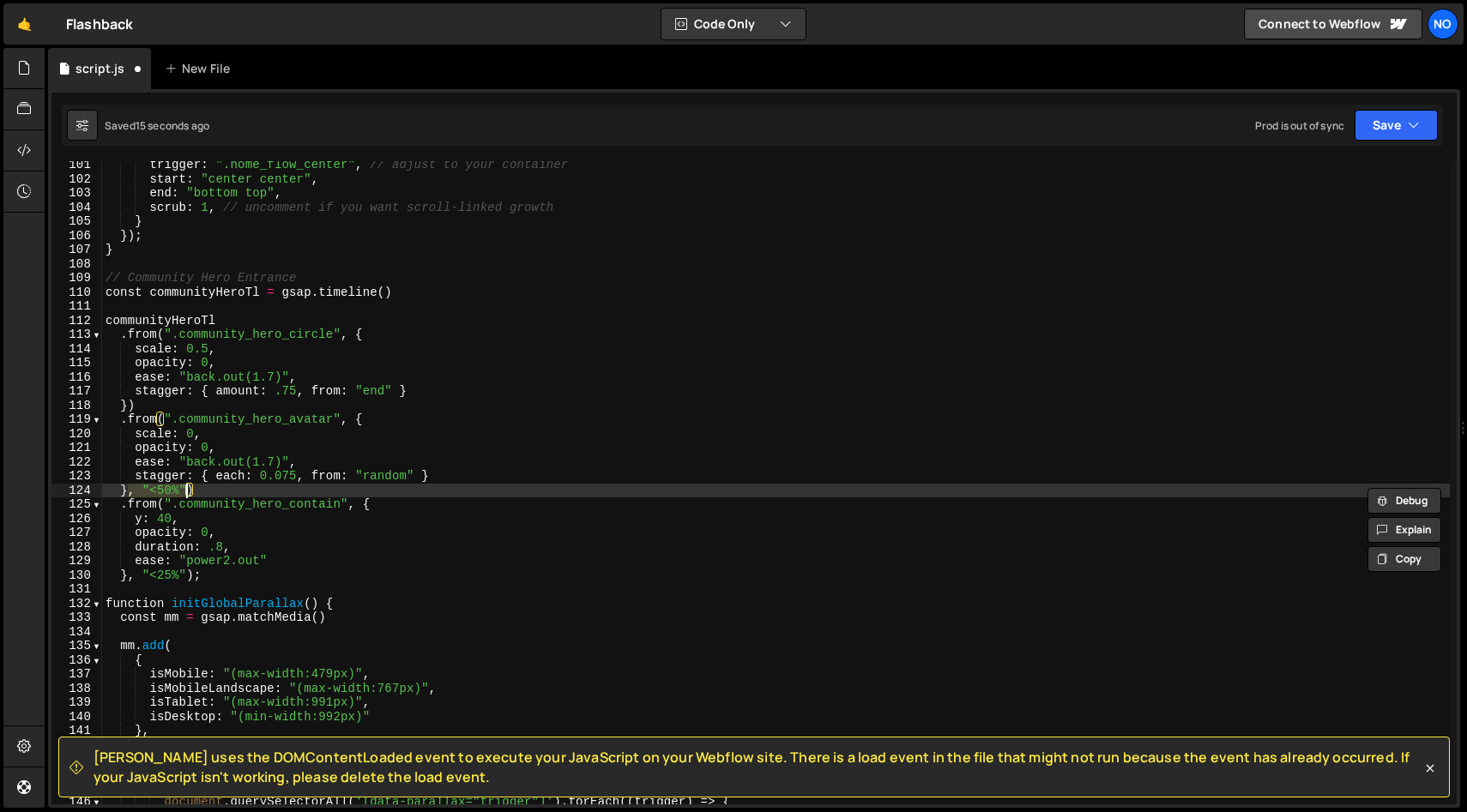
click at [234, 500] on div "trigger : ".home_flow_center" , // adjust to your container start : "center cen…" at bounding box center [776, 493] width 1348 height 671
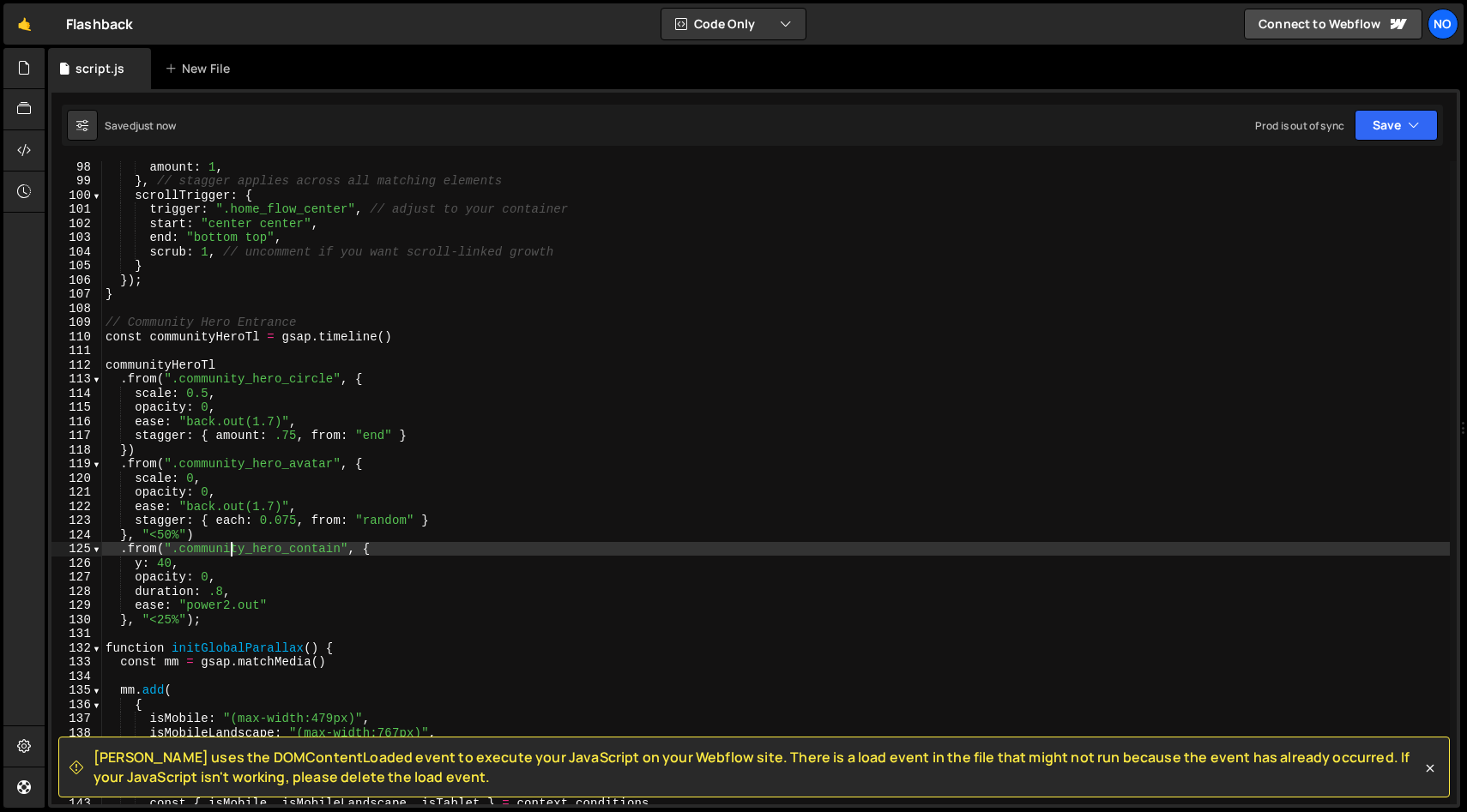
scroll to position [1371, 0]
click at [206, 331] on div "stagger : { amount : 1 , } , // stagger applies across all matching elements sc…" at bounding box center [776, 485] width 1348 height 671
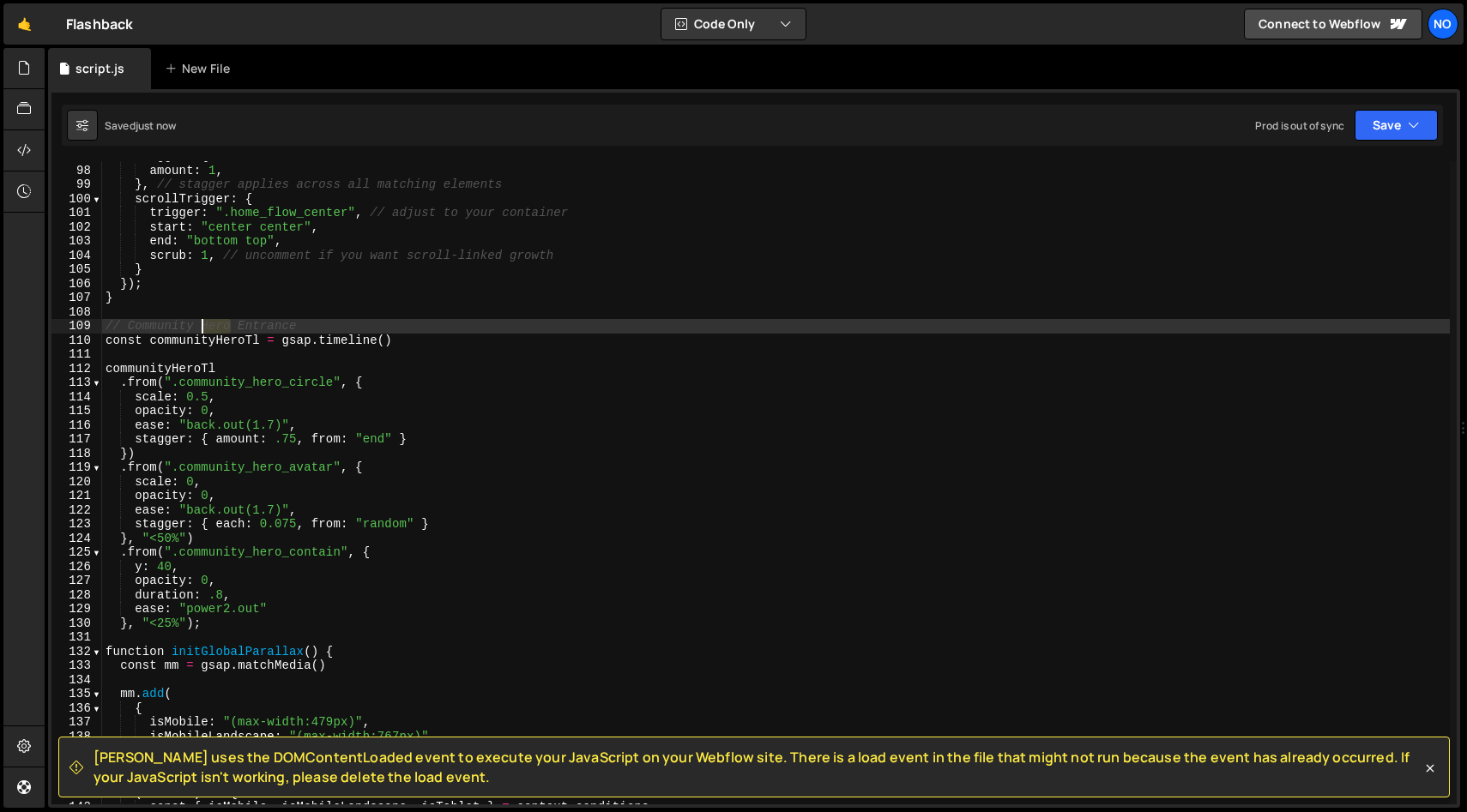
click at [206, 331] on div "stagger : { amount : 1 , } , // stagger applies across all matching elements sc…" at bounding box center [776, 485] width 1348 height 671
click at [167, 375] on div "stagger : { amount : 1 , } , // stagger applies across all matching elements sc…" at bounding box center [776, 485] width 1348 height 671
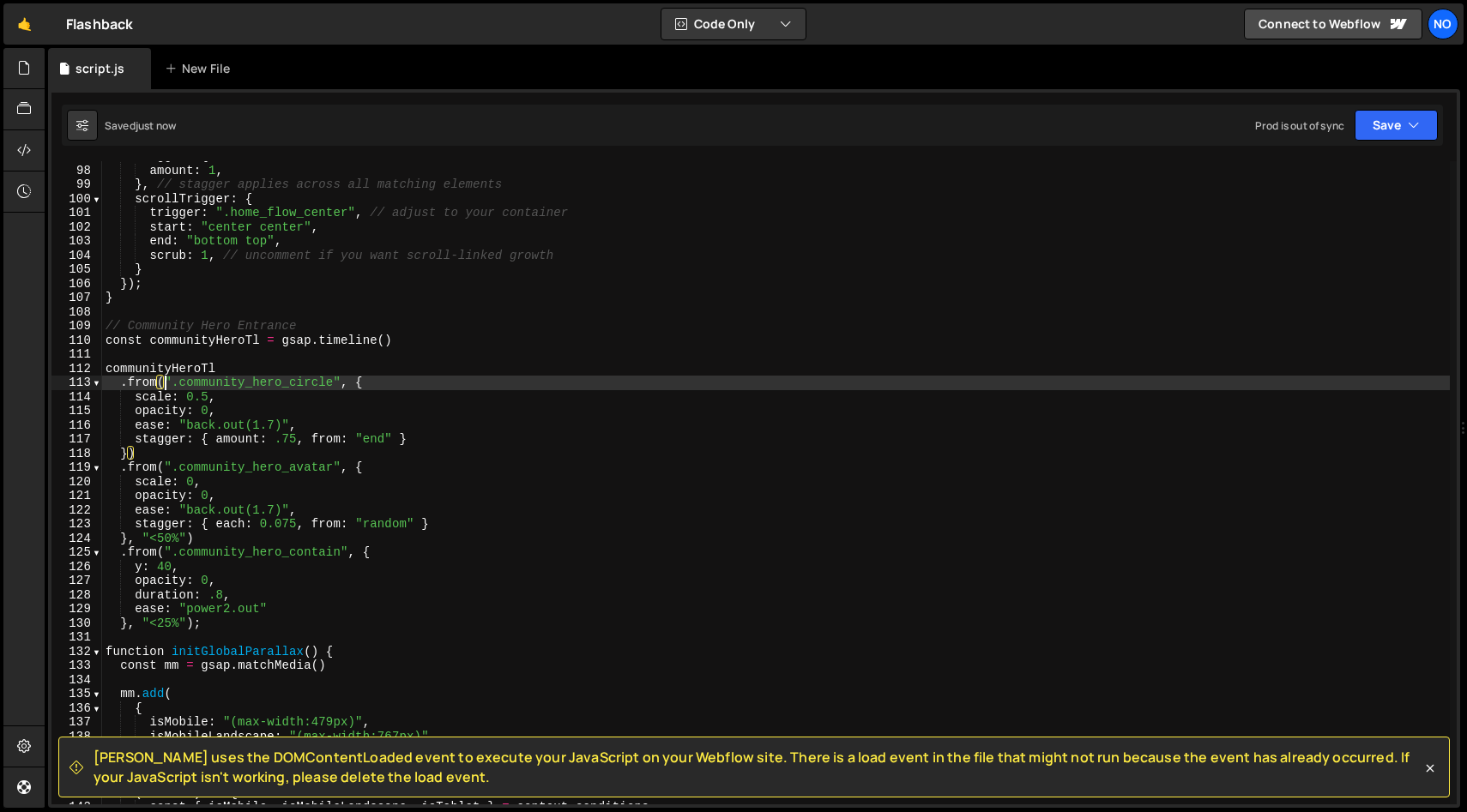
click at [167, 375] on div "stagger : { amount : 1 , } , // stagger applies across all matching elements sc…" at bounding box center [776, 485] width 1348 height 671
type textarea ".from(".community_hero_circle", { scale: 0.5,"
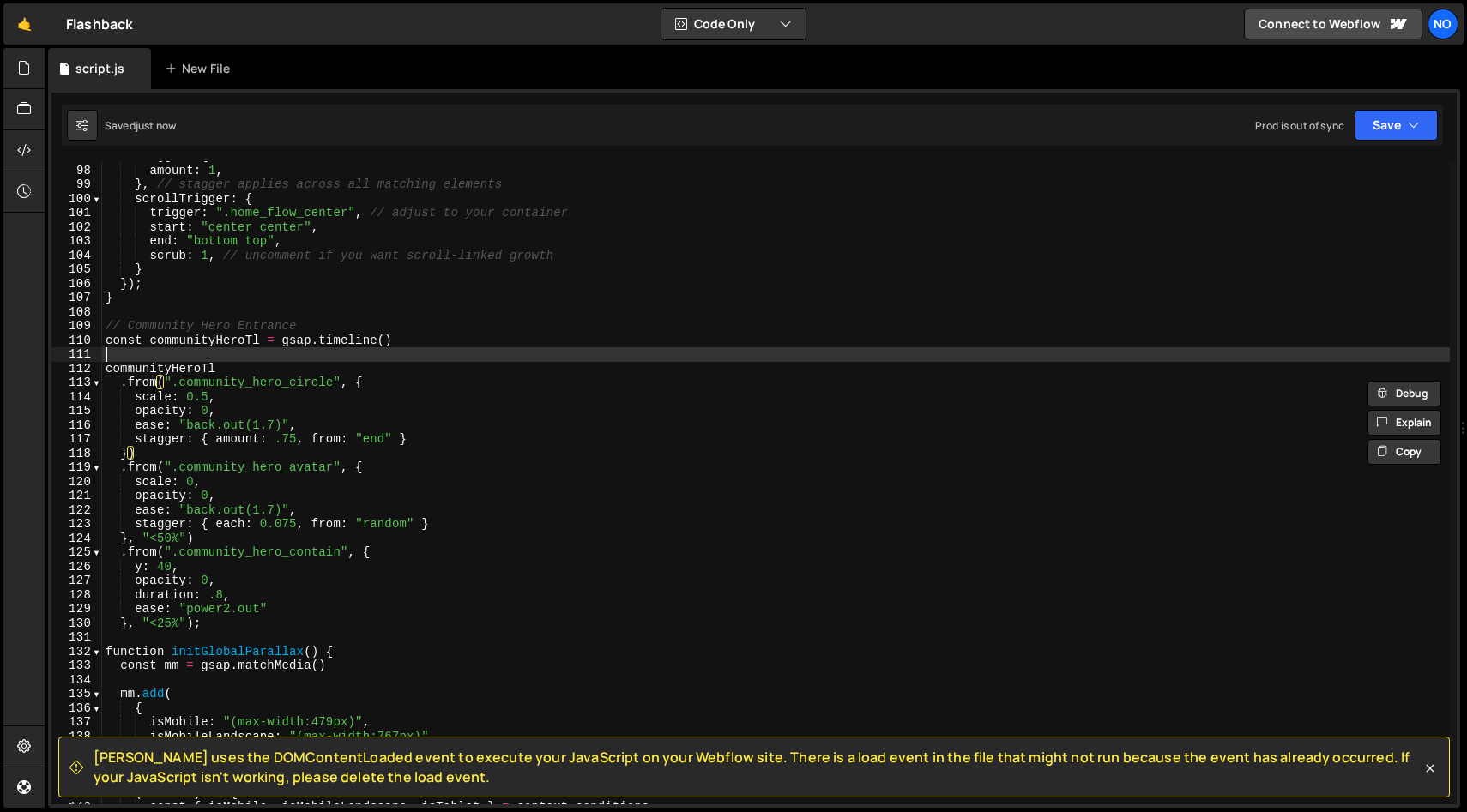
click at [171, 359] on div "stagger : { amount : 1 , } , // stagger applies across all matching elements sc…" at bounding box center [776, 485] width 1348 height 671
click at [436, 384] on div "stagger : { amount : 1 , } , // stagger applies across all matching elements sc…" at bounding box center [776, 485] width 1348 height 671
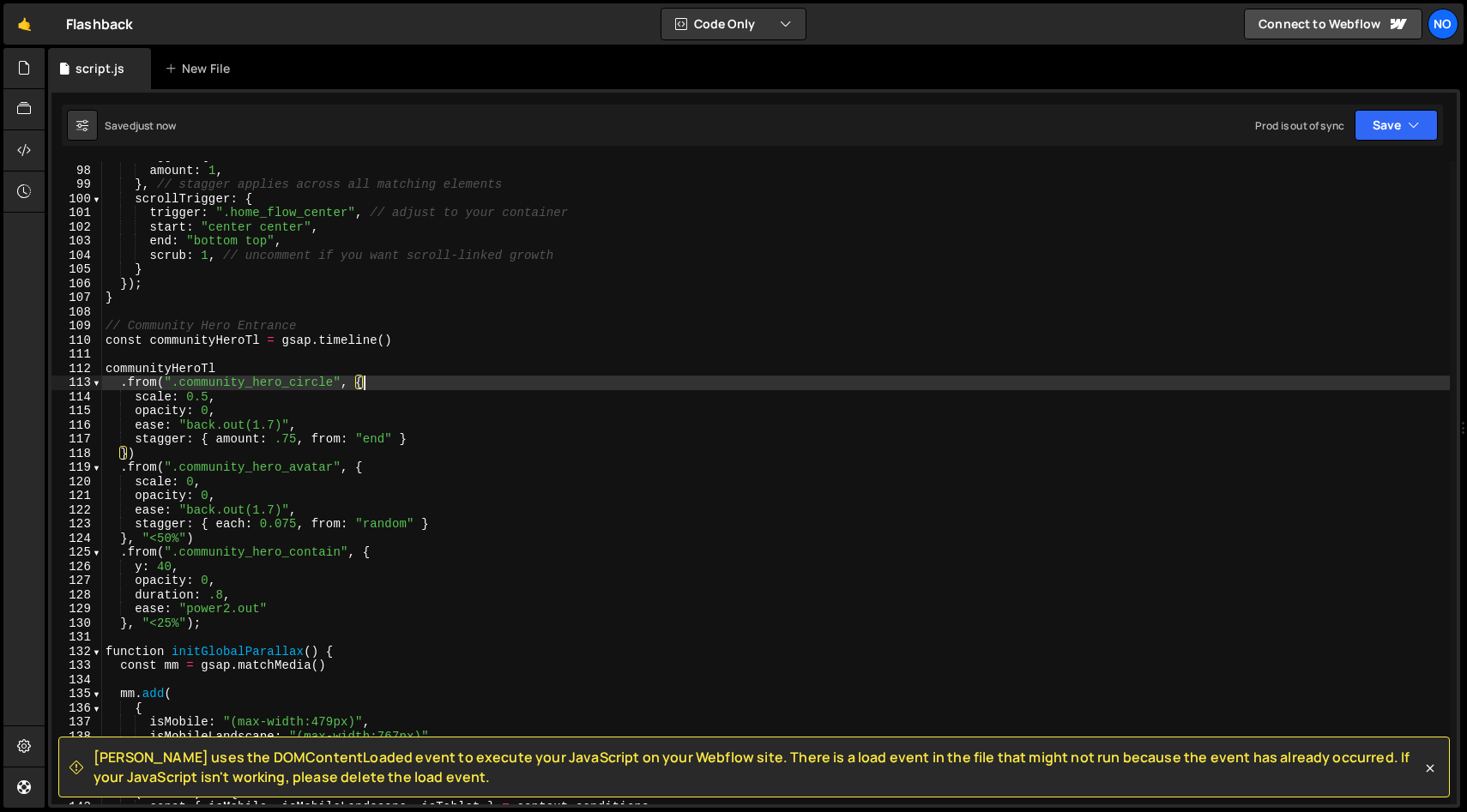
click at [238, 397] on div "stagger : { amount : 1 , } , // stagger applies across all matching elements sc…" at bounding box center [776, 485] width 1348 height 671
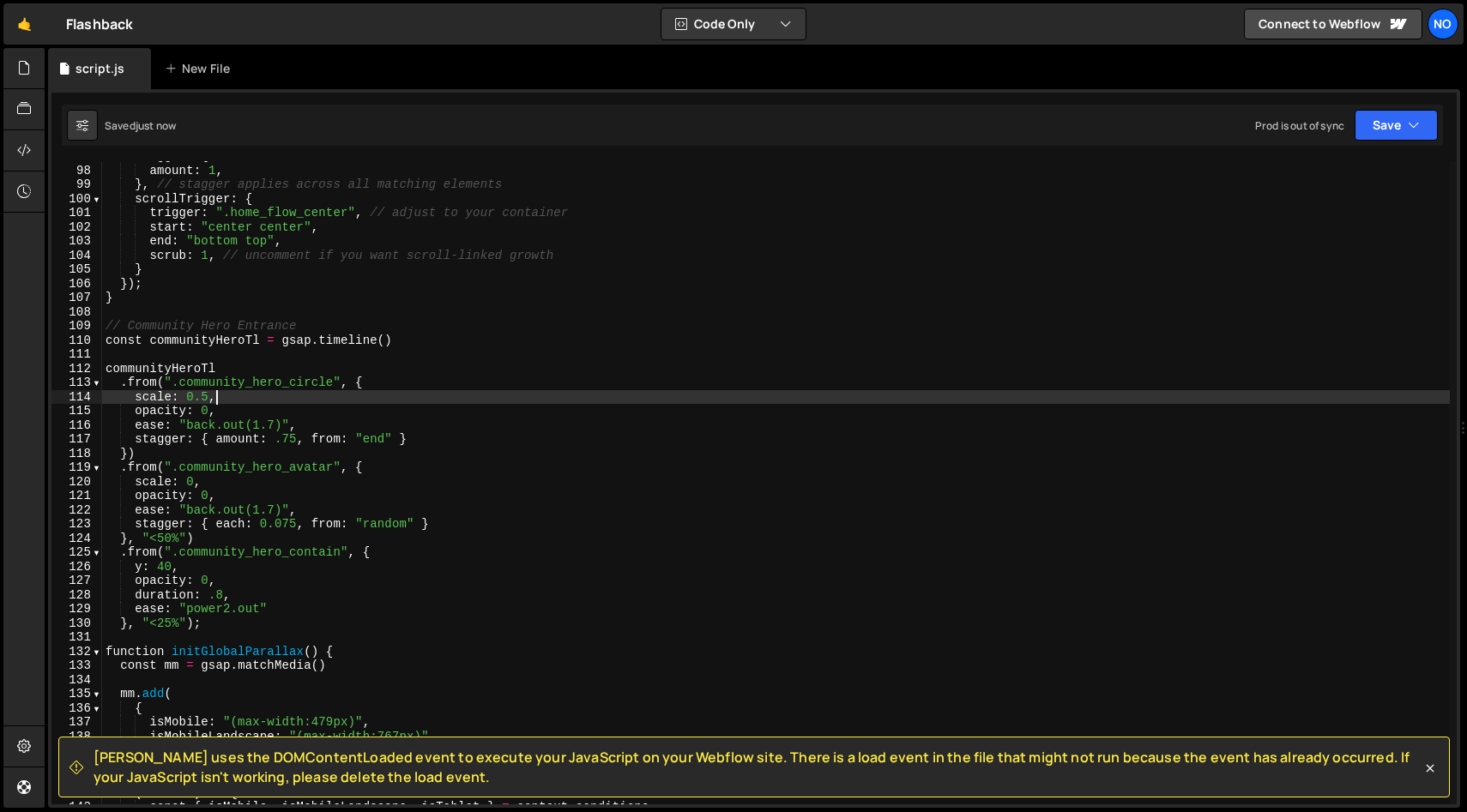
click at [236, 420] on div "stagger : { amount : 1 , } , // stagger applies across all matching elements sc…" at bounding box center [776, 485] width 1348 height 671
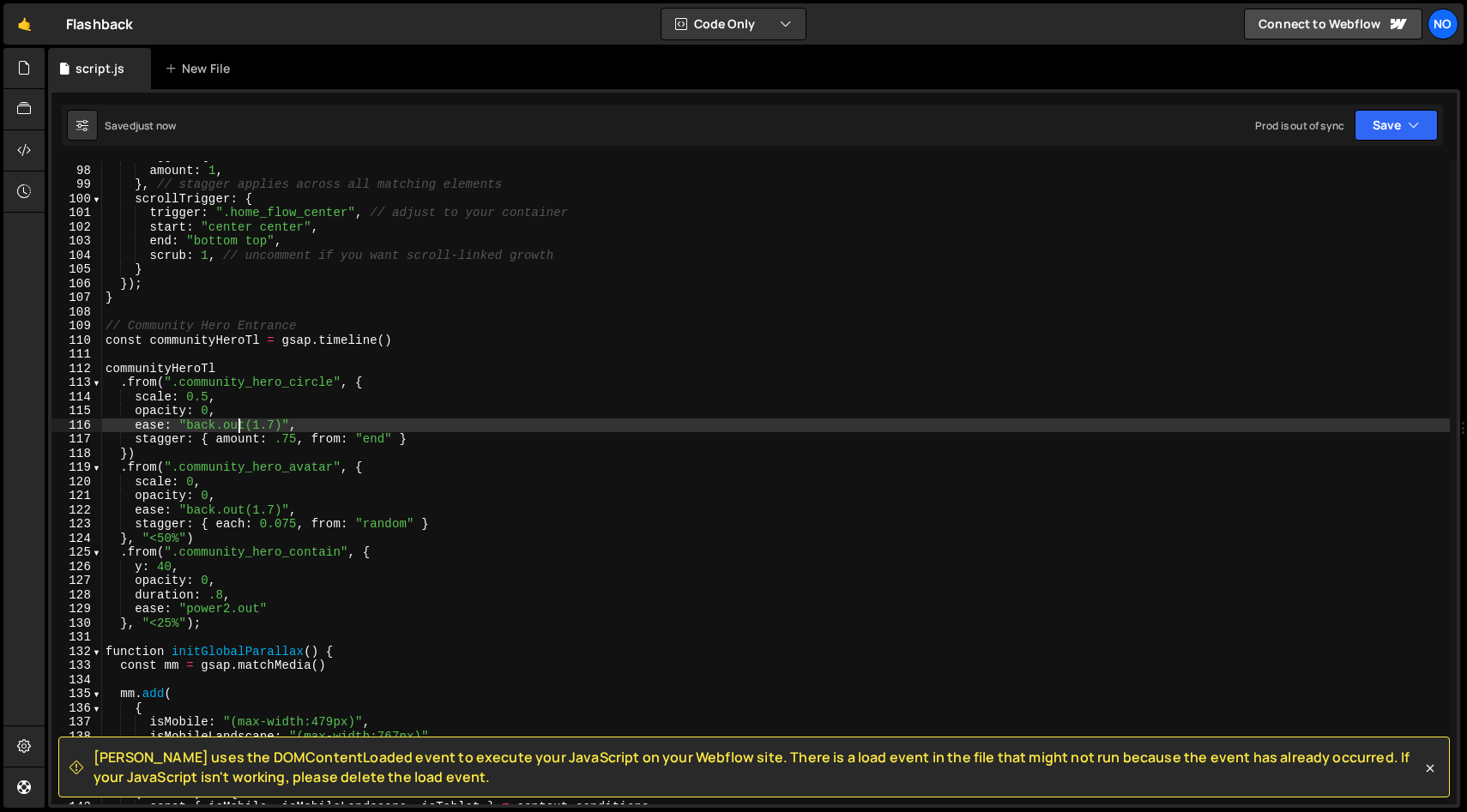
click at [240, 411] on div "stagger : { amount : 1 , } , // stagger applies across all matching elements sc…" at bounding box center [776, 485] width 1348 height 671
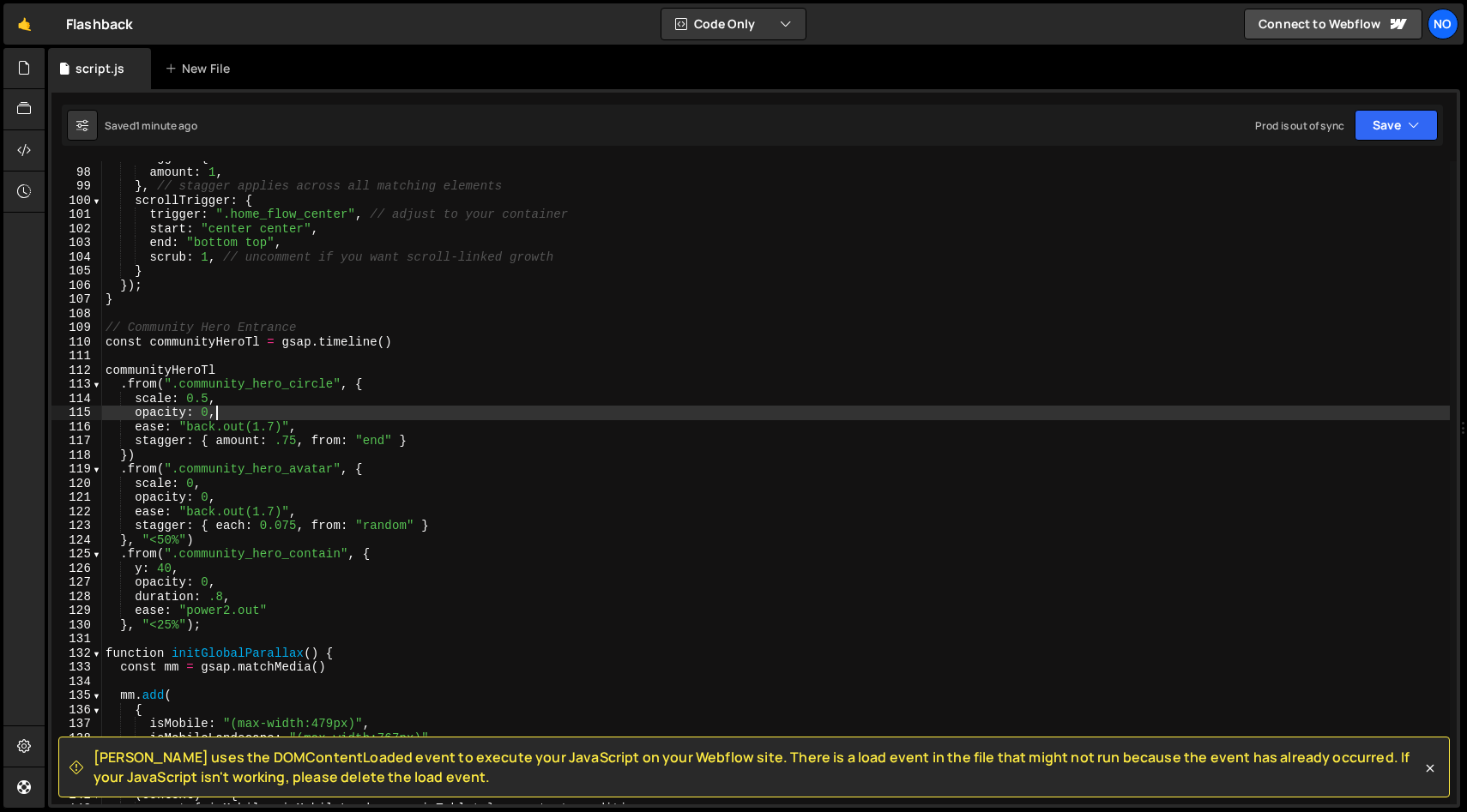
scroll to position [1364, 0]
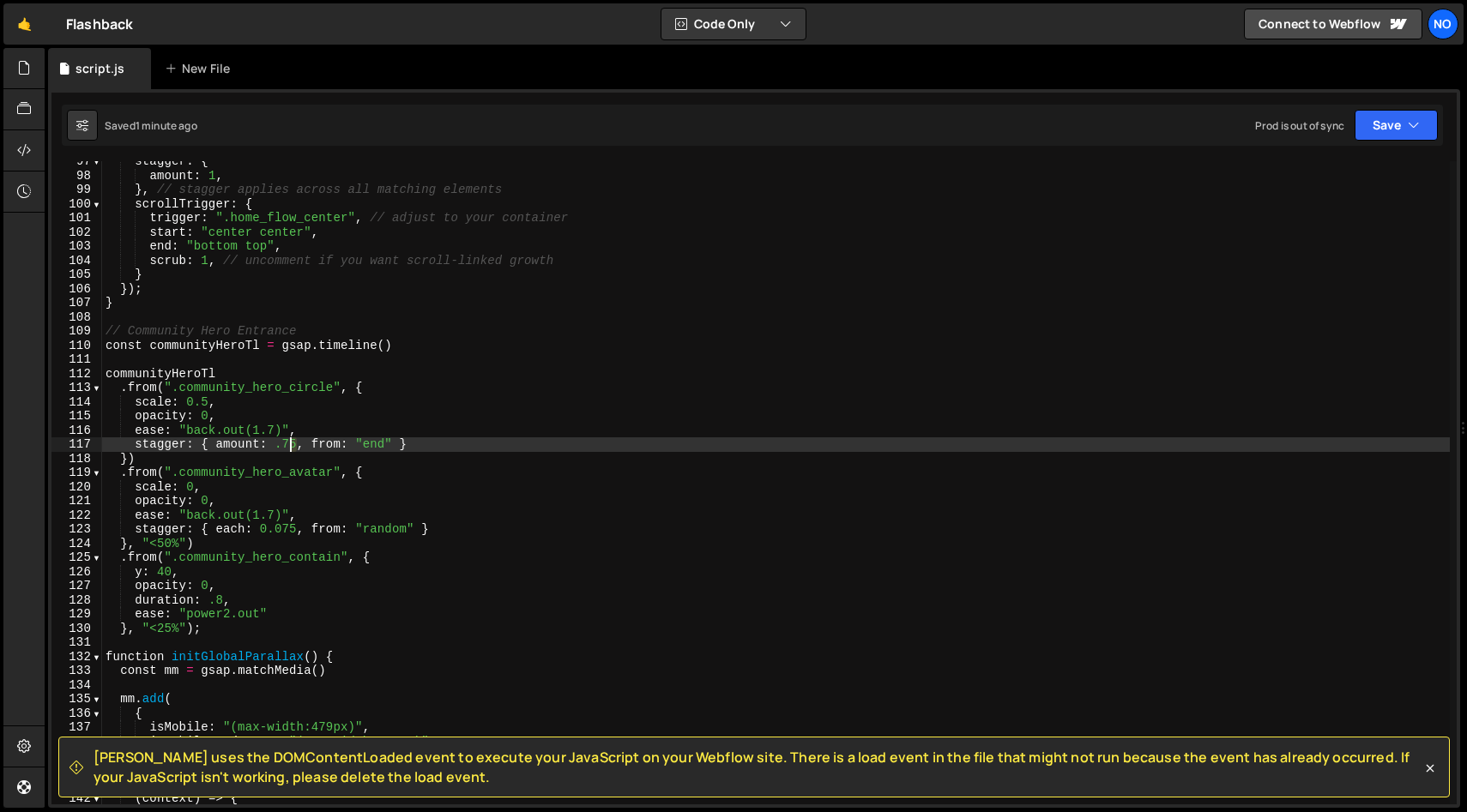
drag, startPoint x: 296, startPoint y: 442, endPoint x: 278, endPoint y: 443, distance: 18.0
click at [278, 443] on div "stagger : { amount : 1 , } , // stagger applies across all matching elements sc…" at bounding box center [776, 490] width 1348 height 671
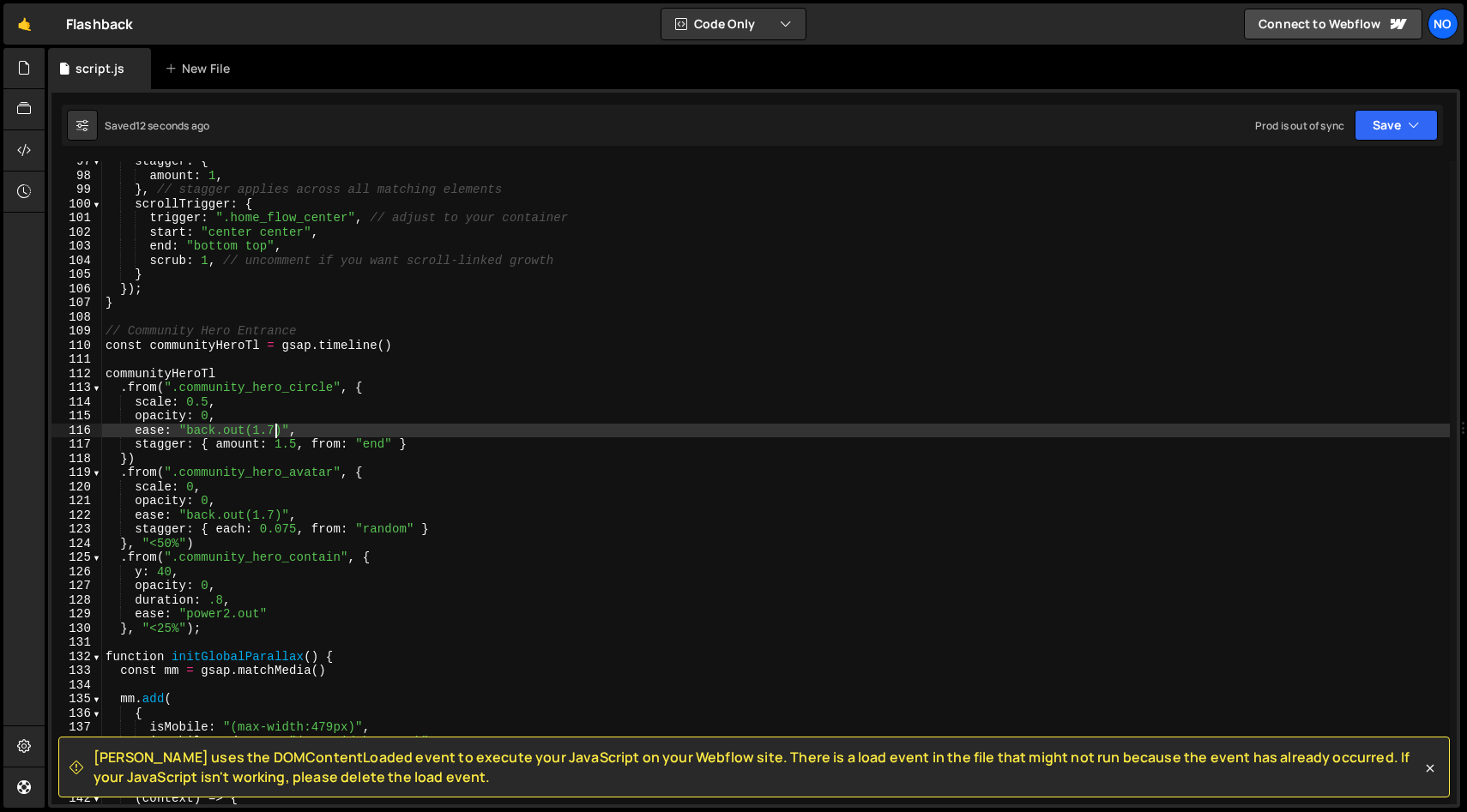
drag, startPoint x: 274, startPoint y: 431, endPoint x: 273, endPoint y: 455, distance: 24.0
click at [273, 432] on div "stagger : { amount : 1 , } , // stagger applies across all matching elements sc…" at bounding box center [776, 490] width 1348 height 671
click at [365, 429] on div "stagger : { amount : 1 , } , // stagger applies across all matching elements sc…" at bounding box center [776, 490] width 1348 height 671
click at [183, 544] on div "stagger : { amount : 1 , } , // stagger applies across all matching elements sc…" at bounding box center [776, 490] width 1348 height 671
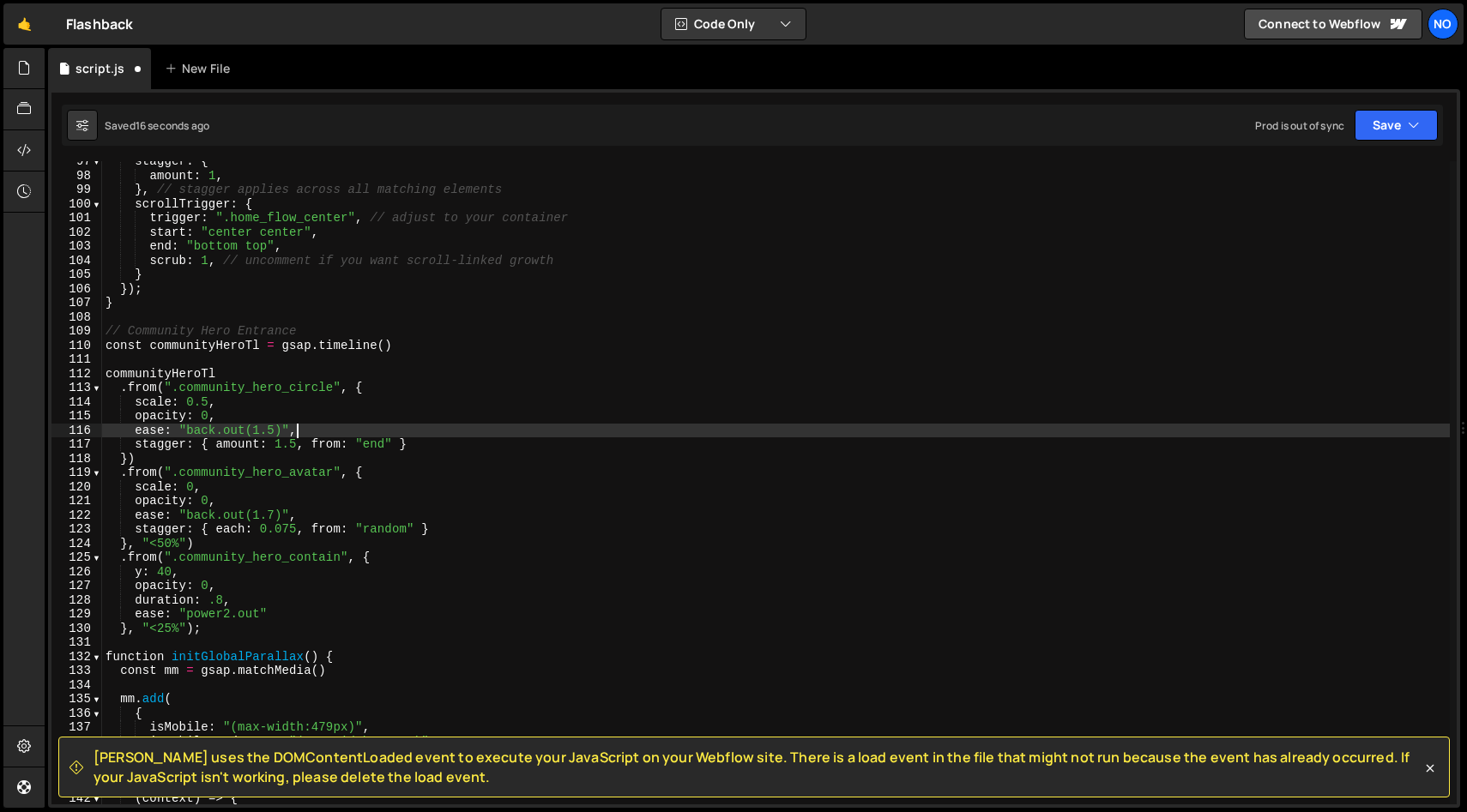
scroll to position [0, 5]
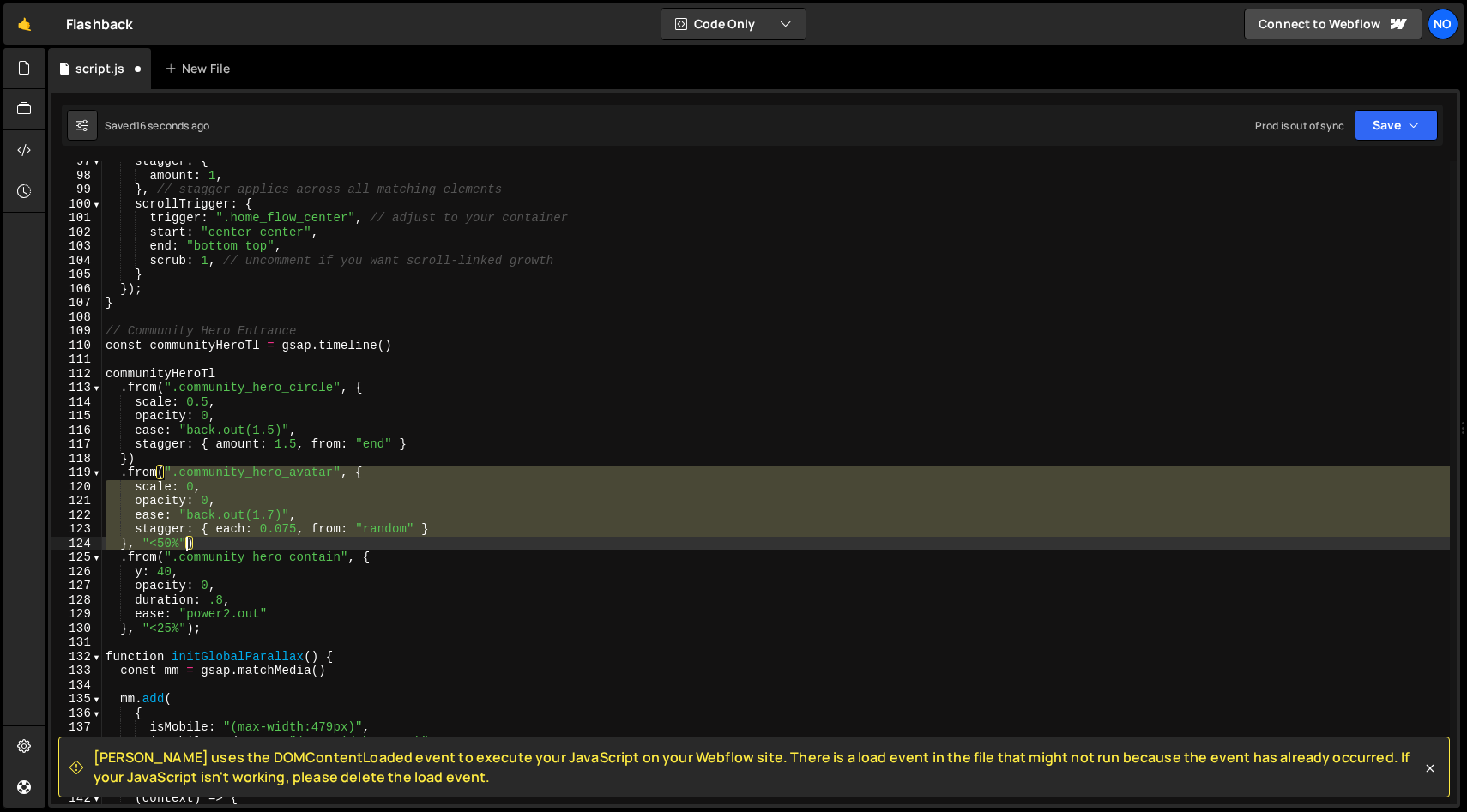
click at [183, 544] on div "stagger : { amount : 1 , } , // stagger applies across all matching elements sc…" at bounding box center [776, 490] width 1348 height 671
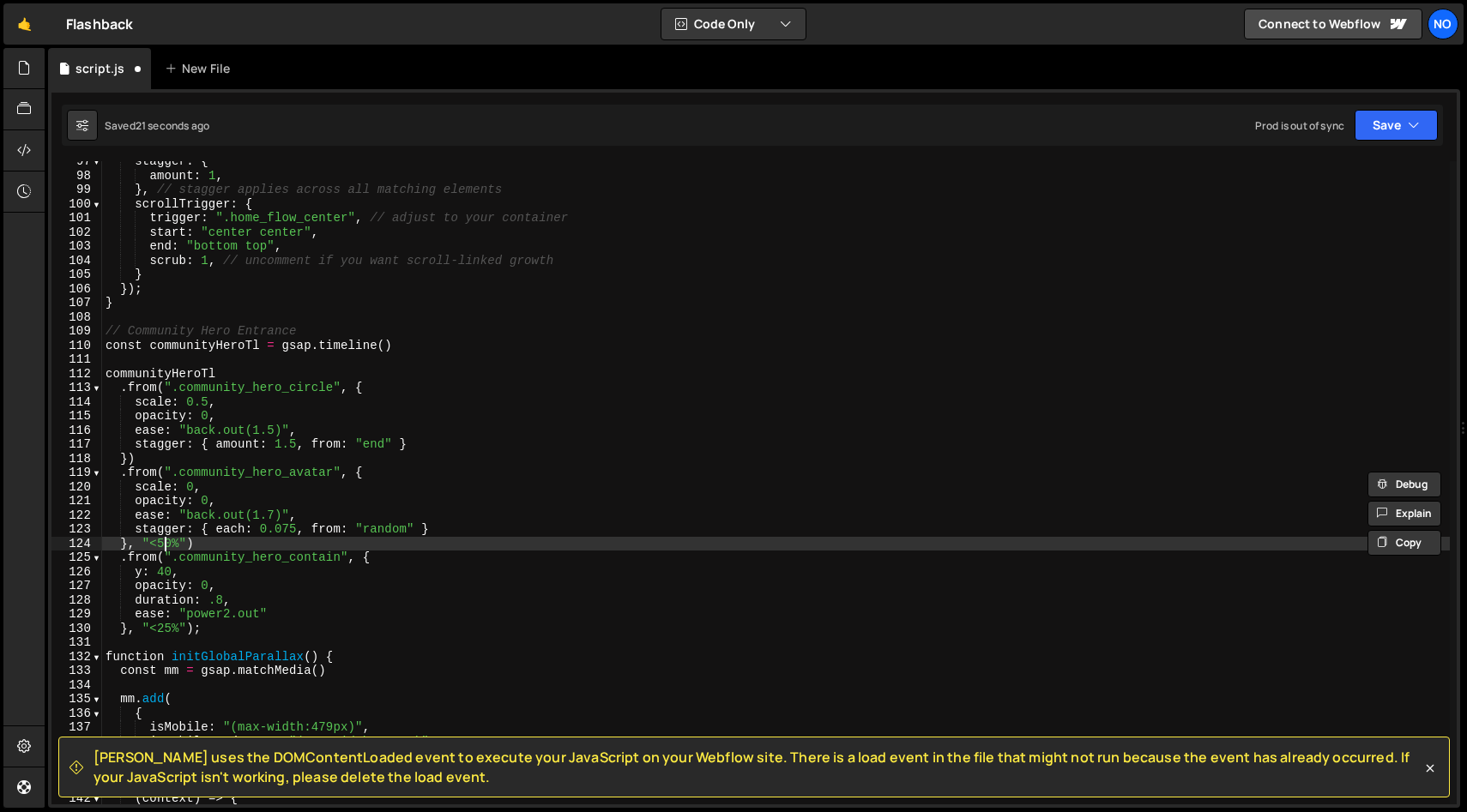
click at [166, 546] on div "stagger : { amount : 1 , } , // stagger applies across all matching elements sc…" at bounding box center [776, 490] width 1348 height 671
click at [170, 545] on div "stagger : { amount : 1 , } , // stagger applies across all matching elements sc…" at bounding box center [776, 490] width 1348 height 671
click at [335, 591] on div "stagger : { amount : 1 , } , // stagger applies across all matching elements sc…" at bounding box center [776, 490] width 1348 height 671
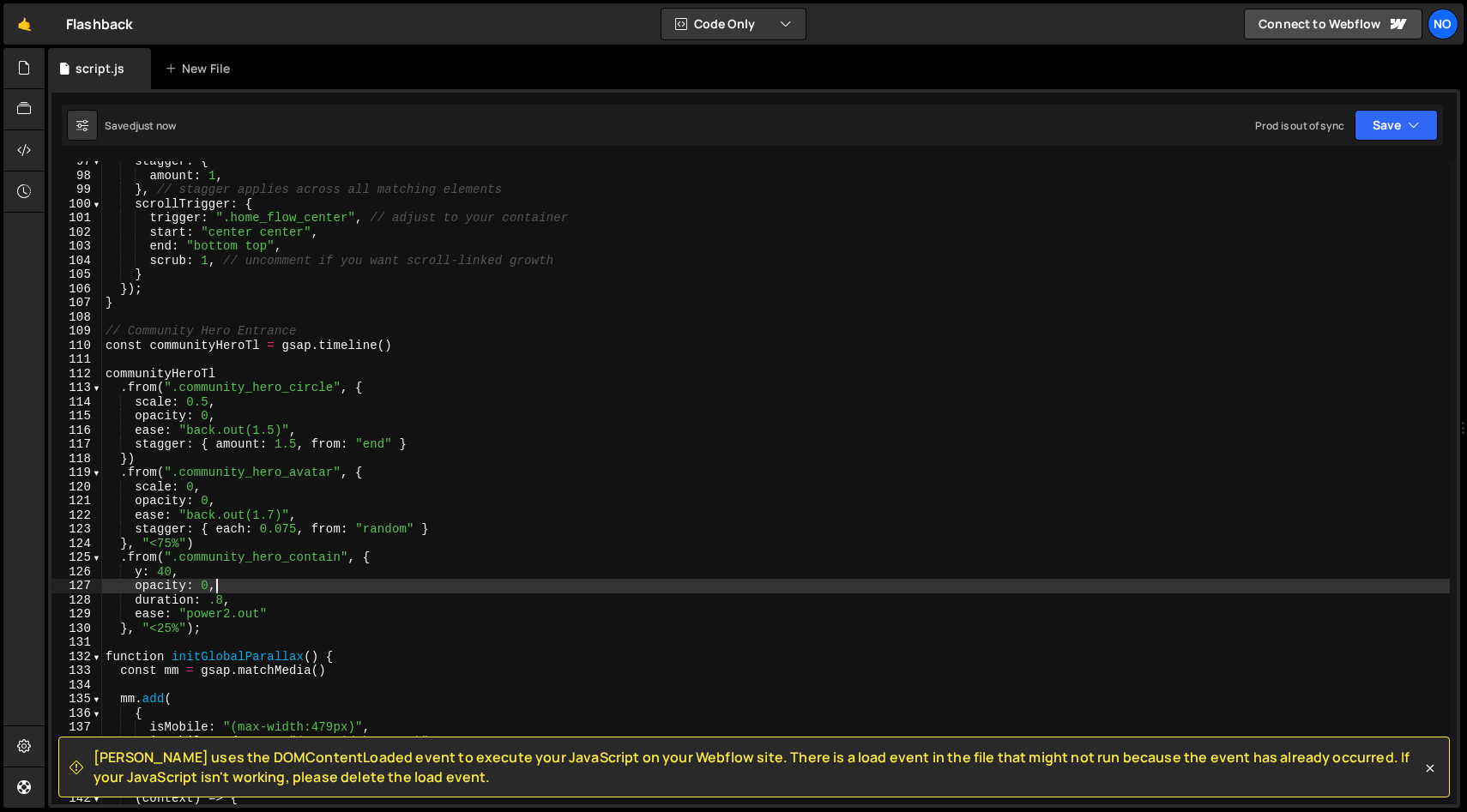
click at [335, 616] on div "stagger : { amount : 1 , } , // stagger applies across all matching elements sc…" at bounding box center [776, 490] width 1348 height 671
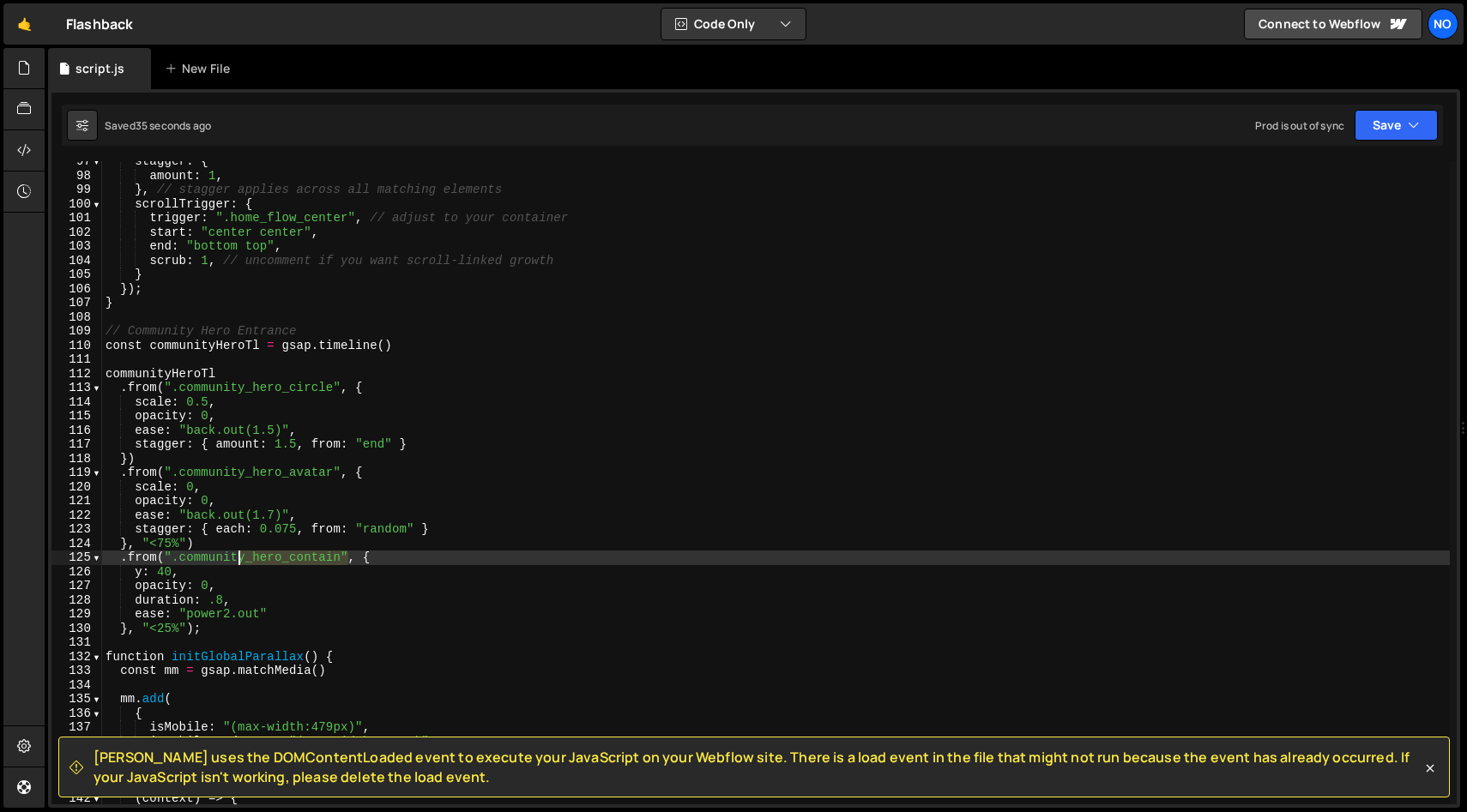
drag, startPoint x: 345, startPoint y: 560, endPoint x: 209, endPoint y: 557, distance: 136.0
click at [212, 557] on div "stagger : { amount : 1 , } , // stagger applies across all matching elements sc…" at bounding box center [776, 490] width 1348 height 671
click at [208, 557] on div "stagger : { amount : 1 , } , // stagger applies across all matching elements sc…" at bounding box center [776, 482] width 1348 height 643
click at [343, 558] on div "stagger : { amount : 1 , } , // stagger applies across all matching elements sc…" at bounding box center [776, 490] width 1348 height 671
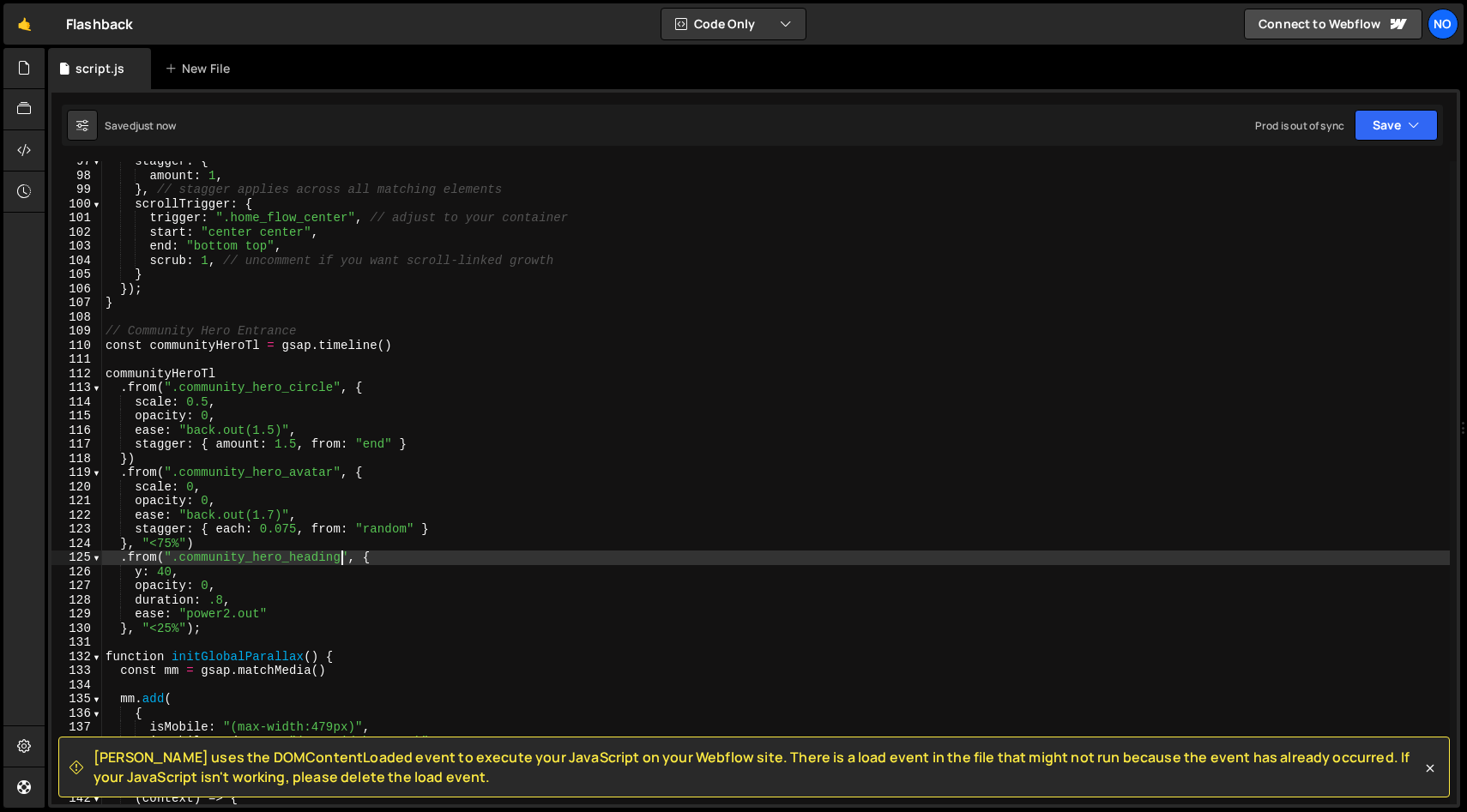
click at [371, 469] on div "stagger : { amount : 1 , } , // stagger applies across all matching elements sc…" at bounding box center [776, 490] width 1348 height 671
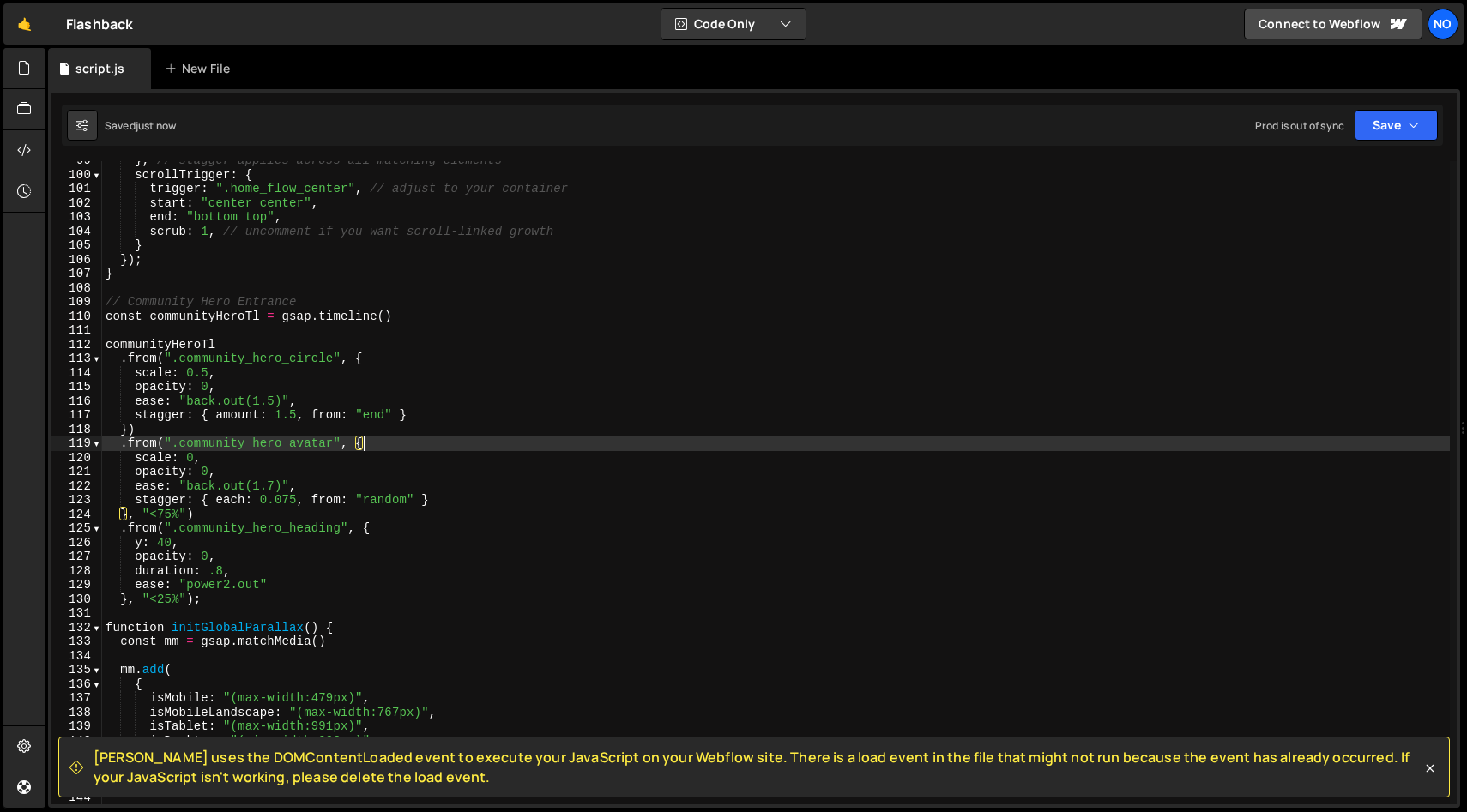
scroll to position [1385, 0]
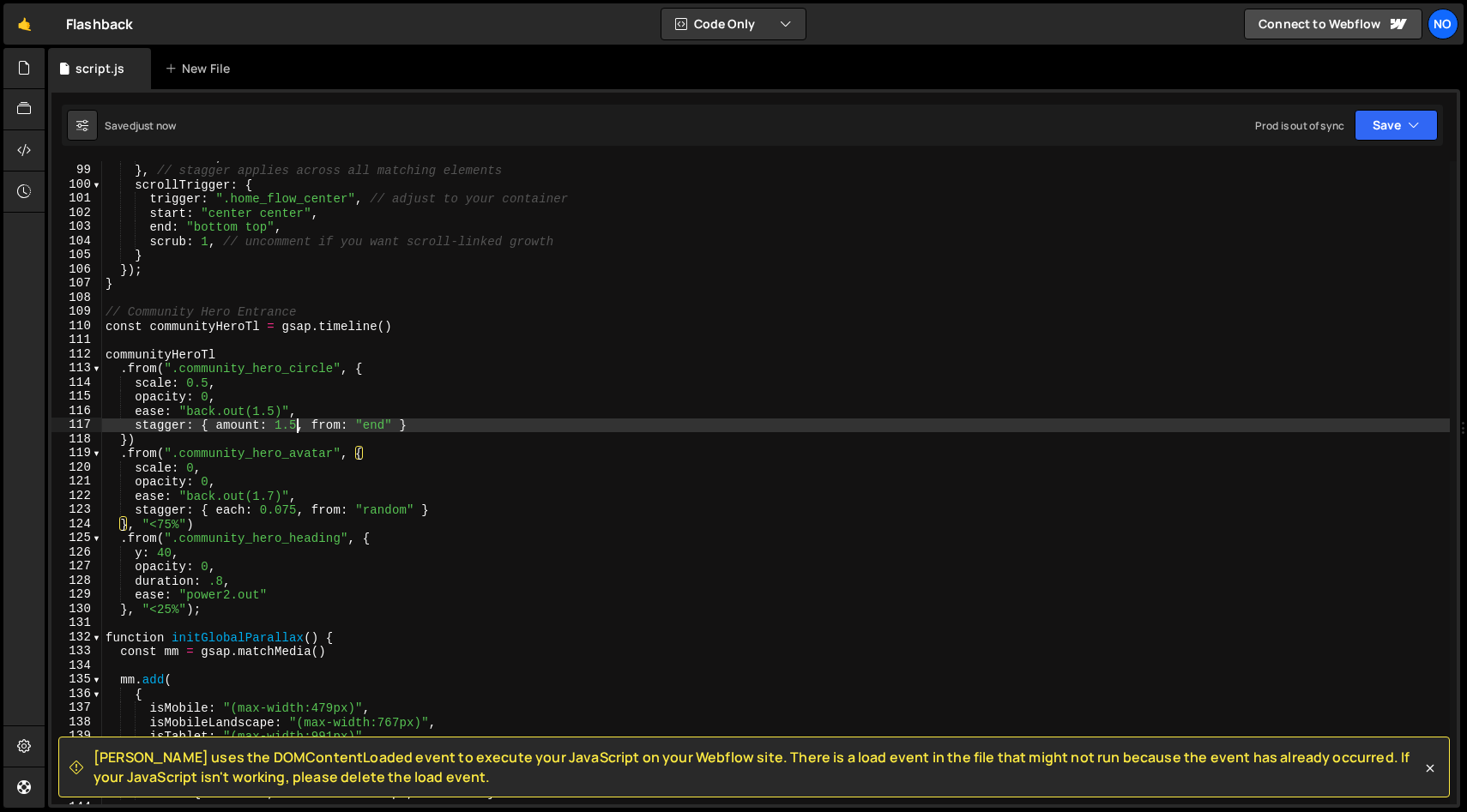
click at [296, 428] on div "amount : 1 , } , // stagger applies across all matching elements scrollTrigger …" at bounding box center [776, 485] width 1348 height 671
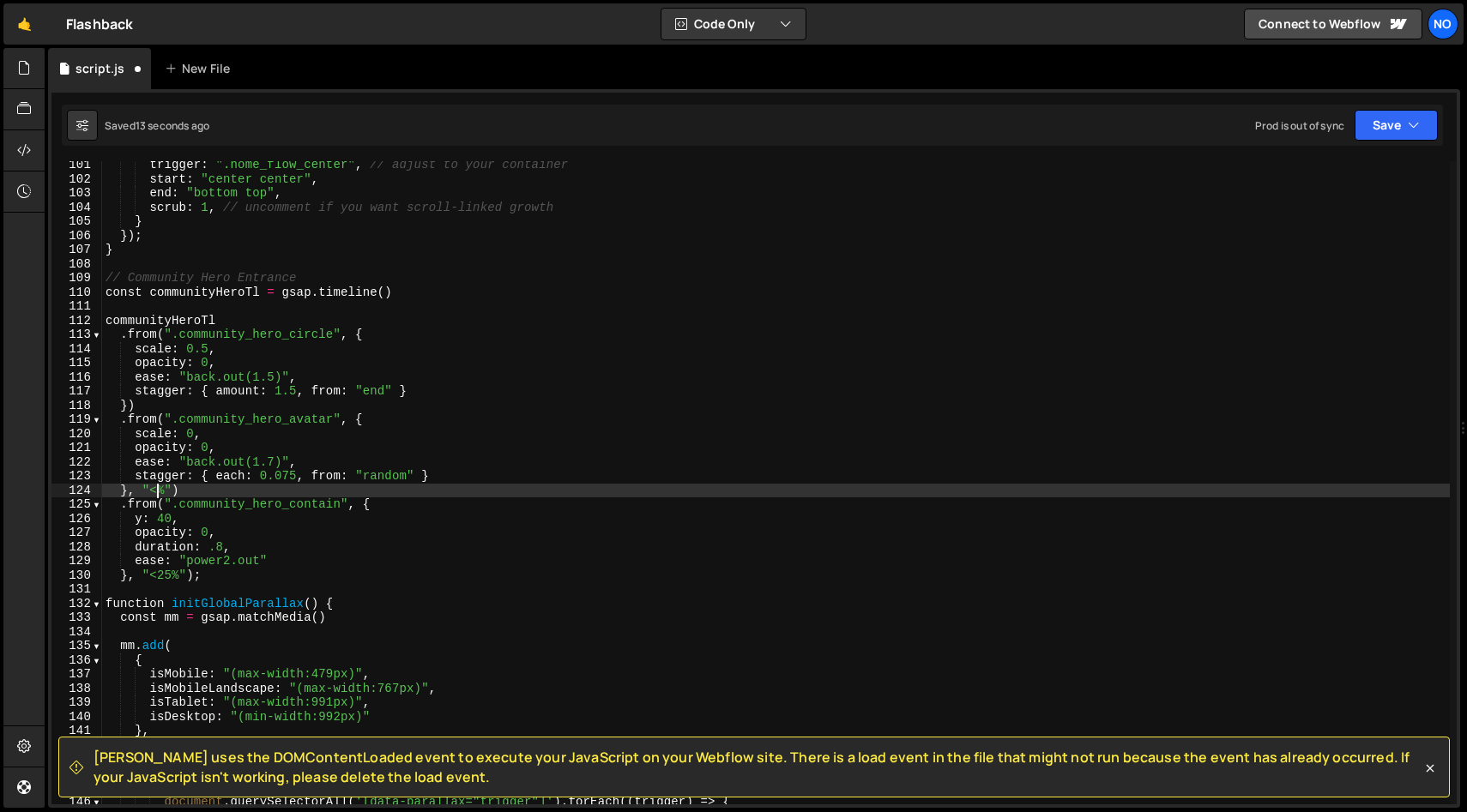
scroll to position [1419, 0]
click at [353, 514] on div "trigger : ".home_flow_center" , // adjust to your container start : "center cen…" at bounding box center [776, 493] width 1348 height 671
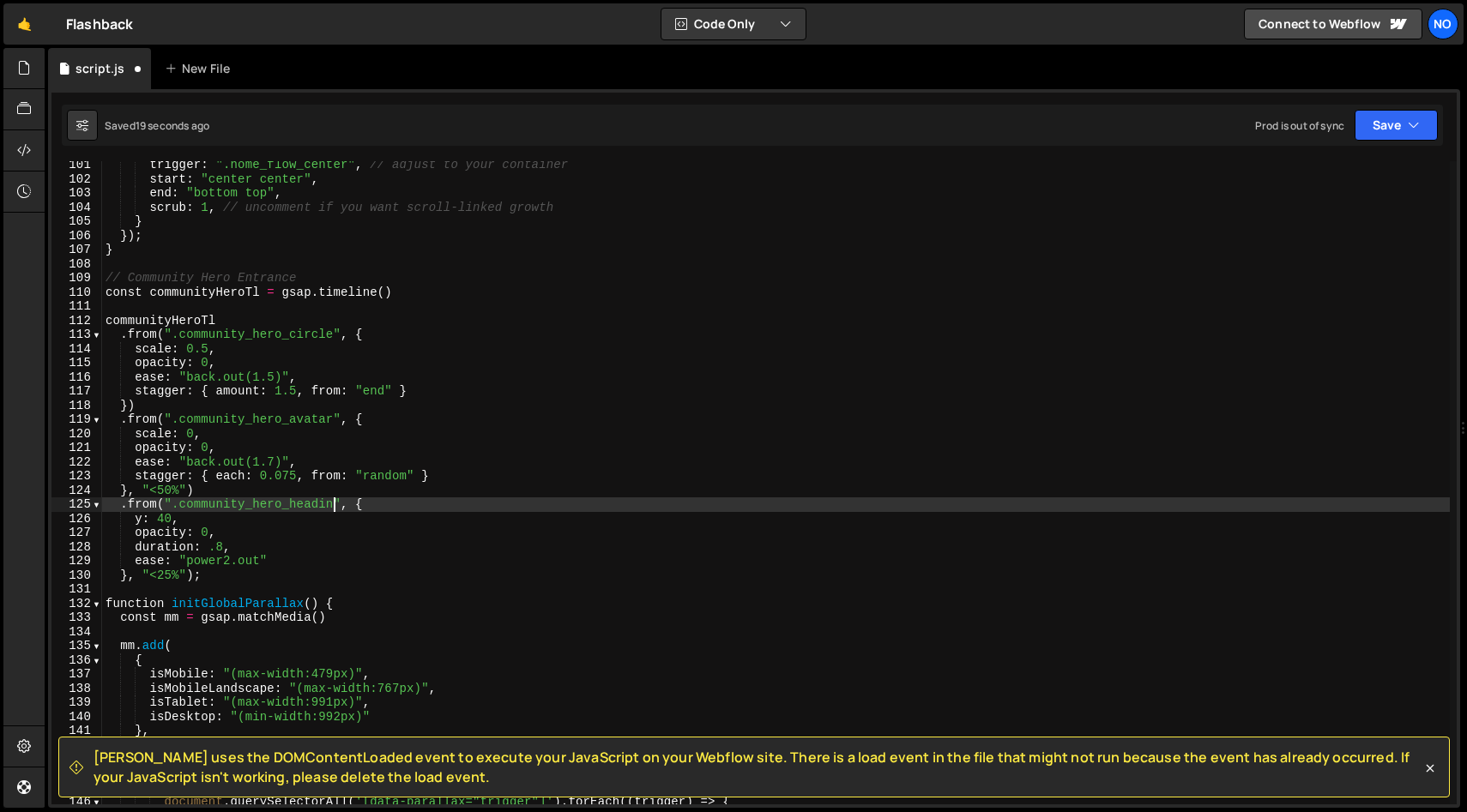
scroll to position [0, 16]
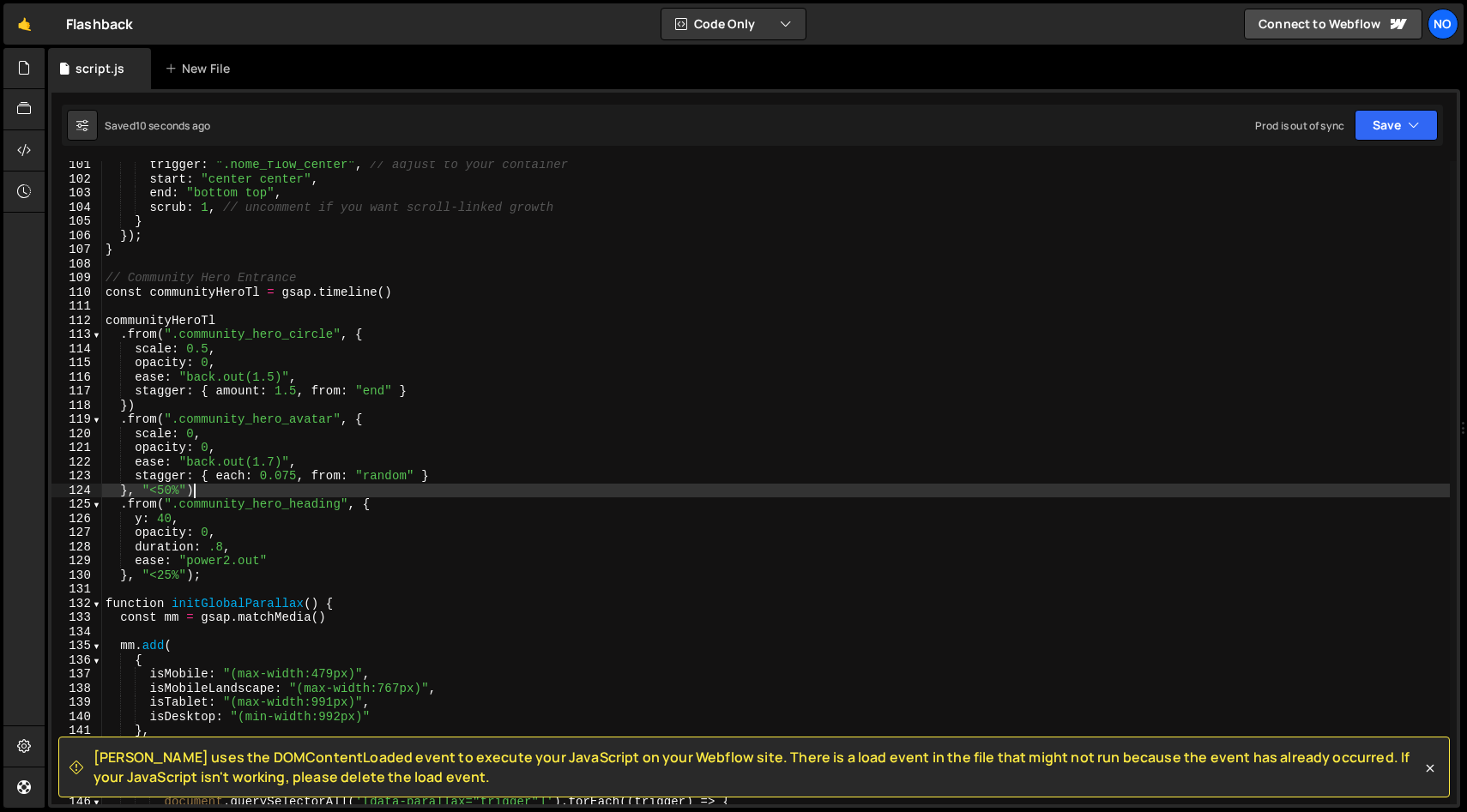
click at [327, 488] on div "trigger : ".home_flow_center" , // adjust to your container start : "center cen…" at bounding box center [776, 493] width 1348 height 671
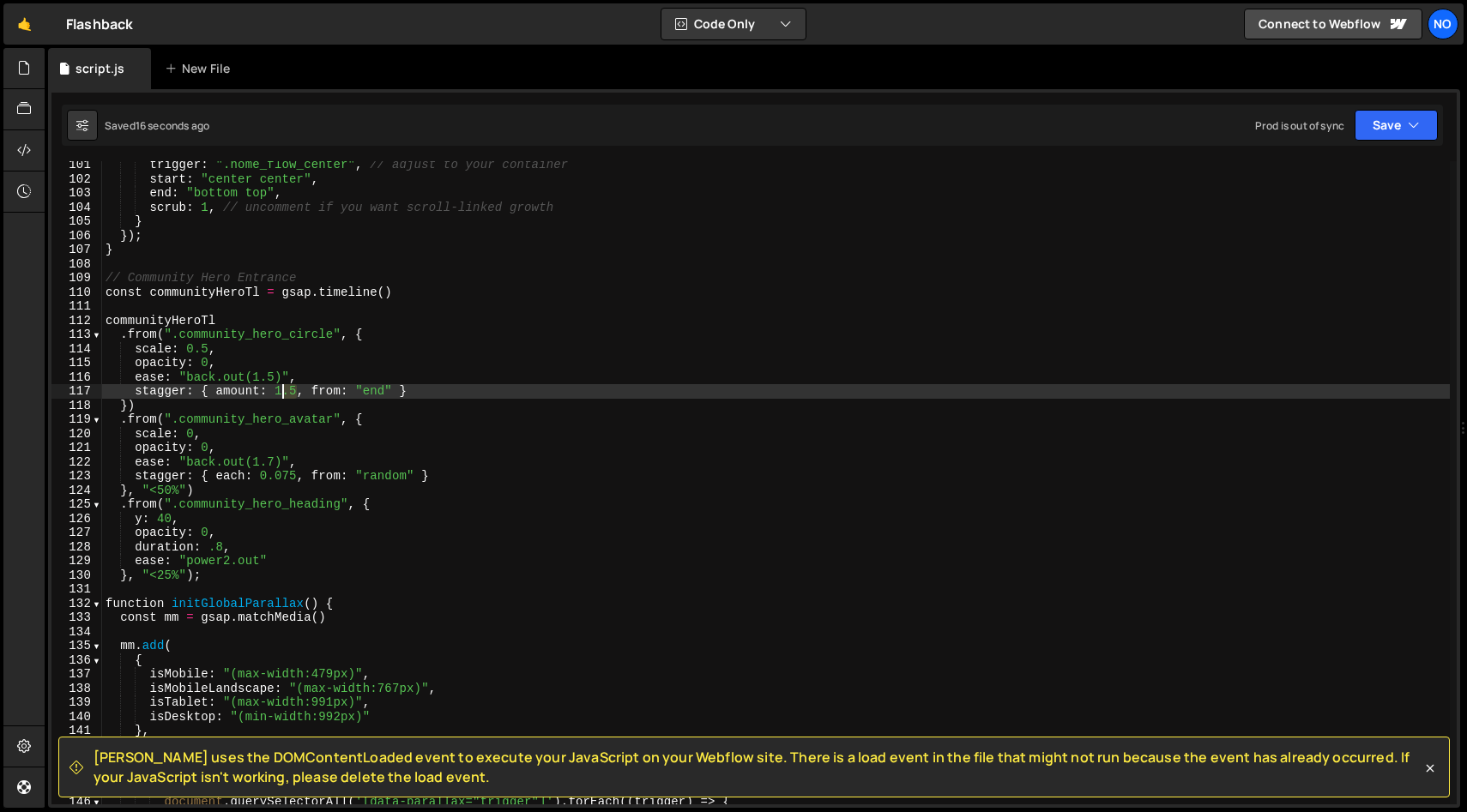
drag, startPoint x: 296, startPoint y: 390, endPoint x: 275, endPoint y: 390, distance: 21.0
click at [275, 390] on div "trigger : ".home_flow_center" , // adjust to your container start : "center cen…" at bounding box center [776, 493] width 1348 height 671
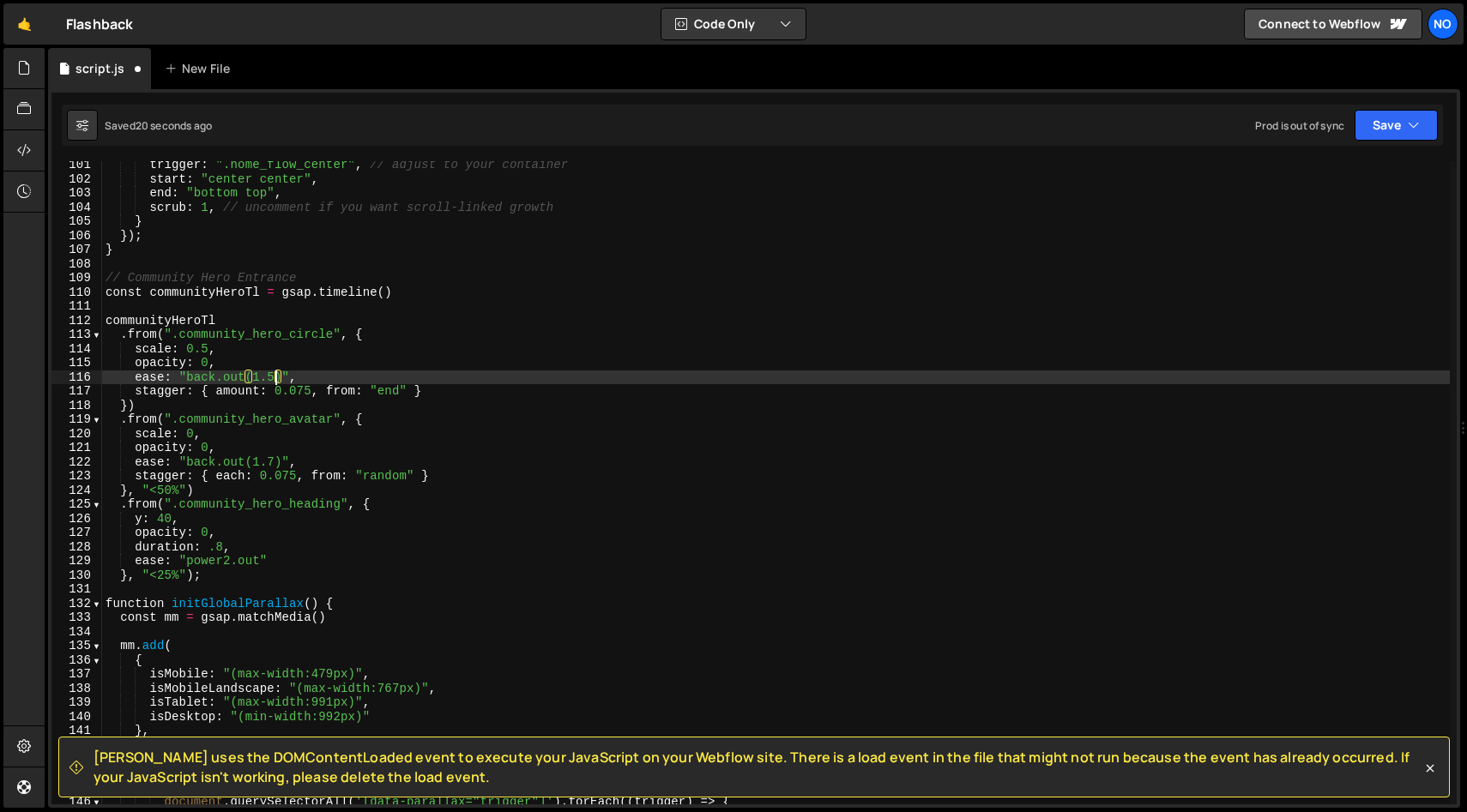
click at [270, 375] on div "trigger : ".home_flow_center" , // adjust to your container start : "center cen…" at bounding box center [776, 493] width 1348 height 671
click at [451, 356] on div "trigger : ".home_flow_center" , // adjust to your container start : "center cen…" at bounding box center [776, 493] width 1348 height 671
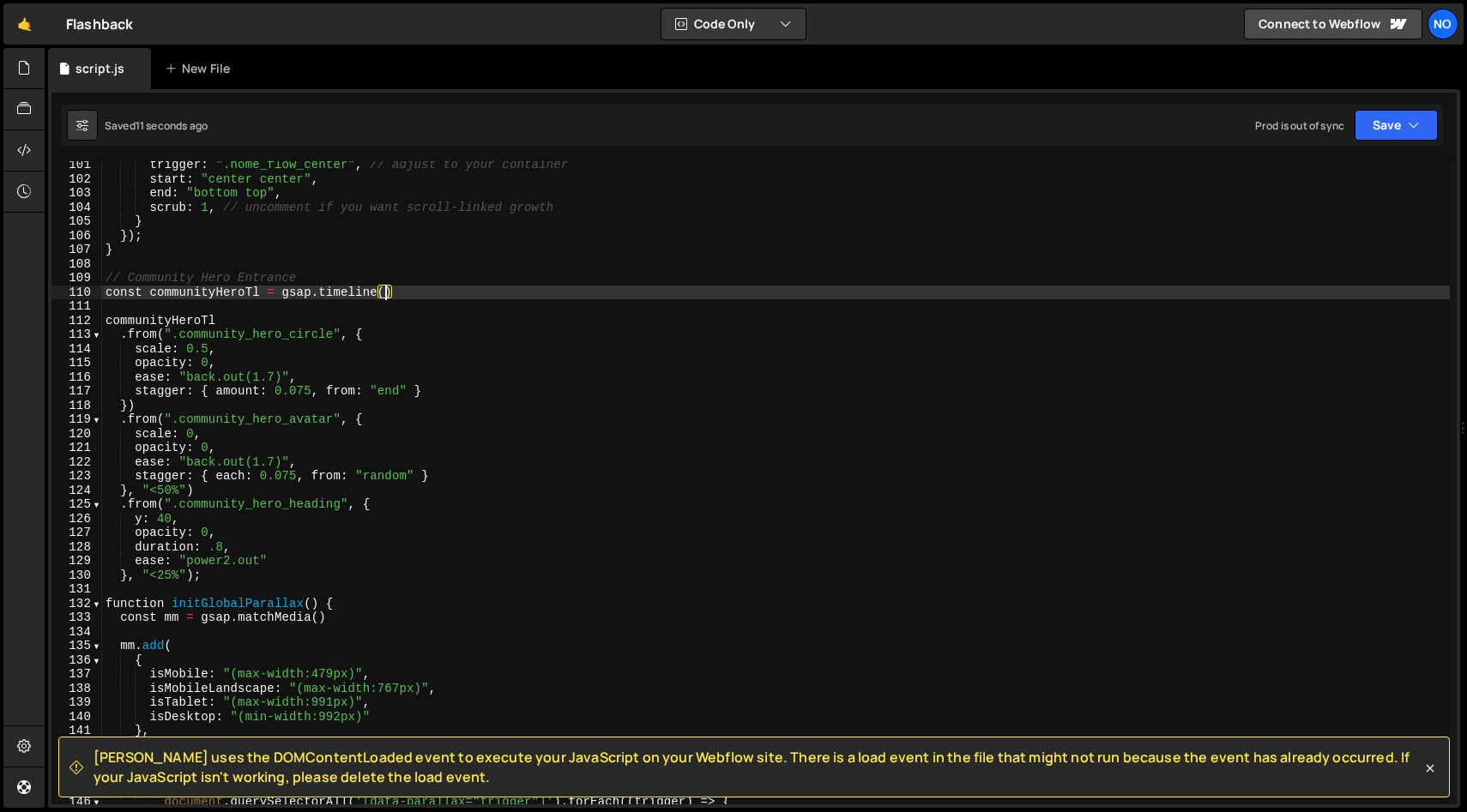
drag, startPoint x: 388, startPoint y: 288, endPoint x: 397, endPoint y: 330, distance: 43.0
click at [388, 289] on div "trigger : ".home_flow_center" , // adjust to your container start : "center cen…" at bounding box center [776, 493] width 1348 height 671
type textarea "const communityHeroTl = gsap.timeline({ delay: .3 })"
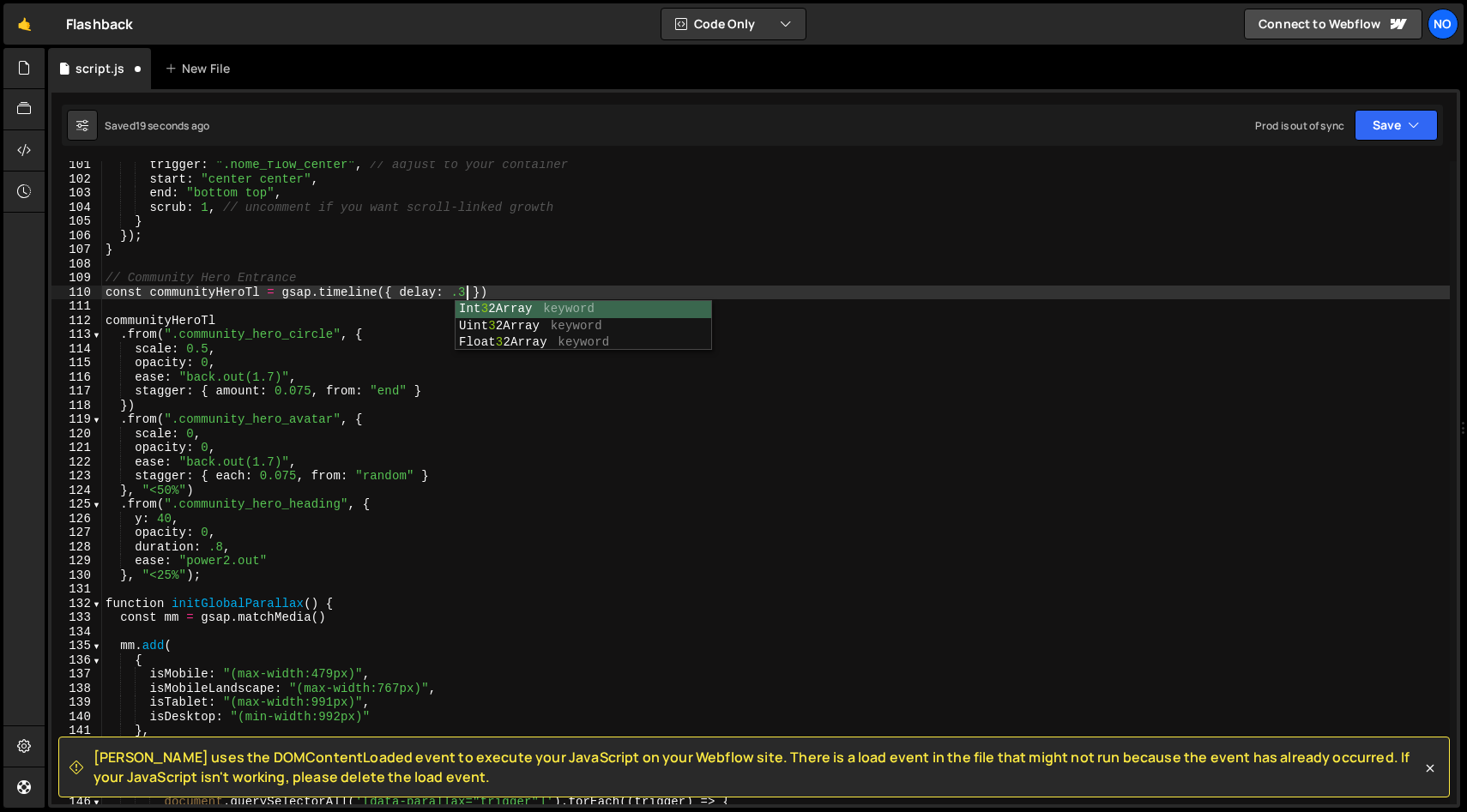
click at [419, 311] on div "trigger : ".home_flow_center" , // adjust to your container start : "center cen…" at bounding box center [776, 493] width 1348 height 671
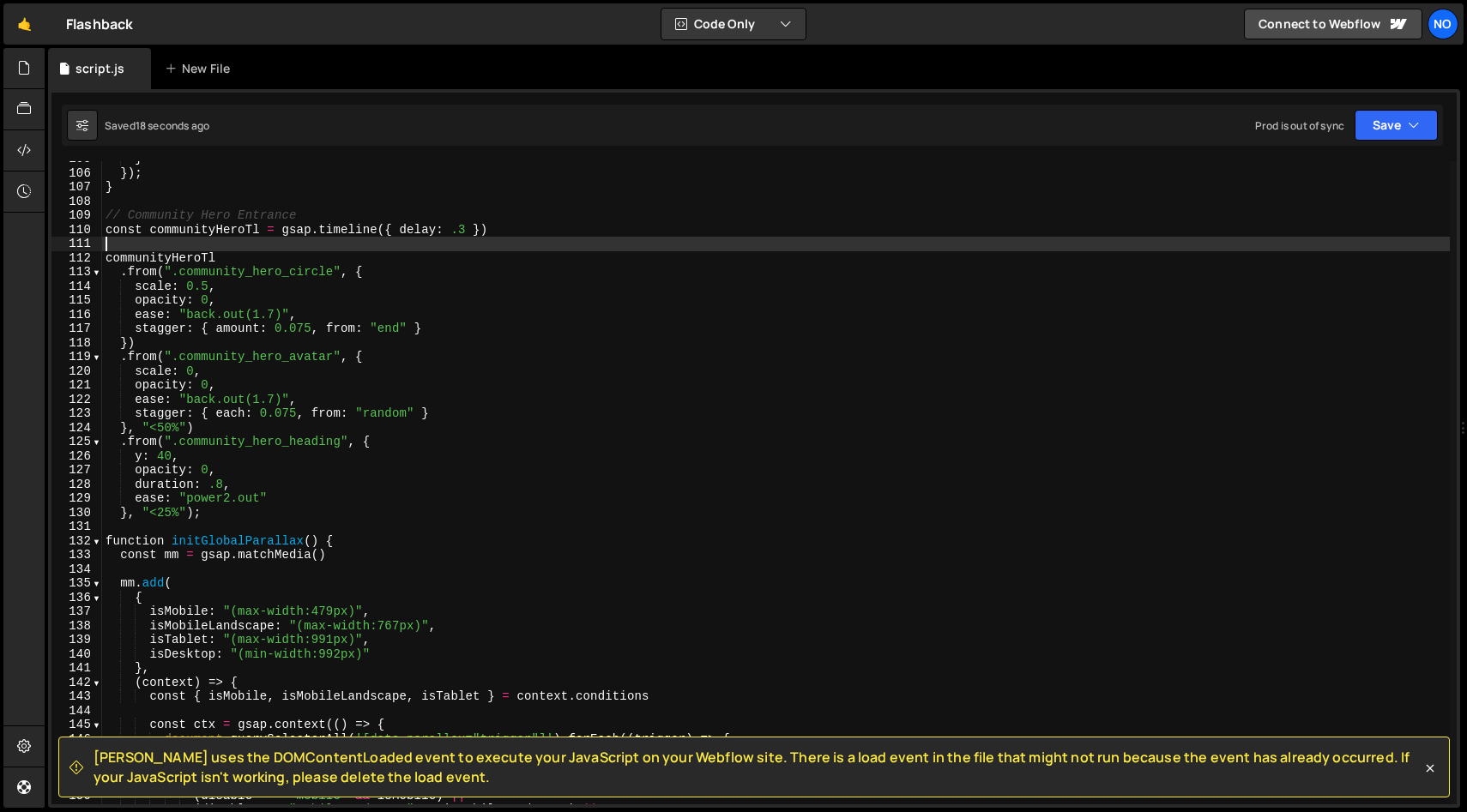
scroll to position [1481, 0]
click at [167, 438] on div "} }) ; } // Community Hero Entrance const communityHeroTl = gsap . timeline ({ …" at bounding box center [776, 487] width 1348 height 671
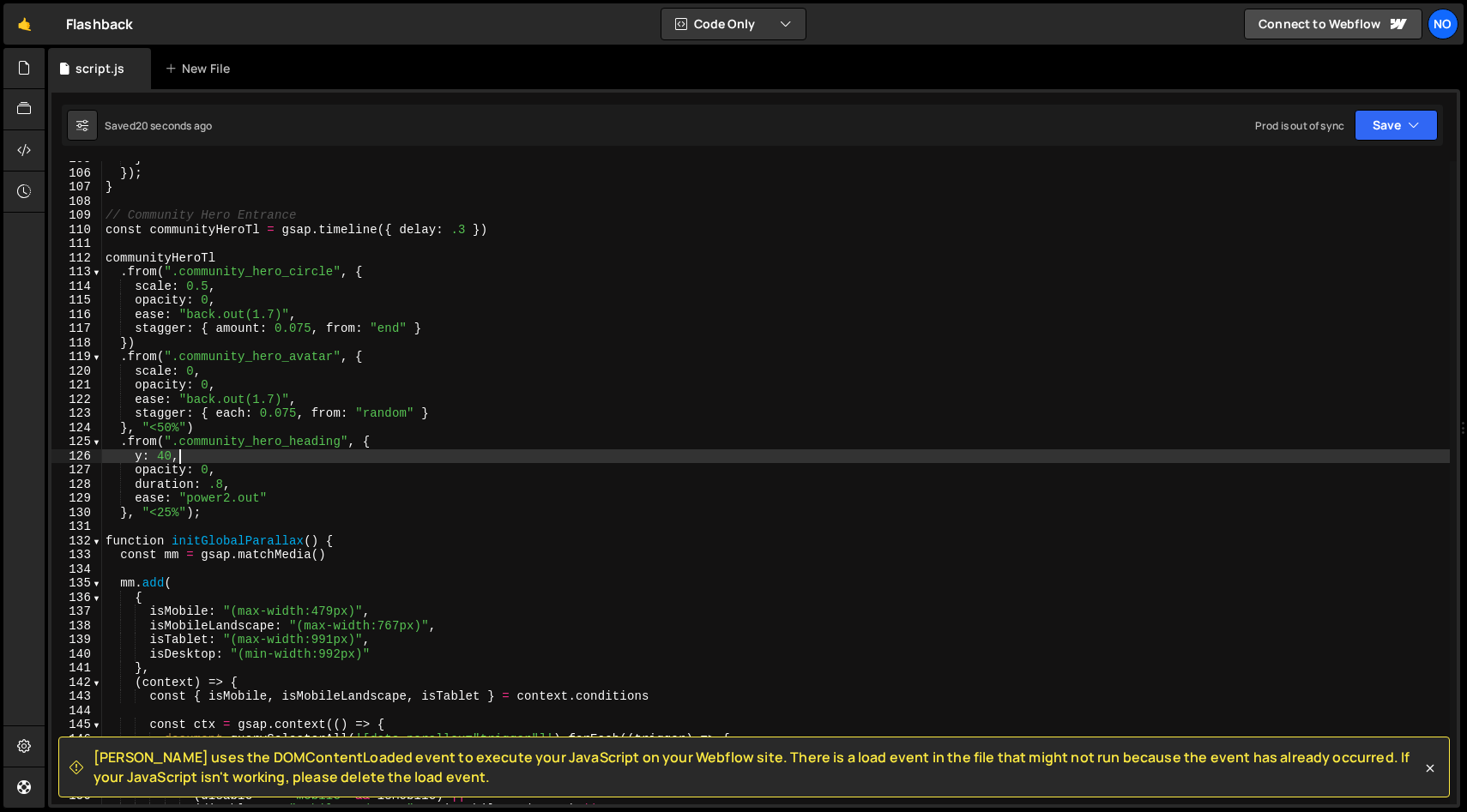
click at [243, 455] on div "} }) ; } // Community Hero Entrance const communityHeroTl = gsap . timeline ({ …" at bounding box center [776, 487] width 1348 height 671
click at [117, 443] on div "} }) ; } // Community Hero Entrance const communityHeroTl = gsap . timeline ({ …" at bounding box center [776, 488] width 1348 height 671
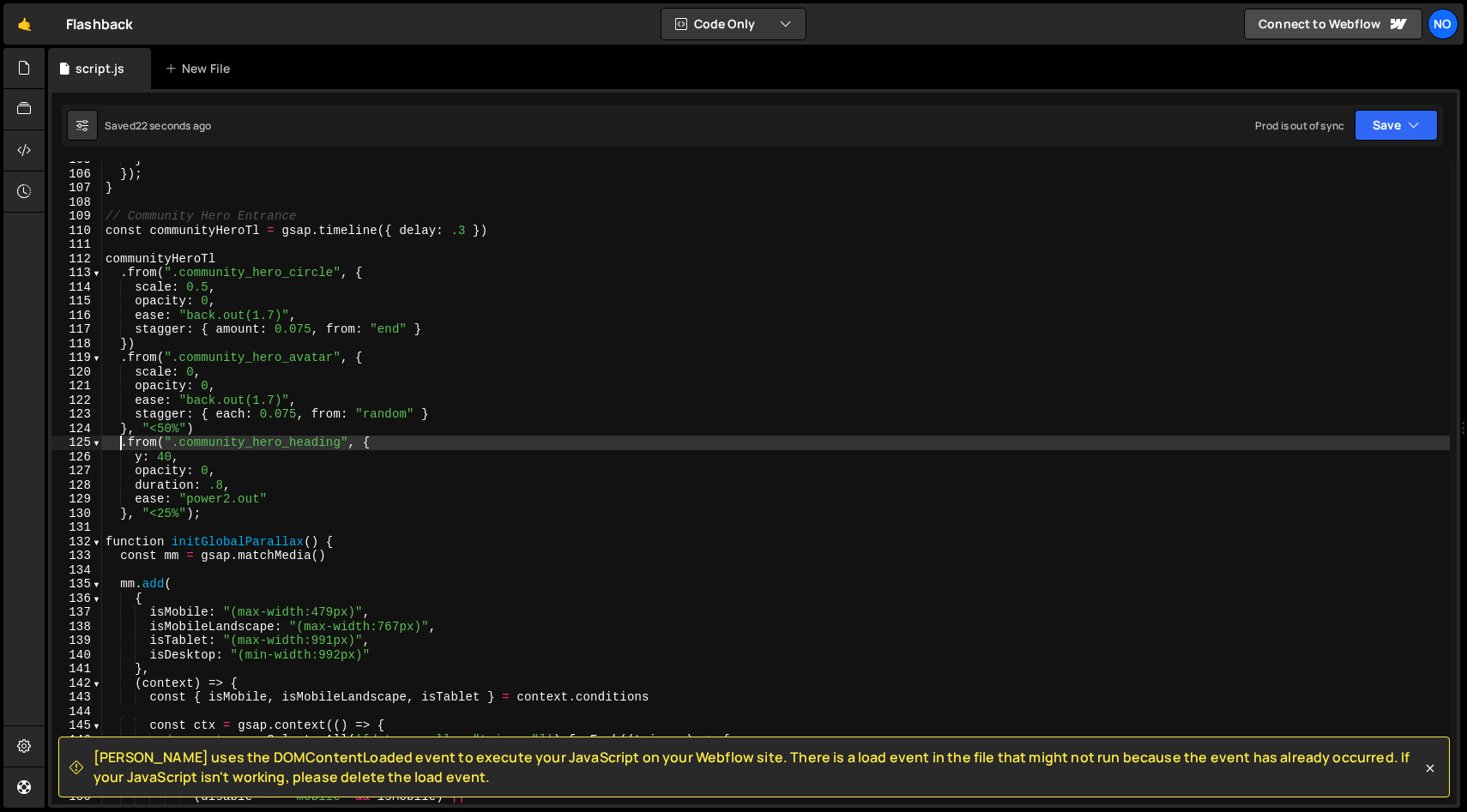
click at [216, 512] on div "} }) ; } // Community Hero Entrance const communityHeroTl = gsap . timeline ({ …" at bounding box center [776, 488] width 1348 height 671
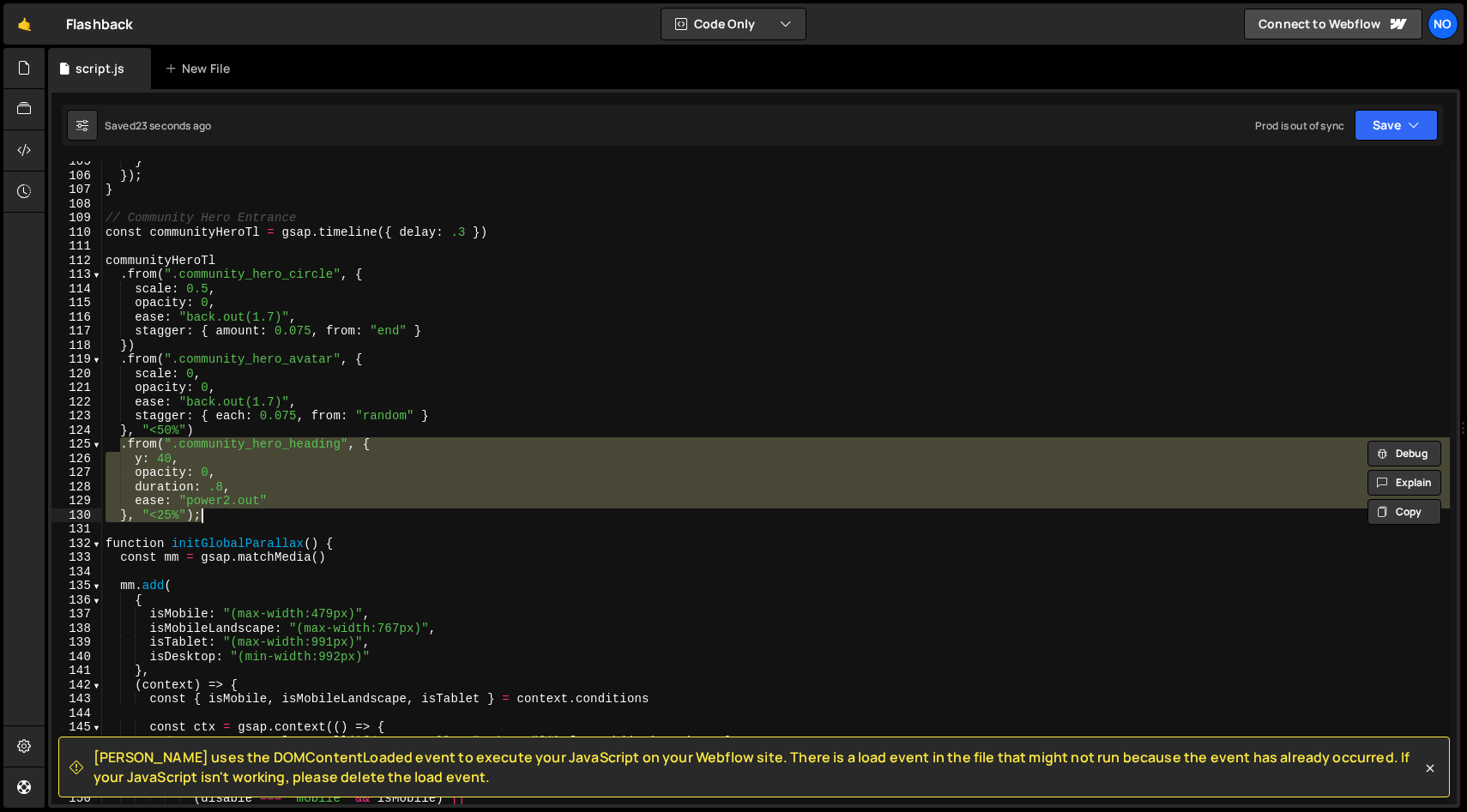
scroll to position [1477, 0]
click at [338, 443] on div "} }) ; } // Community Hero Entrance const communityHeroTl = gsap . timeline ({ …" at bounding box center [776, 482] width 1348 height 643
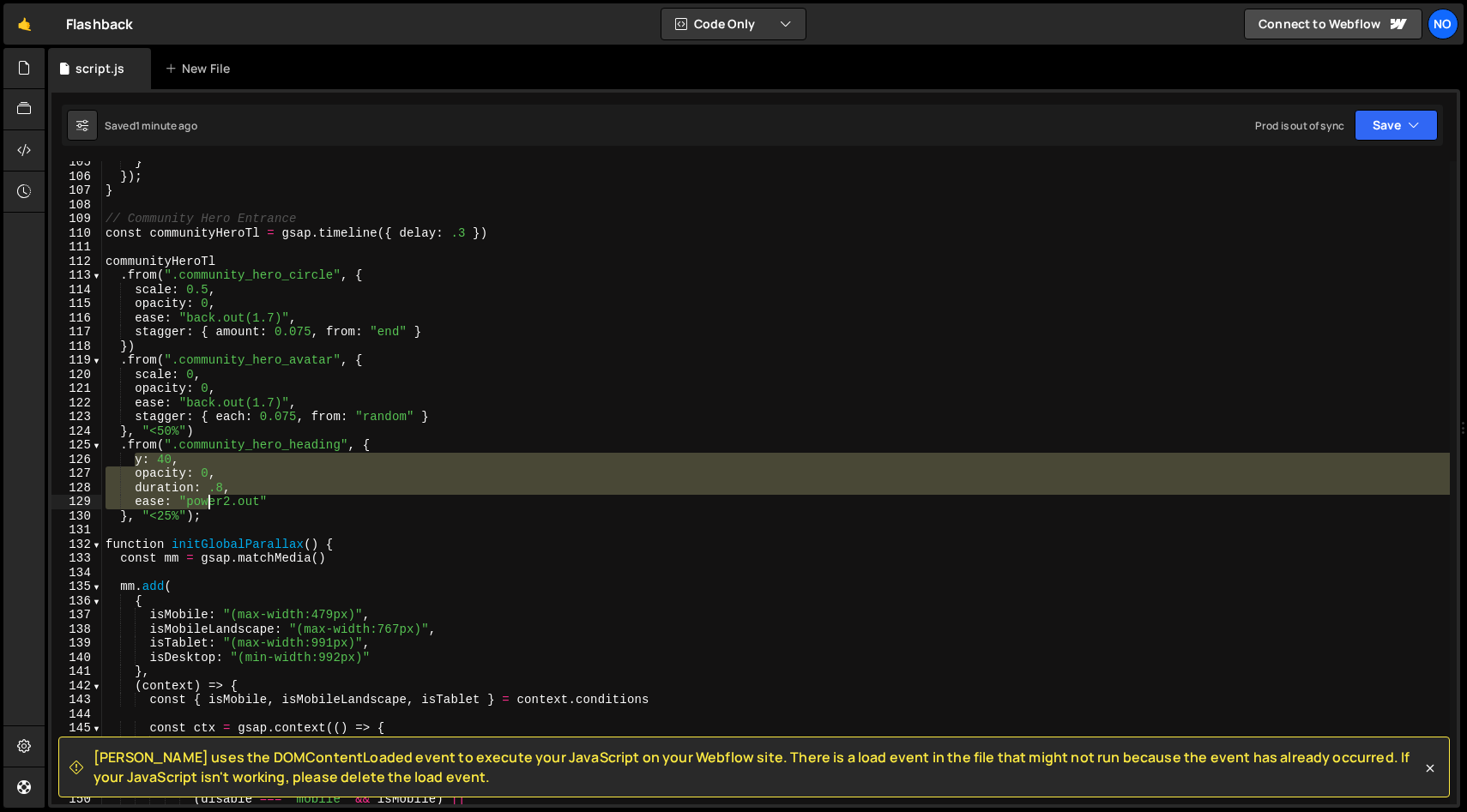
drag, startPoint x: 136, startPoint y: 462, endPoint x: 212, endPoint y: 504, distance: 86.8
click at [212, 504] on div "} }) ; } // Community Hero Entrance const communityHeroTl = gsap . timeline ({ …" at bounding box center [776, 491] width 1348 height 671
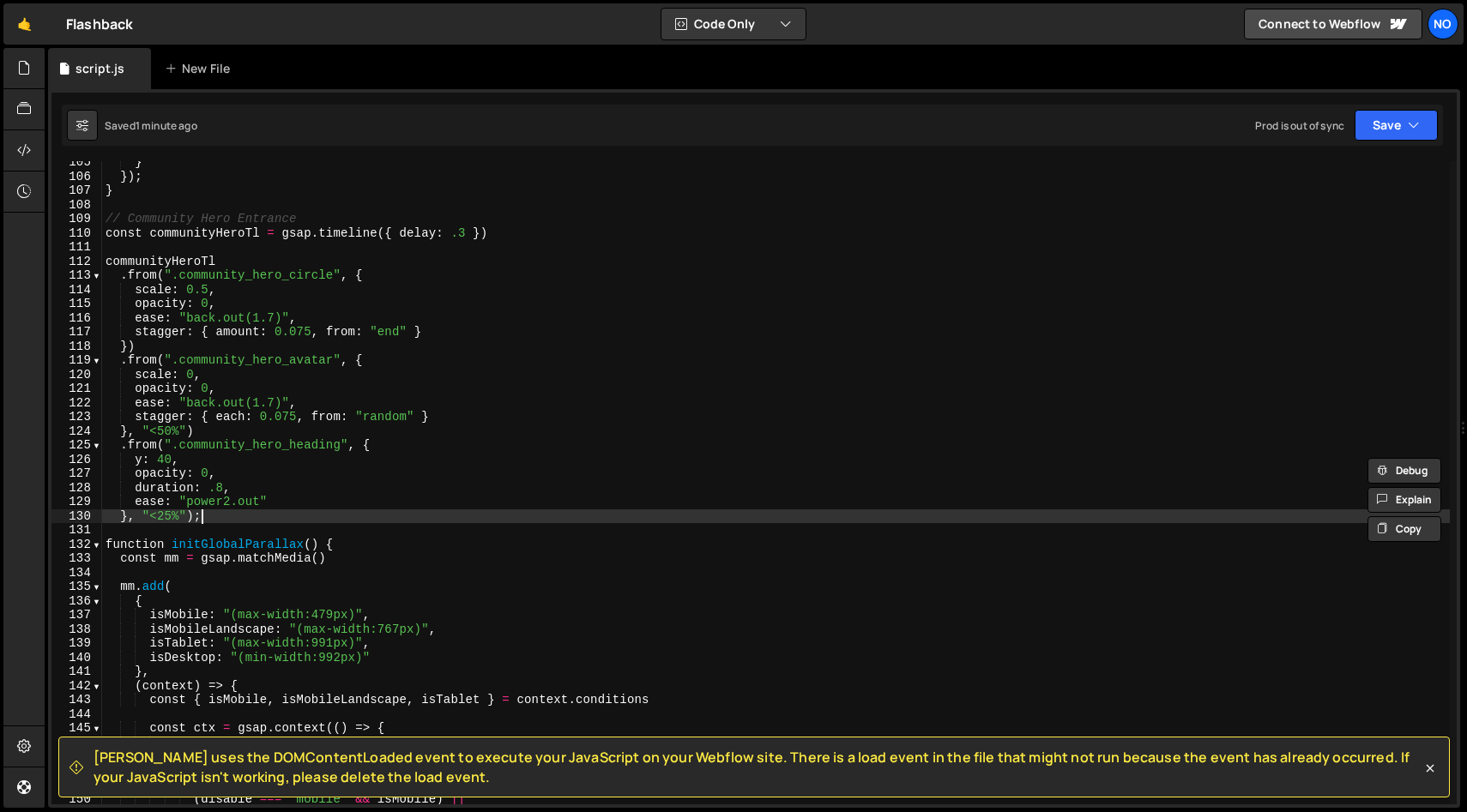
click at [213, 514] on div "} }) ; } // Community Hero Entrance const communityHeroTl = gsap . timeline ({ …" at bounding box center [776, 491] width 1348 height 671
click at [292, 513] on div "} }) ; } // Community Hero Entrance const communityHeroTl = gsap . timeline ({ …" at bounding box center [776, 491] width 1348 height 671
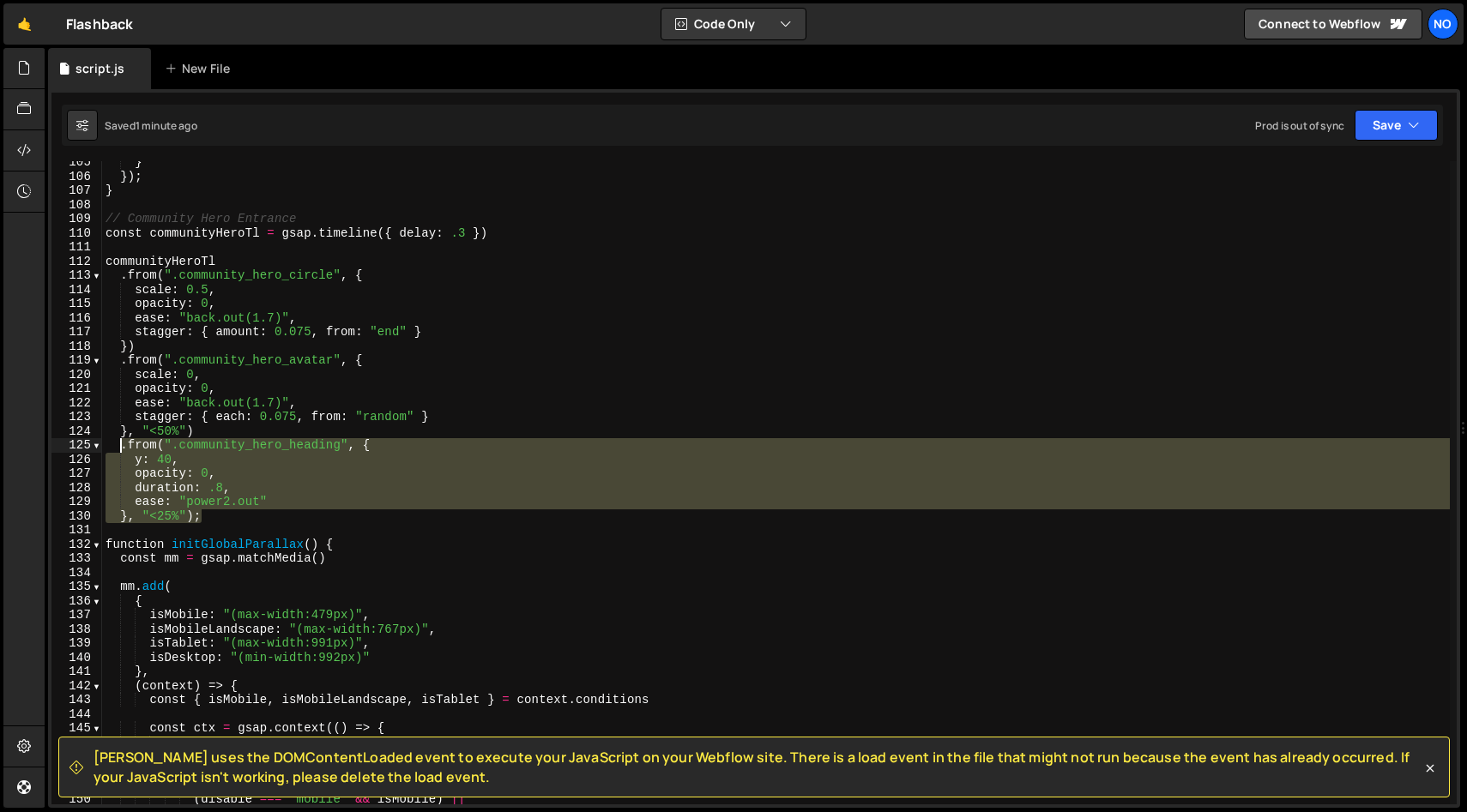
drag, startPoint x: 173, startPoint y: 493, endPoint x: 121, endPoint y: 448, distance: 68.8
click at [121, 448] on div "} }) ; } // Community Hero Entrance const communityHeroTl = gsap . timeline ({ …" at bounding box center [776, 491] width 1348 height 671
type textarea ".from(".community_hero_heading", { y: 40,"
